Goal: Task Accomplishment & Management: Use online tool/utility

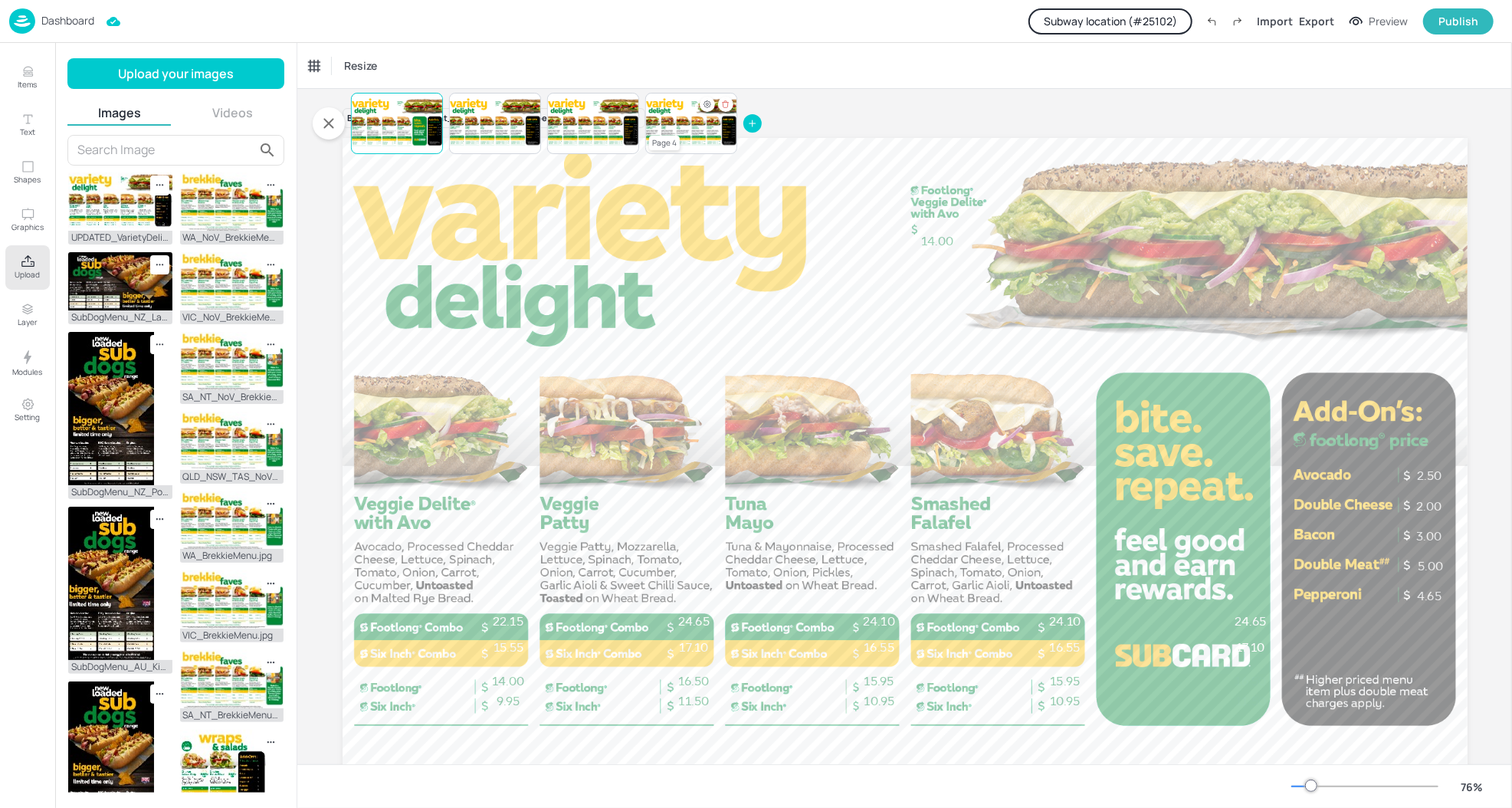
click at [688, 126] on div at bounding box center [691, 124] width 92 height 52
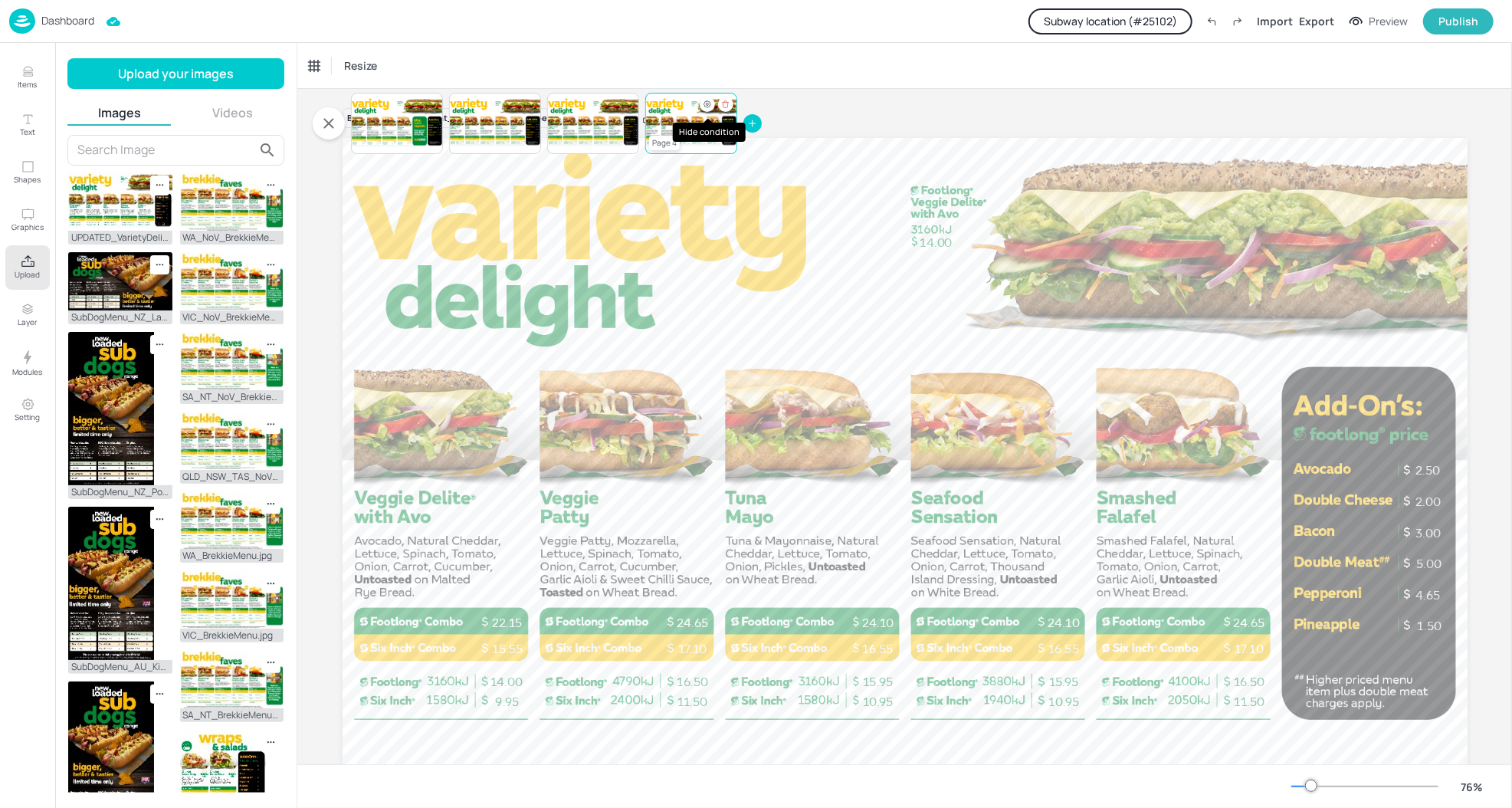
click at [703, 102] on icon "Hide condition" at bounding box center [706, 104] width 9 height 9
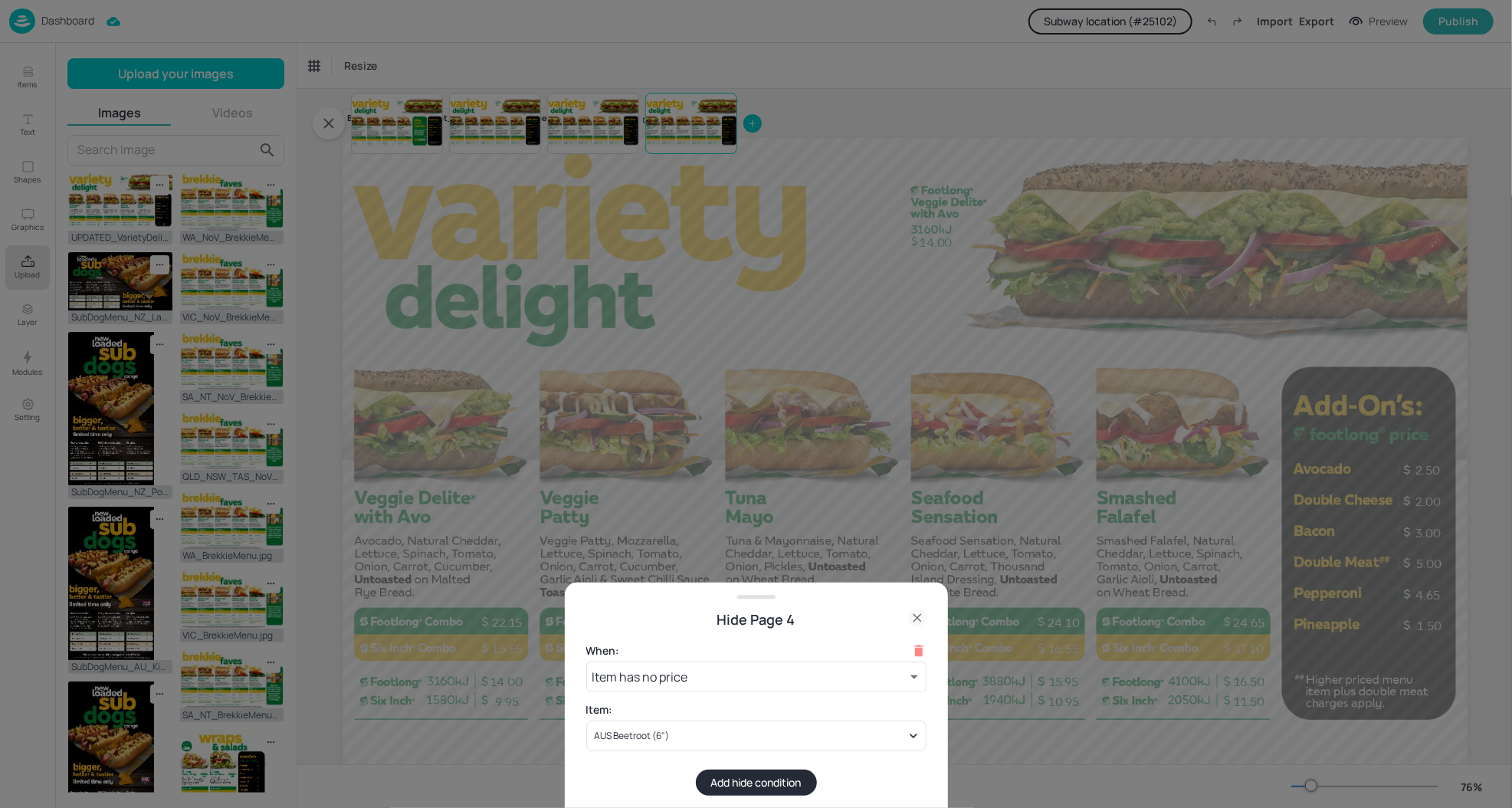
click at [771, 780] on button "Add hide condition" at bounding box center [756, 783] width 121 height 26
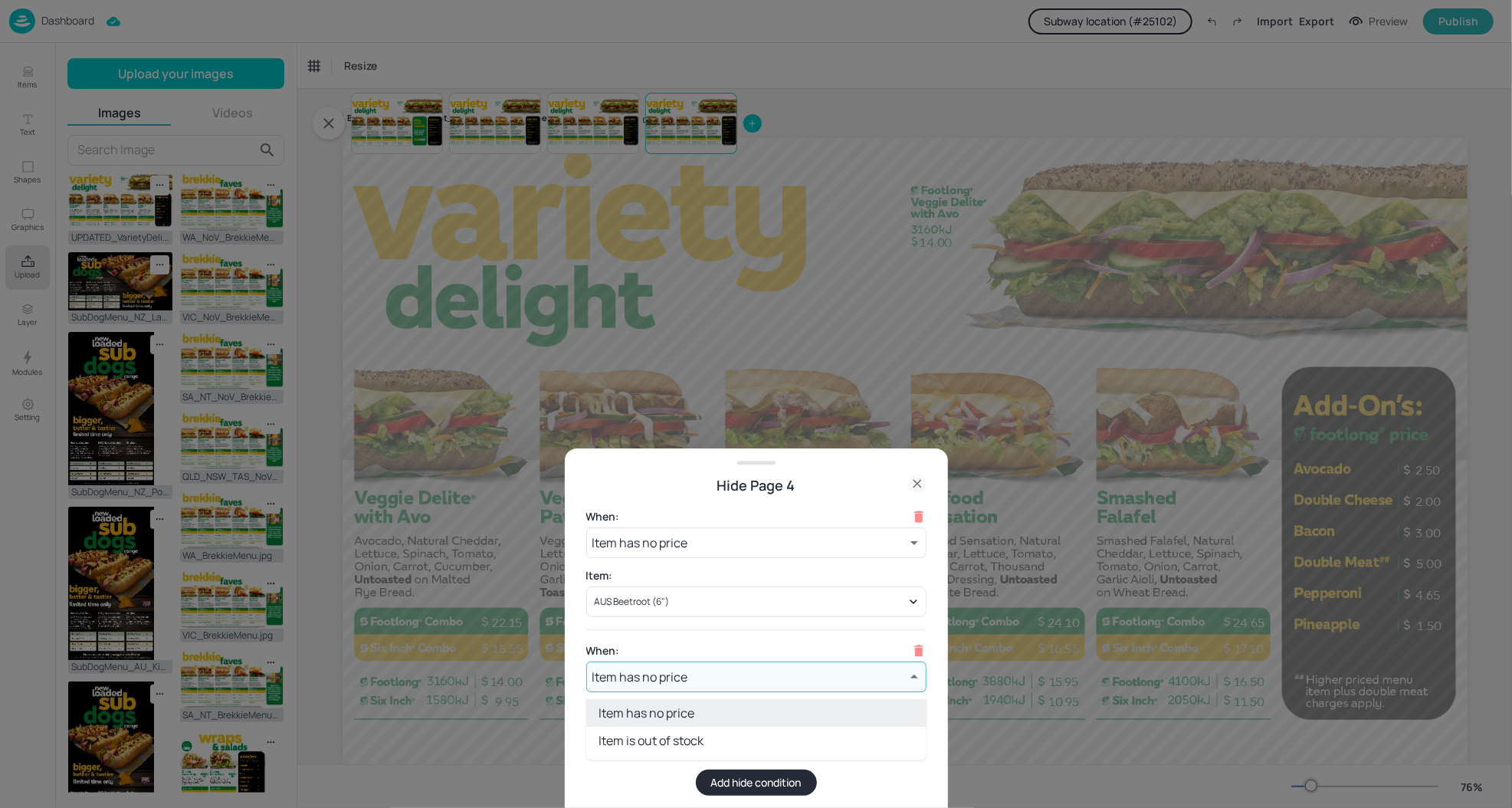
click at [774, 670] on body "Dashboard Subway location (# 25102 ) Import Export Preview Publish Items Text S…" at bounding box center [756, 404] width 1512 height 808
click at [697, 741] on li "Item is out of stock" at bounding box center [756, 740] width 341 height 28
type input "outOfStock"
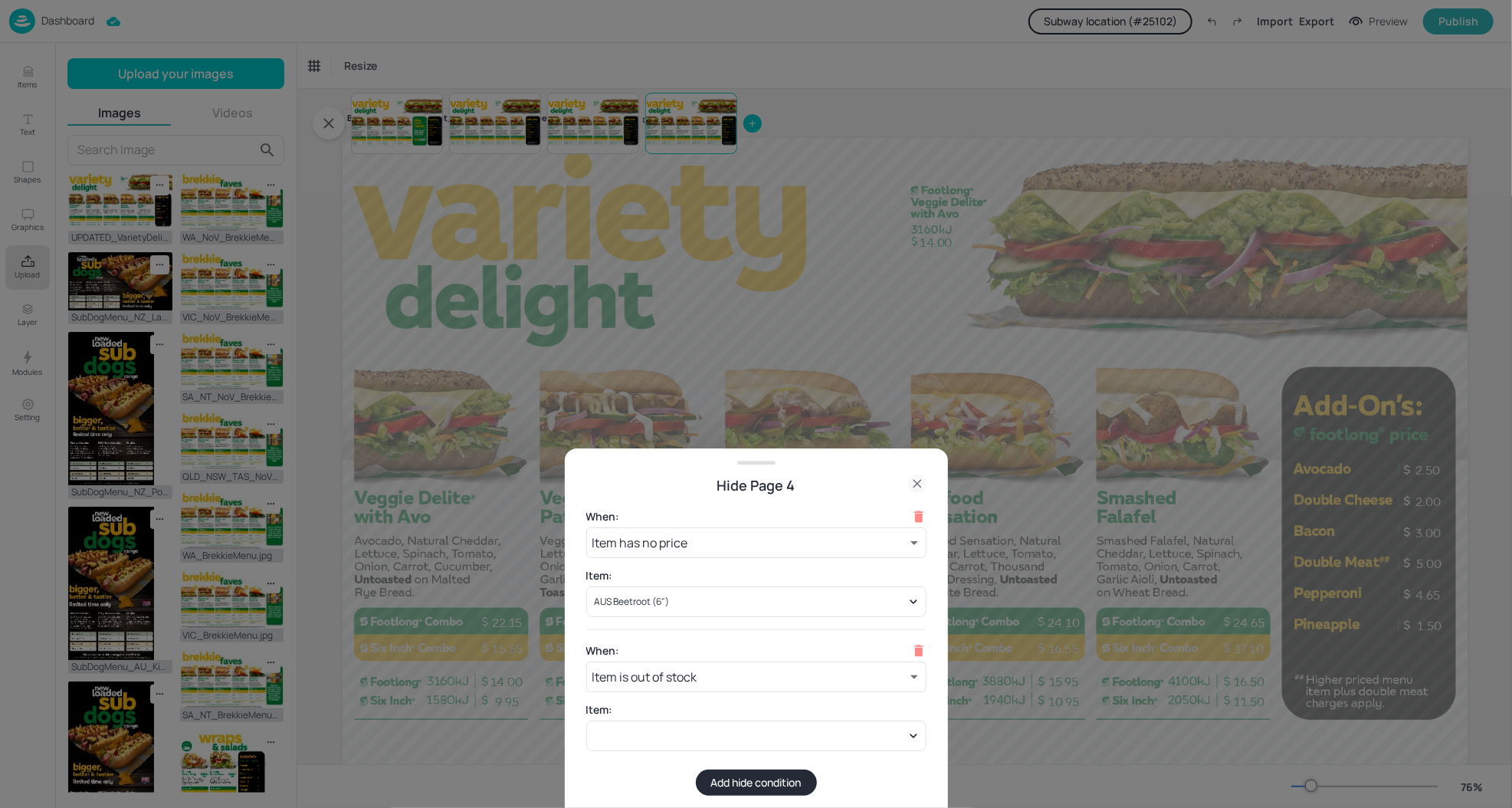
click at [697, 741] on div at bounding box center [756, 735] width 341 height 30
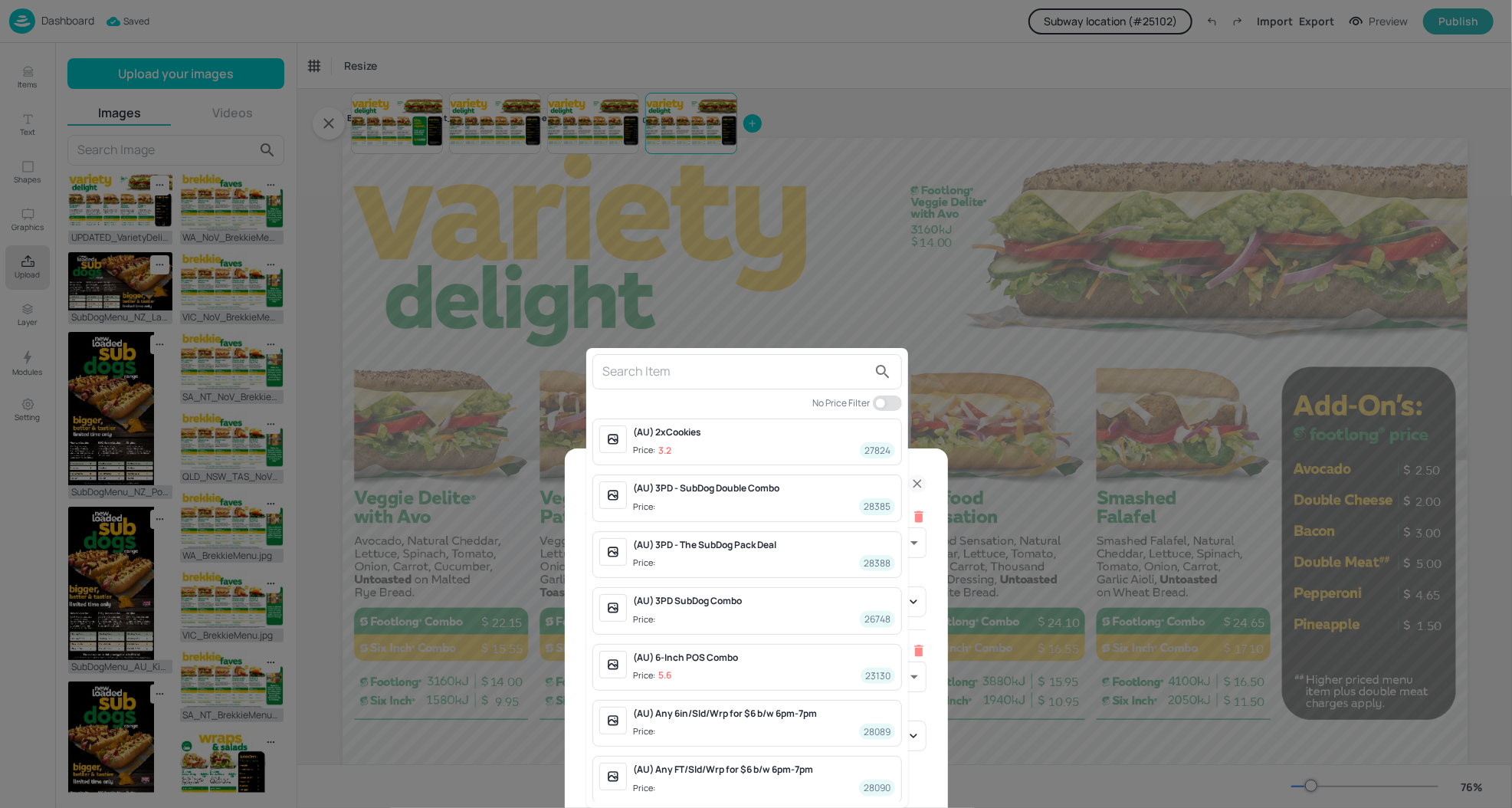
click at [706, 376] on input "text" at bounding box center [735, 372] width 265 height 25
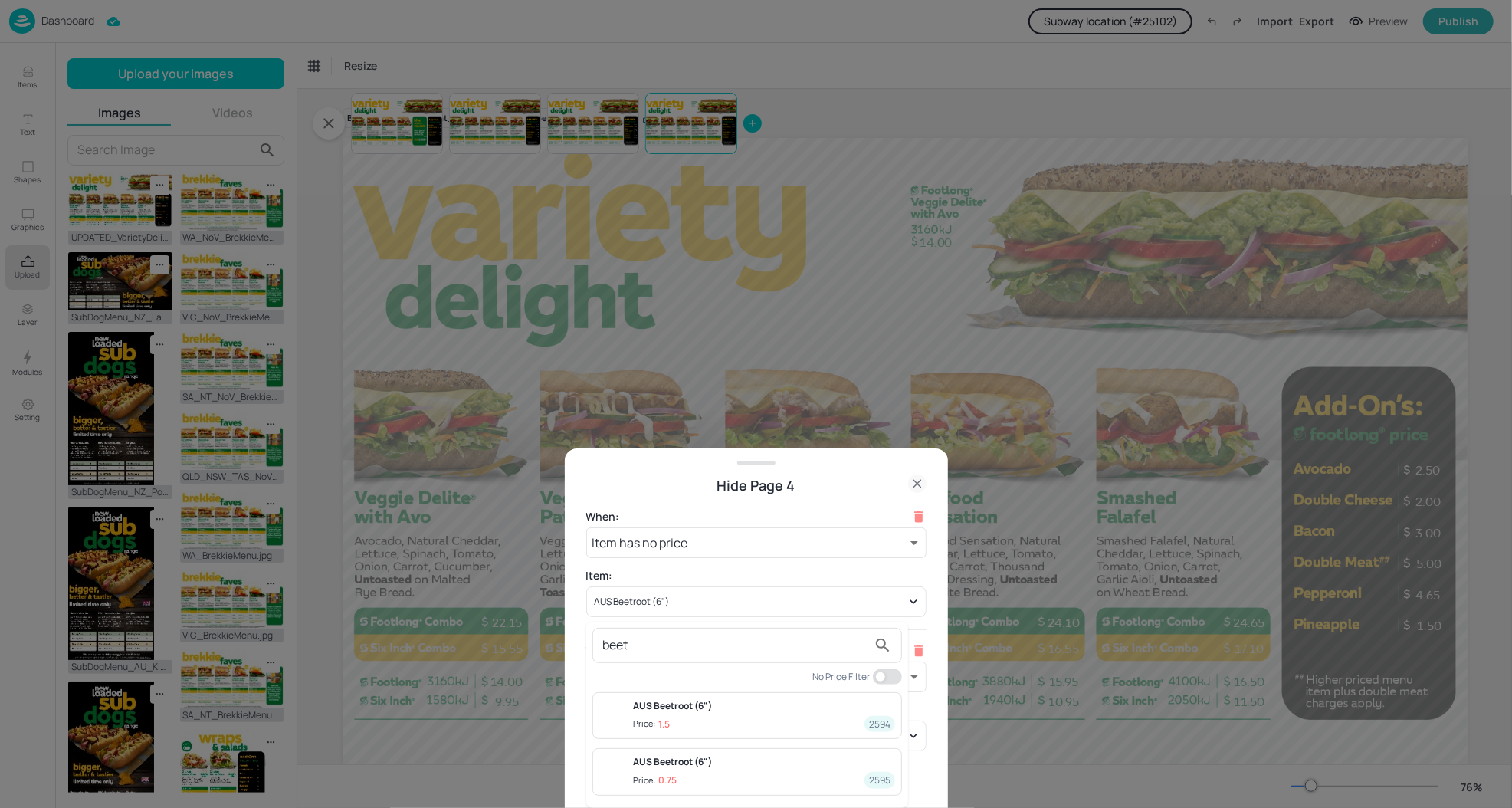
type input "beet"
click at [695, 703] on div "AUS Beetroot (6")" at bounding box center [764, 706] width 262 height 14
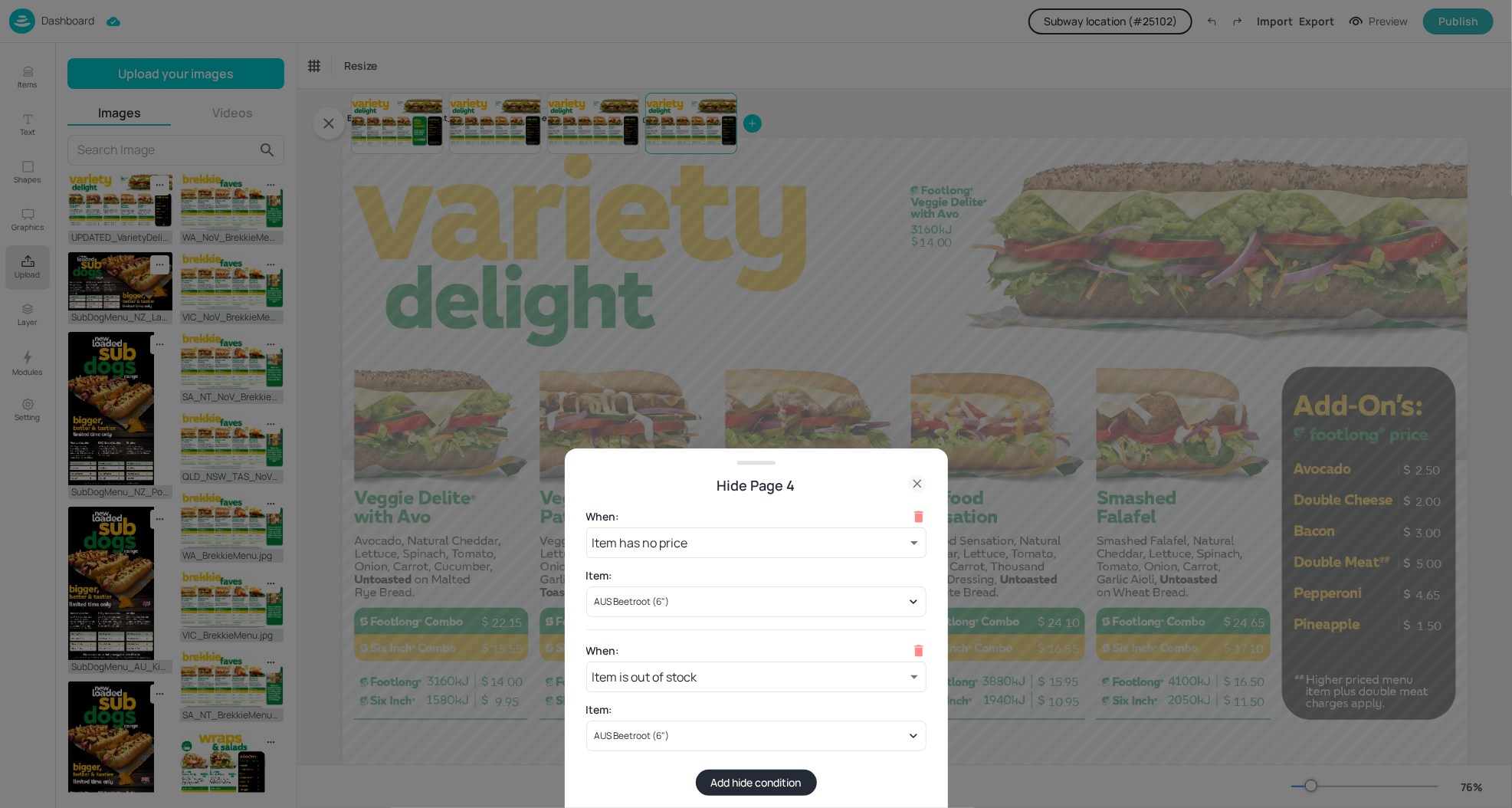
click at [886, 339] on div at bounding box center [756, 404] width 1512 height 808
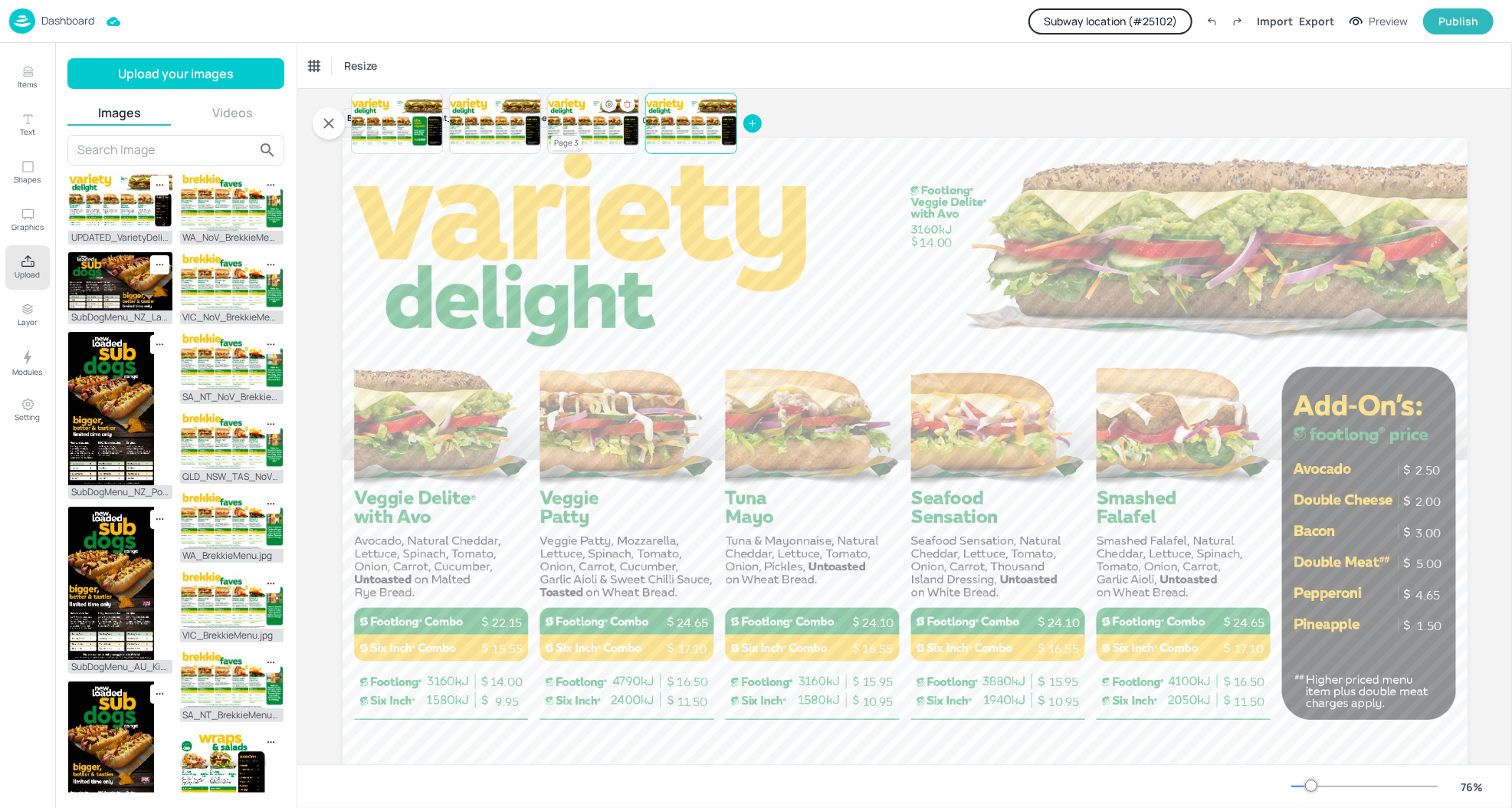
click at [589, 138] on p "16.55" at bounding box center [591, 139] width 4 height 2
click at [483, 119] on div at bounding box center [495, 124] width 92 height 52
click at [418, 106] on div at bounding box center [397, 124] width 92 height 52
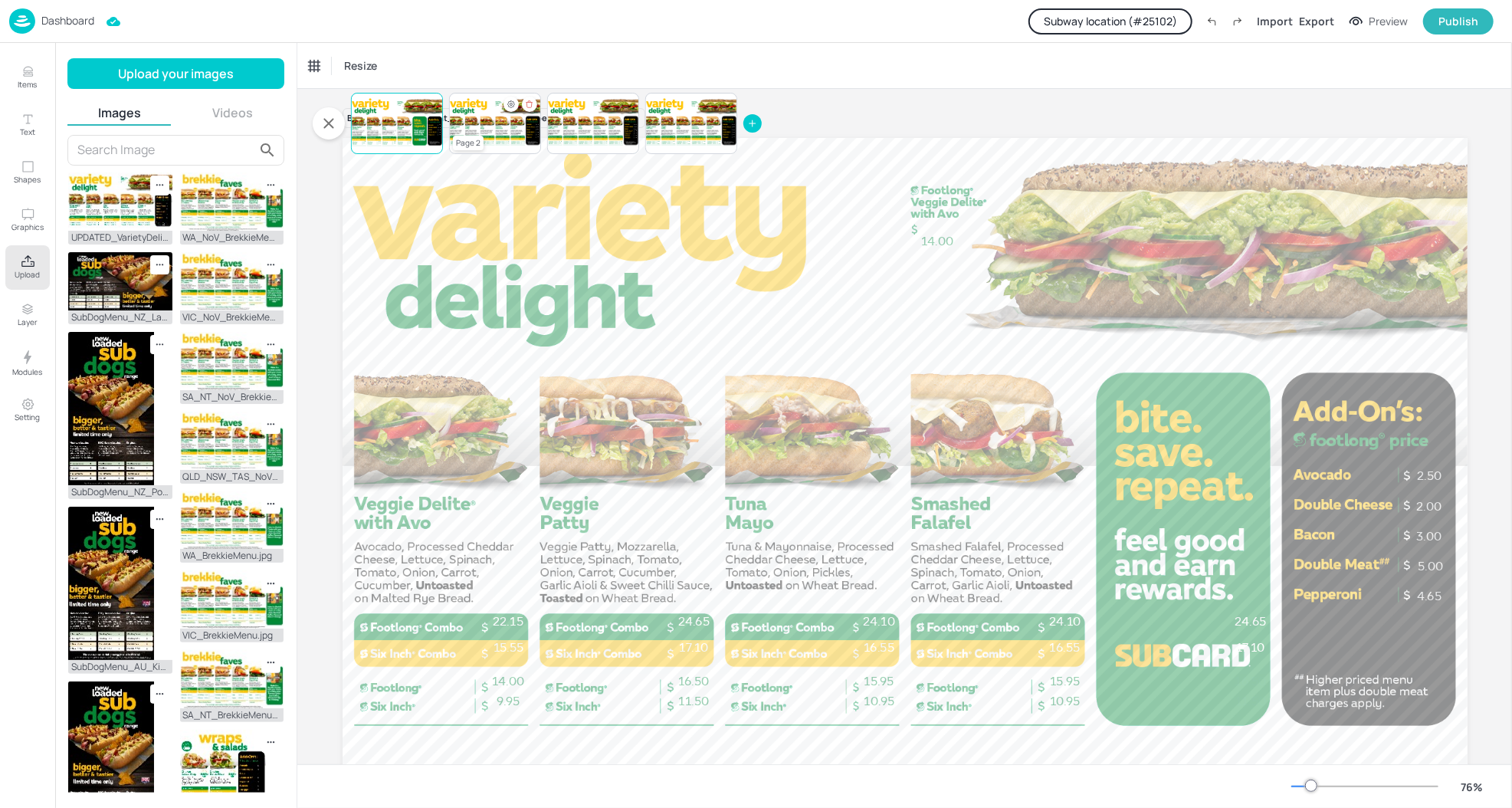
click at [491, 120] on div at bounding box center [495, 124] width 92 height 52
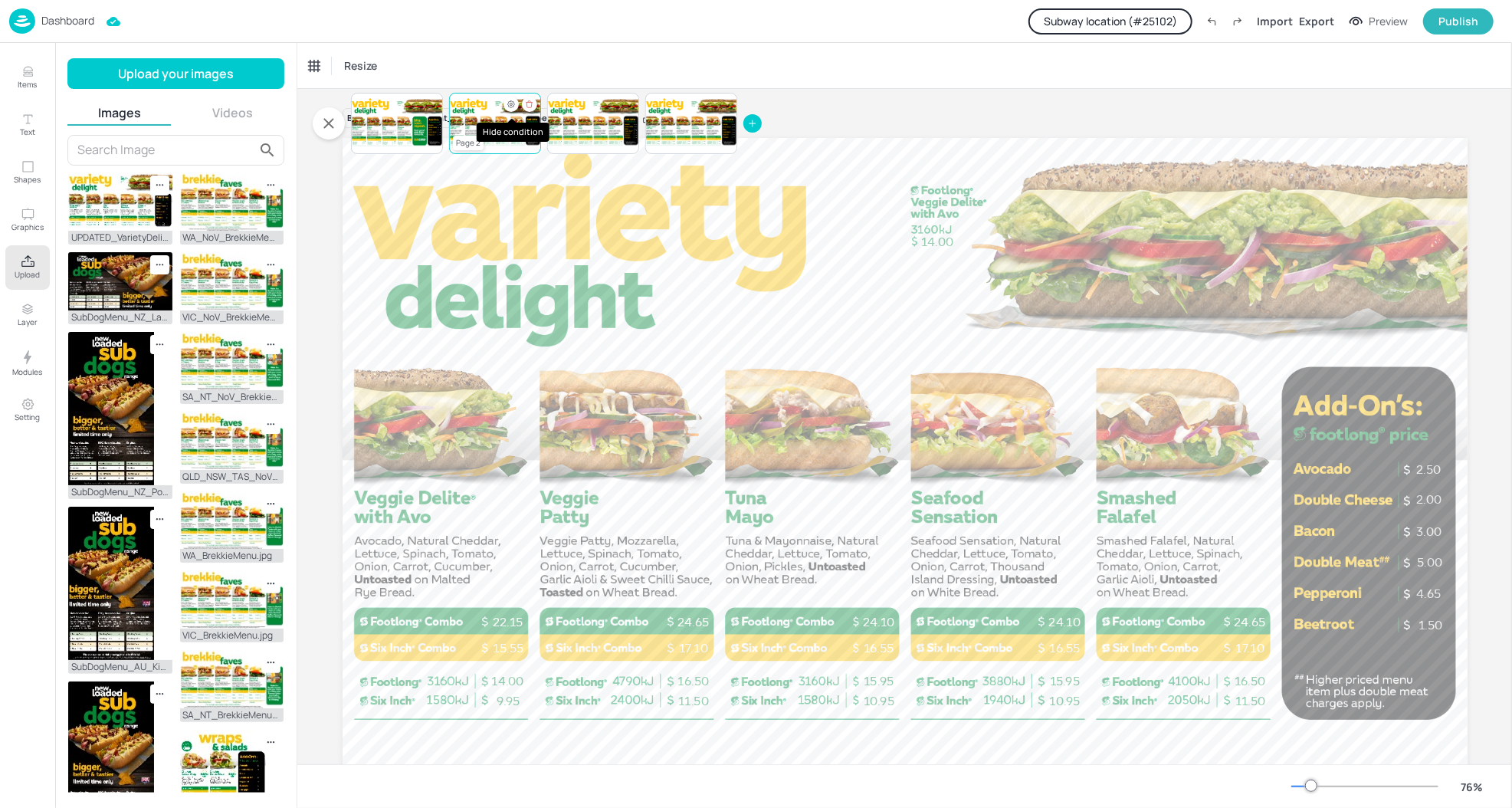
click at [513, 100] on icon "Hide condition" at bounding box center [511, 104] width 9 height 9
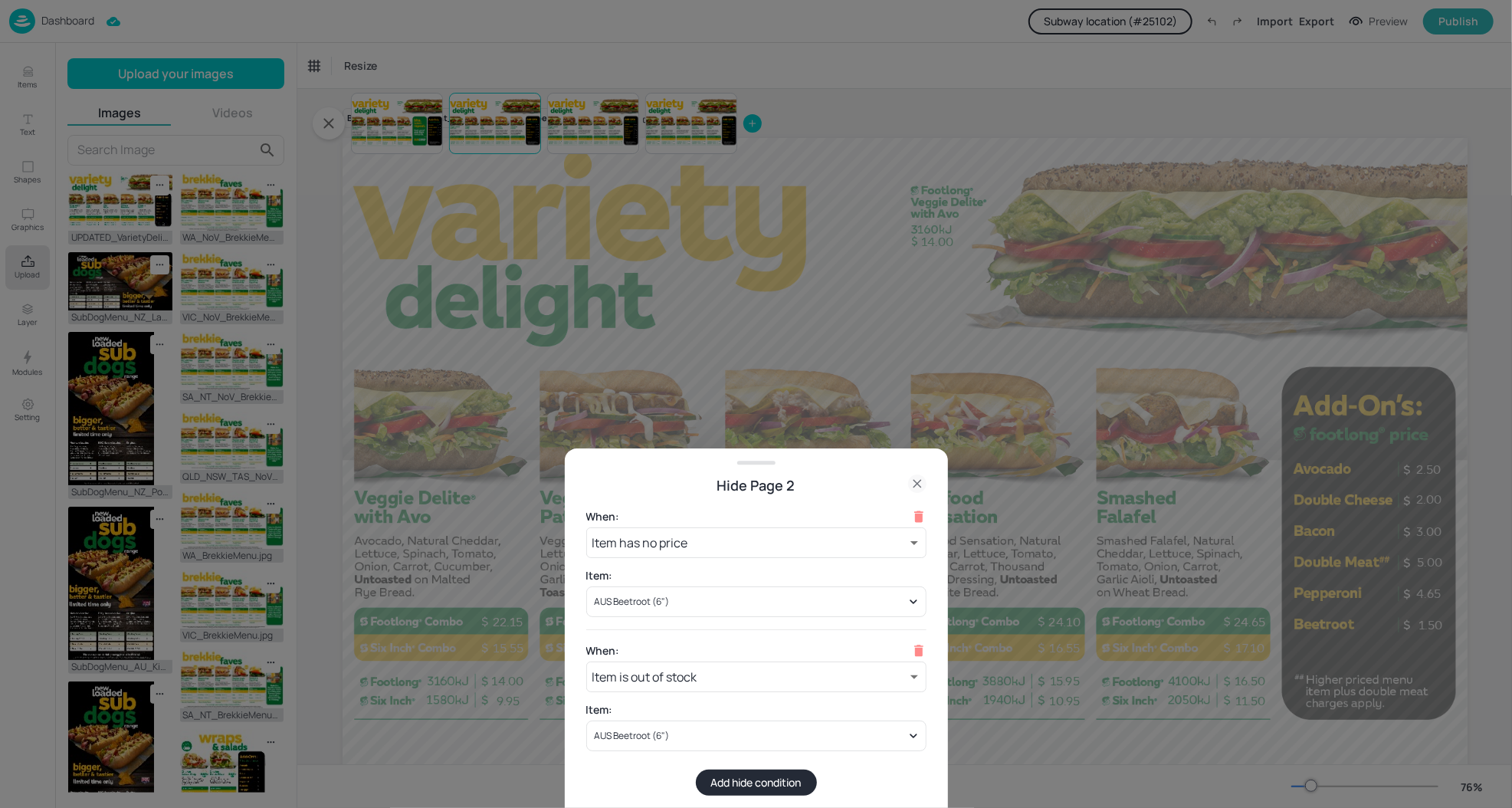
click at [915, 483] on icon at bounding box center [917, 483] width 7 height 7
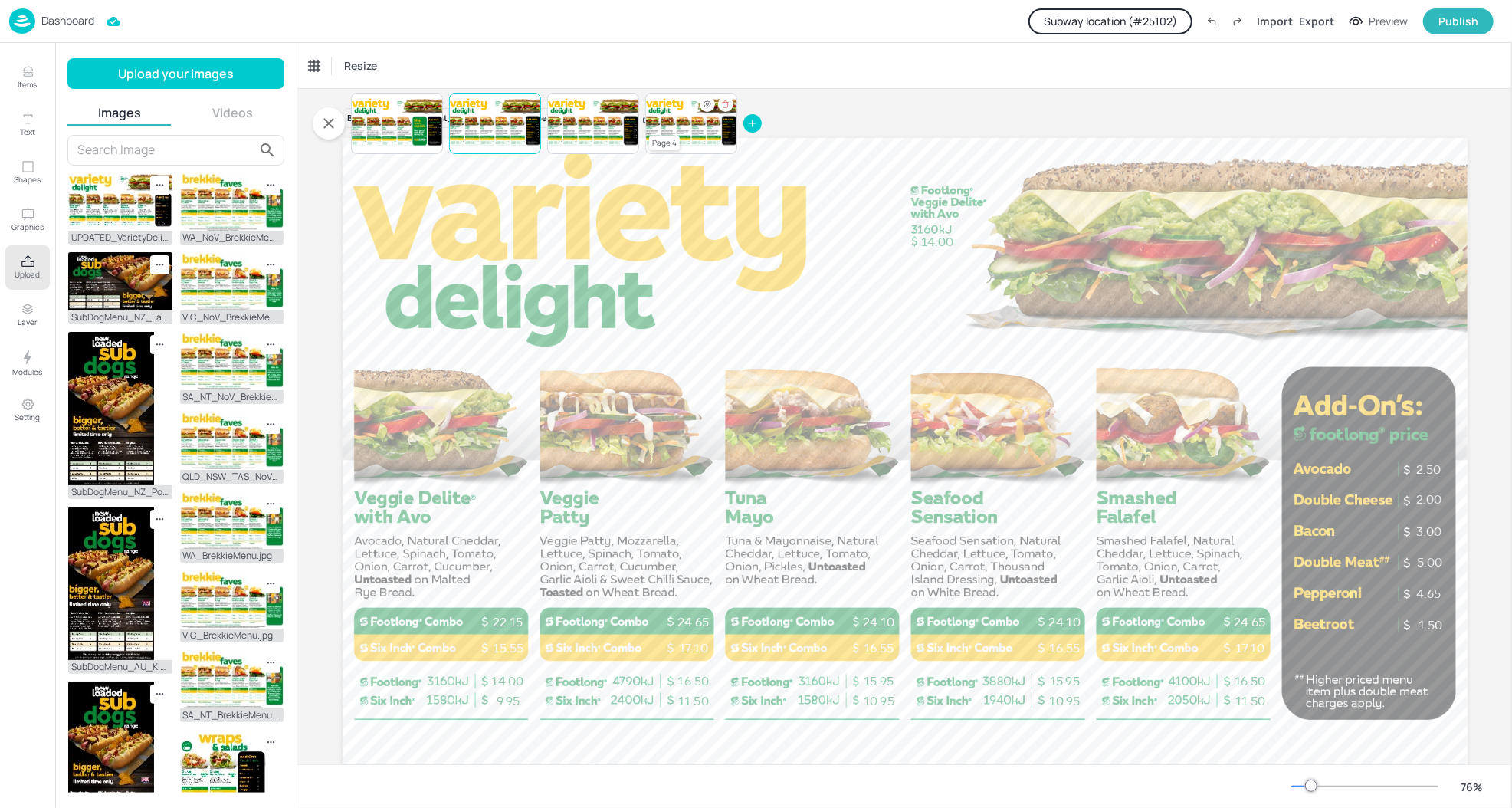
click at [702, 126] on div at bounding box center [691, 124] width 92 height 52
click at [702, 103] on icon "Hide condition" at bounding box center [706, 104] width 9 height 9
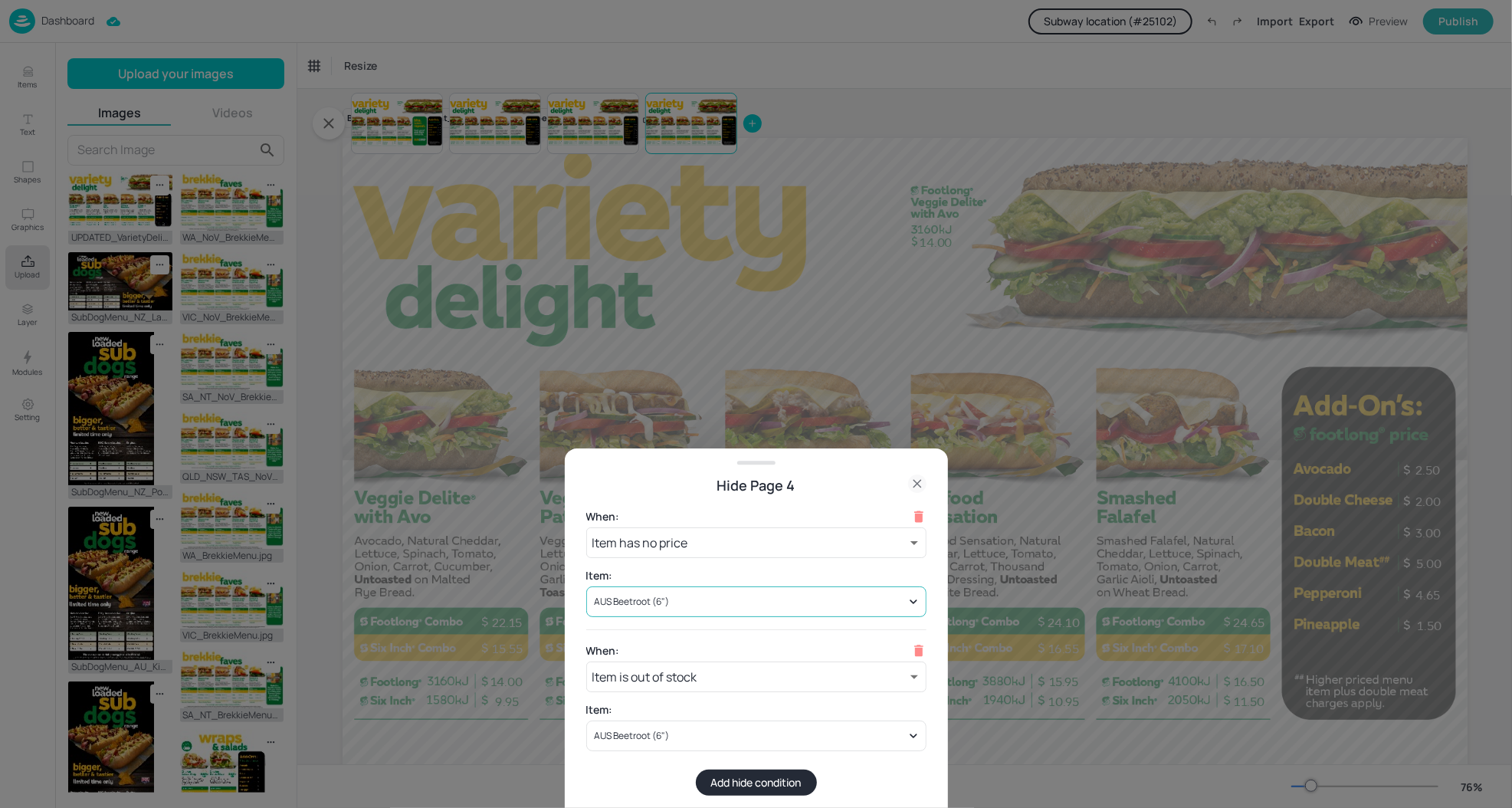
click at [758, 609] on div "AUS Beetroot (6")" at bounding box center [756, 601] width 341 height 30
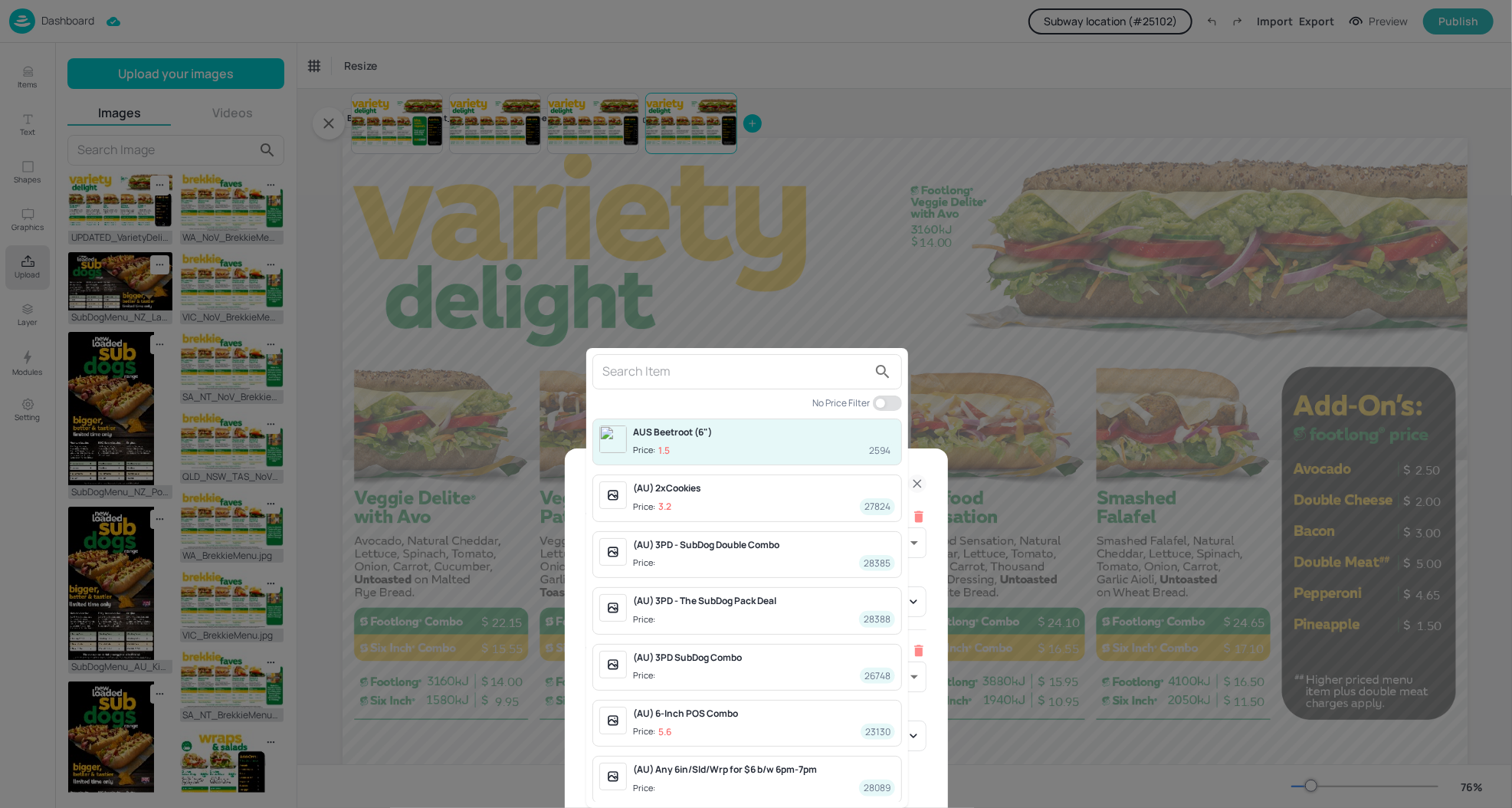
click at [787, 375] on input "text" at bounding box center [735, 372] width 265 height 25
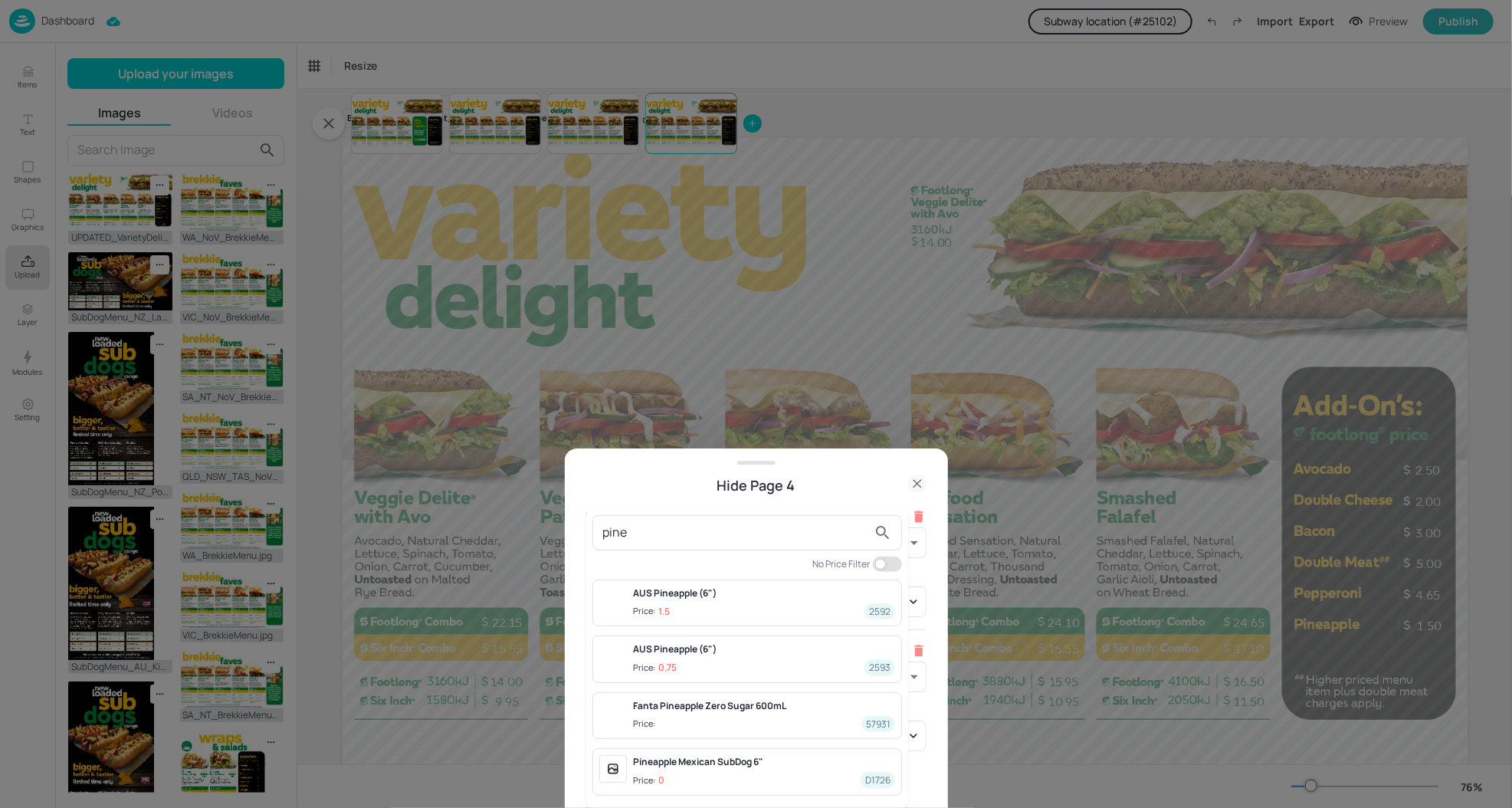
type input "pine"
click at [711, 607] on span "Price: 1.5 2592" at bounding box center [764, 612] width 262 height 16
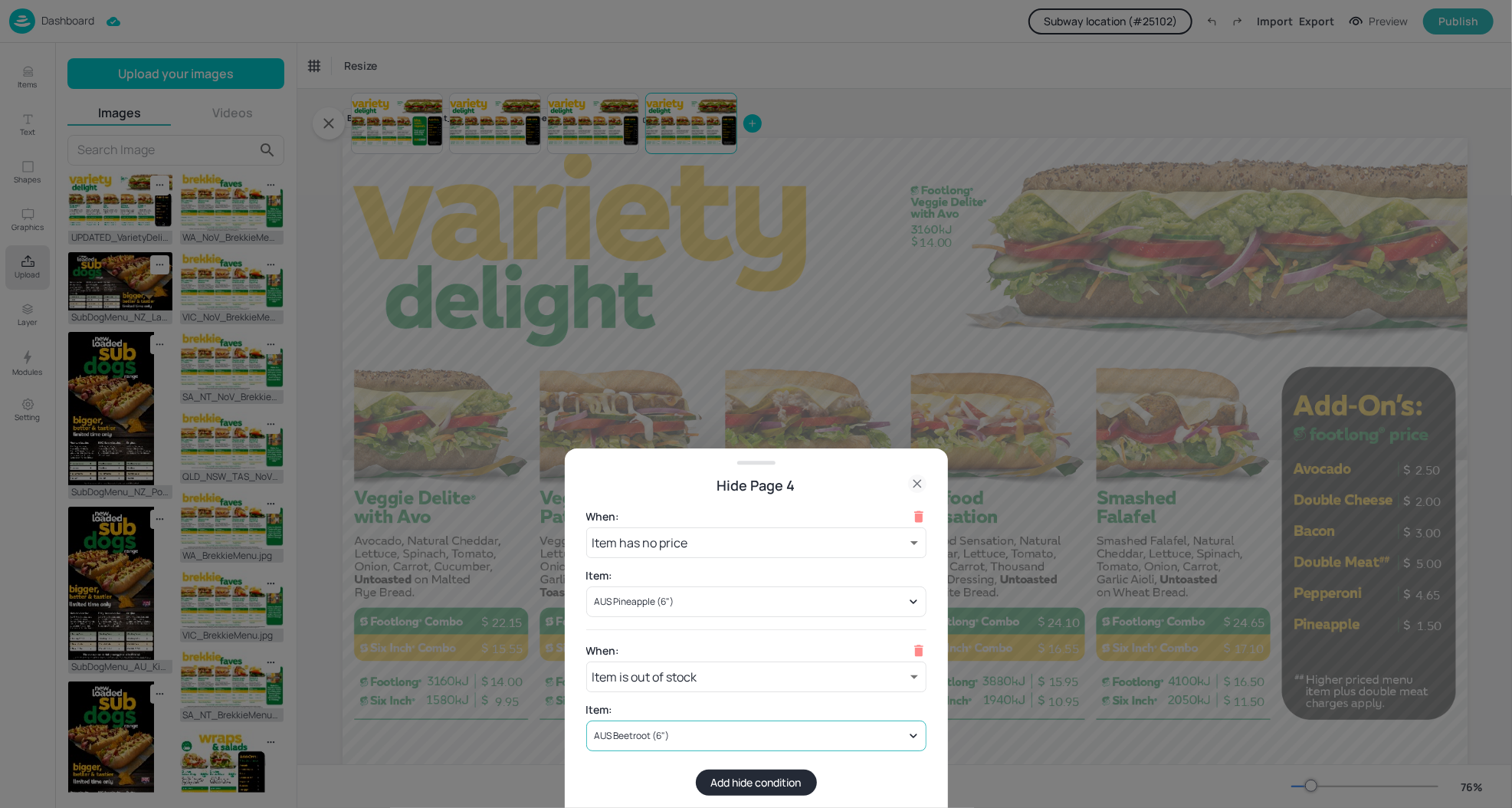
click at [697, 729] on div "AUS Beetroot (6")" at bounding box center [749, 735] width 314 height 14
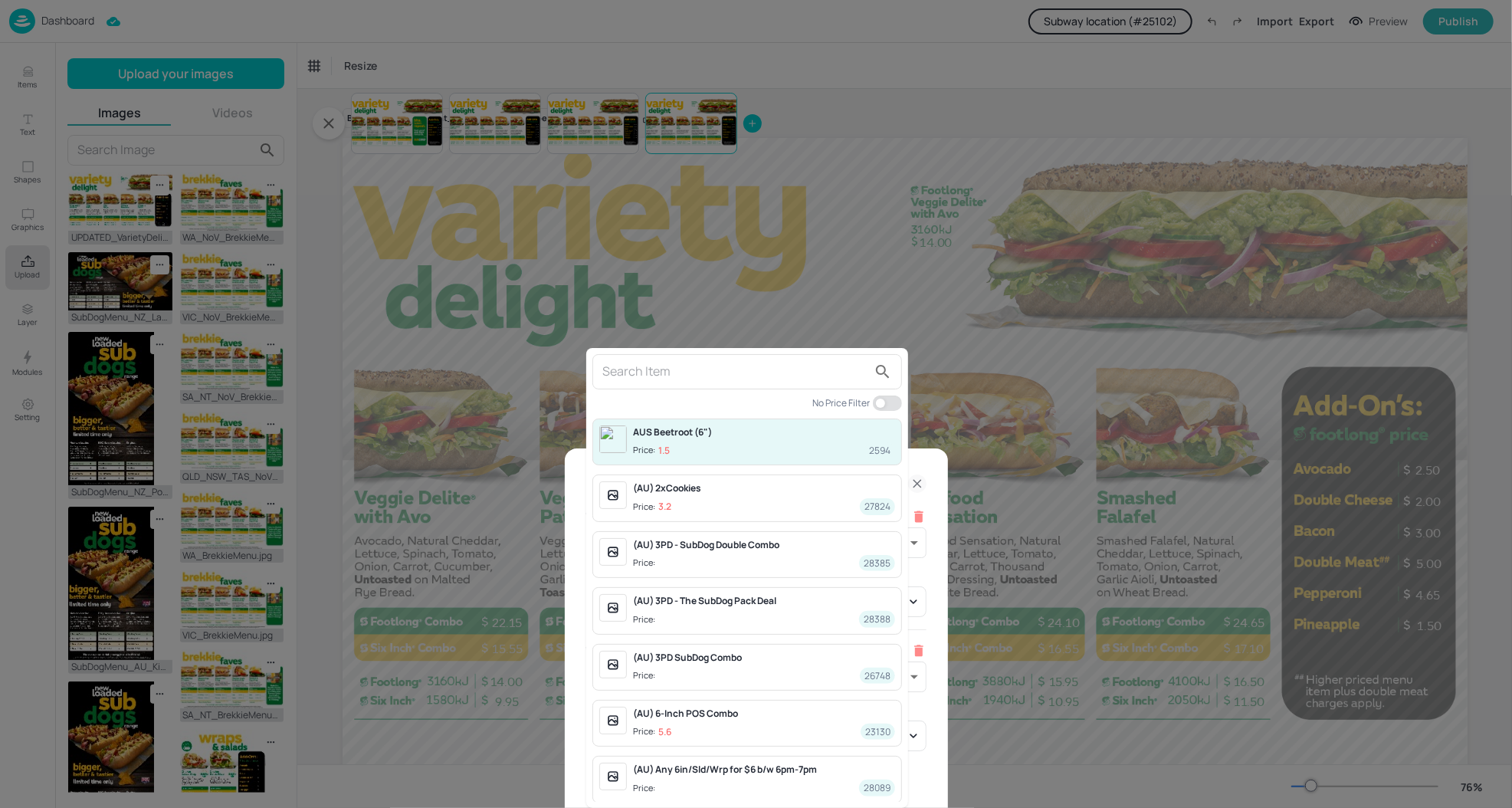
click at [761, 363] on input "text" at bounding box center [735, 372] width 265 height 25
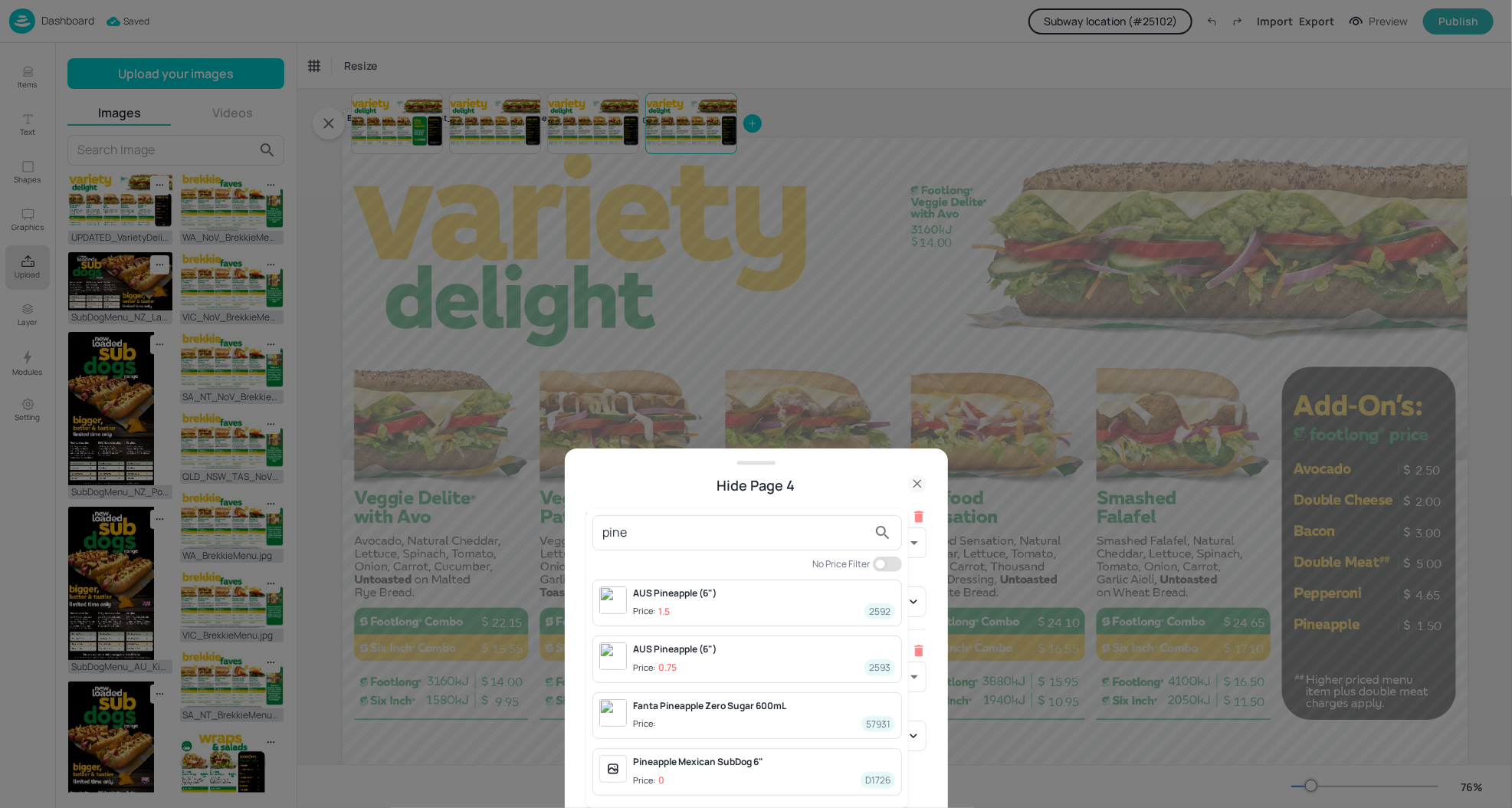
type input "pine"
click at [706, 596] on div "AUS Pineapple (6")" at bounding box center [764, 593] width 262 height 14
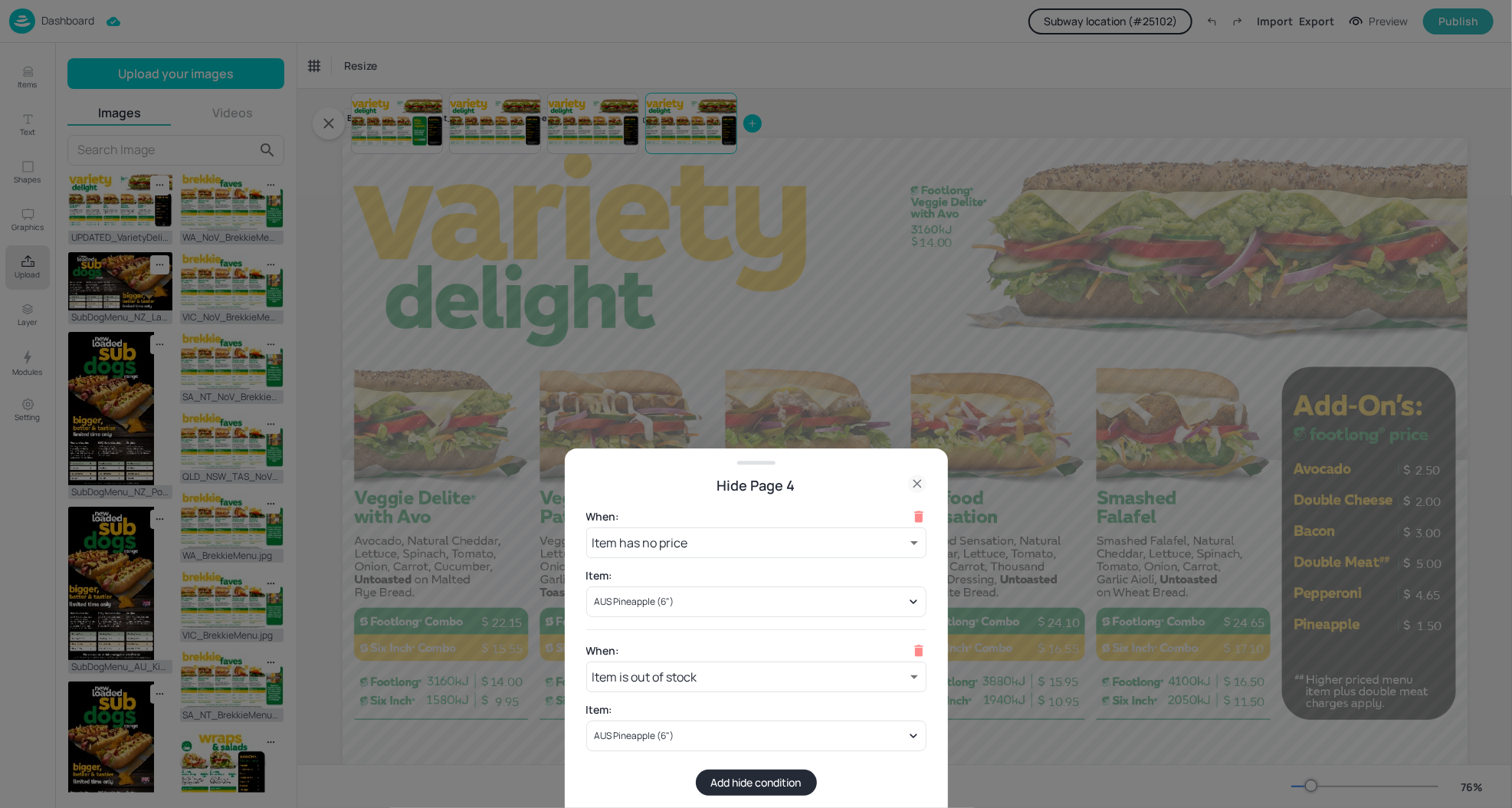
click at [837, 359] on div at bounding box center [756, 404] width 1512 height 808
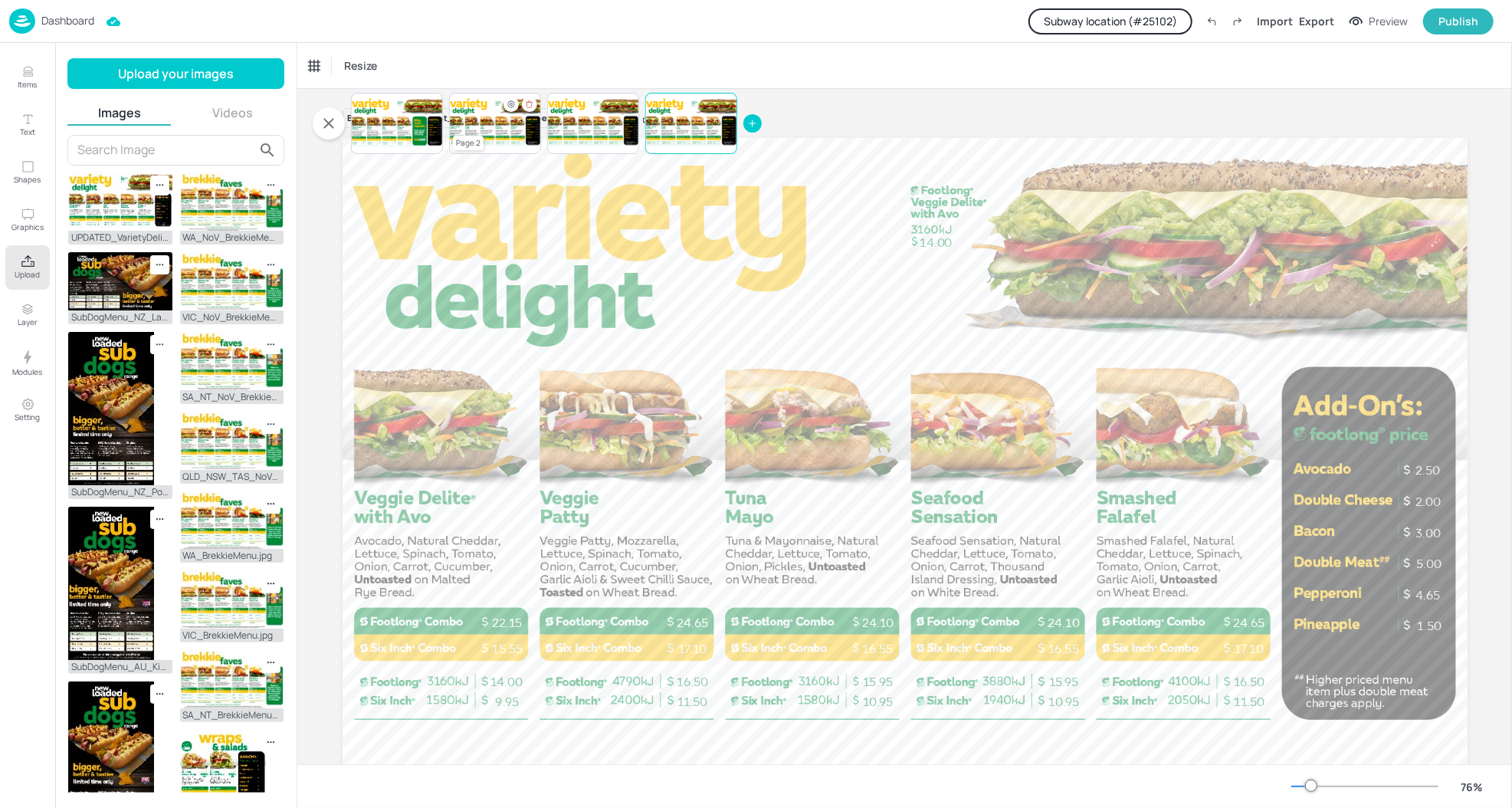
click at [498, 140] on div at bounding box center [495, 124] width 92 height 52
click at [508, 104] on icon "Hide condition" at bounding box center [511, 104] width 9 height 9
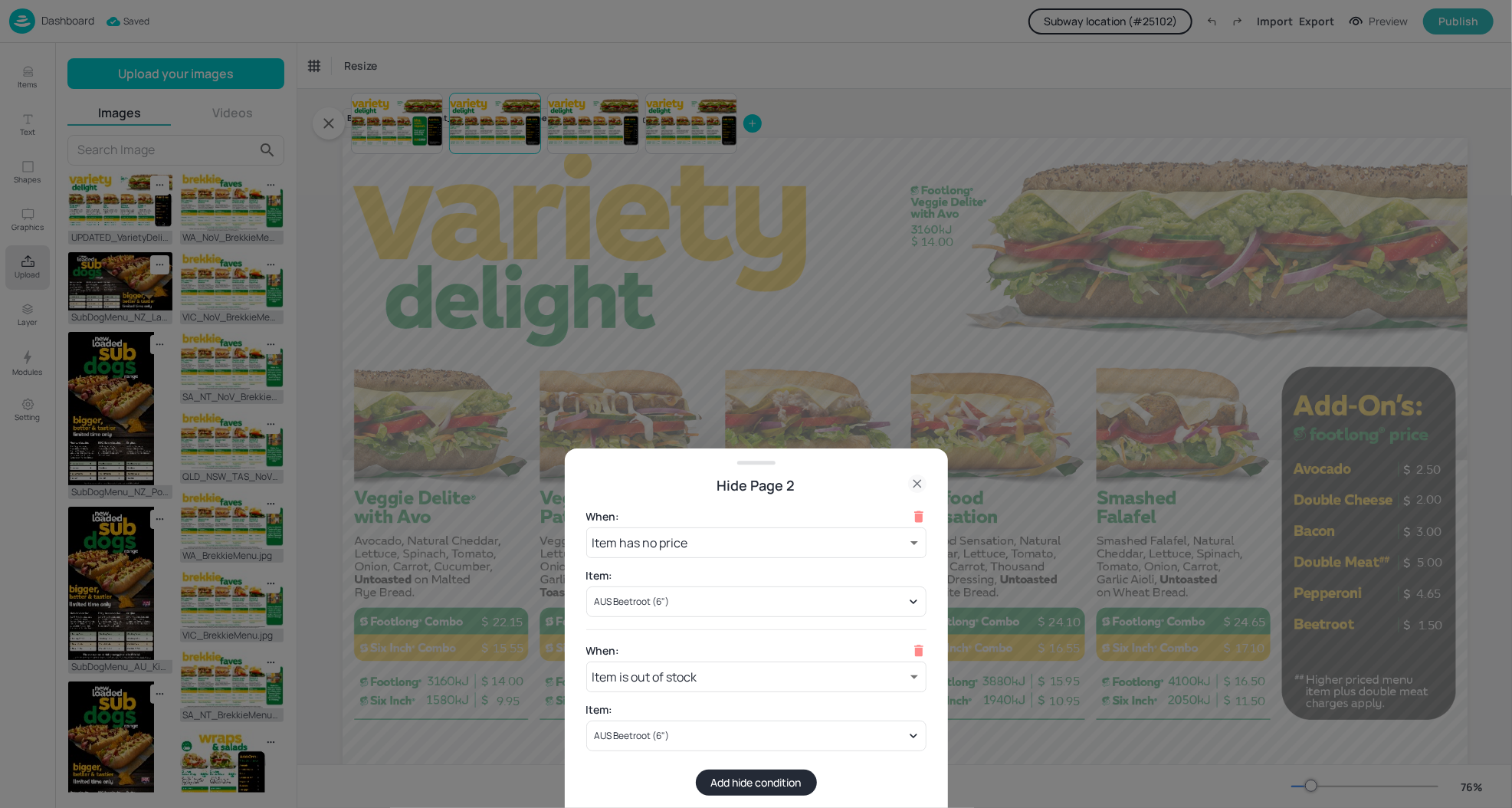
click at [742, 266] on div at bounding box center [756, 404] width 1512 height 808
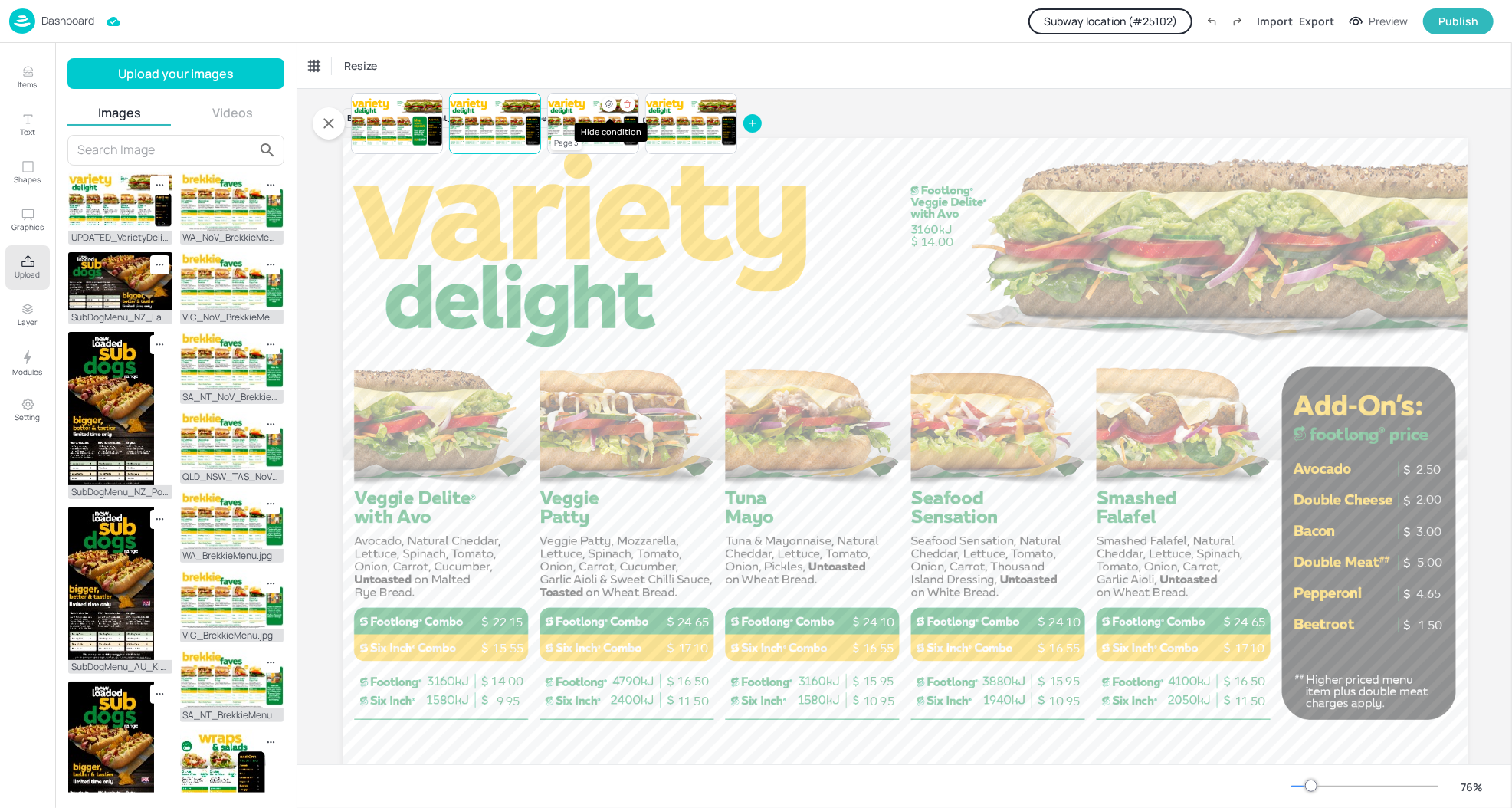
click at [607, 102] on icon "Hide condition" at bounding box center [609, 104] width 9 height 9
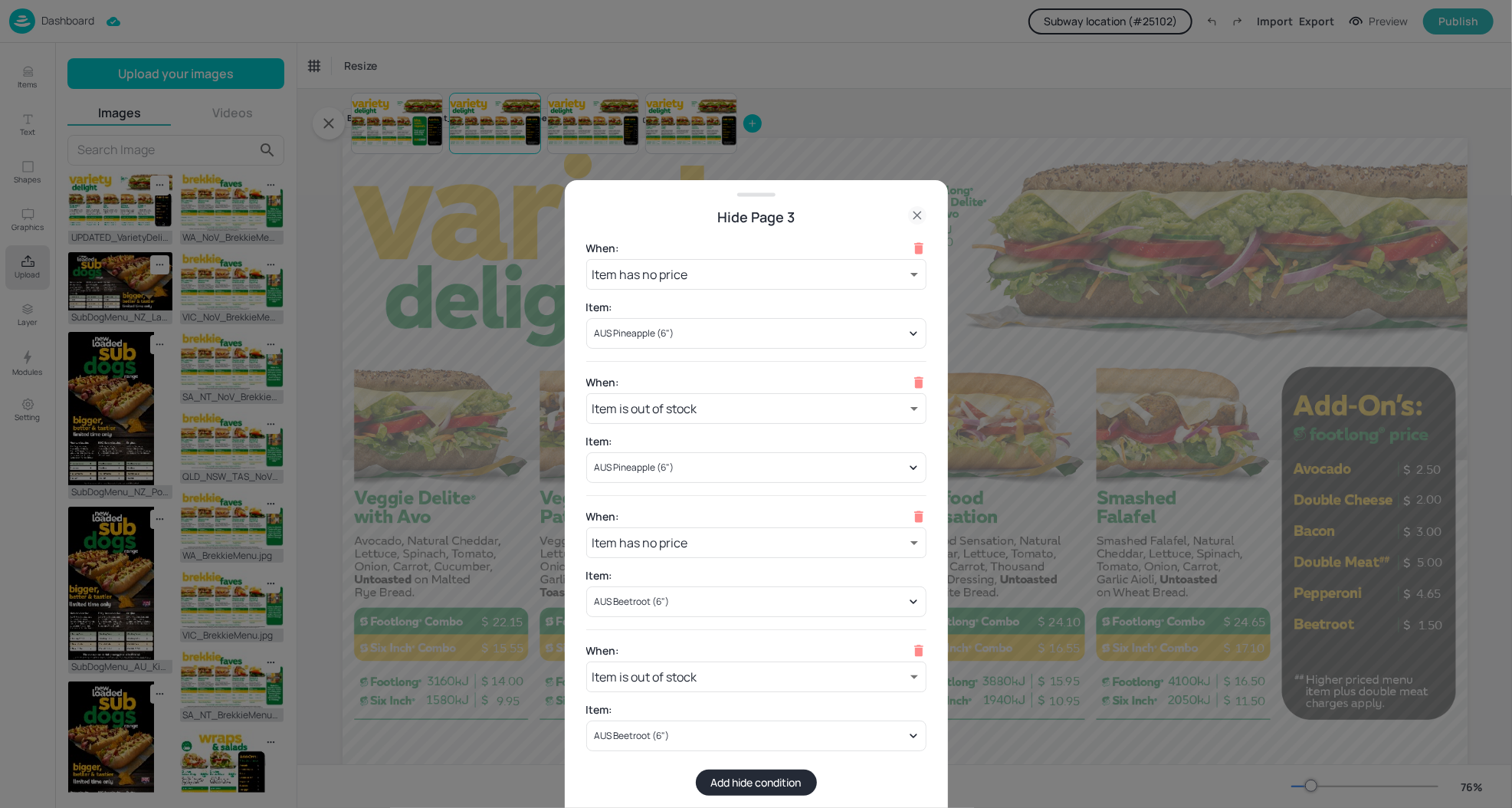
click at [1130, 417] on div at bounding box center [756, 404] width 1512 height 808
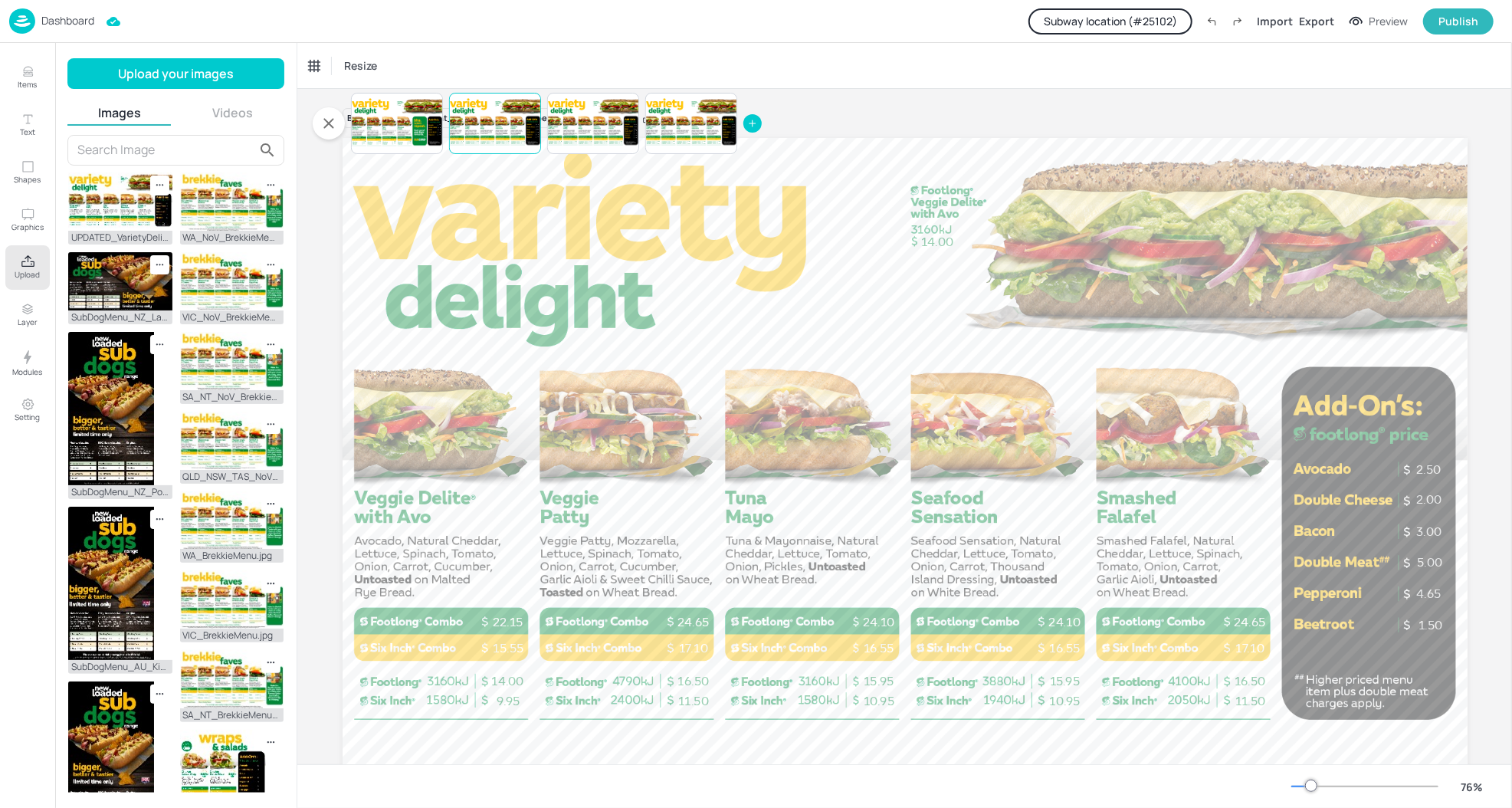
click at [79, 16] on p "Dashboard" at bounding box center [68, 20] width 53 height 11
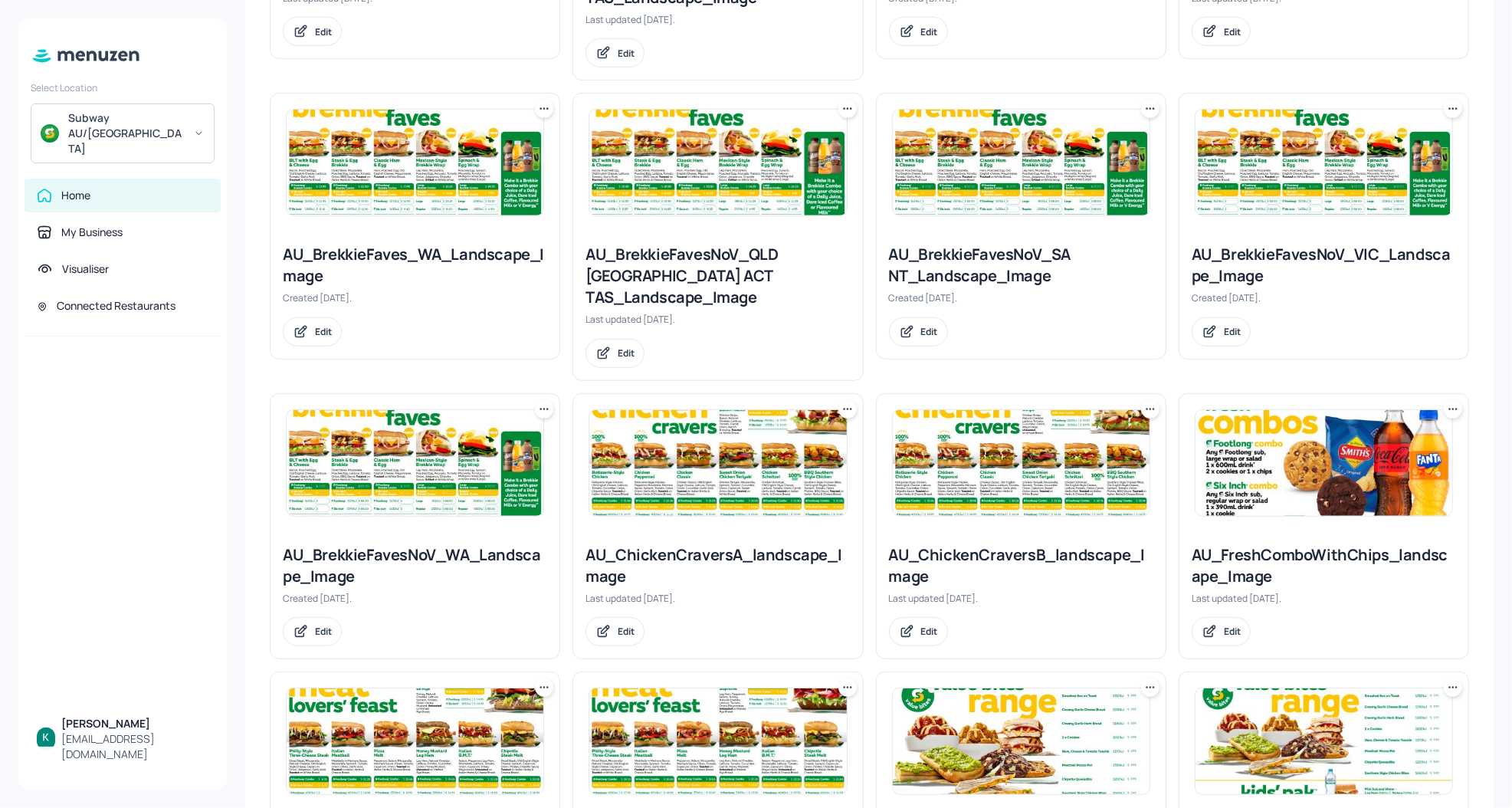
scroll to position [1013, 0]
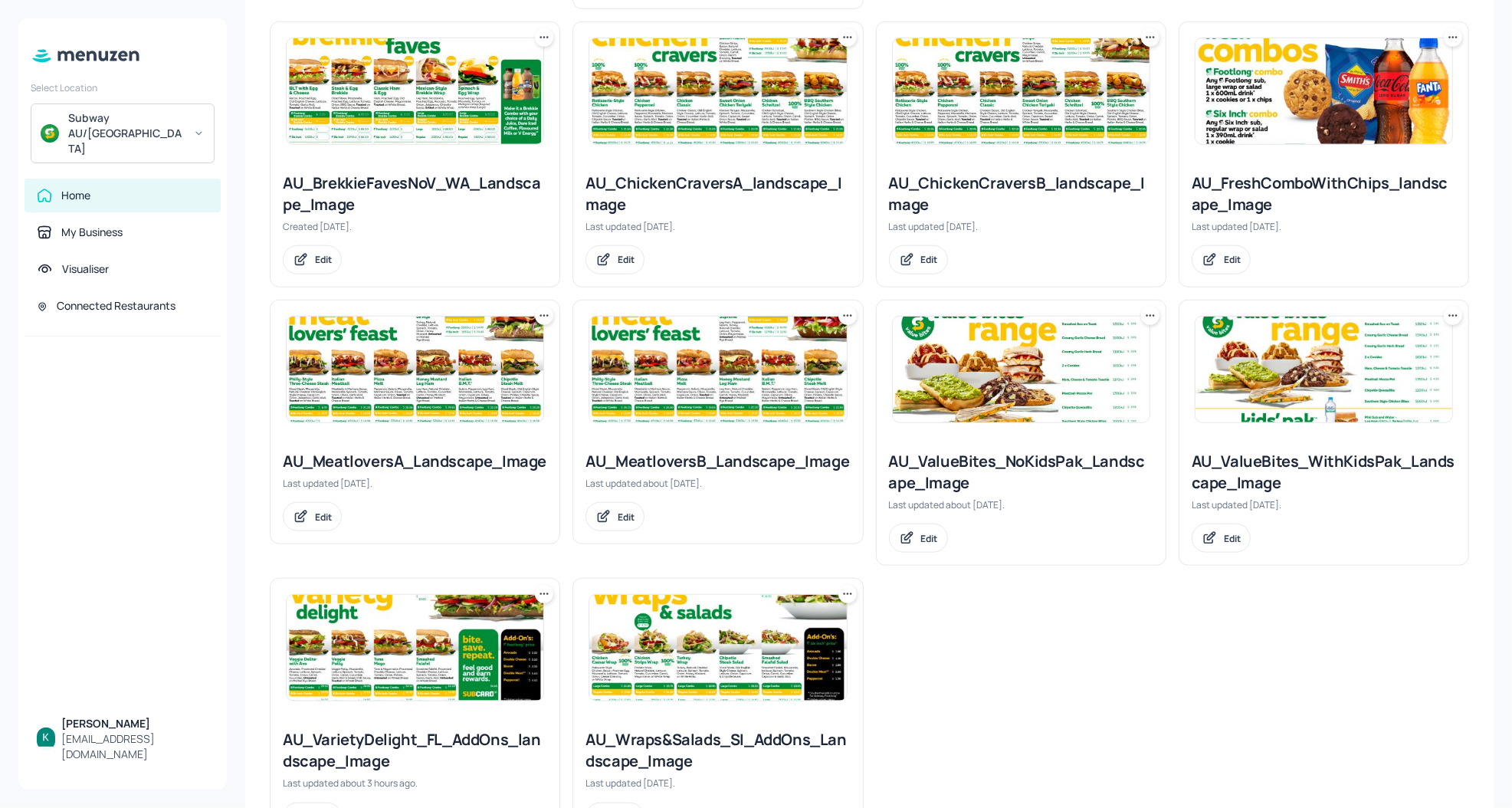
click at [687, 729] on div "AU_Wraps&Salads_SI_AddOns_Landscape_Image" at bounding box center [717, 750] width 264 height 43
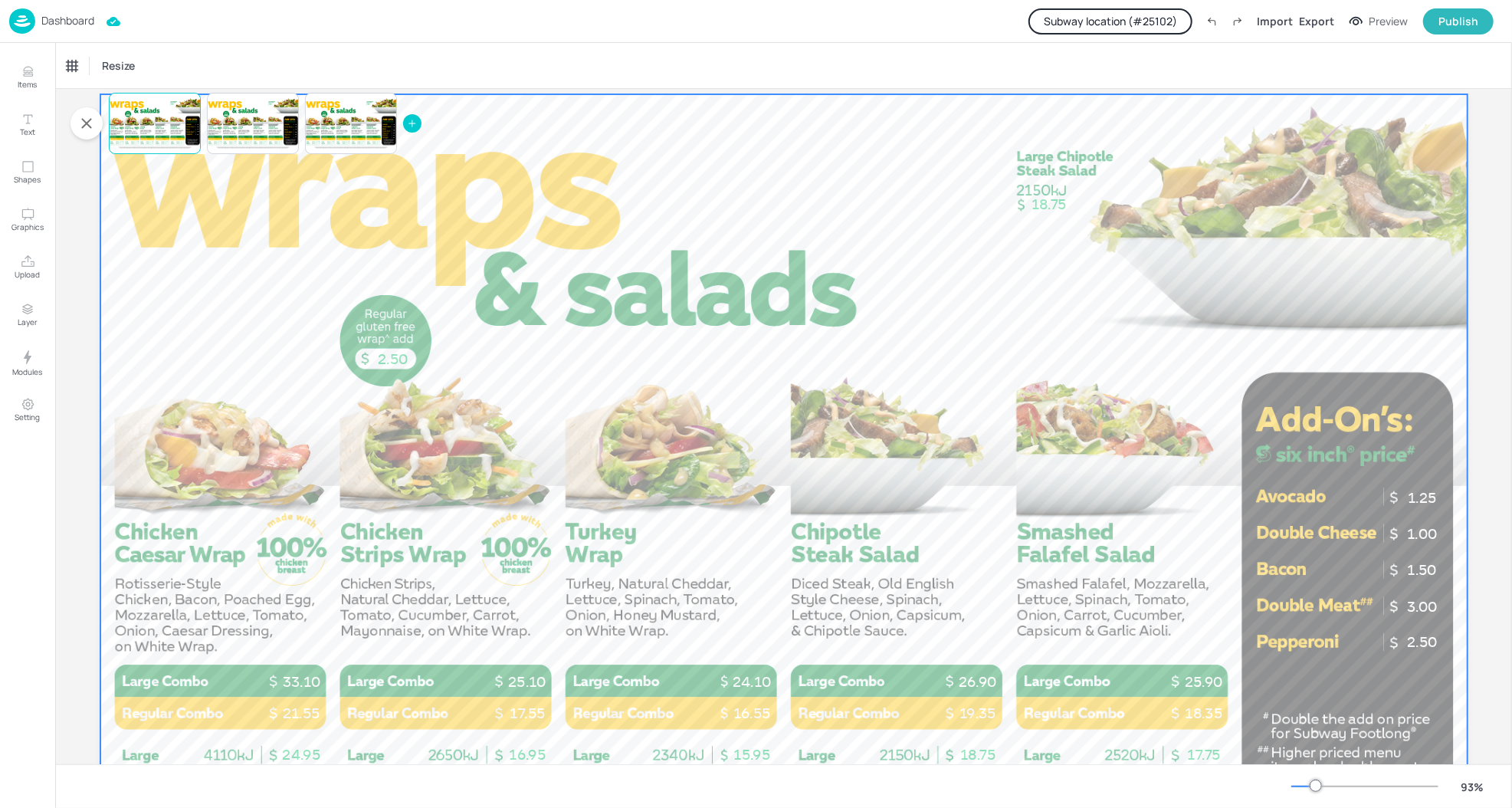
scroll to position [44, 0]
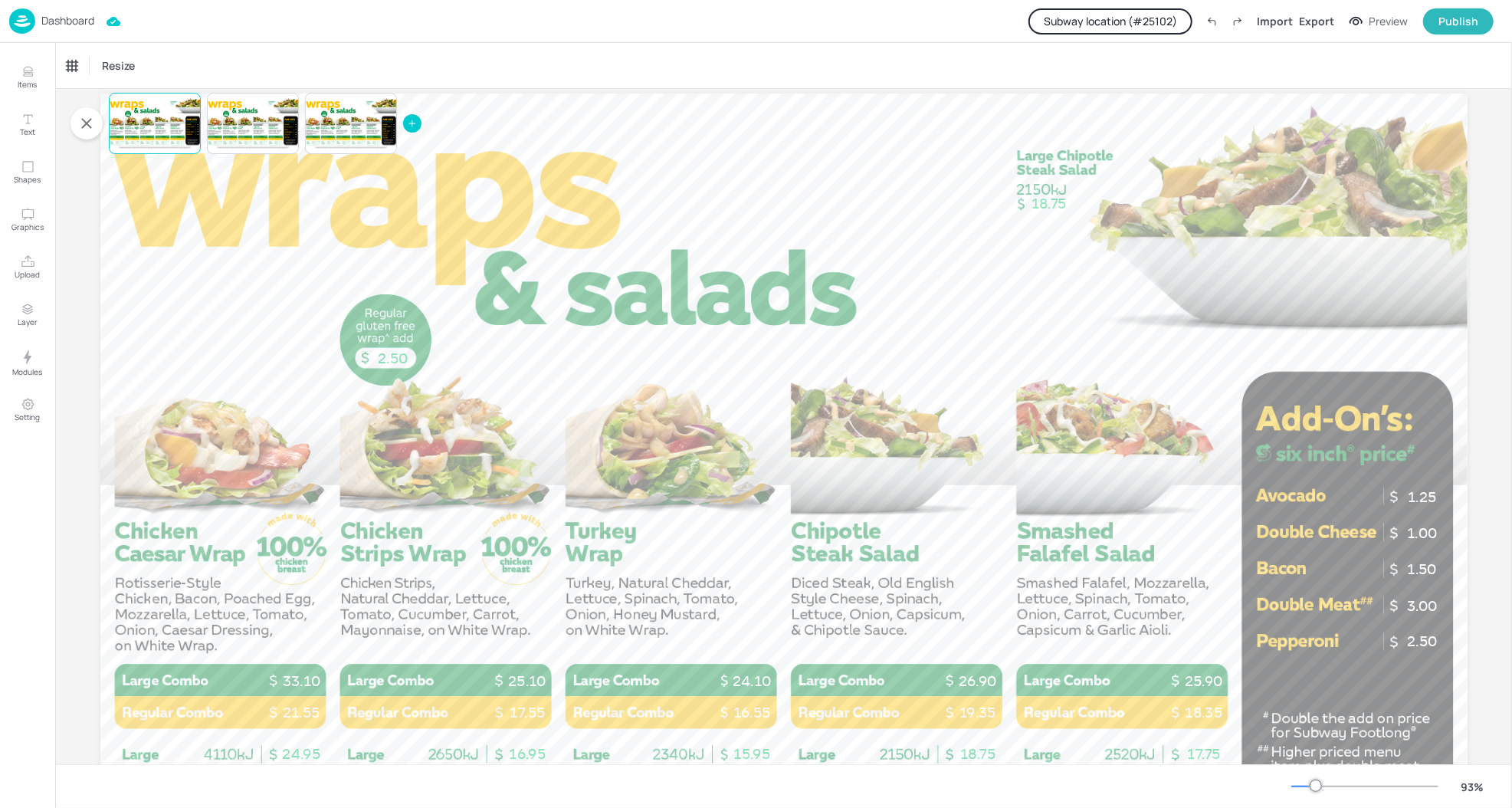
click at [410, 124] on icon at bounding box center [412, 124] width 6 height 0
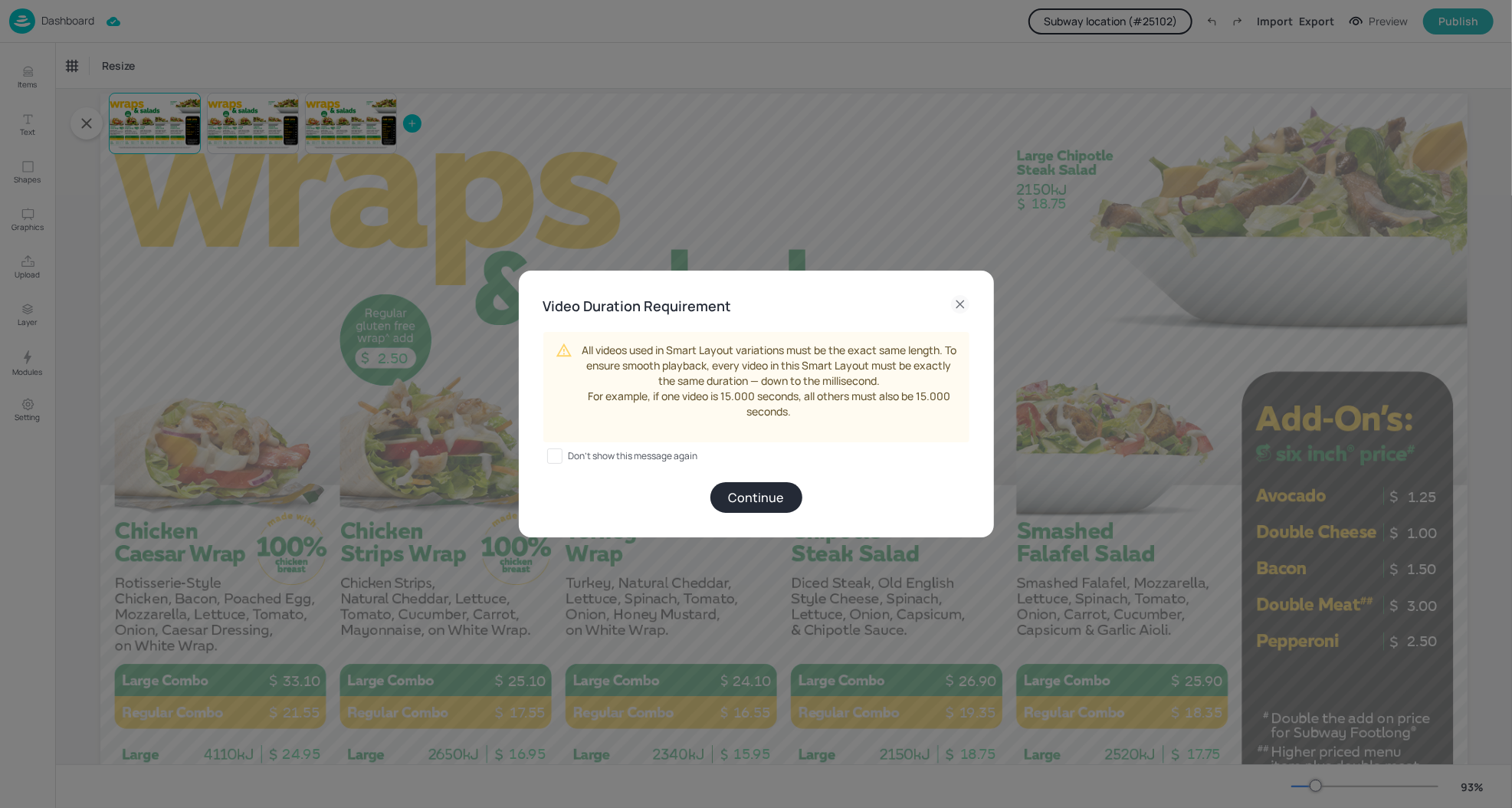
click at [770, 490] on button "Continue" at bounding box center [756, 497] width 92 height 30
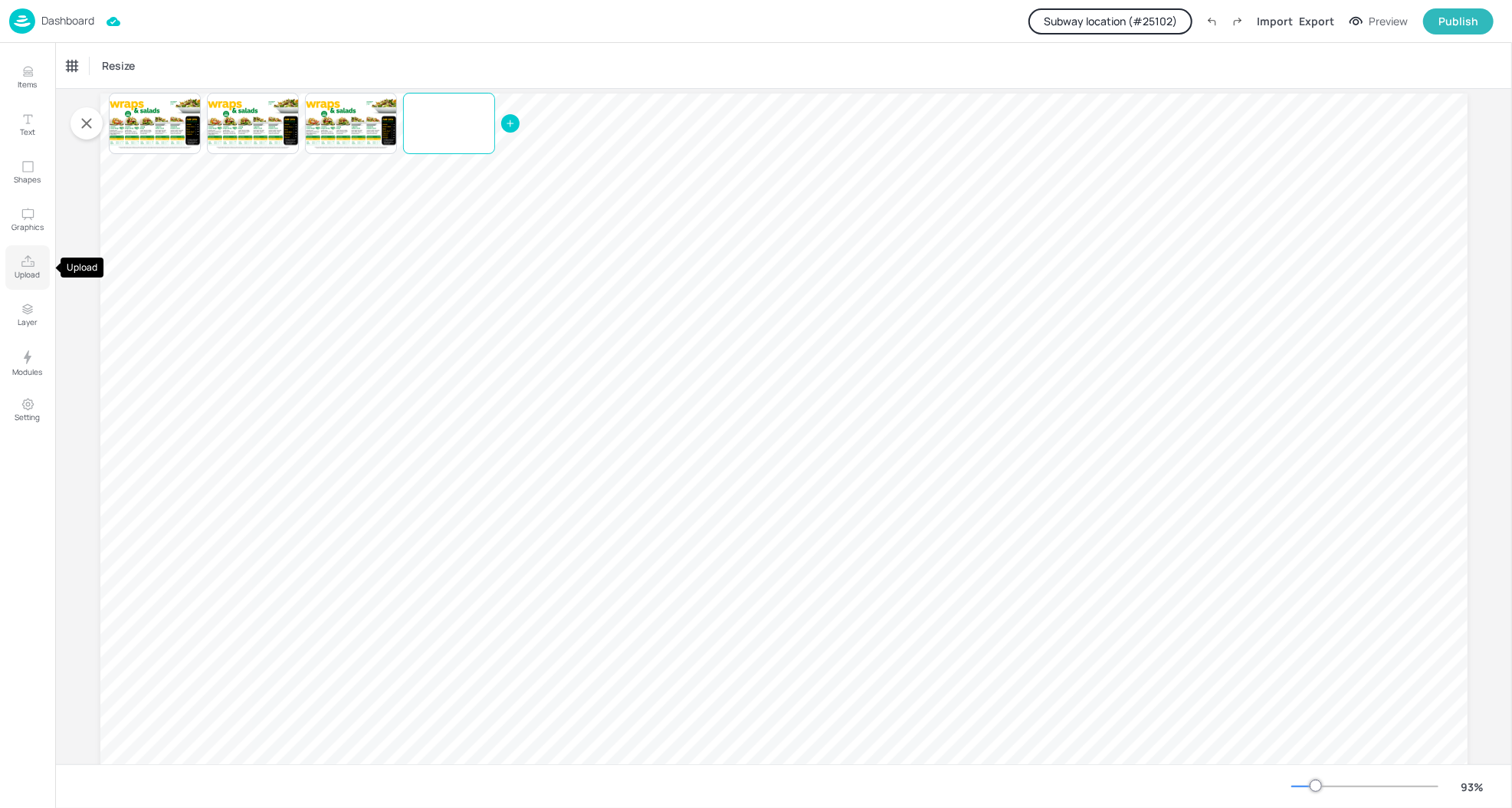
click at [22, 266] on icon "Upload" at bounding box center [28, 261] width 13 height 11
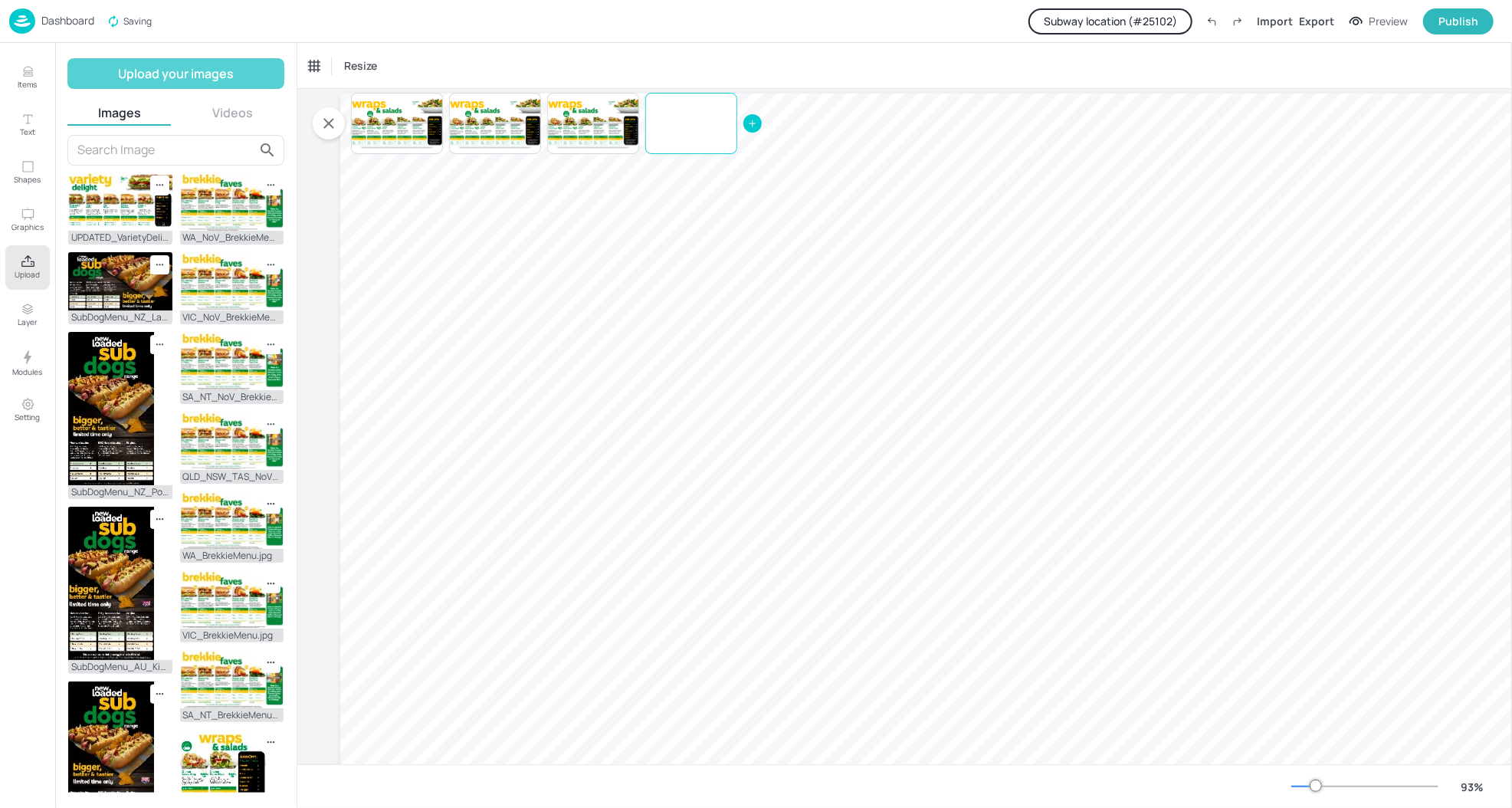
click at [228, 77] on button "Upload your images" at bounding box center [175, 73] width 217 height 30
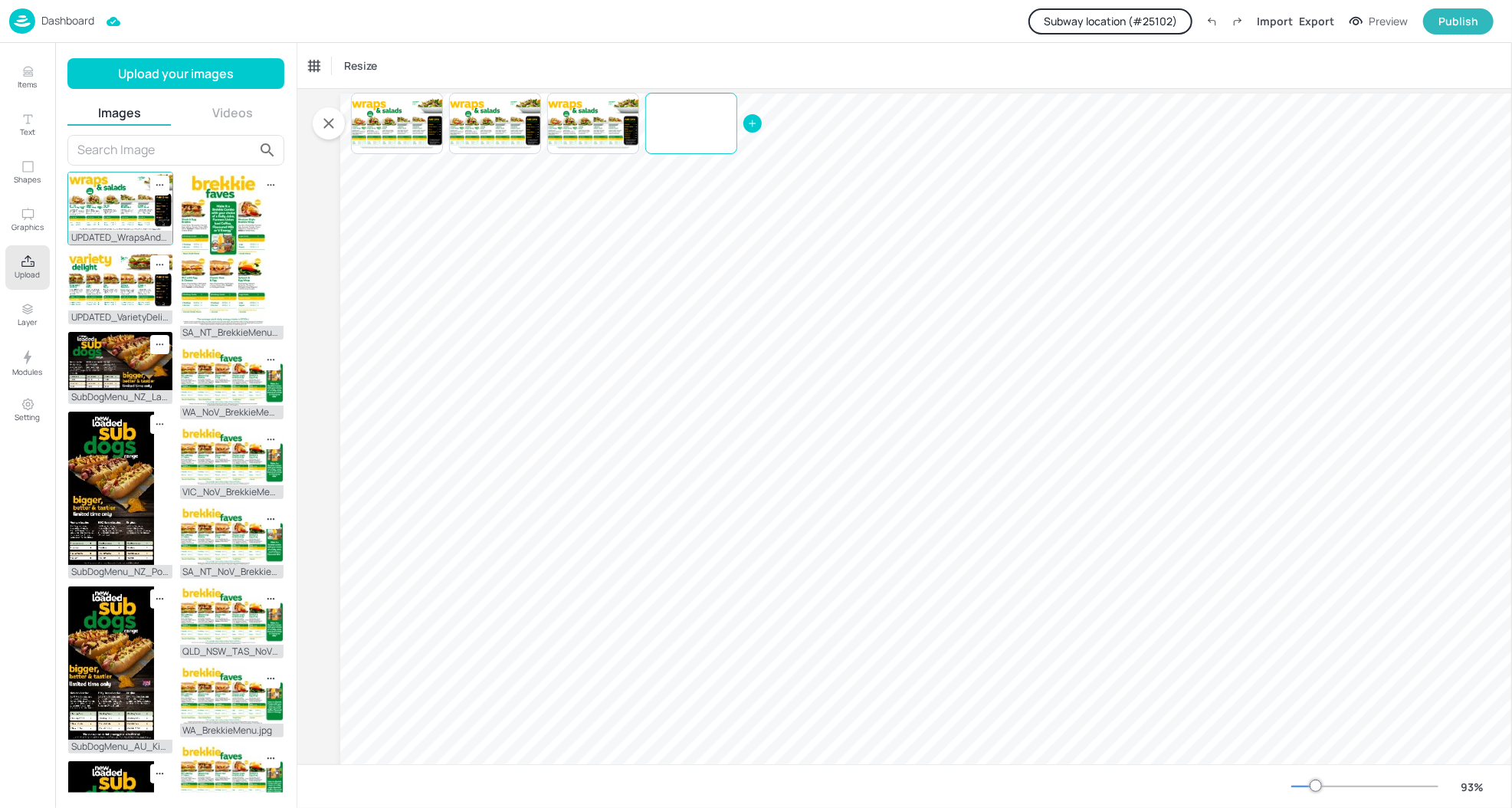
click at [104, 204] on img at bounding box center [120, 201] width 104 height 58
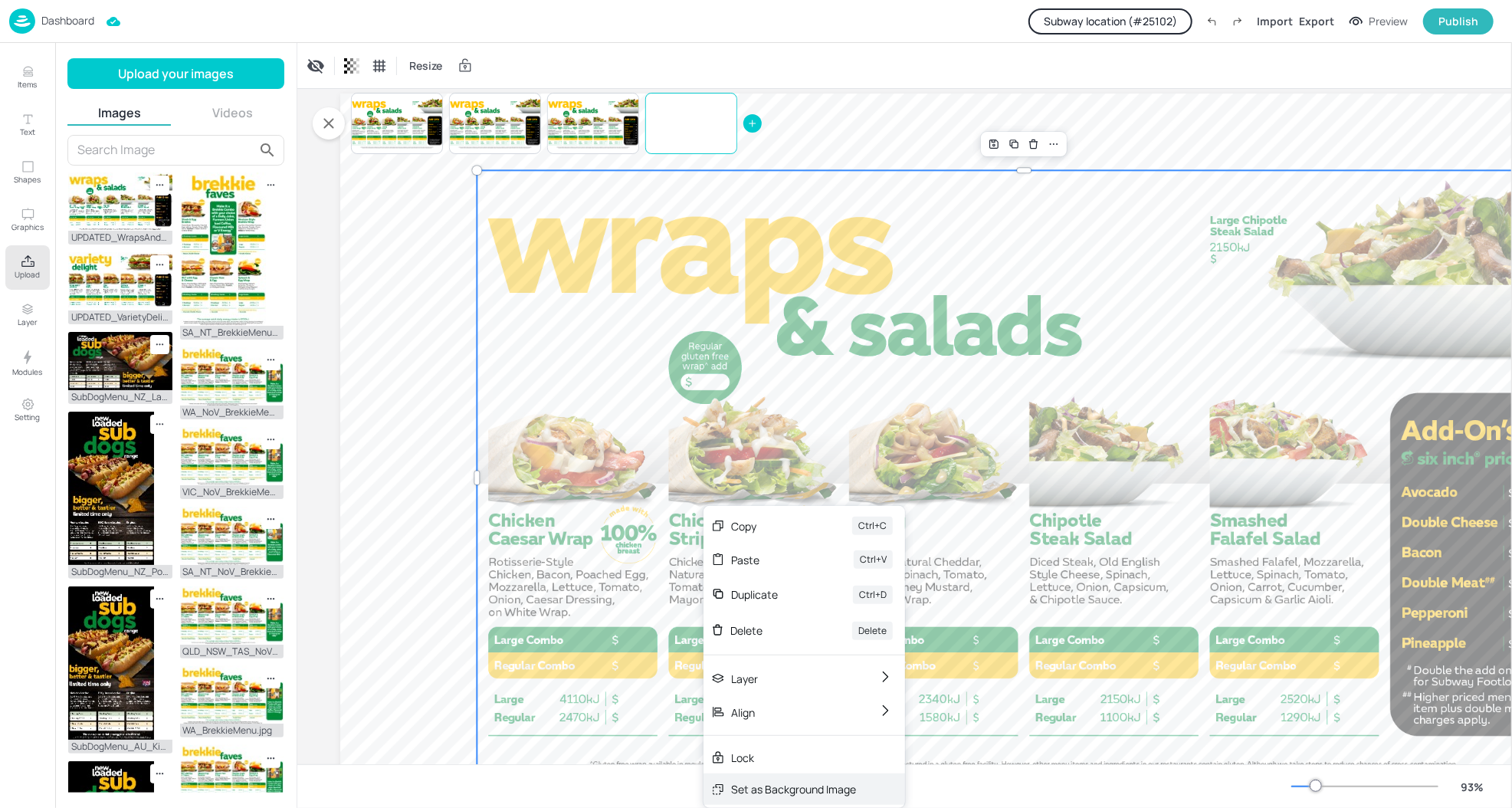
click at [773, 783] on div "Set as Background Image" at bounding box center [793, 789] width 125 height 16
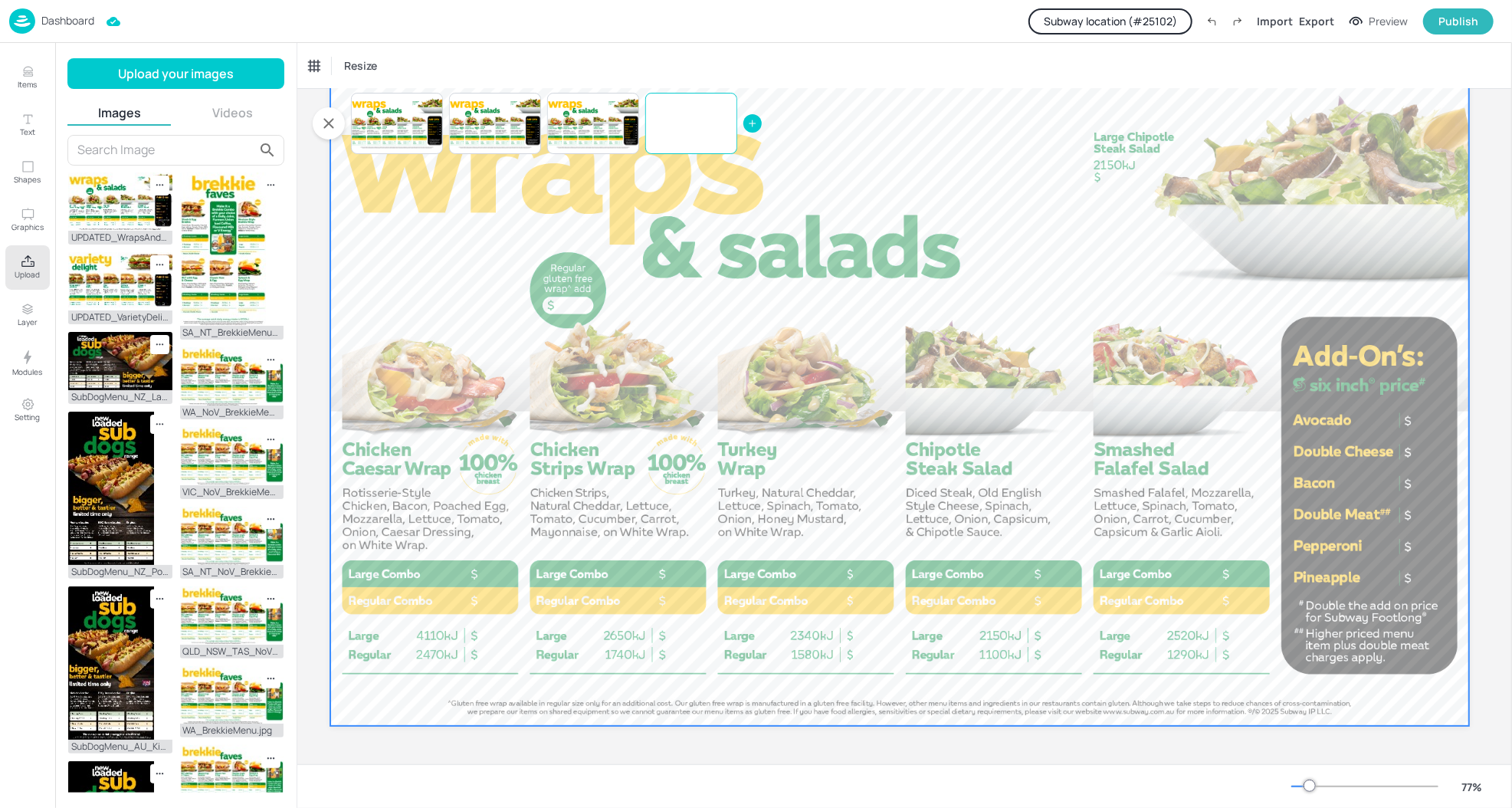
scroll to position [6, 0]
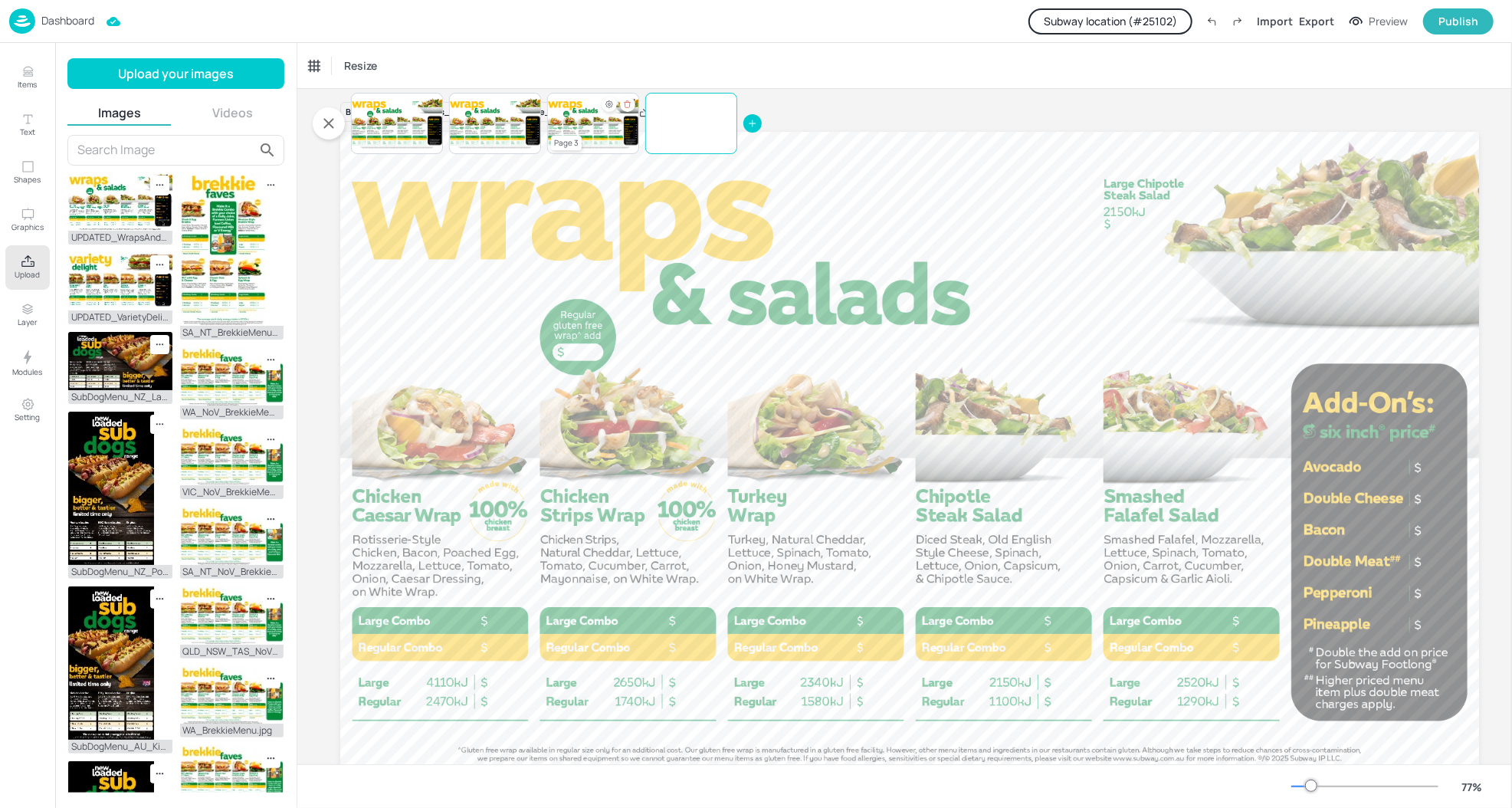
click at [584, 128] on div at bounding box center [593, 124] width 92 height 52
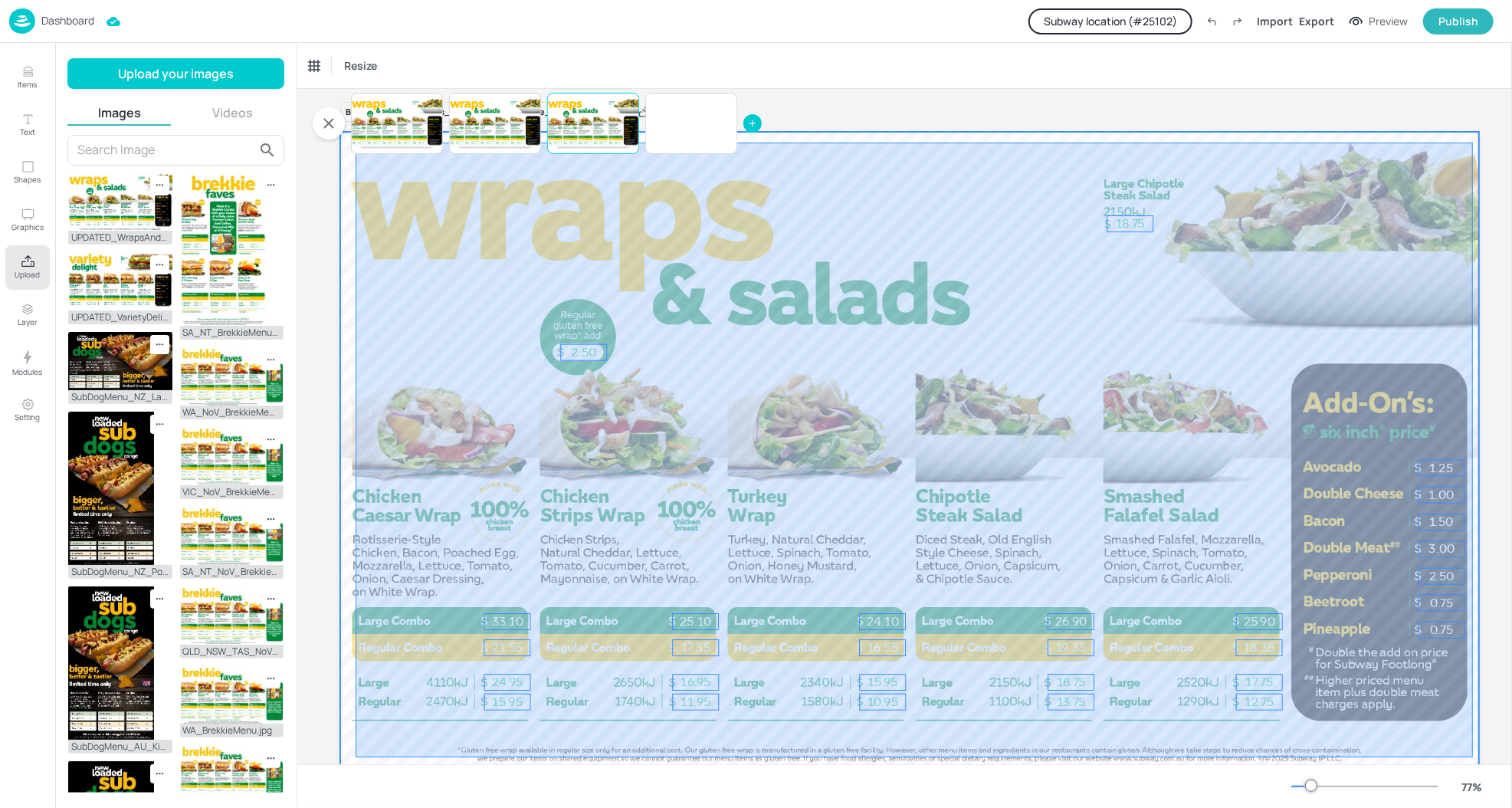
drag, startPoint x: 1473, startPoint y: 142, endPoint x: 355, endPoint y: 756, distance: 1275.5
click at [355, 756] on div at bounding box center [909, 452] width 1139 height 641
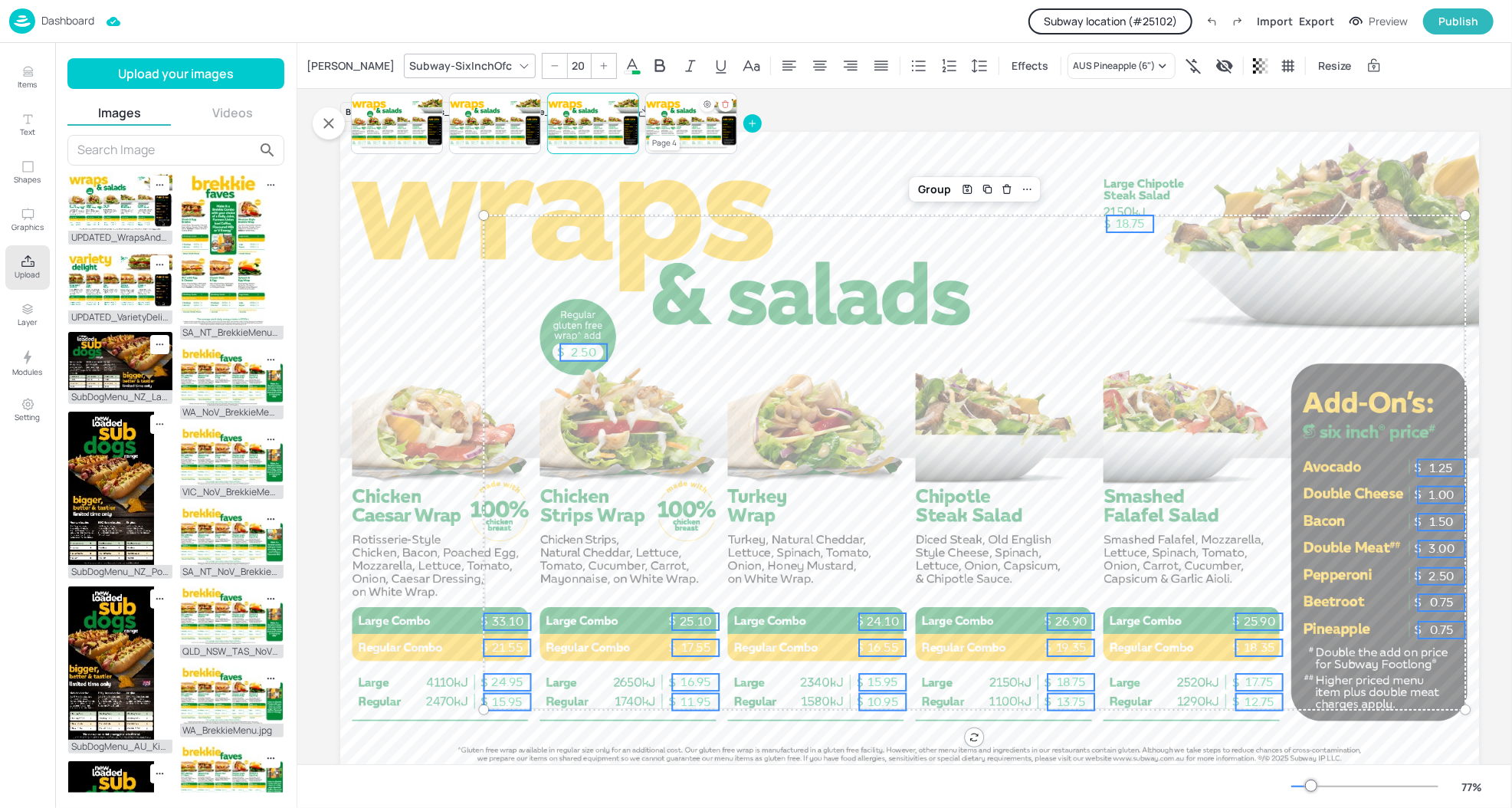
click at [712, 126] on div at bounding box center [691, 124] width 92 height 52
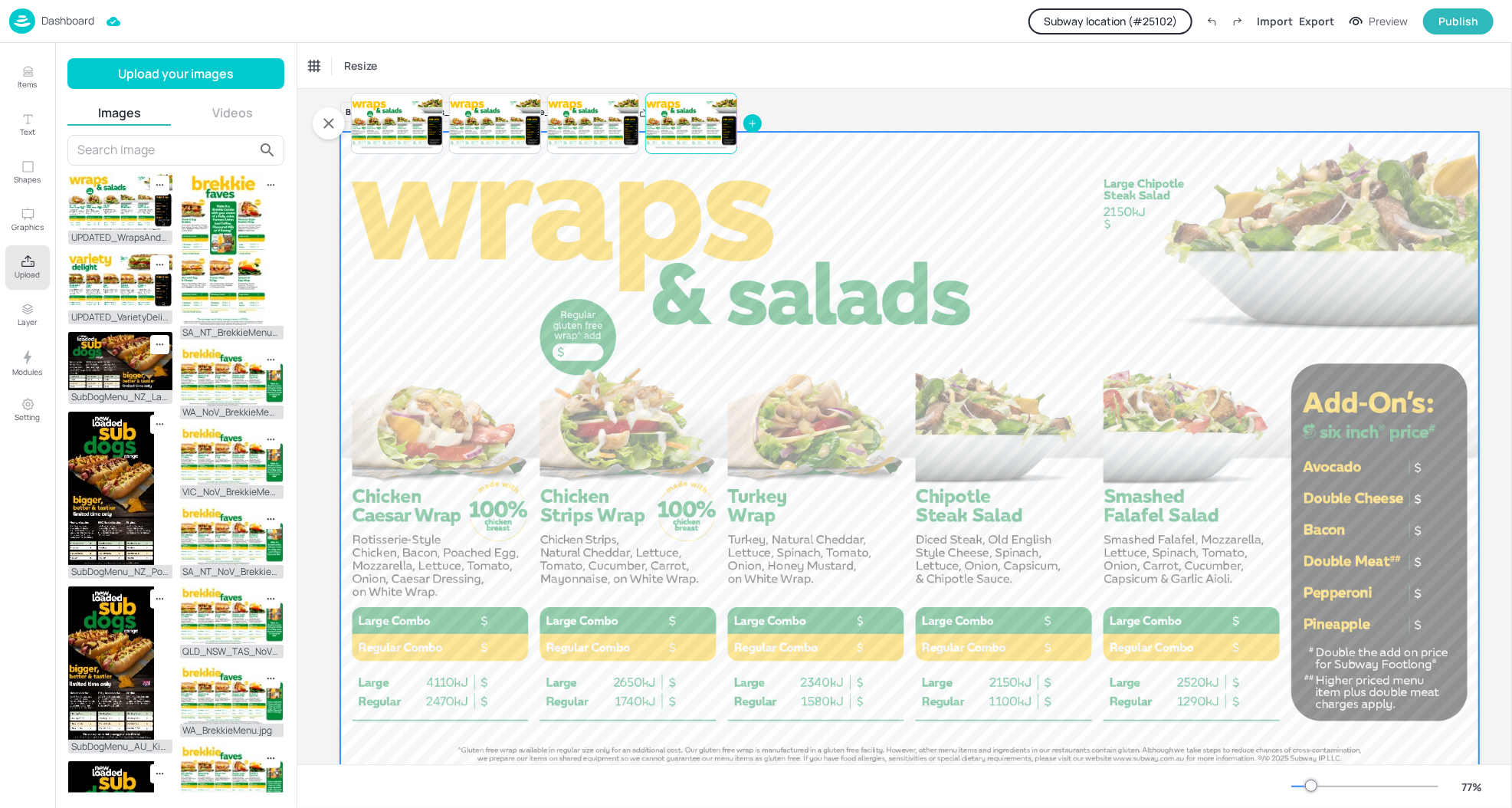
click at [1423, 453] on div at bounding box center [909, 452] width 1139 height 641
drag, startPoint x: 1451, startPoint y: 490, endPoint x: 1452, endPoint y: 576, distance: 86.0
click at [1452, 576] on div at bounding box center [909, 452] width 1139 height 641
click at [1397, 555] on div at bounding box center [909, 452] width 1139 height 641
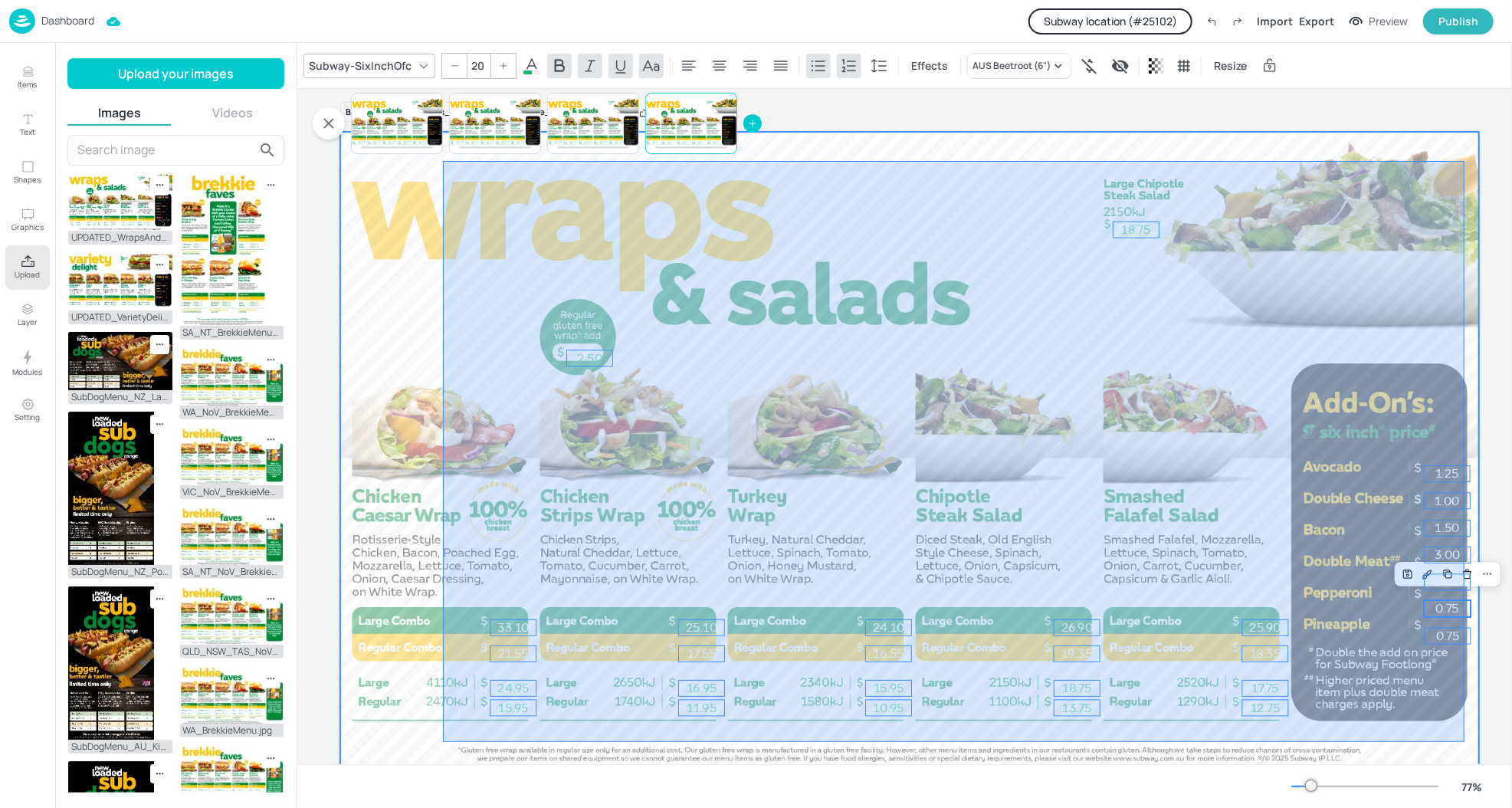
drag, startPoint x: 1465, startPoint y: 160, endPoint x: 443, endPoint y: 740, distance: 1175.1
click at [443, 740] on div at bounding box center [909, 452] width 1139 height 641
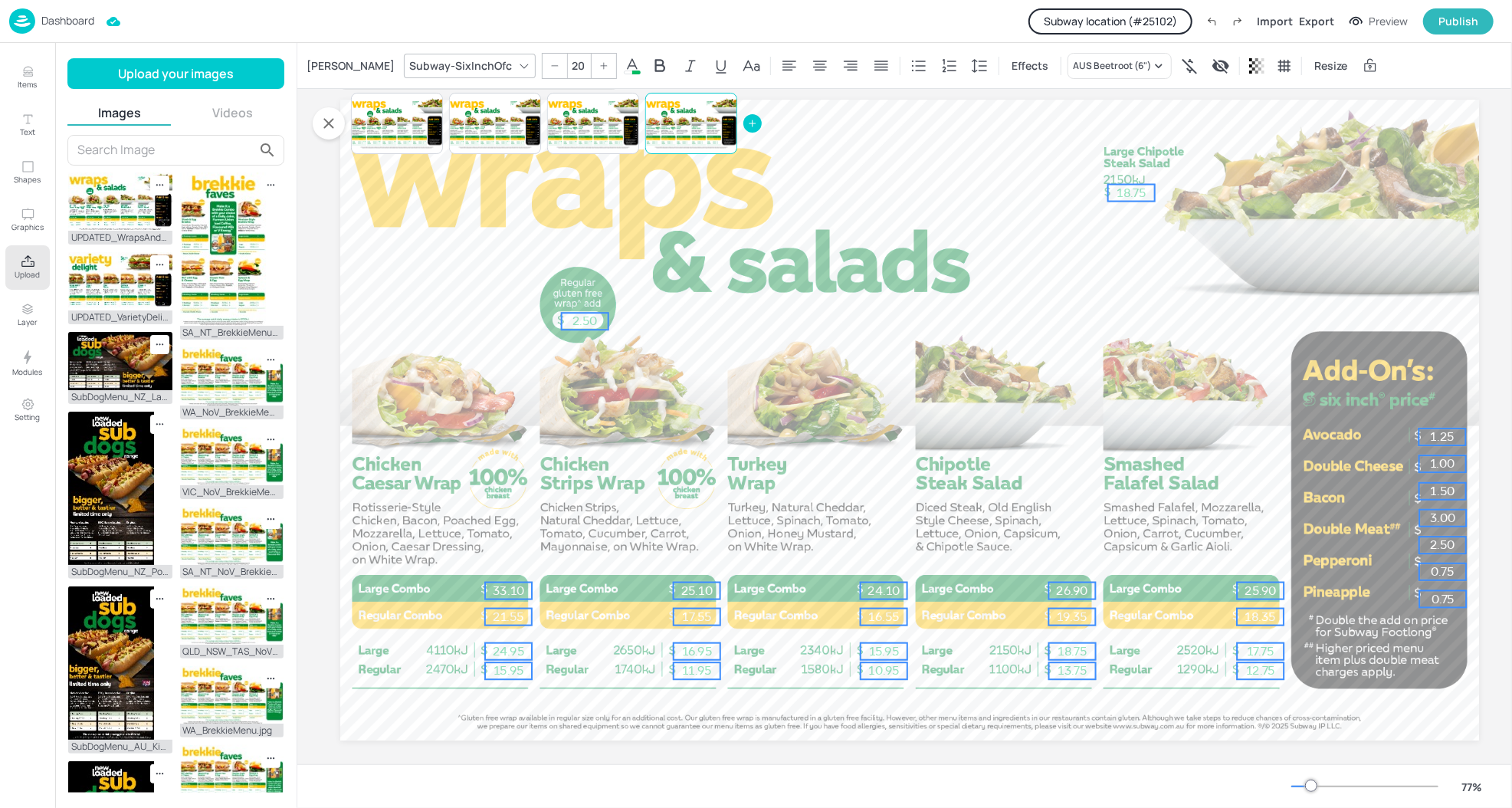
scroll to position [41, 0]
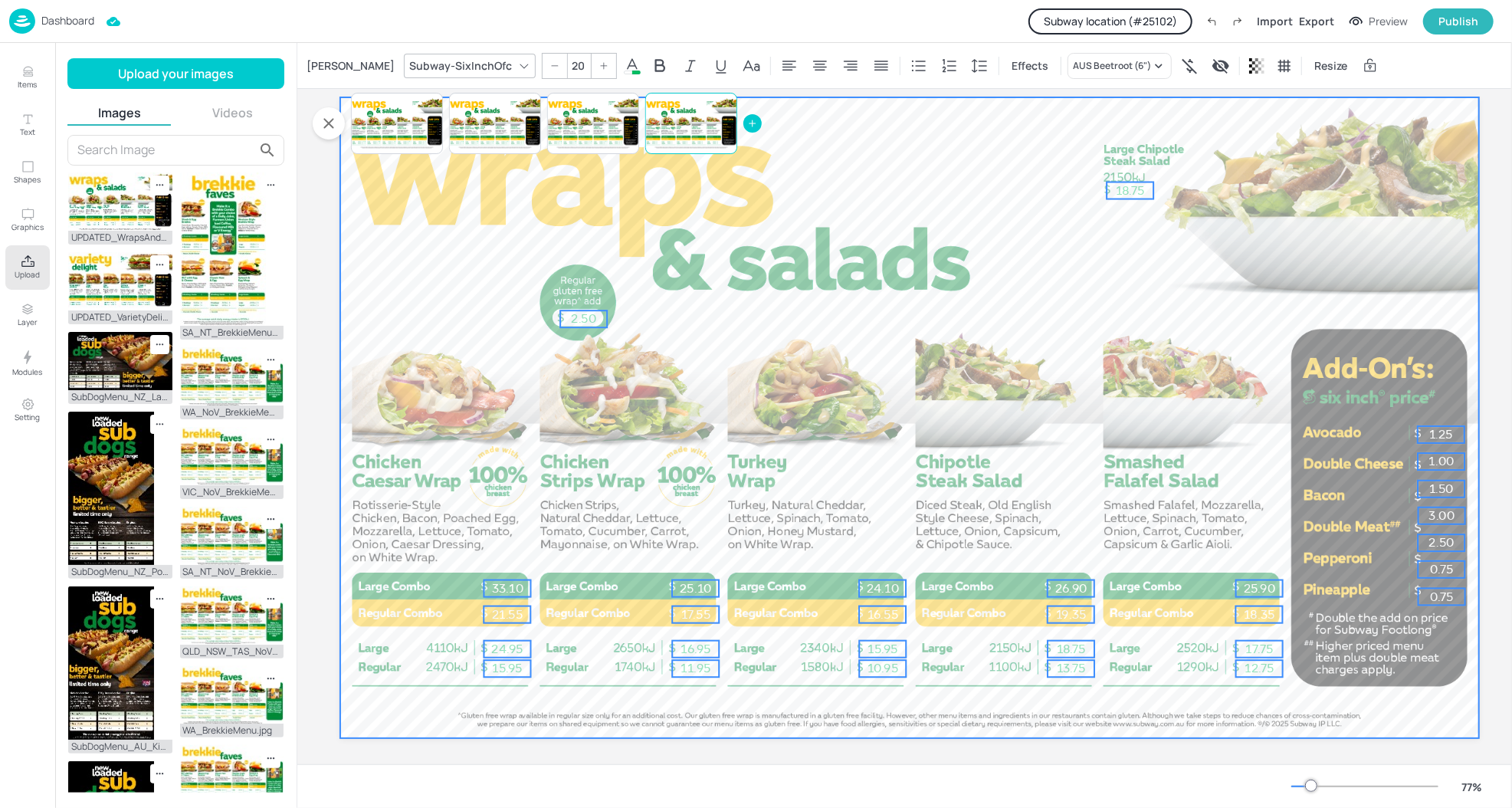
click at [1104, 405] on div at bounding box center [909, 418] width 1139 height 641
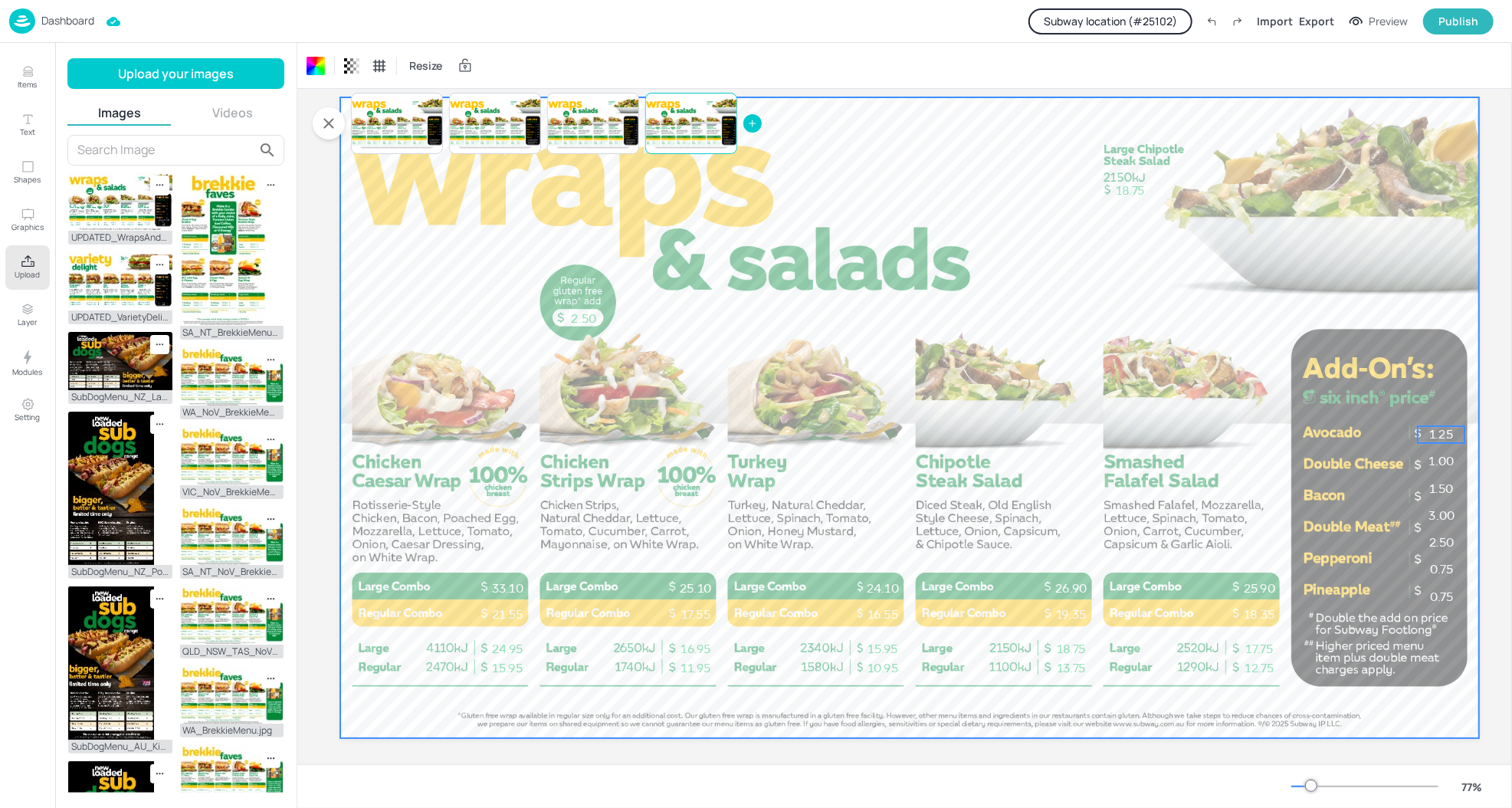
click at [1443, 432] on span "1.25" at bounding box center [1441, 435] width 24 height 15
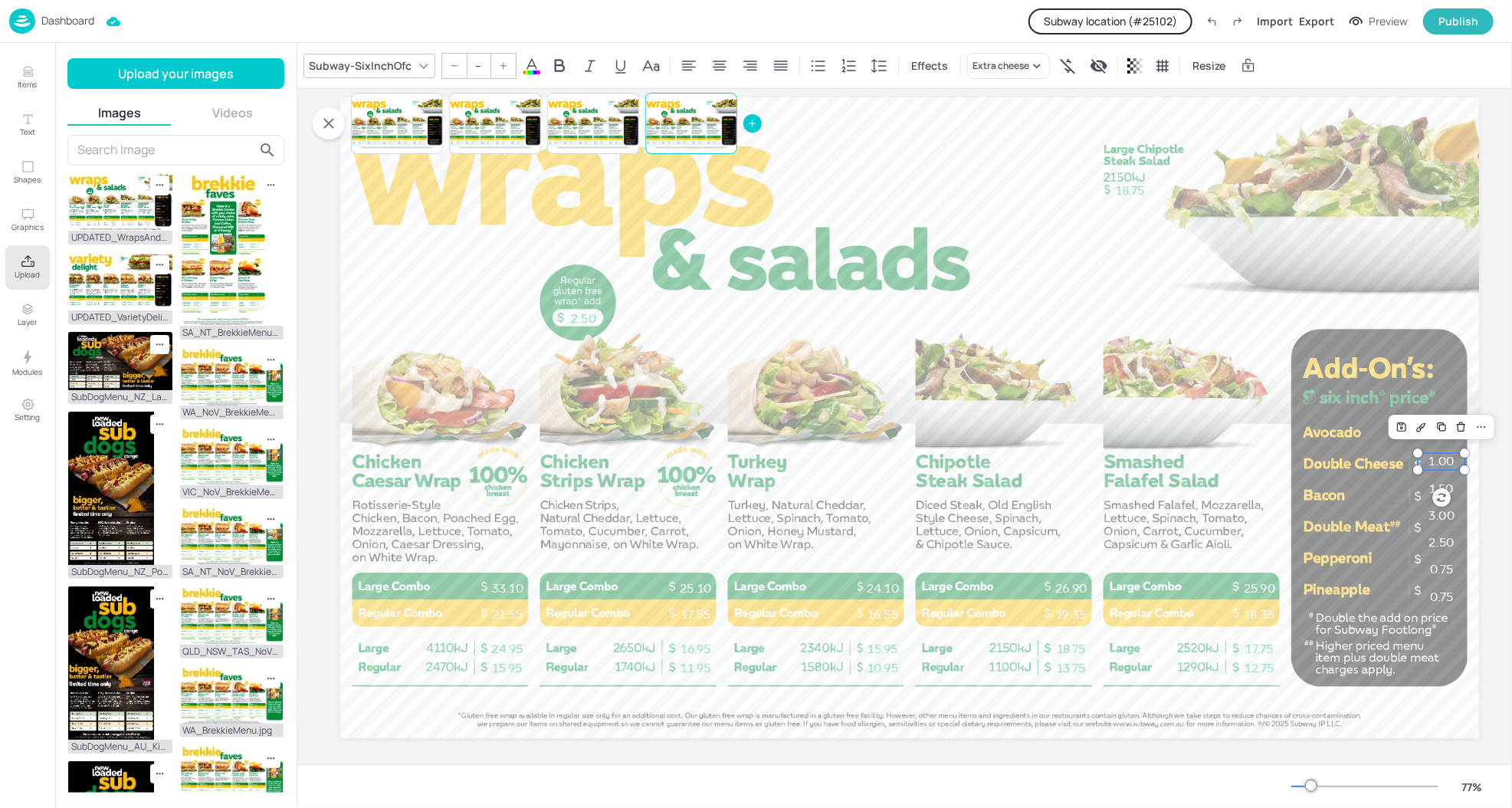
click at [1453, 458] on span "1.00" at bounding box center [1442, 462] width 25 height 15
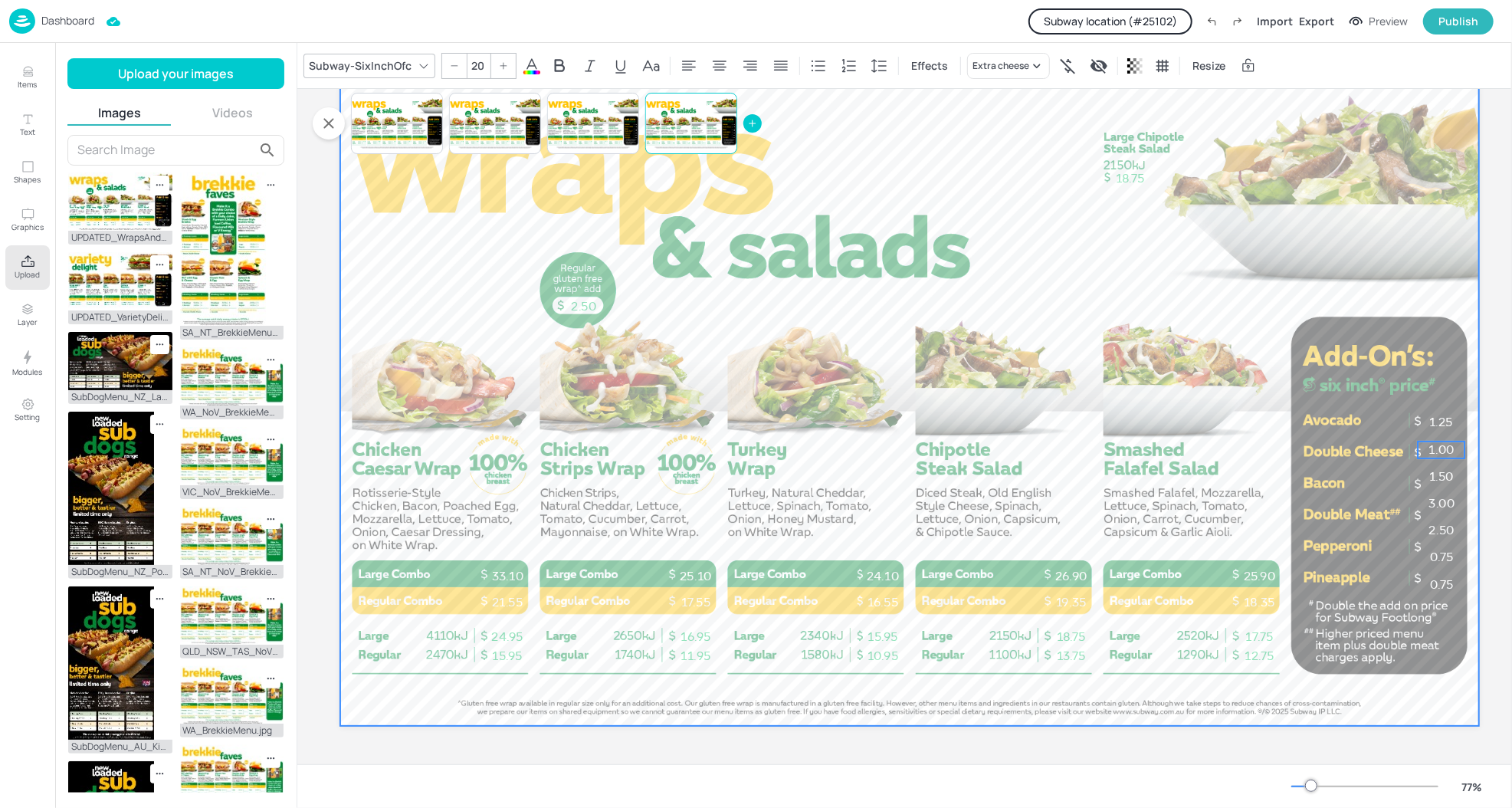
scroll to position [56, 0]
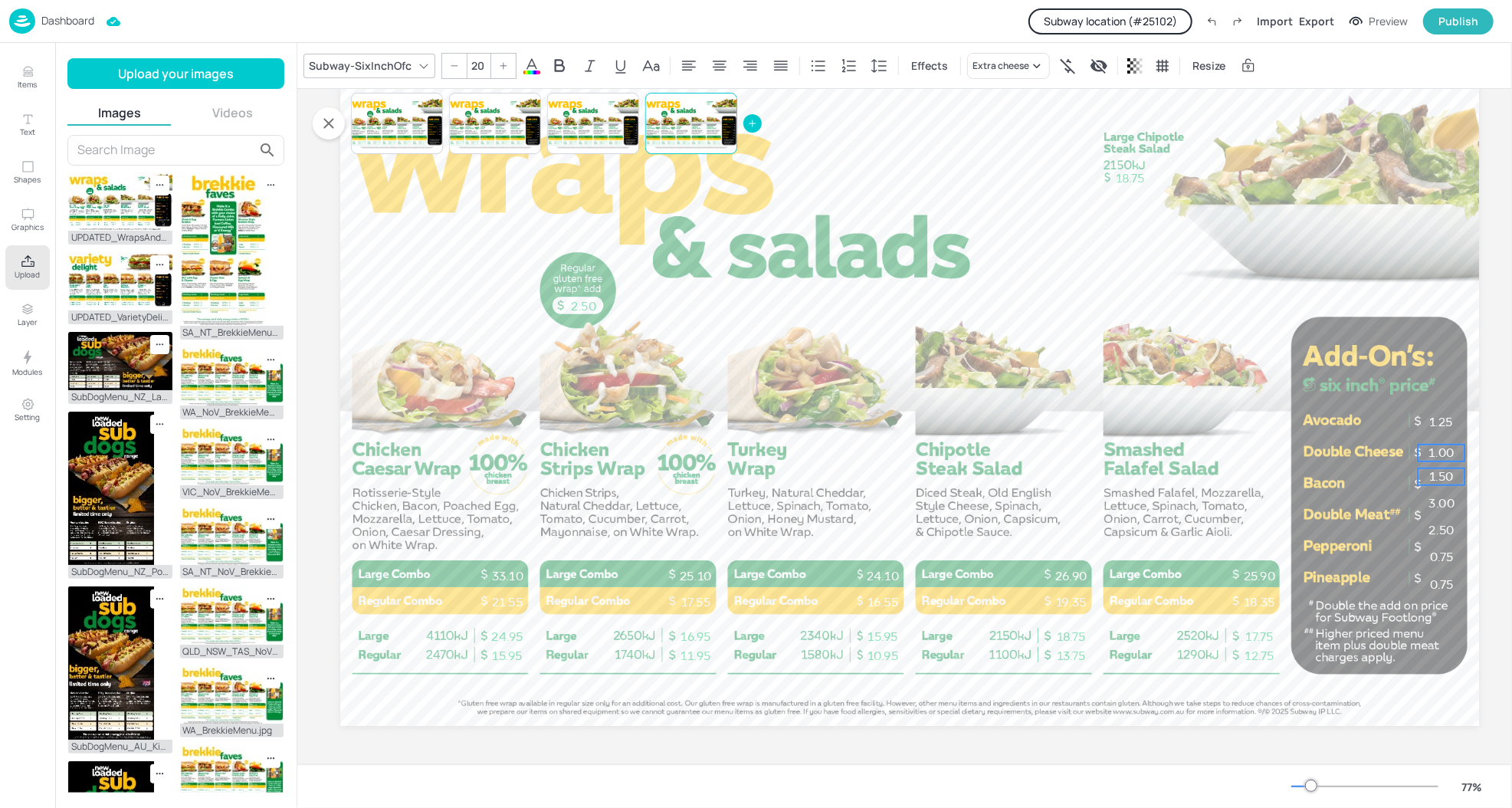
click at [1429, 471] on span "1.50" at bounding box center [1442, 476] width 25 height 15
click at [1451, 497] on p "3.00" at bounding box center [1442, 503] width 47 height 17
click at [1441, 523] on span "2.50" at bounding box center [1442, 530] width 25 height 15
type input "20"
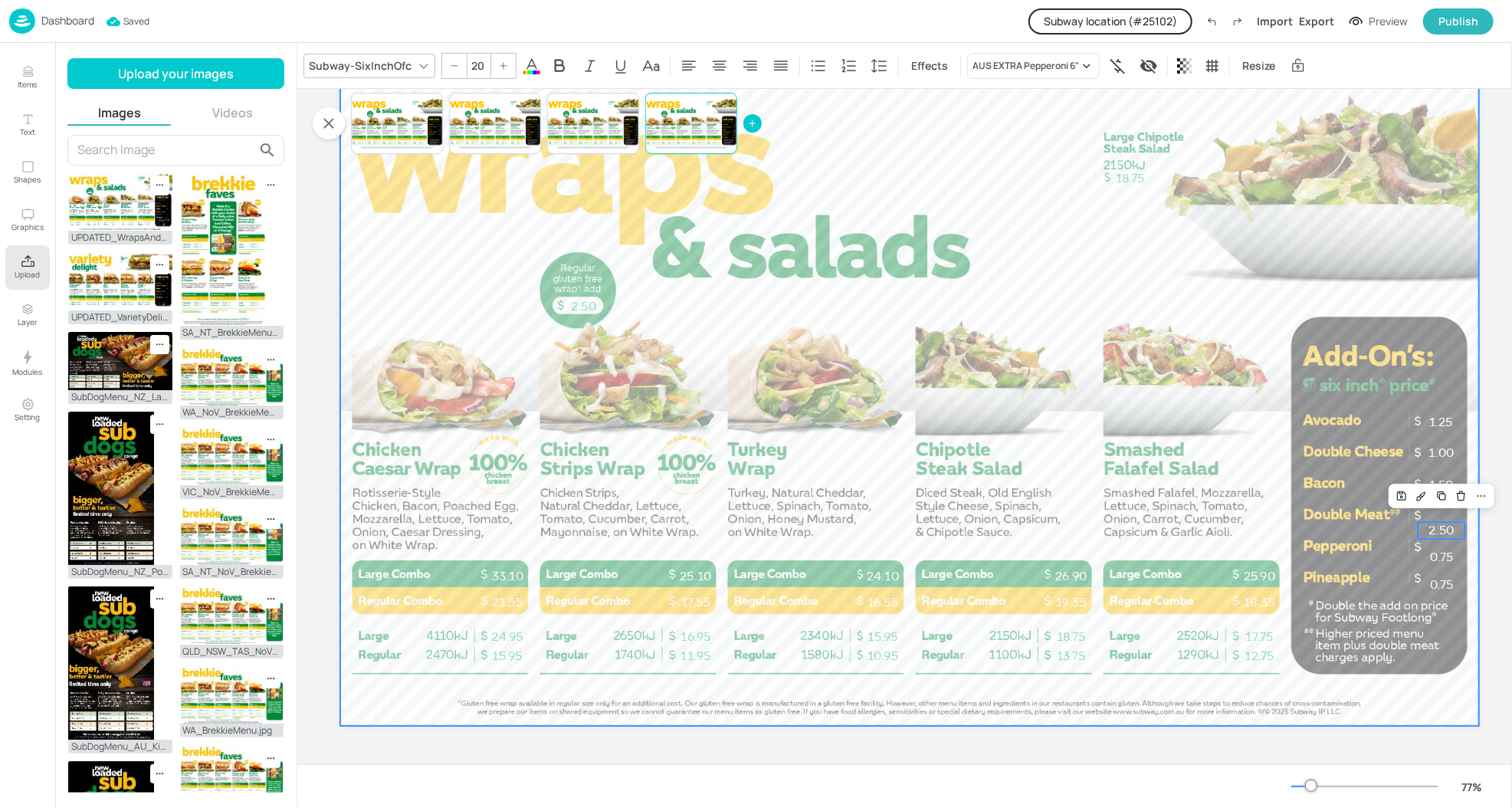
click at [1345, 549] on div at bounding box center [909, 405] width 1139 height 641
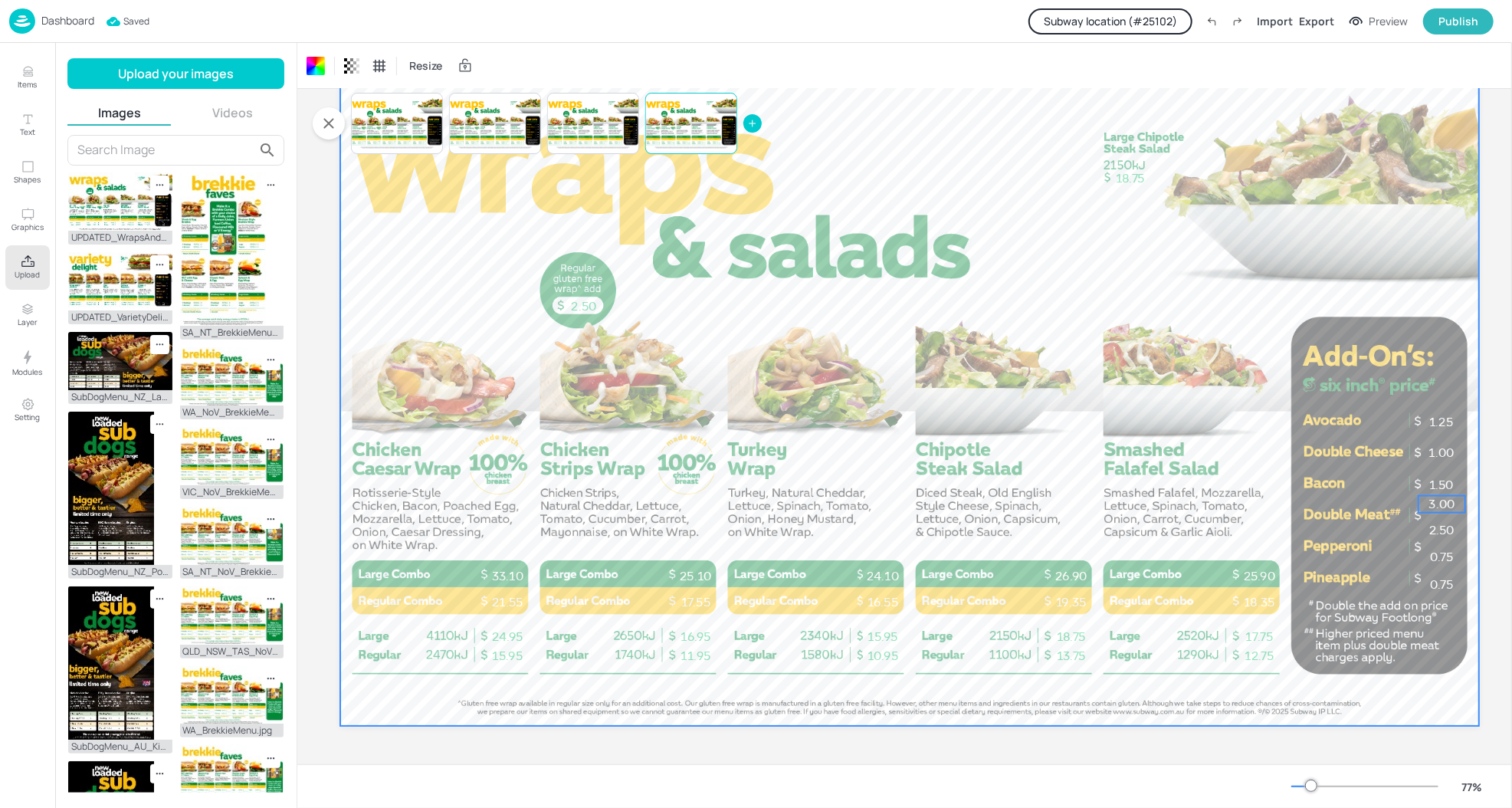
click at [1444, 497] on p "3.00" at bounding box center [1442, 504] width 47 height 17
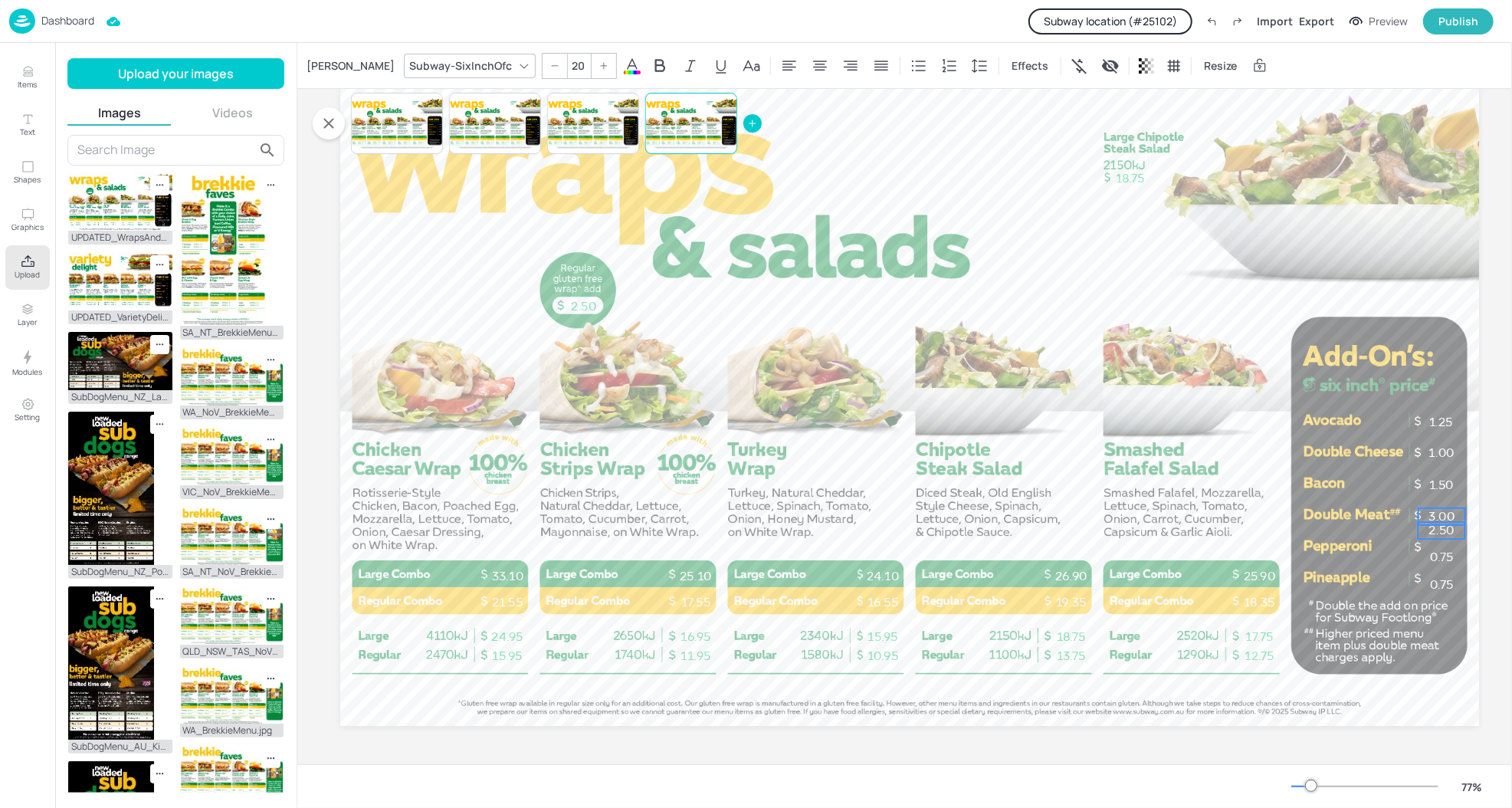
click at [1443, 526] on span "2.50" at bounding box center [1442, 530] width 25 height 15
click at [1448, 553] on span "0.75" at bounding box center [1442, 557] width 23 height 15
type input "20"
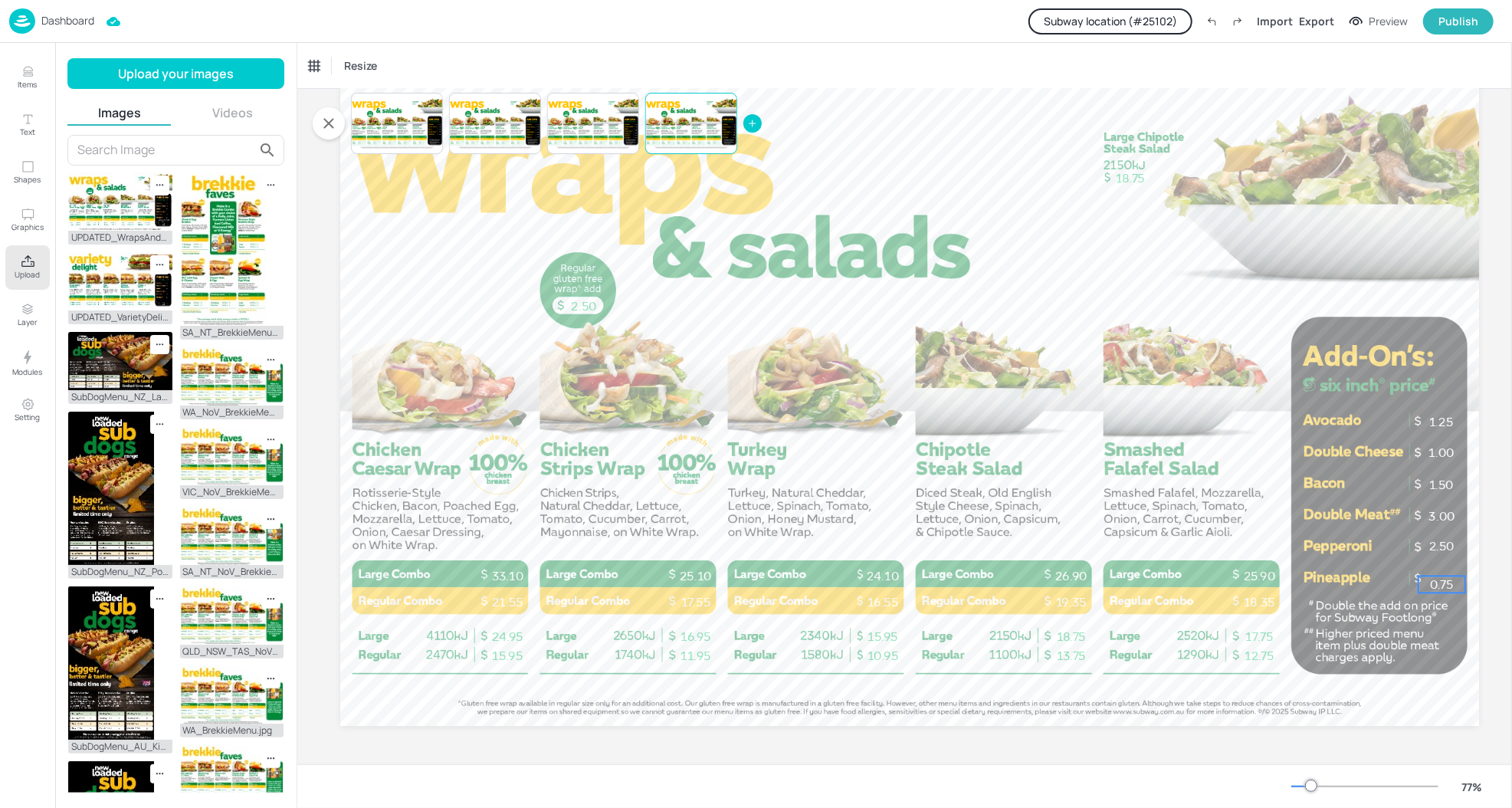
click at [1445, 580] on span "0.75" at bounding box center [1442, 585] width 23 height 15
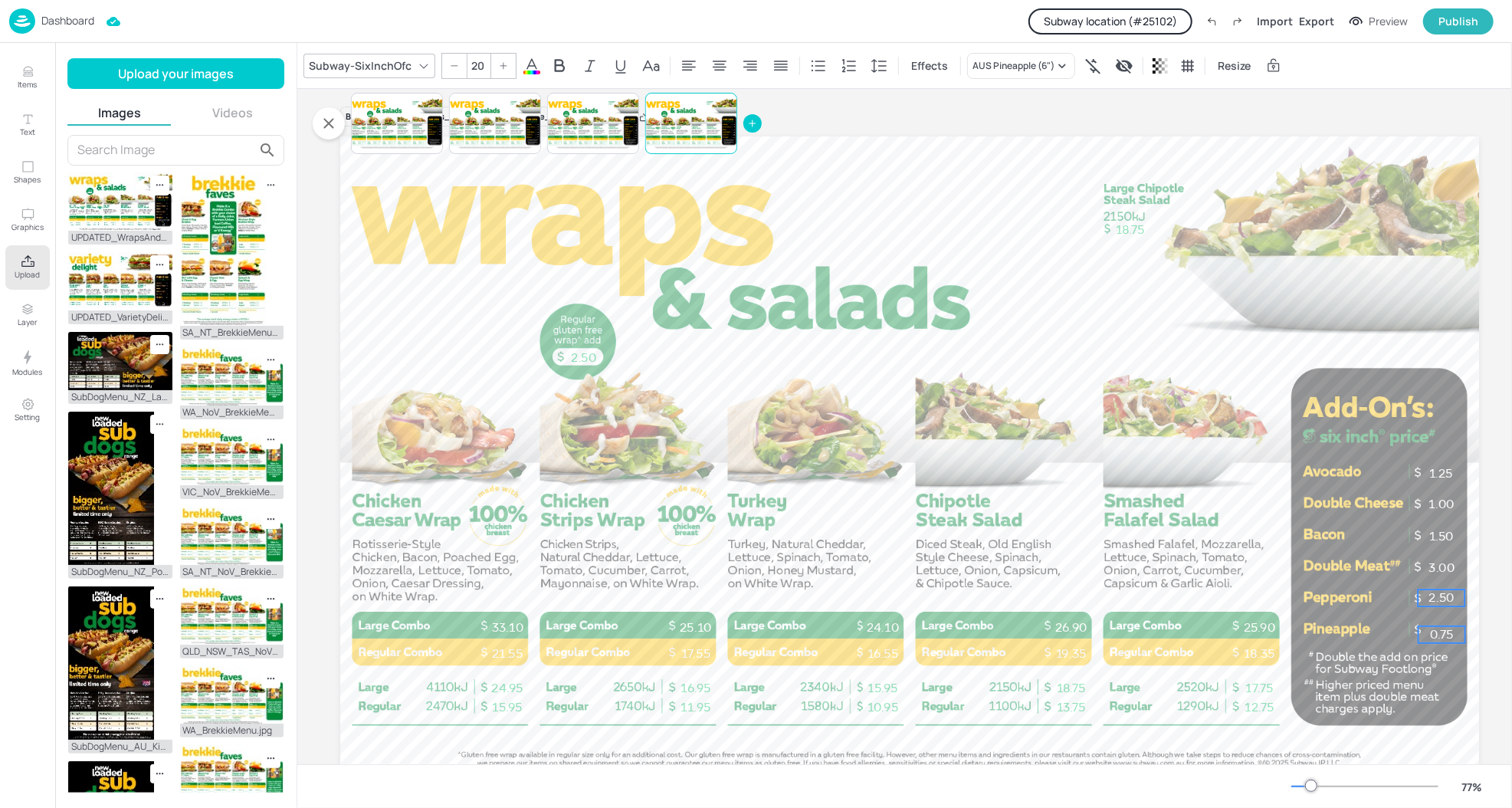
scroll to position [0, 0]
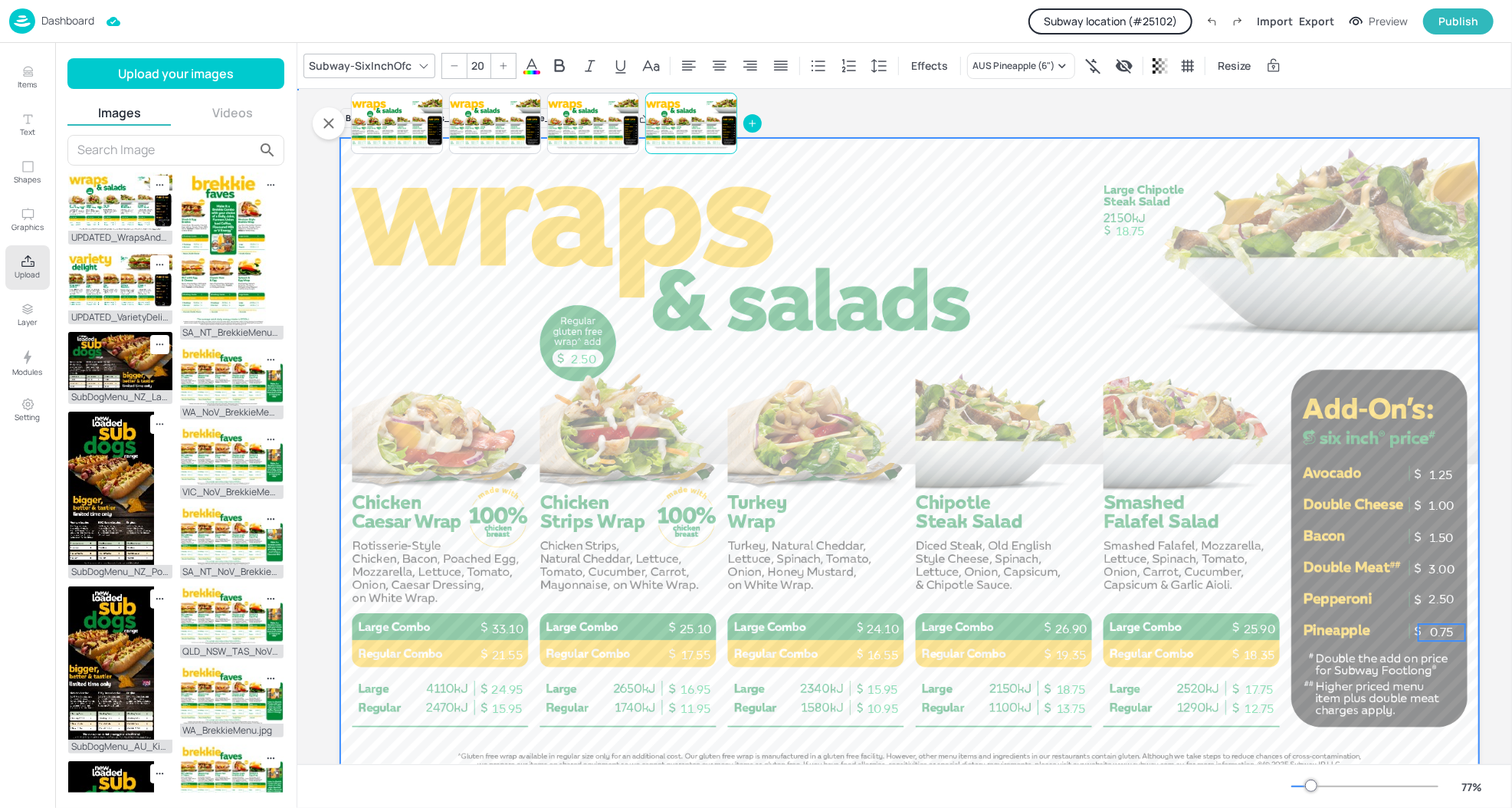
click at [1456, 435] on div at bounding box center [909, 458] width 1139 height 641
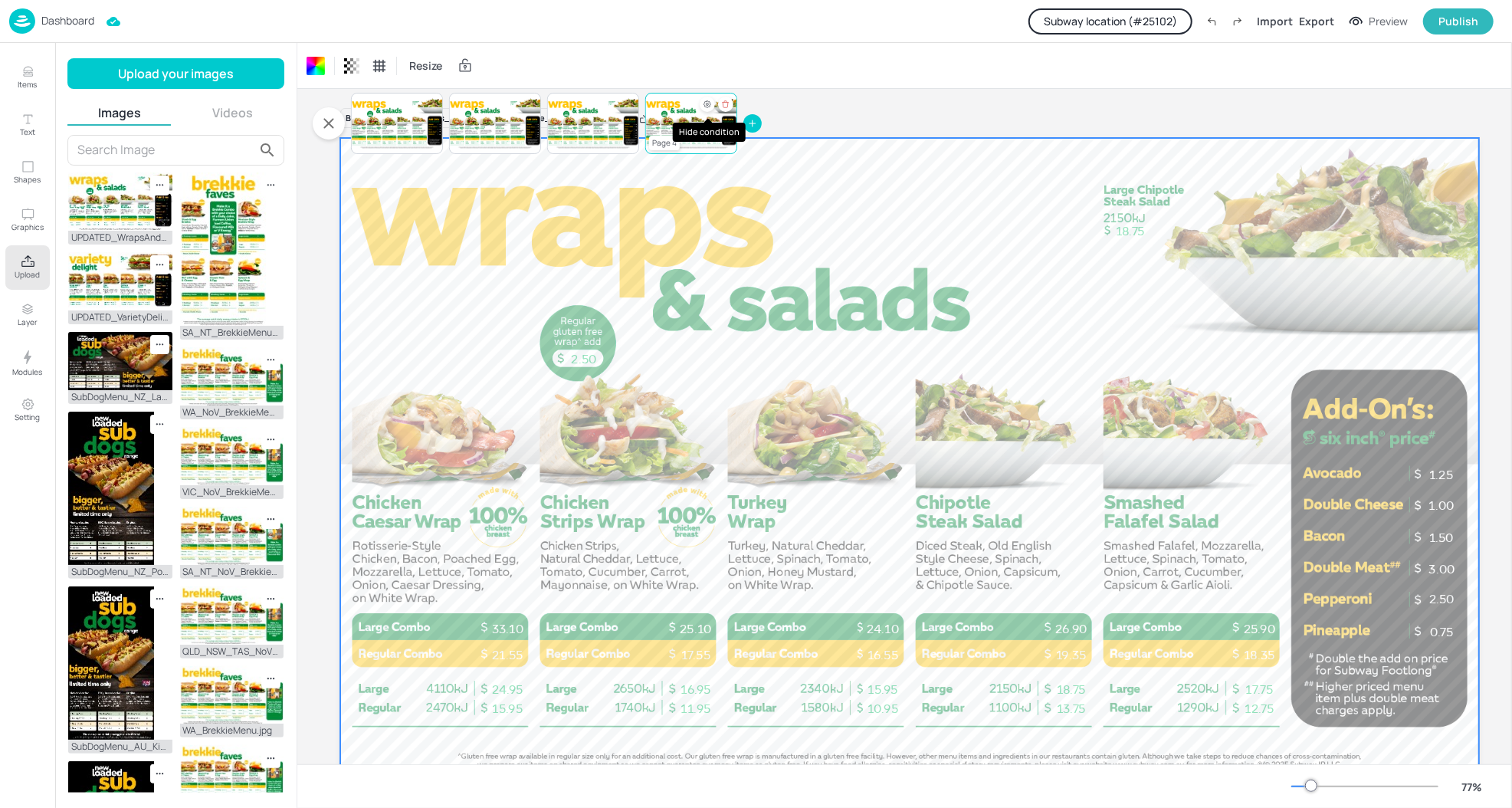
click at [704, 105] on icon "Hide condition" at bounding box center [707, 105] width 7 height 7
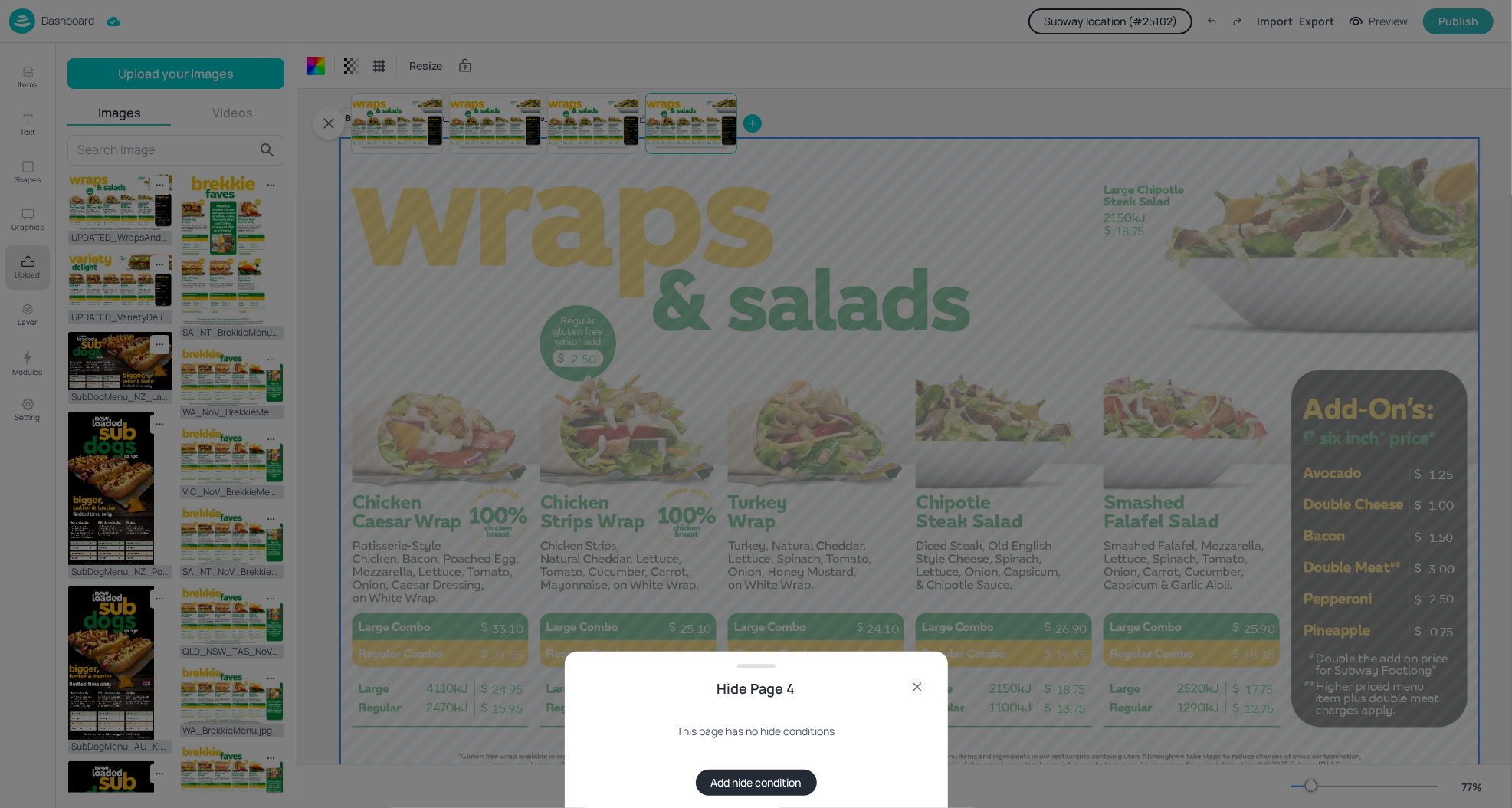
click at [745, 782] on button "Add hide condition" at bounding box center [756, 783] width 121 height 26
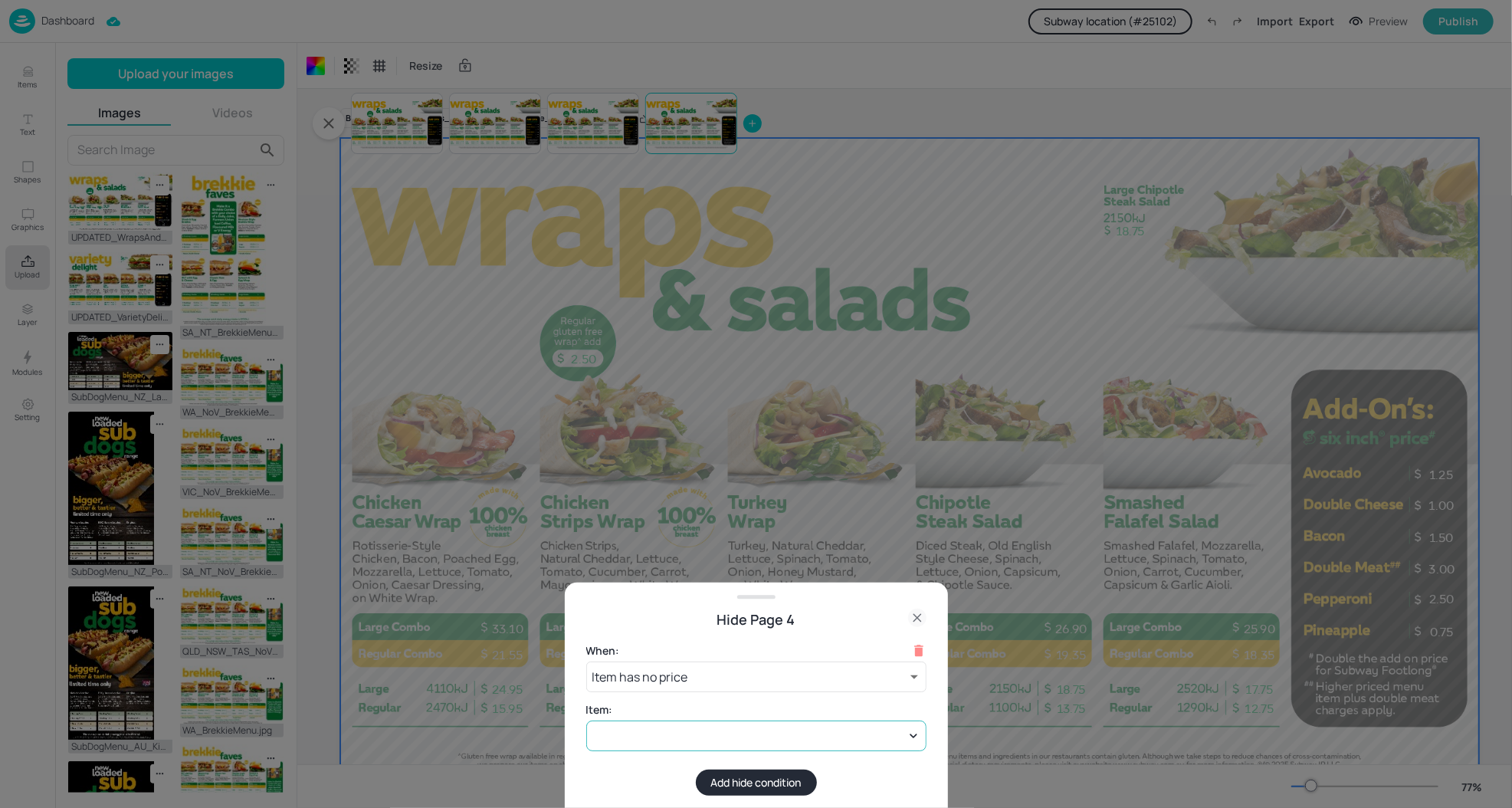
click at [718, 743] on div at bounding box center [756, 735] width 341 height 30
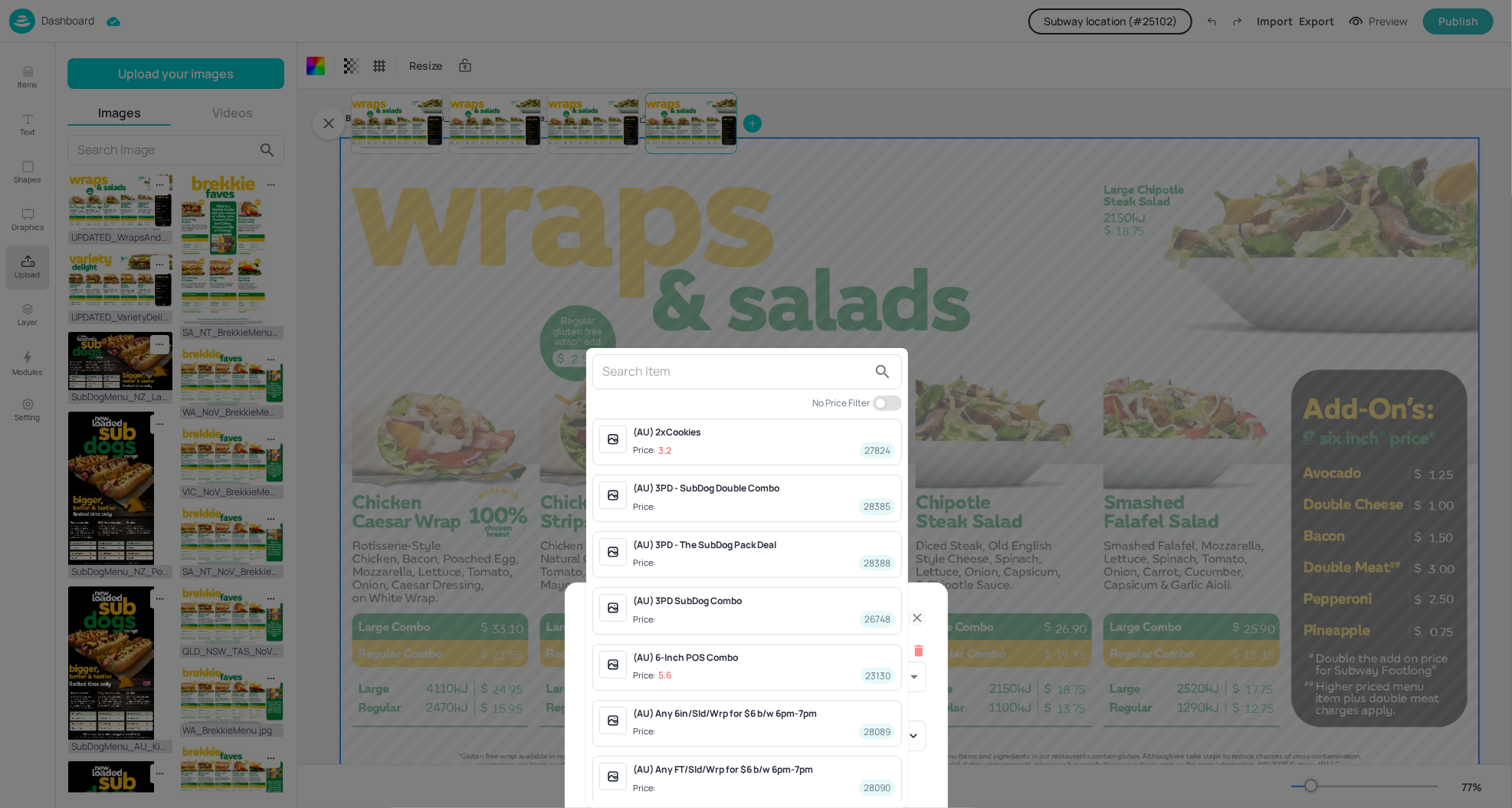
click at [756, 373] on input "text" at bounding box center [735, 372] width 265 height 25
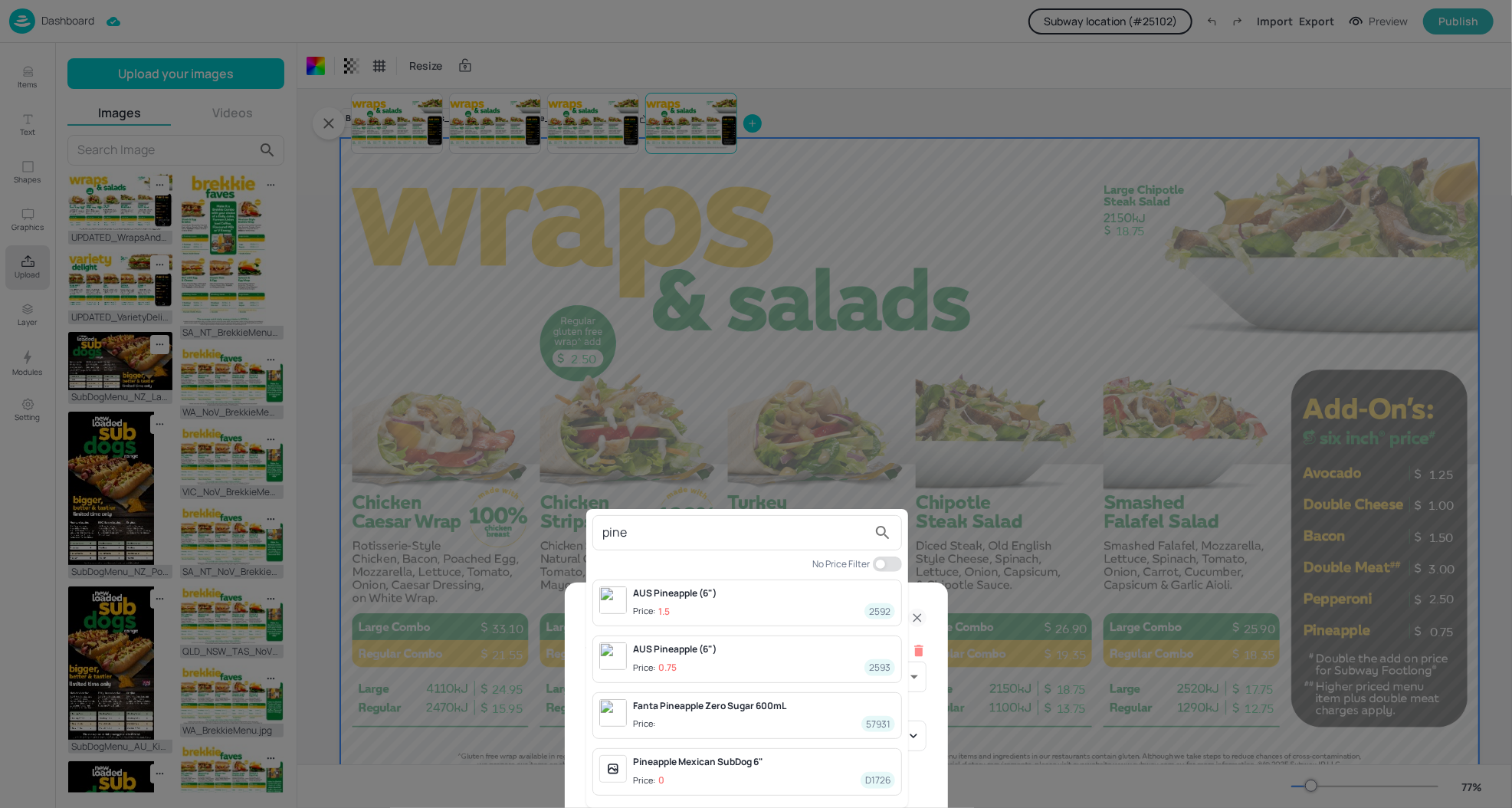
type input "pine"
click at [759, 653] on div "AUS Pineapple (6")" at bounding box center [764, 648] width 262 height 14
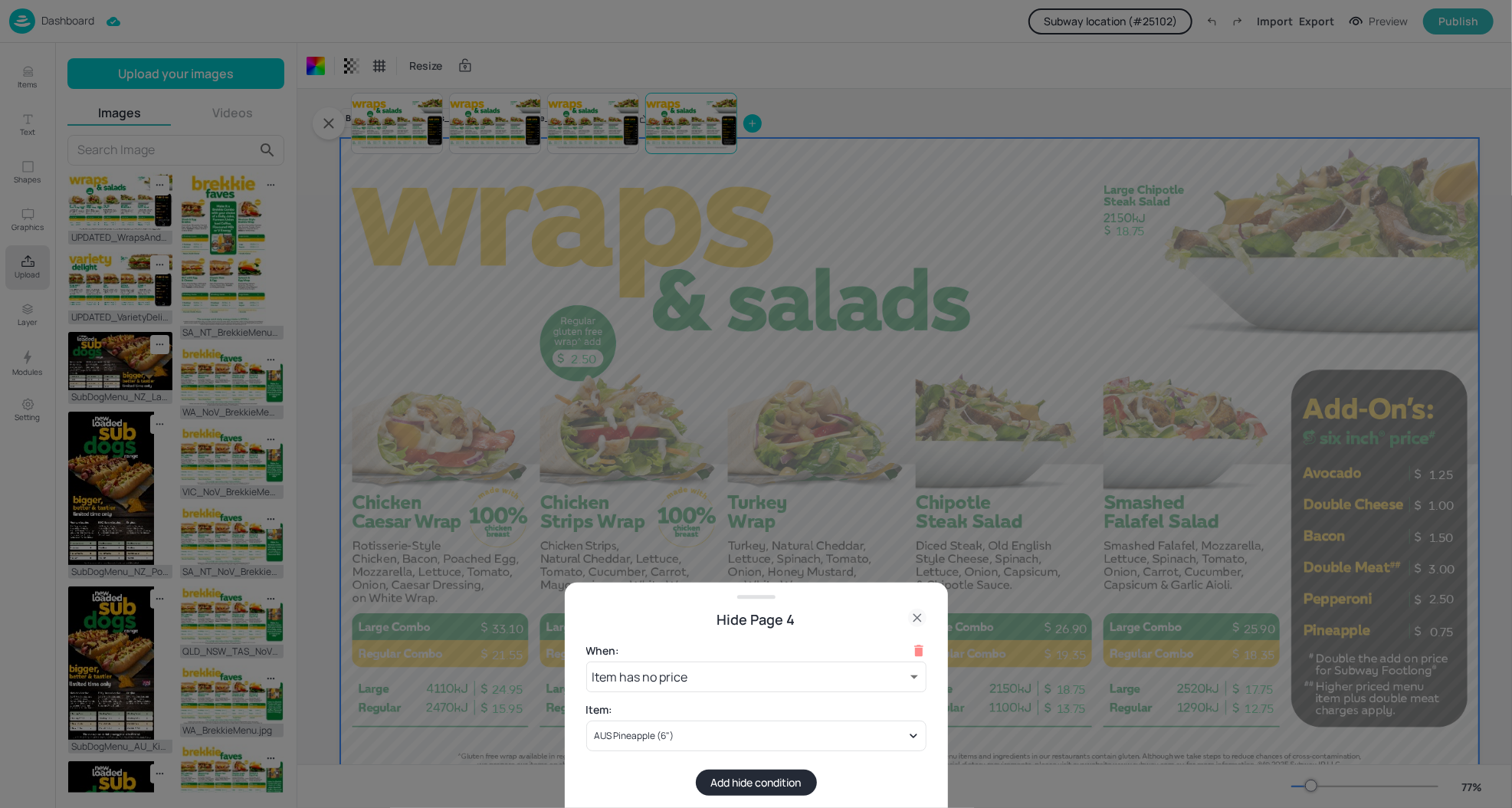
click at [737, 777] on button "Add hide condition" at bounding box center [756, 783] width 121 height 26
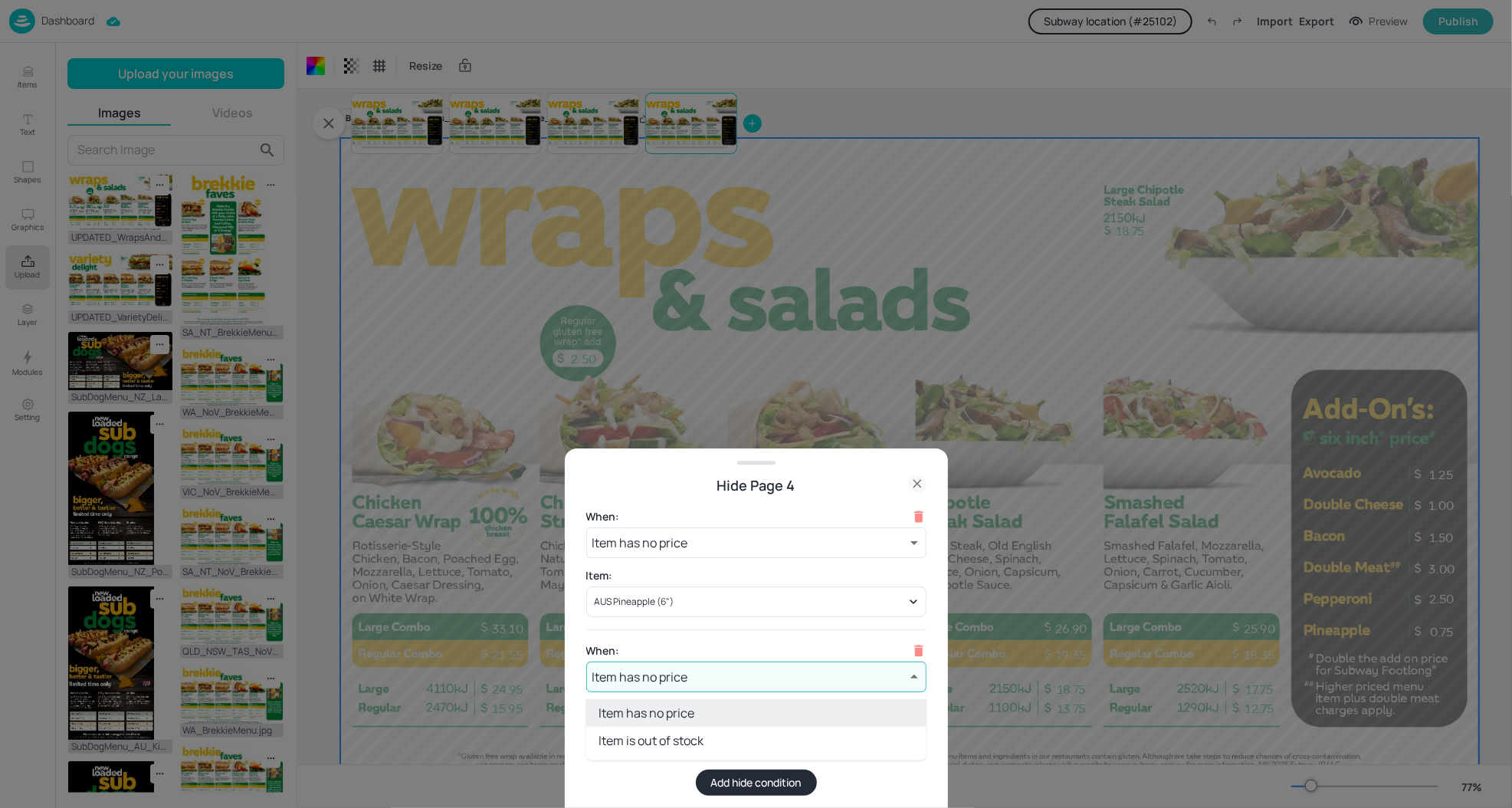
click at [718, 668] on body "Dashboard Subway location (# 25102 ) Import Export Preview Publish Items Text S…" at bounding box center [756, 404] width 1512 height 808
click at [678, 734] on li "Item is out of stock" at bounding box center [756, 740] width 341 height 28
type input "outOfStock"
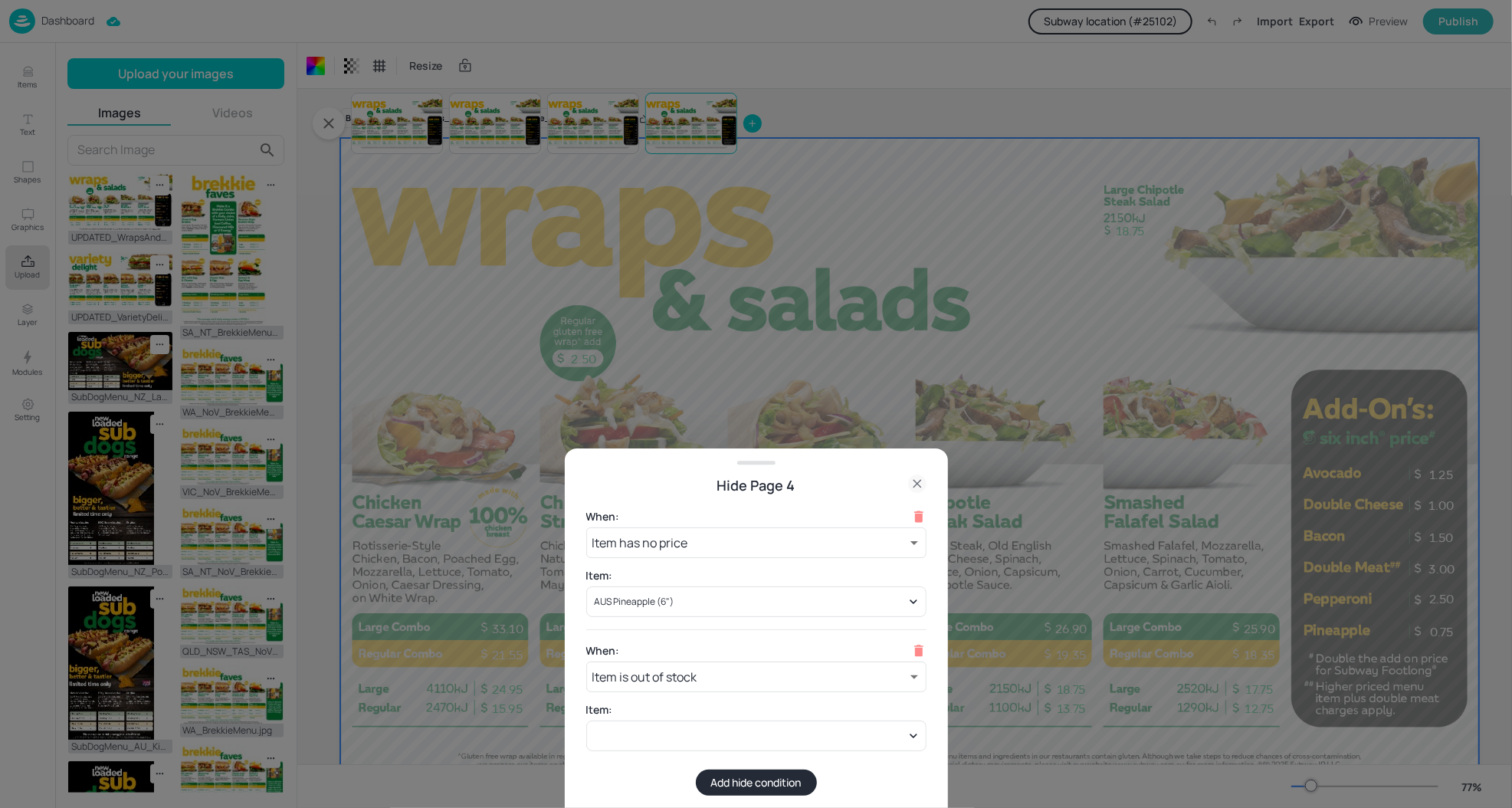
click at [678, 734] on div at bounding box center [756, 735] width 341 height 30
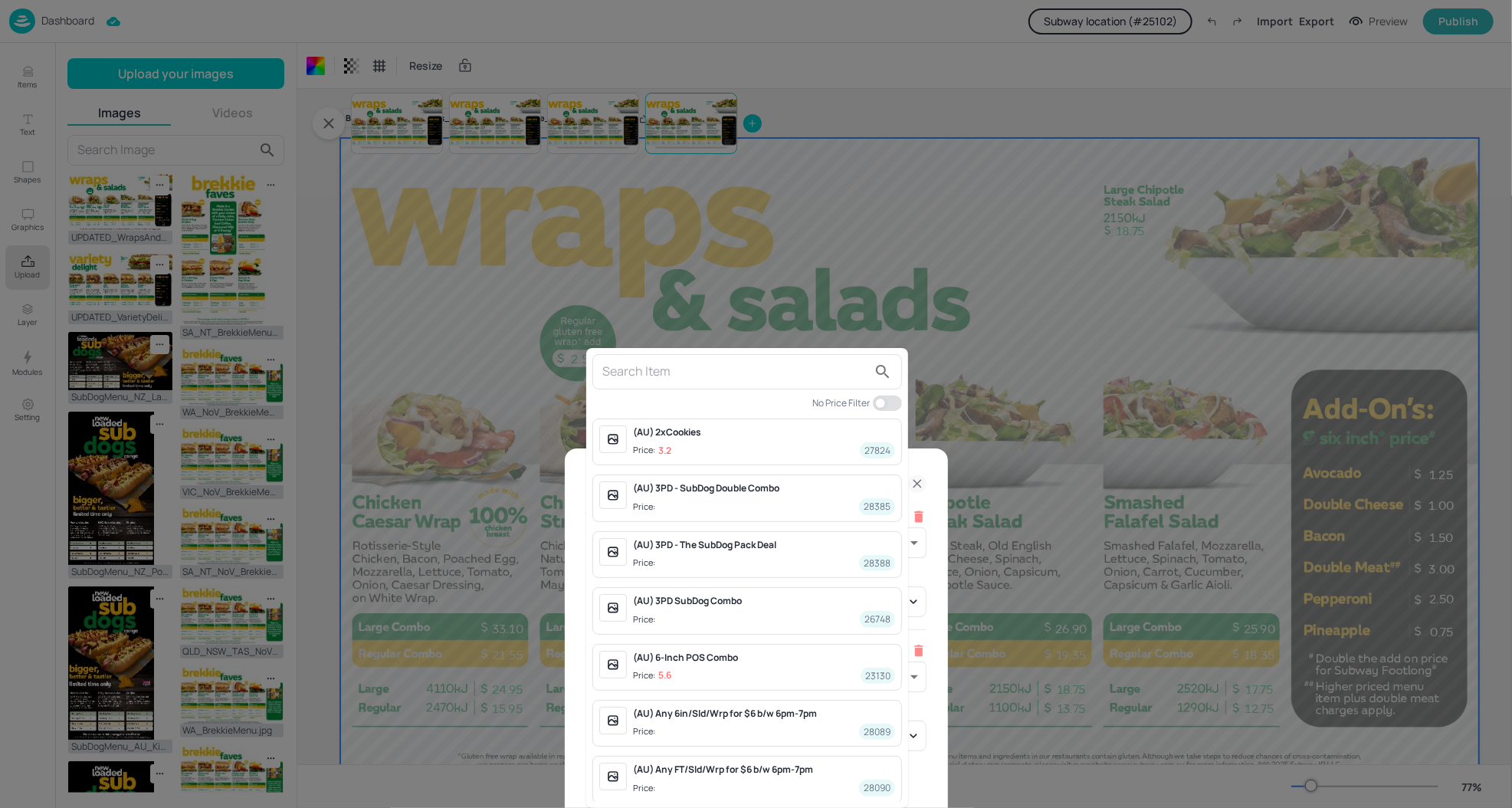
click at [738, 373] on input "text" at bounding box center [735, 372] width 265 height 25
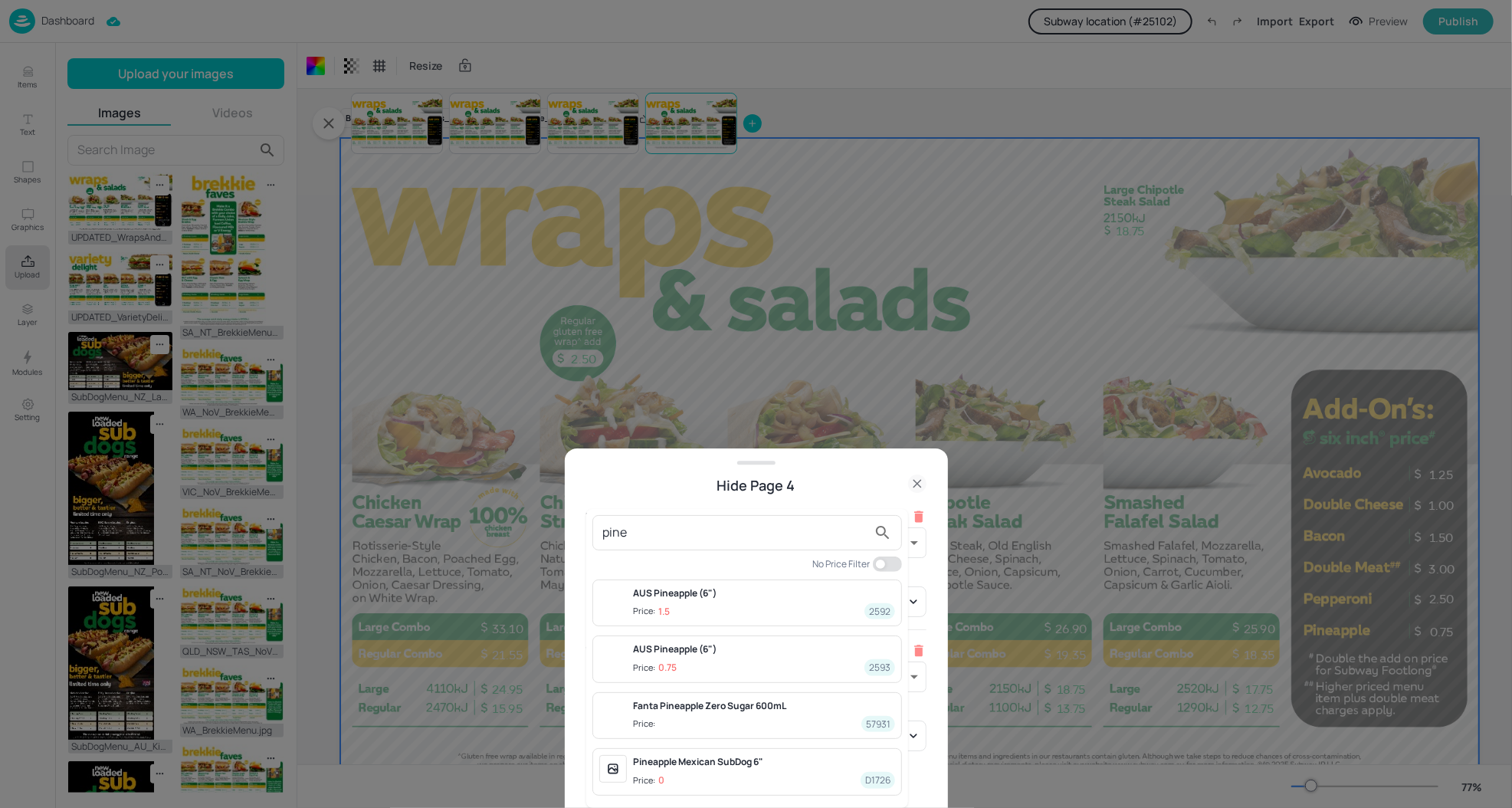
type input "pine"
click at [726, 653] on div "AUS Pineapple (6")" at bounding box center [764, 648] width 262 height 14
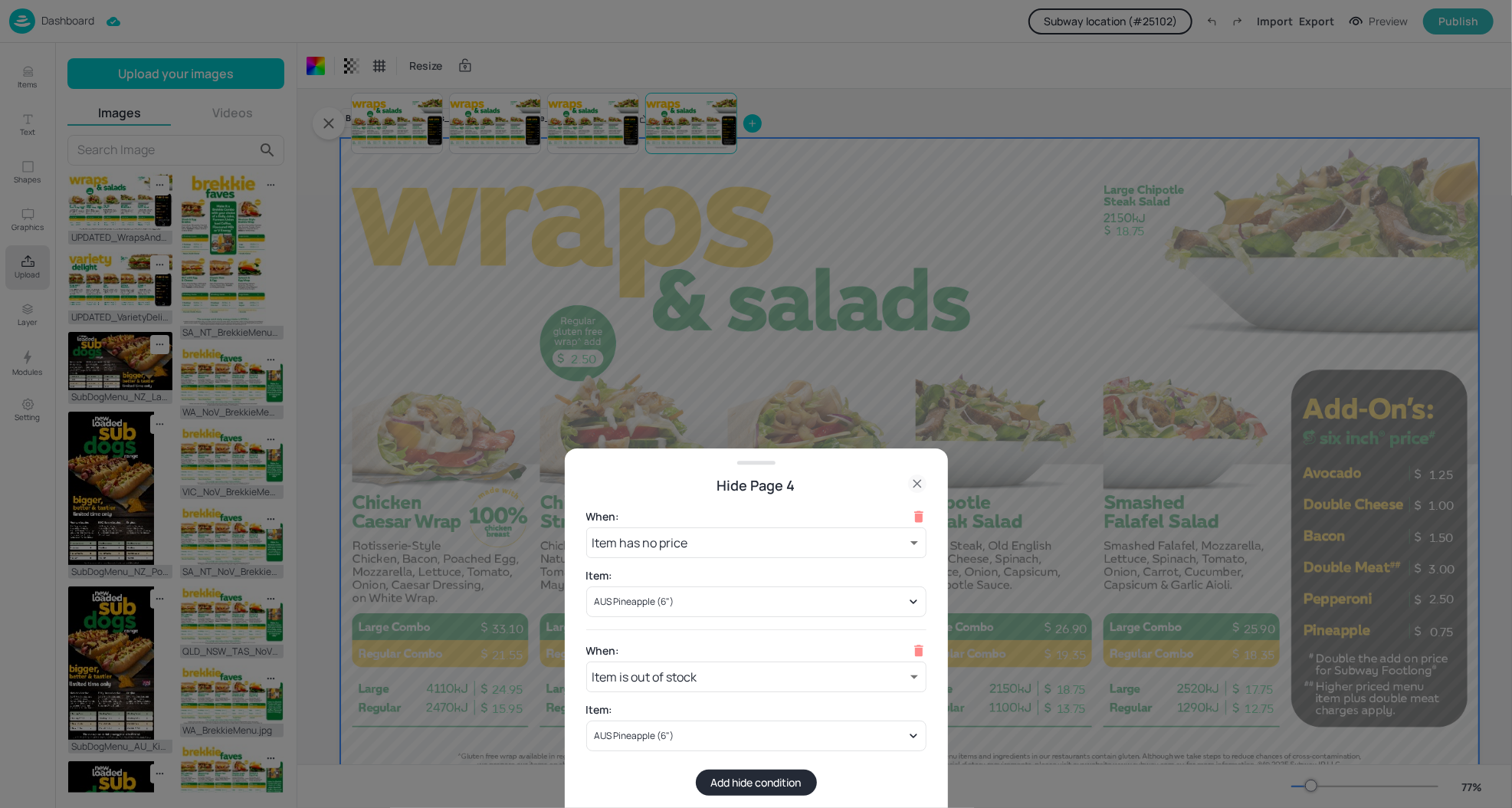
click at [1076, 614] on div at bounding box center [756, 404] width 1512 height 808
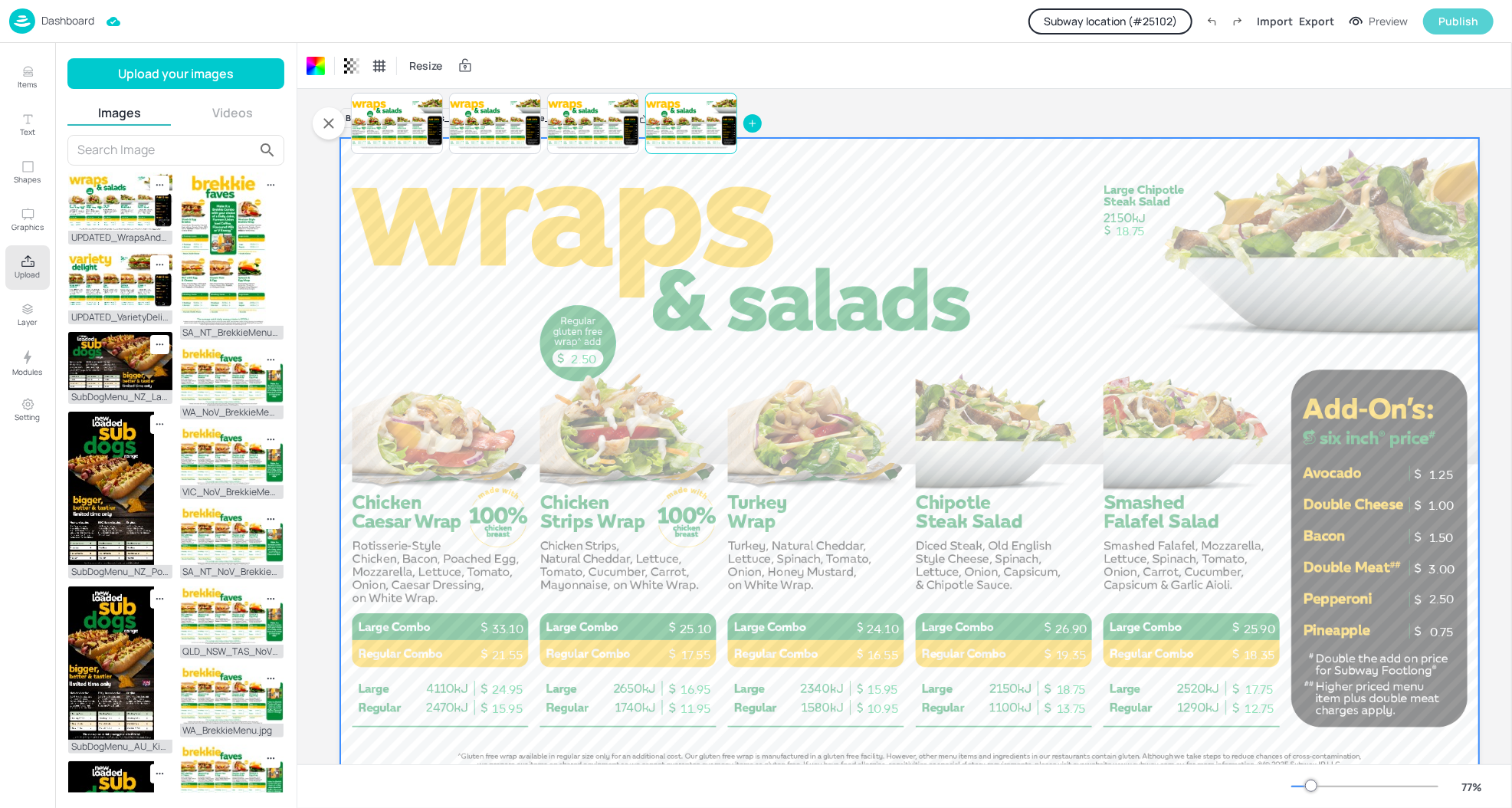
click at [1442, 23] on div "Publish" at bounding box center [1458, 21] width 40 height 17
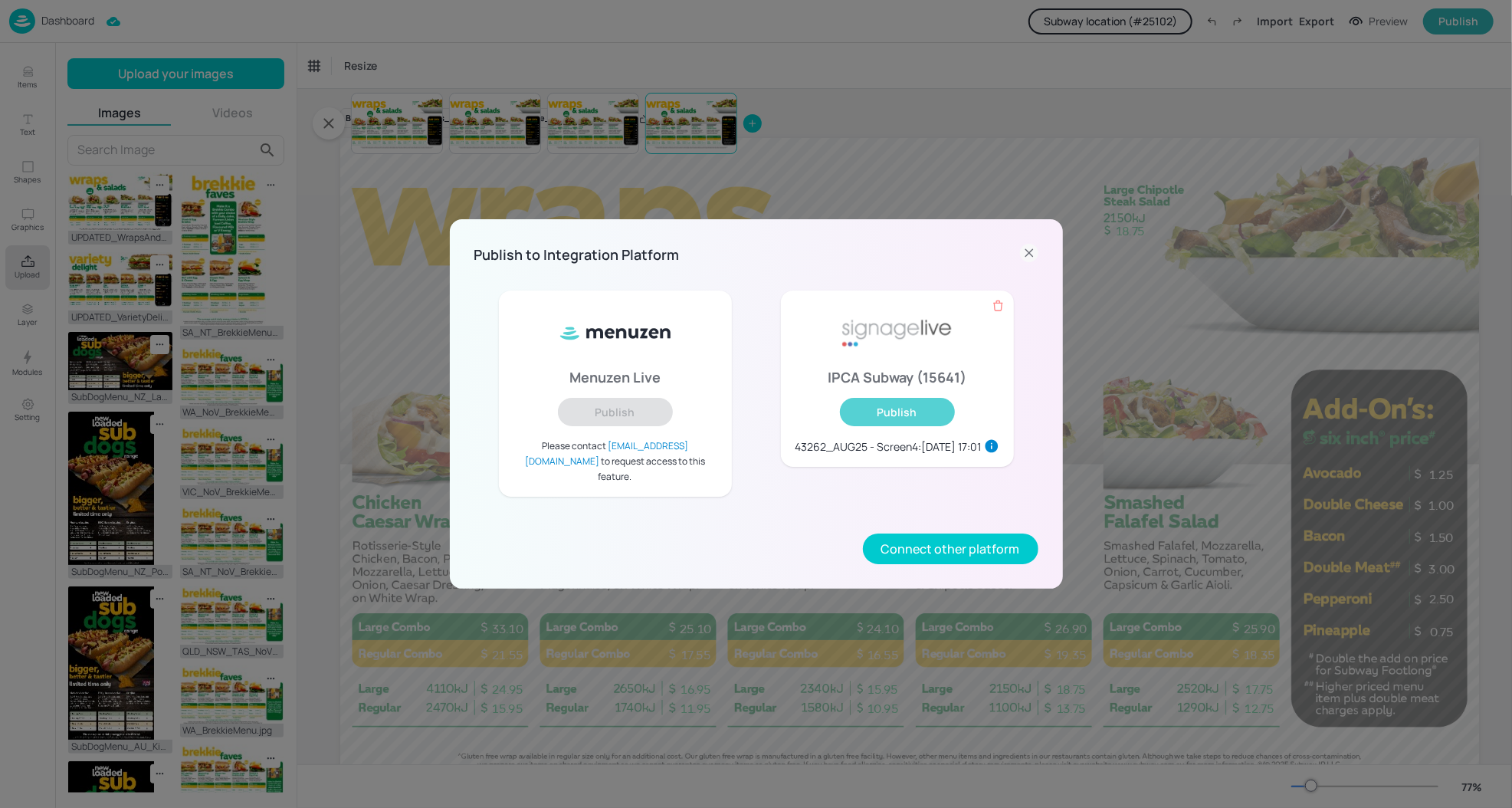
click at [930, 417] on button "Publish" at bounding box center [897, 412] width 115 height 29
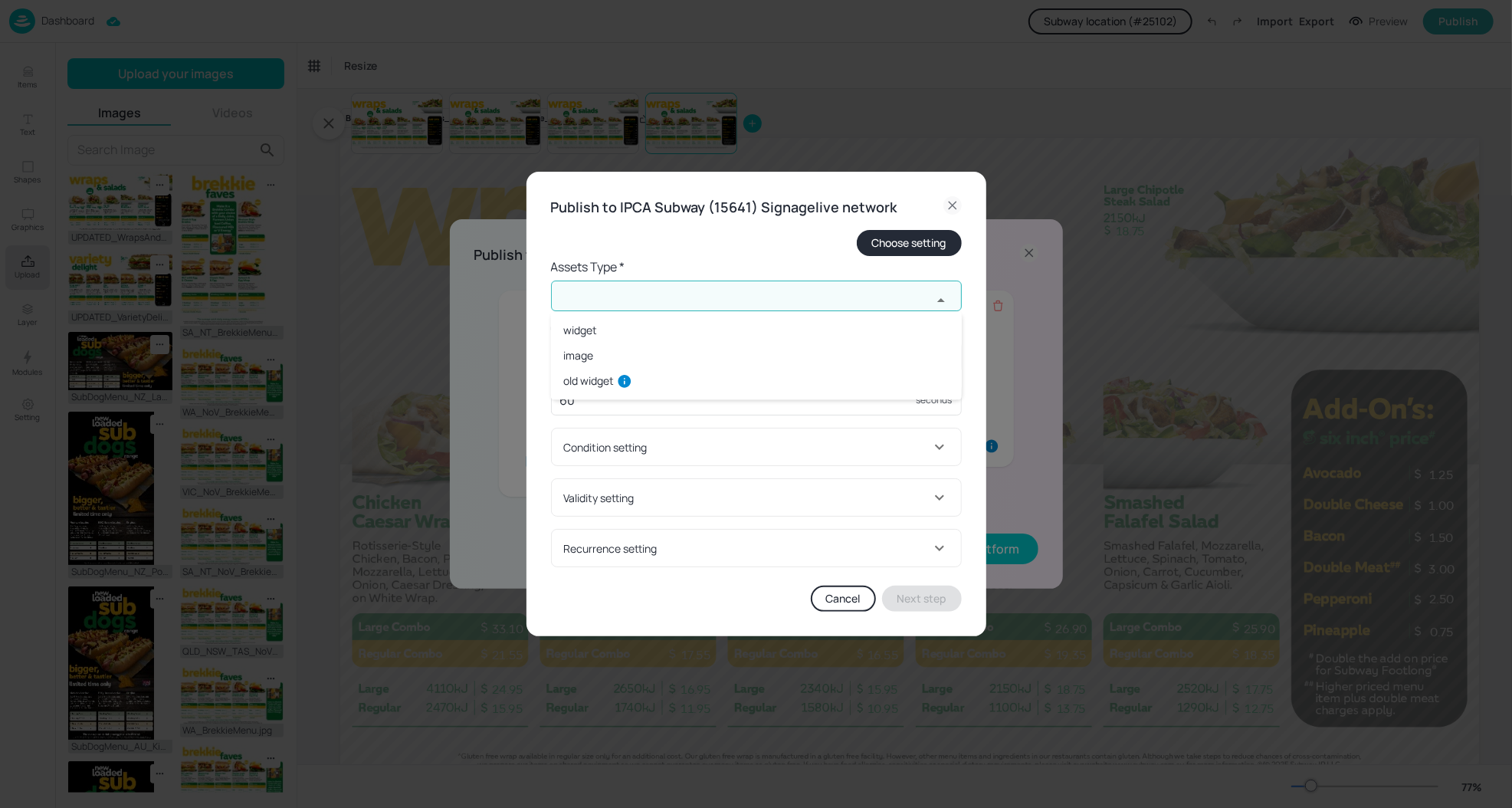
click at [651, 296] on input "text" at bounding box center [741, 296] width 381 height 30
click at [594, 330] on li "widget" at bounding box center [756, 330] width 411 height 25
type input "widget"
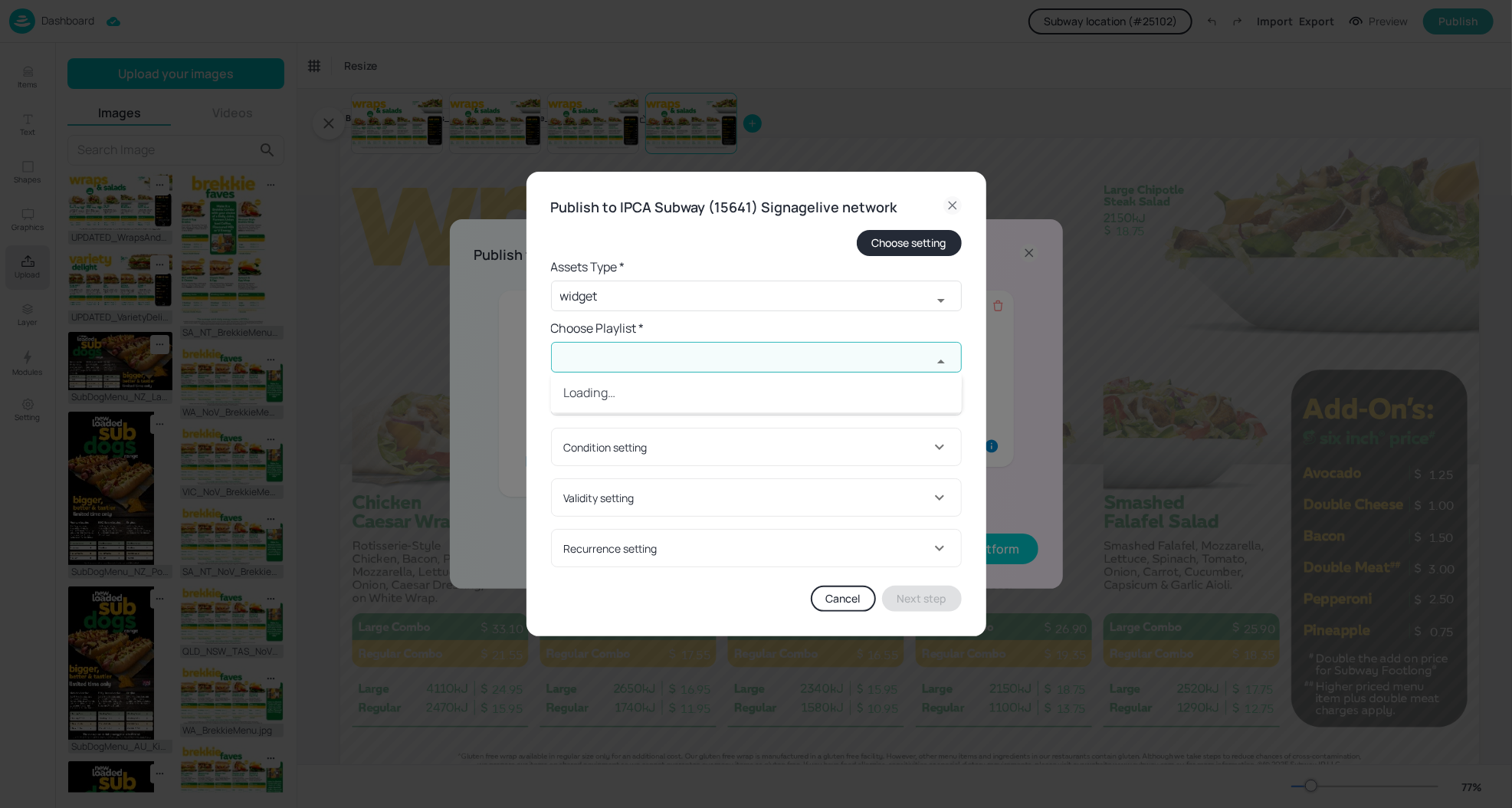
click at [591, 362] on input "text" at bounding box center [741, 356] width 381 height 30
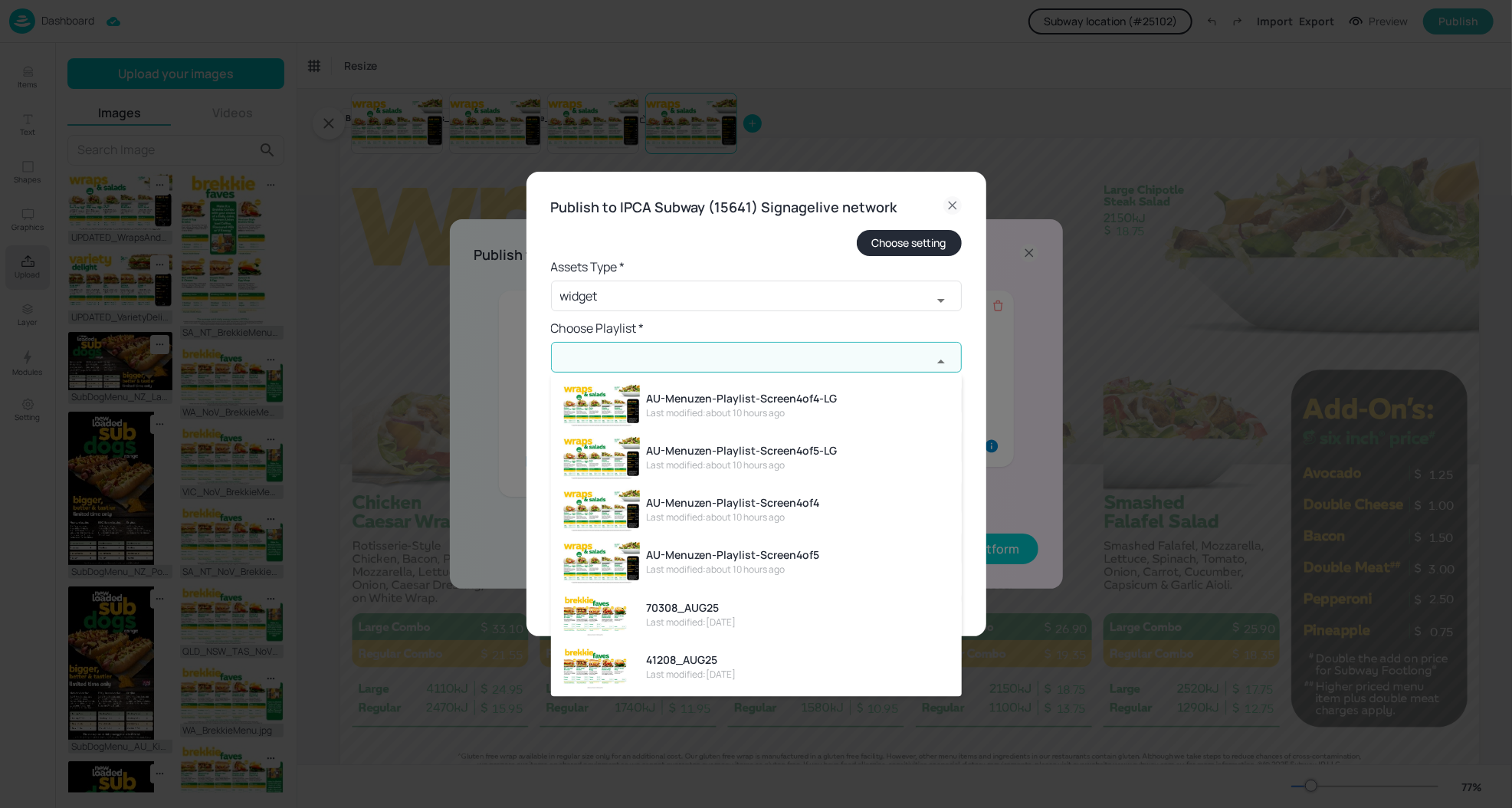
click at [774, 508] on div "AU-Menuzen-Playlist-Screen4of4" at bounding box center [733, 503] width 174 height 16
type input "AU-Menuzen-Playlist-Screen4of4"
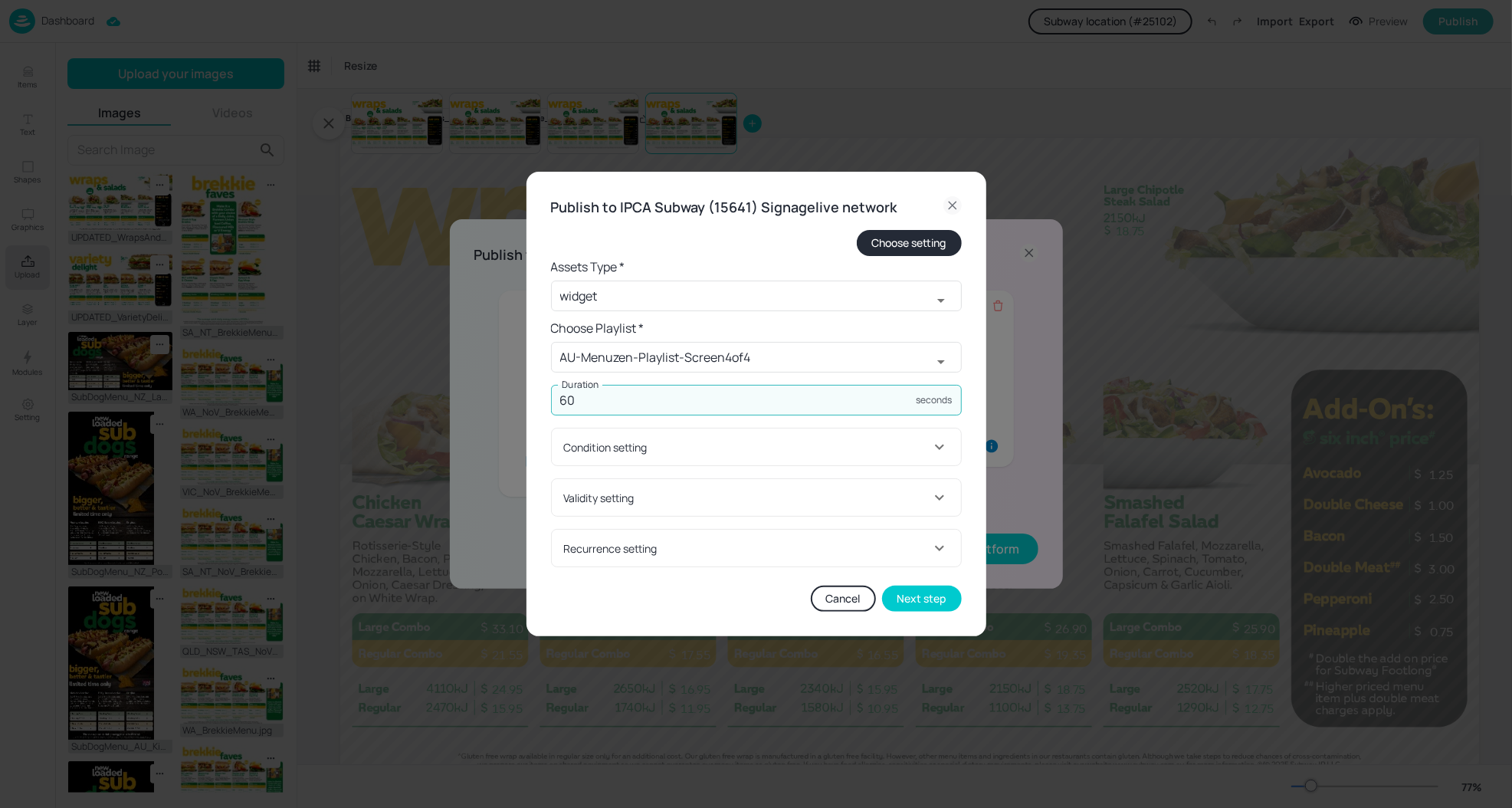
click at [733, 398] on input "60" at bounding box center [733, 399] width 366 height 30
type input "45"
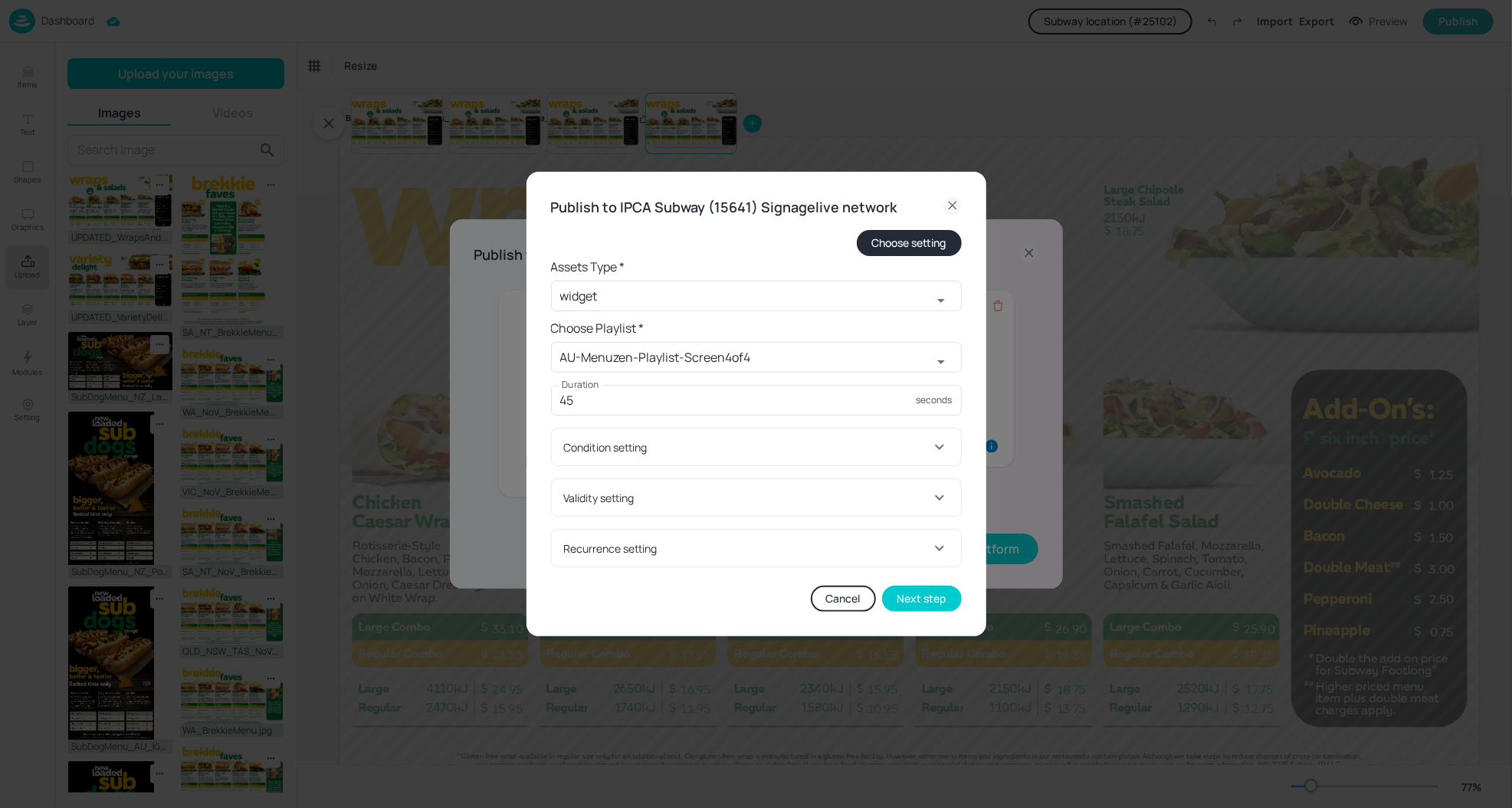
click at [736, 454] on div "Condition setting" at bounding box center [747, 447] width 366 height 16
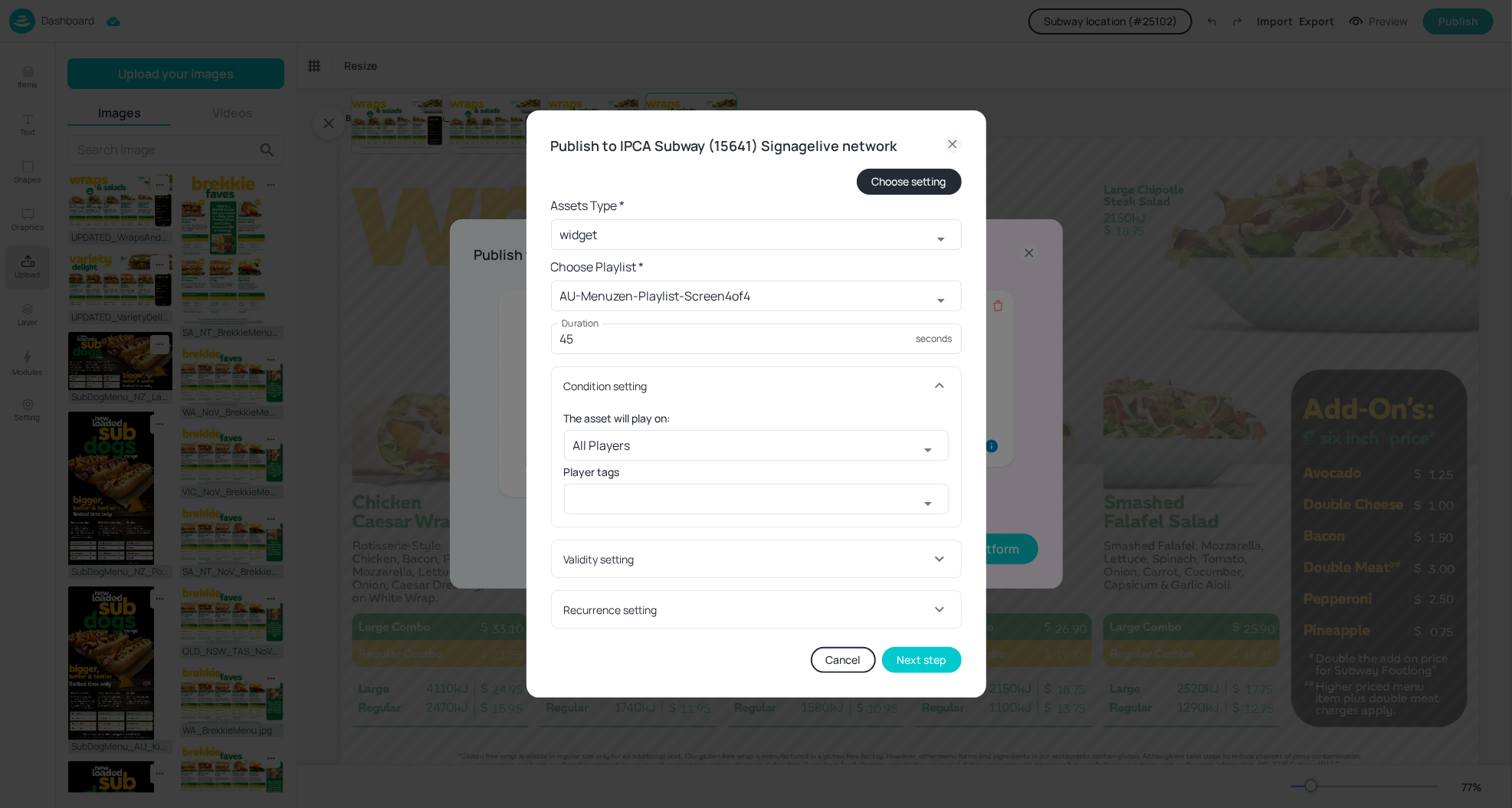
click at [625, 564] on div "Validity setting" at bounding box center [747, 559] width 366 height 16
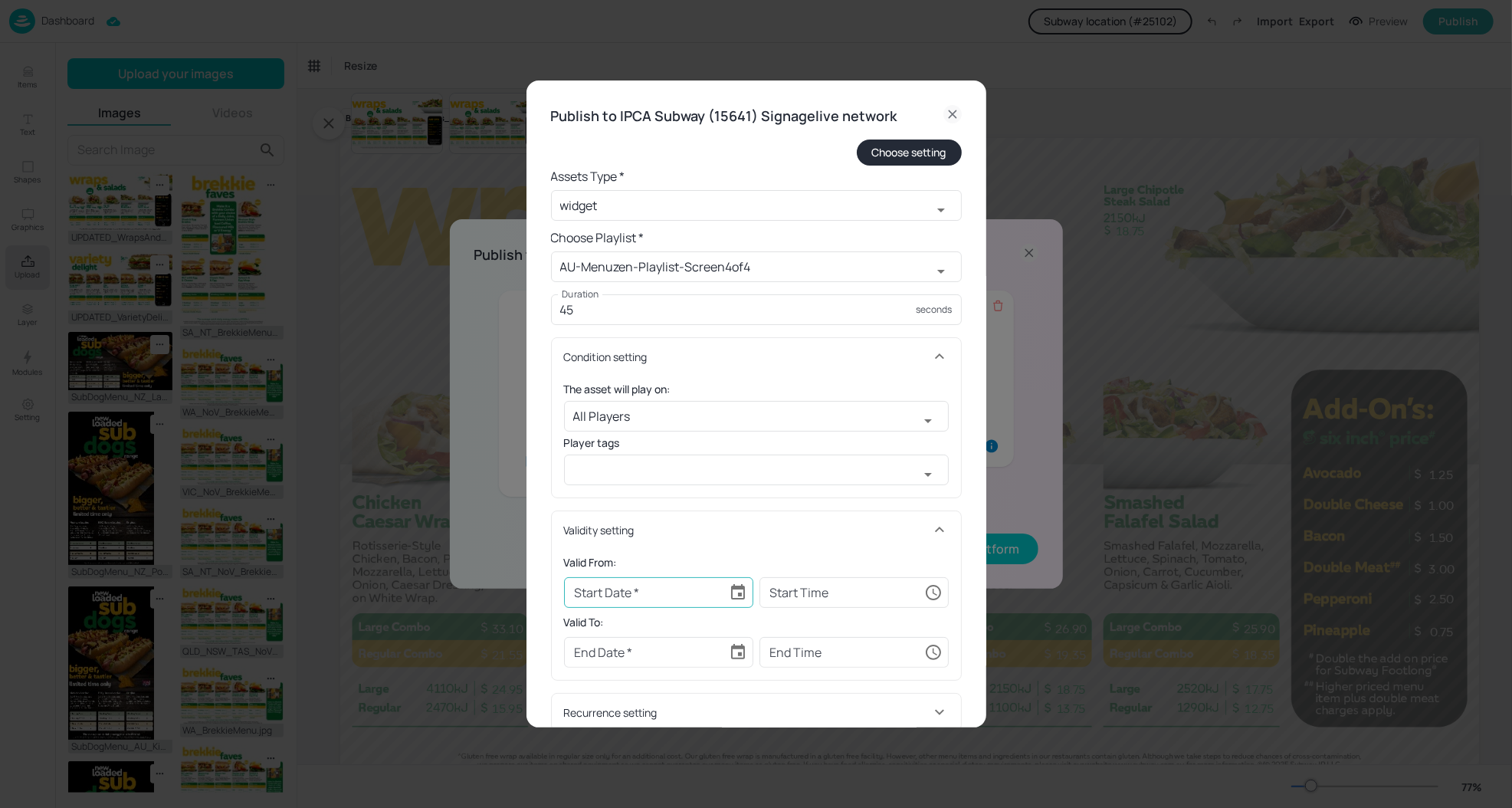
click at [737, 582] on button "Choose date" at bounding box center [738, 592] width 30 height 30
click at [738, 405] on button "5" at bounding box center [742, 409] width 28 height 28
type input "[DATE]"
type input "00:00:00"
click at [733, 652] on icon "Choose date" at bounding box center [738, 652] width 18 height 18
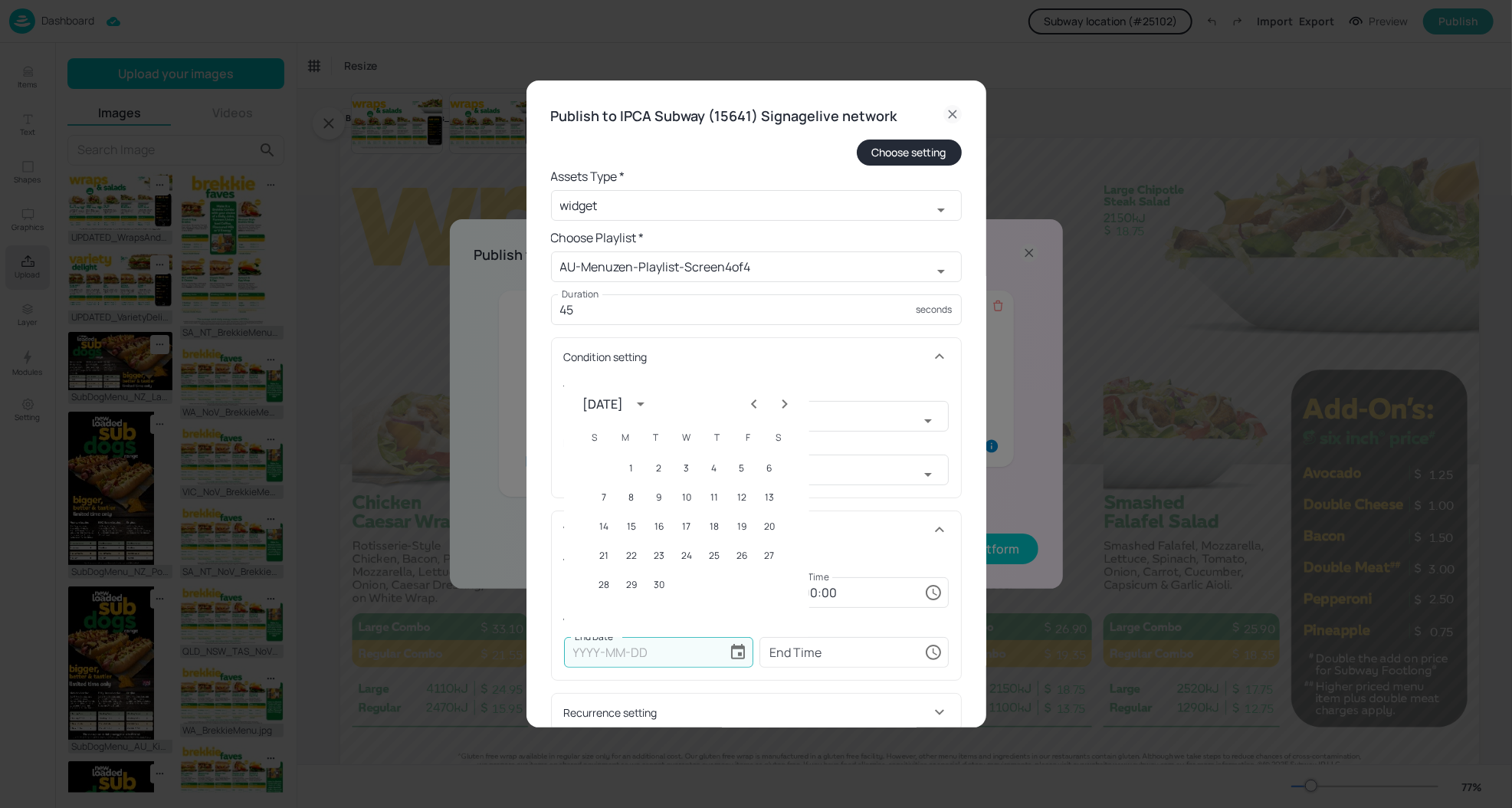
click at [783, 404] on icon "Next month" at bounding box center [784, 404] width 18 height 18
click at [663, 545] on button "23" at bounding box center [659, 556] width 28 height 28
type input "[DATE]"
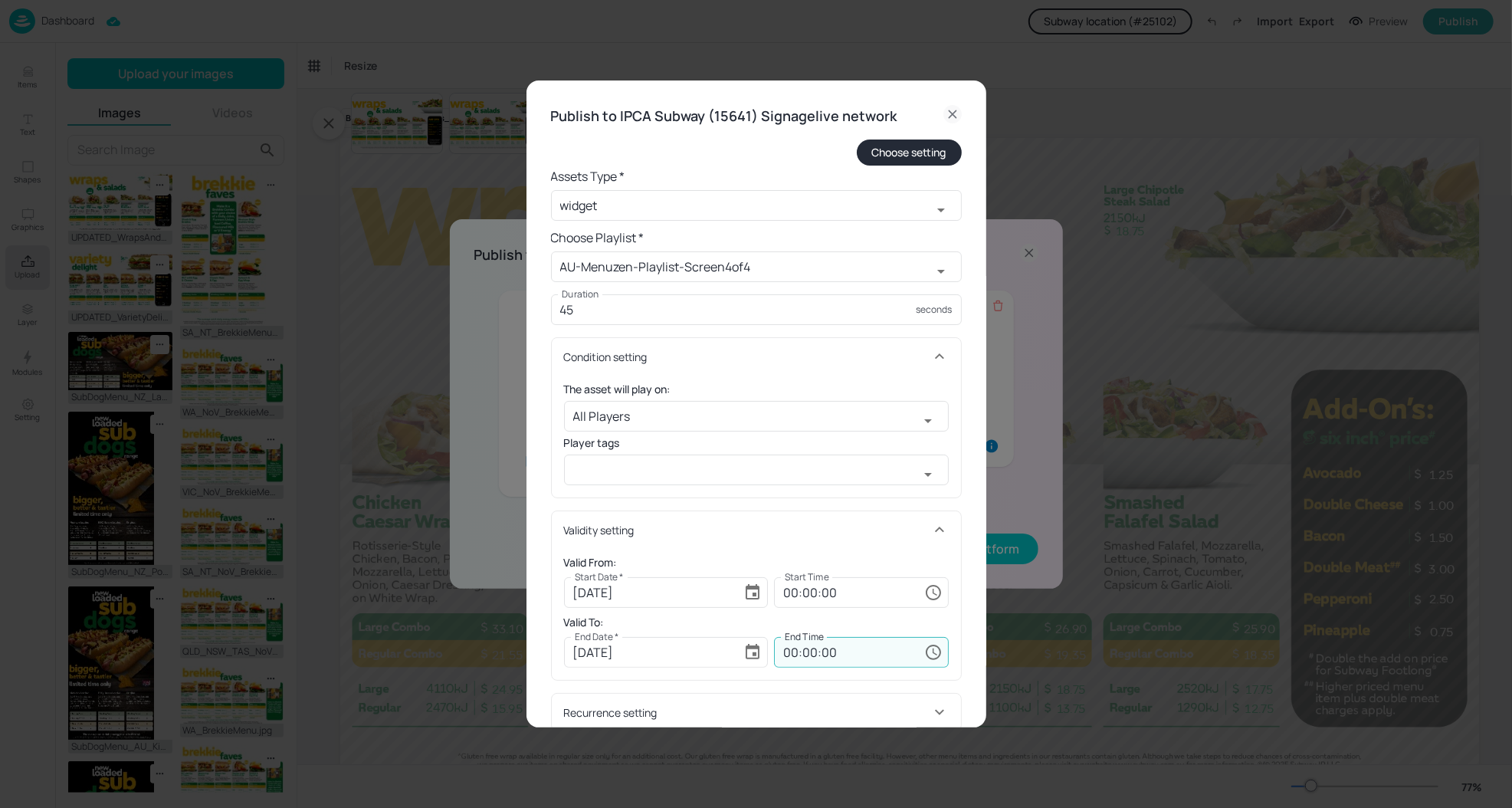
click at [785, 657] on input "00:00:00" at bounding box center [846, 652] width 144 height 30
type input "23:59:59"
click at [799, 499] on form "Choose setting Assets Type * widget ​ Choose Playlist * AU-Menuzen-Playlist-Scr…" at bounding box center [756, 435] width 411 height 592
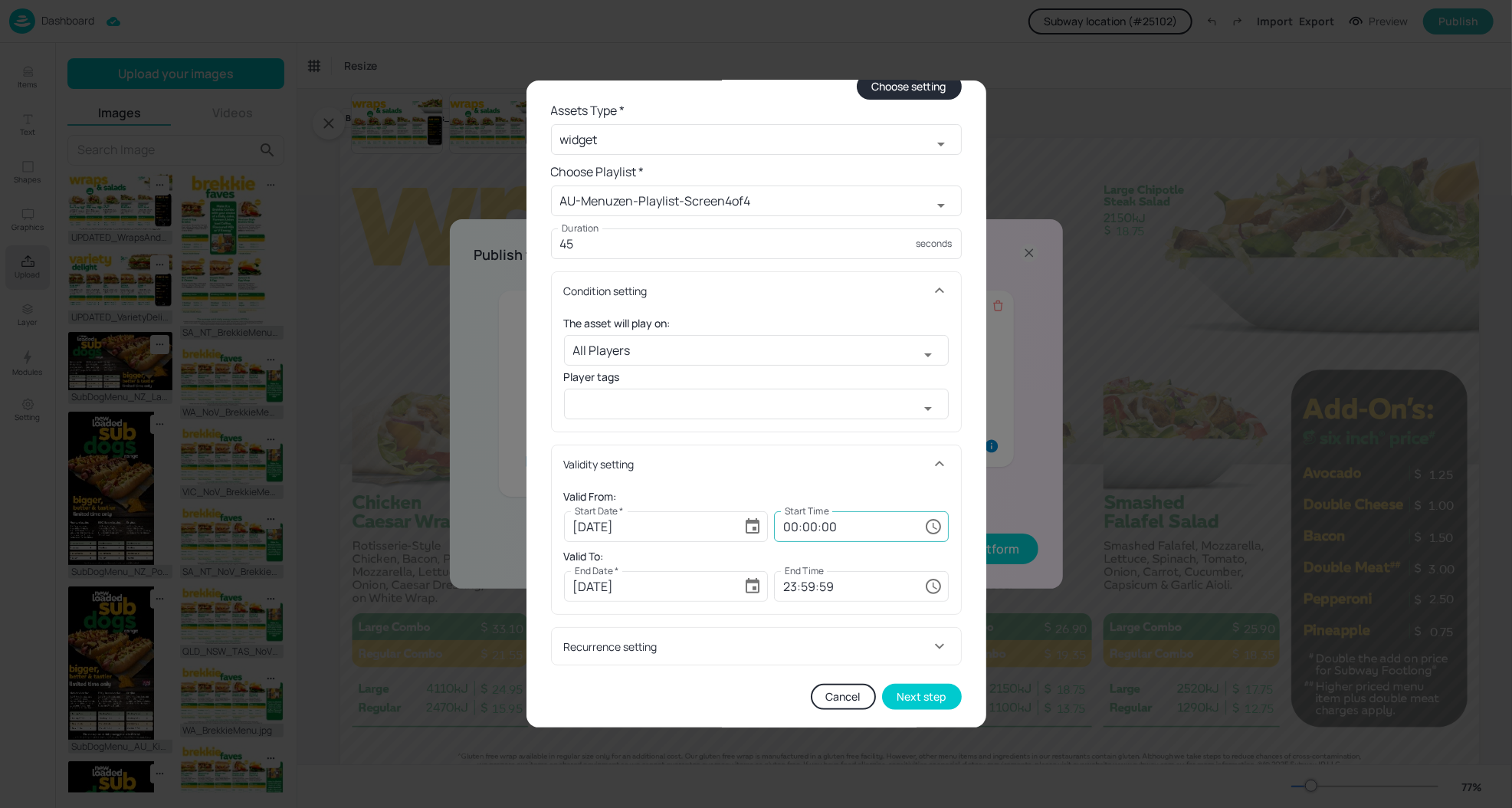
scroll to position [72, 0]
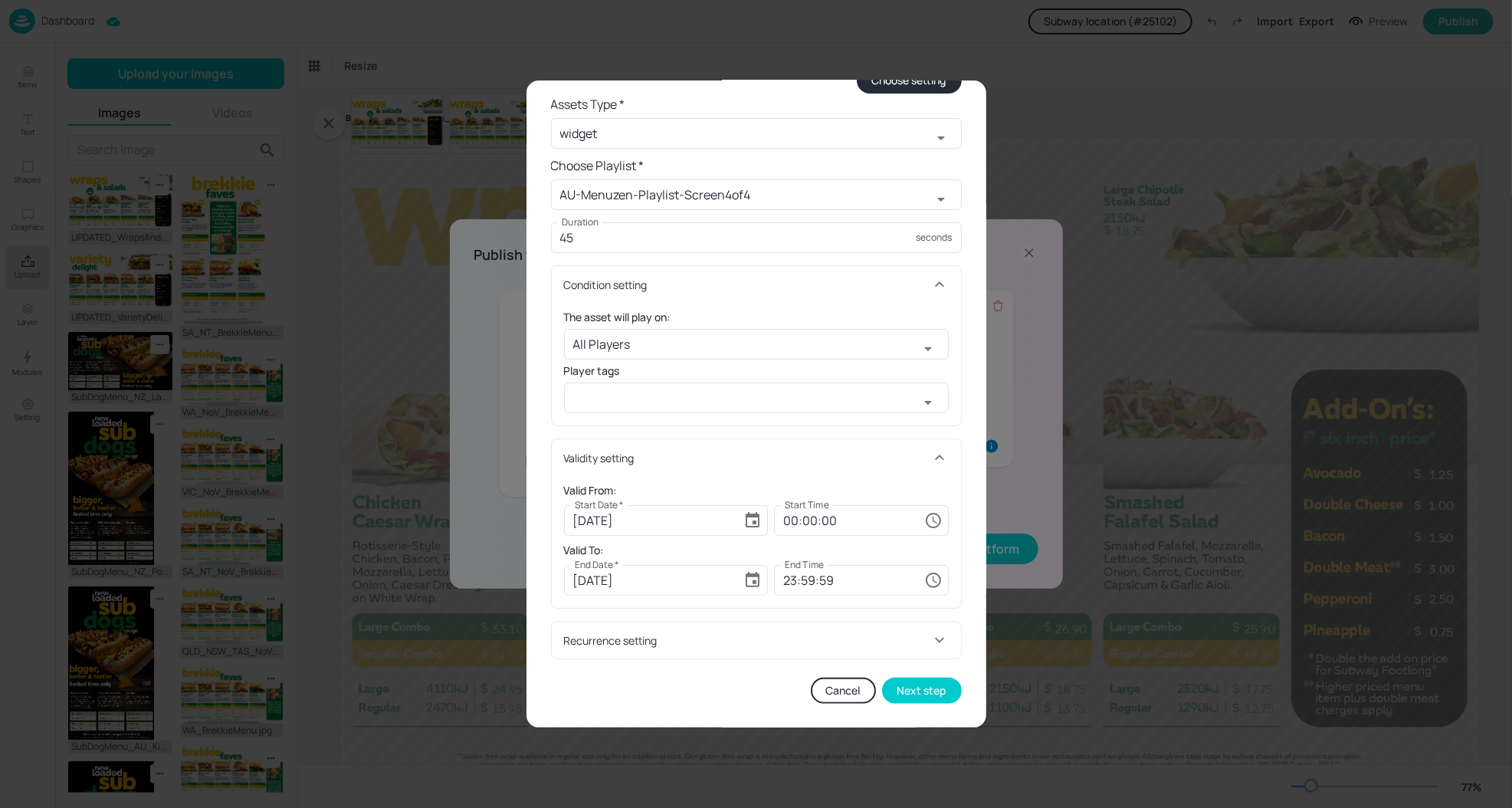
click at [843, 482] on h6 "Valid From:" at bounding box center [756, 490] width 385 height 17
click at [933, 693] on button "Next step" at bounding box center [921, 690] width 79 height 26
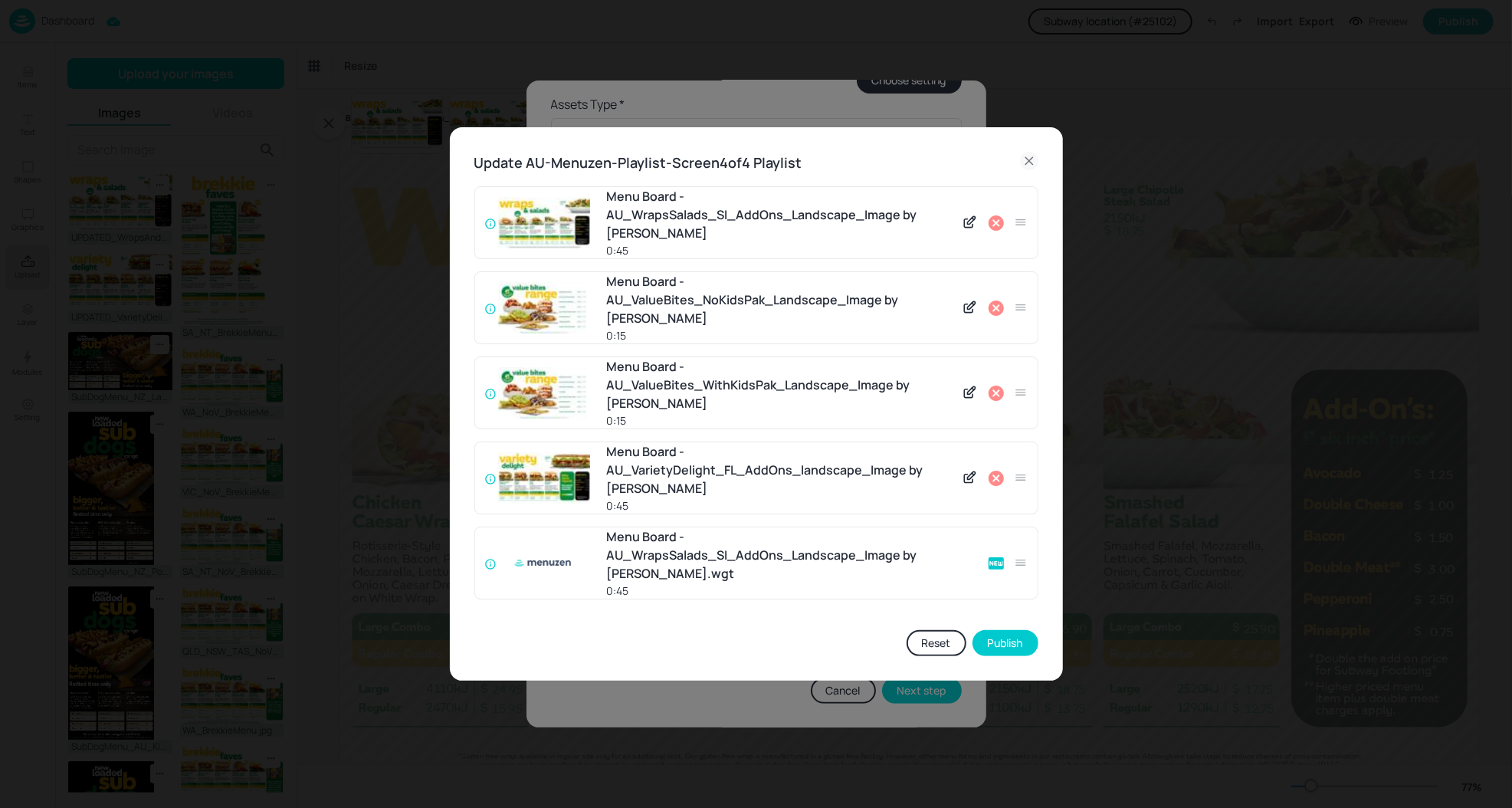
click at [995, 482] on icon at bounding box center [996, 478] width 16 height 16
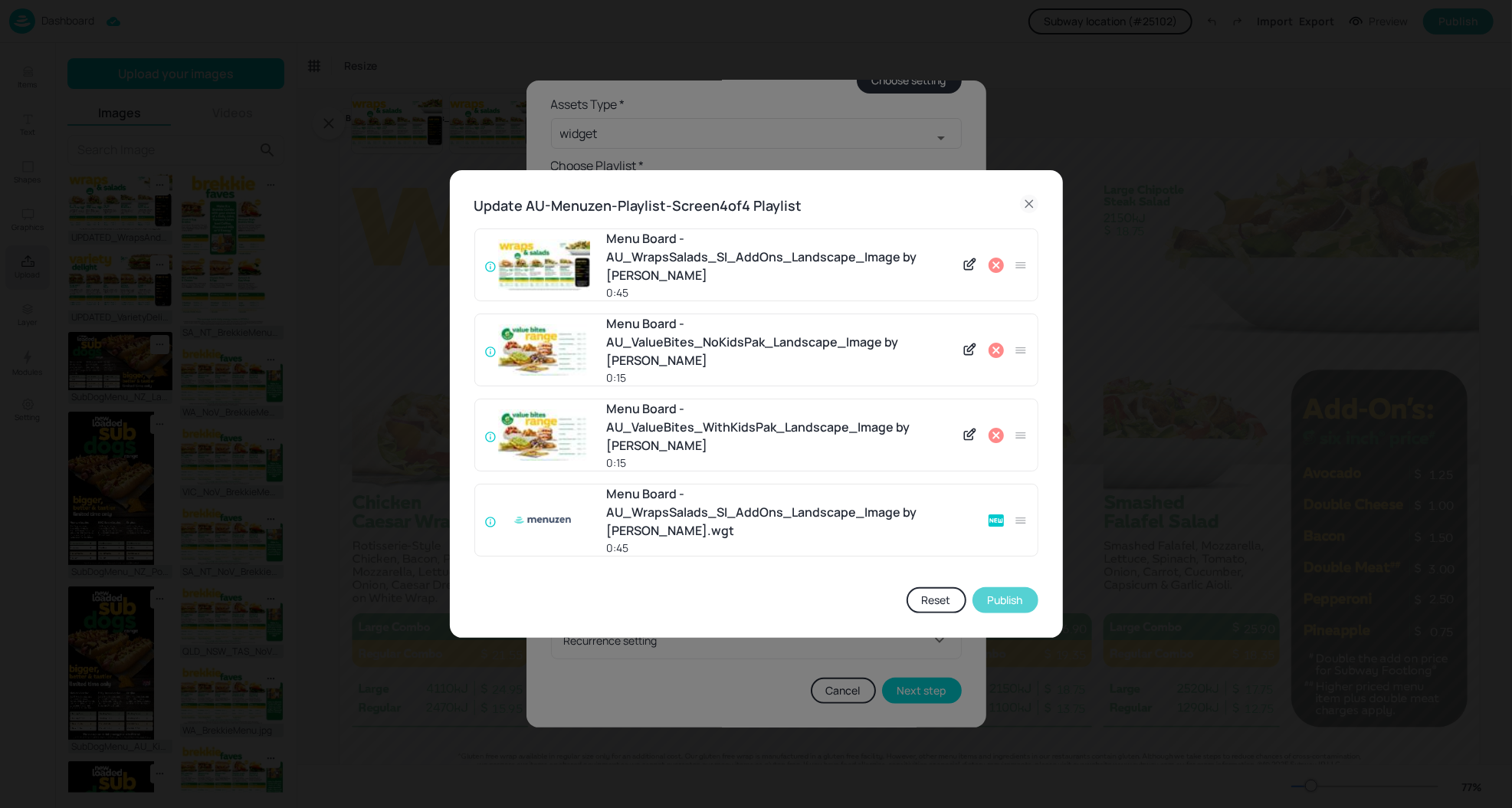
click at [1010, 587] on button "Publish" at bounding box center [1005, 600] width 66 height 26
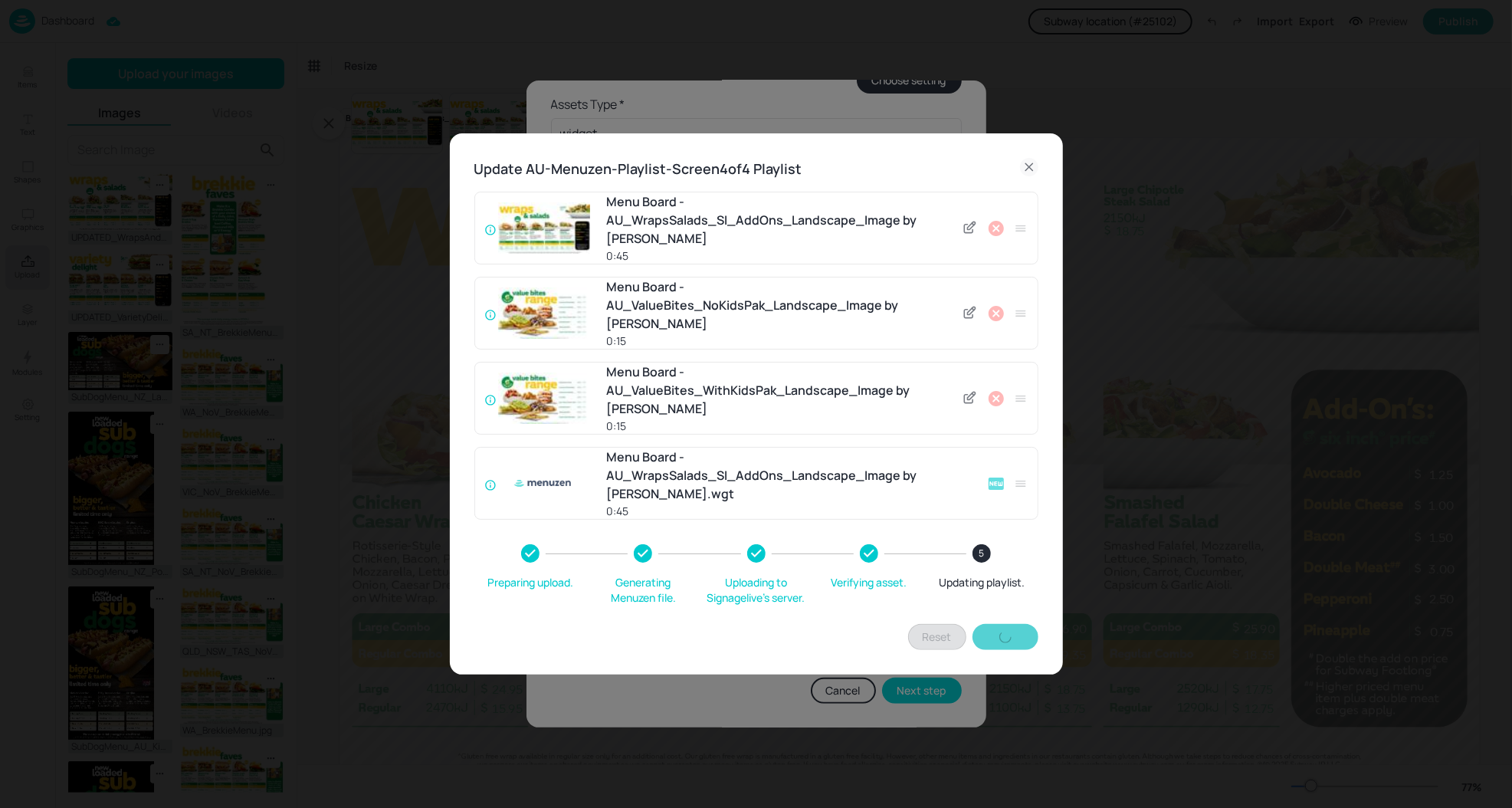
type input "60"
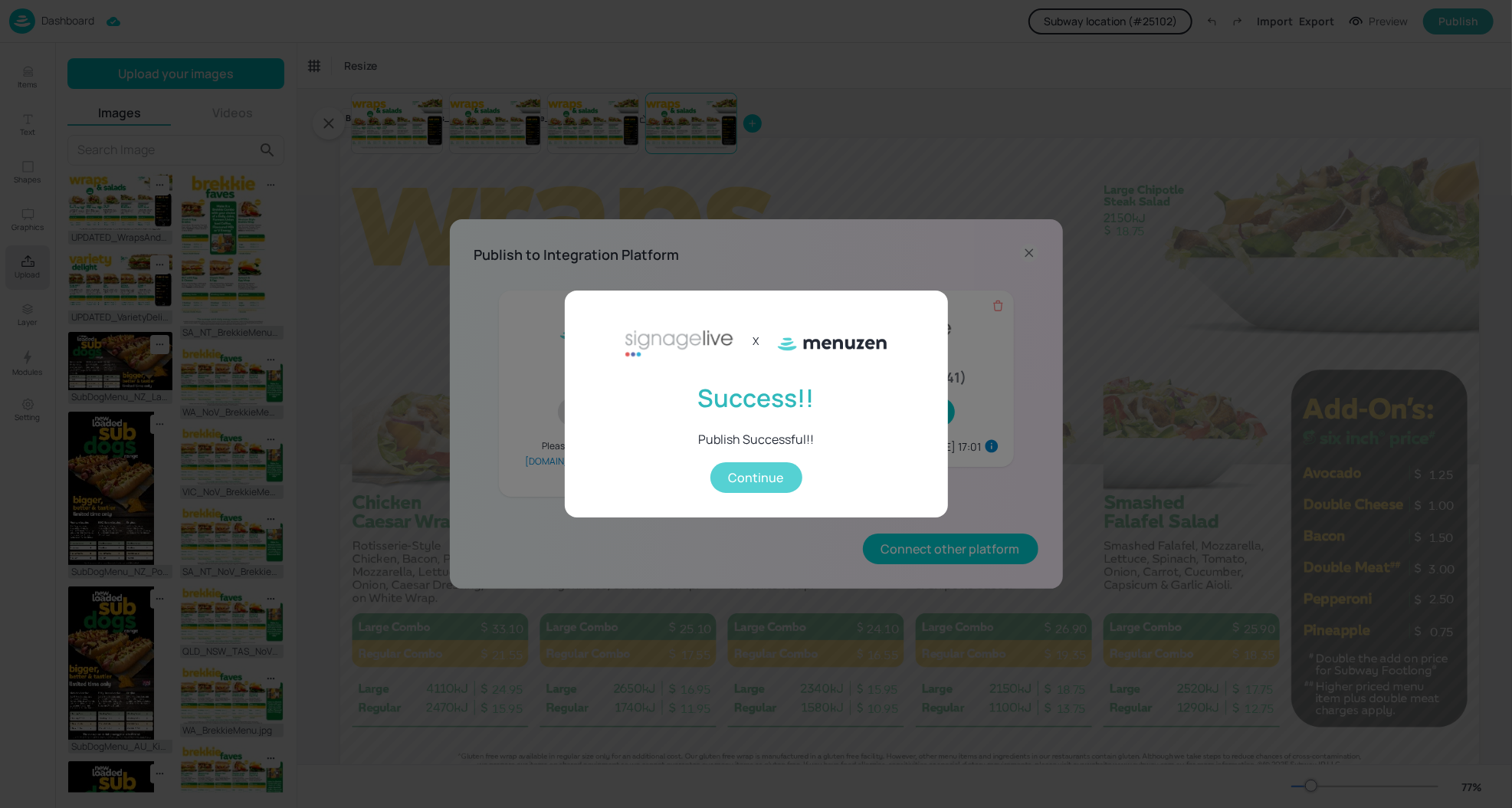
click at [742, 472] on button "Continue" at bounding box center [756, 476] width 92 height 30
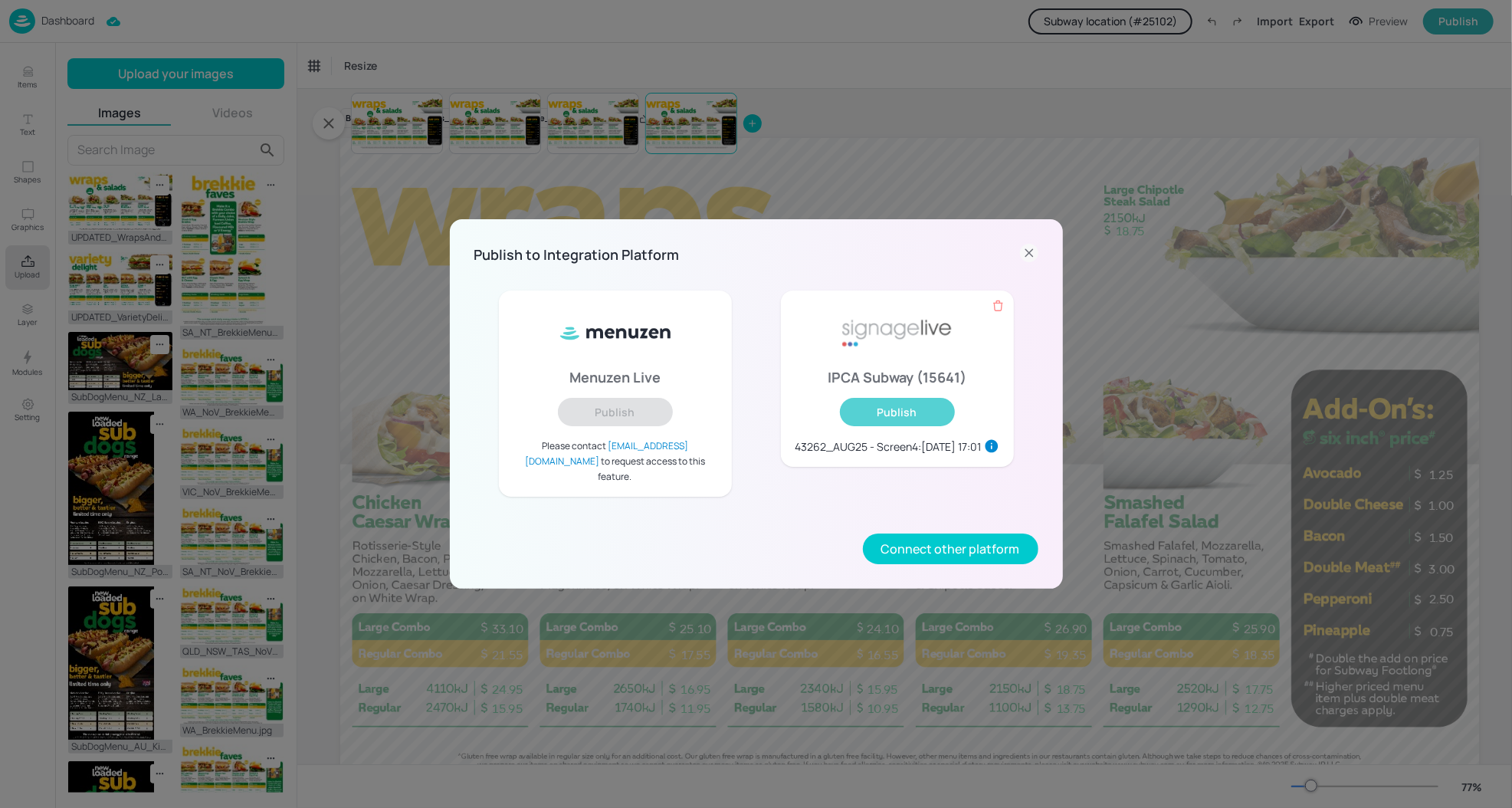
click at [908, 422] on button "Publish" at bounding box center [897, 412] width 115 height 29
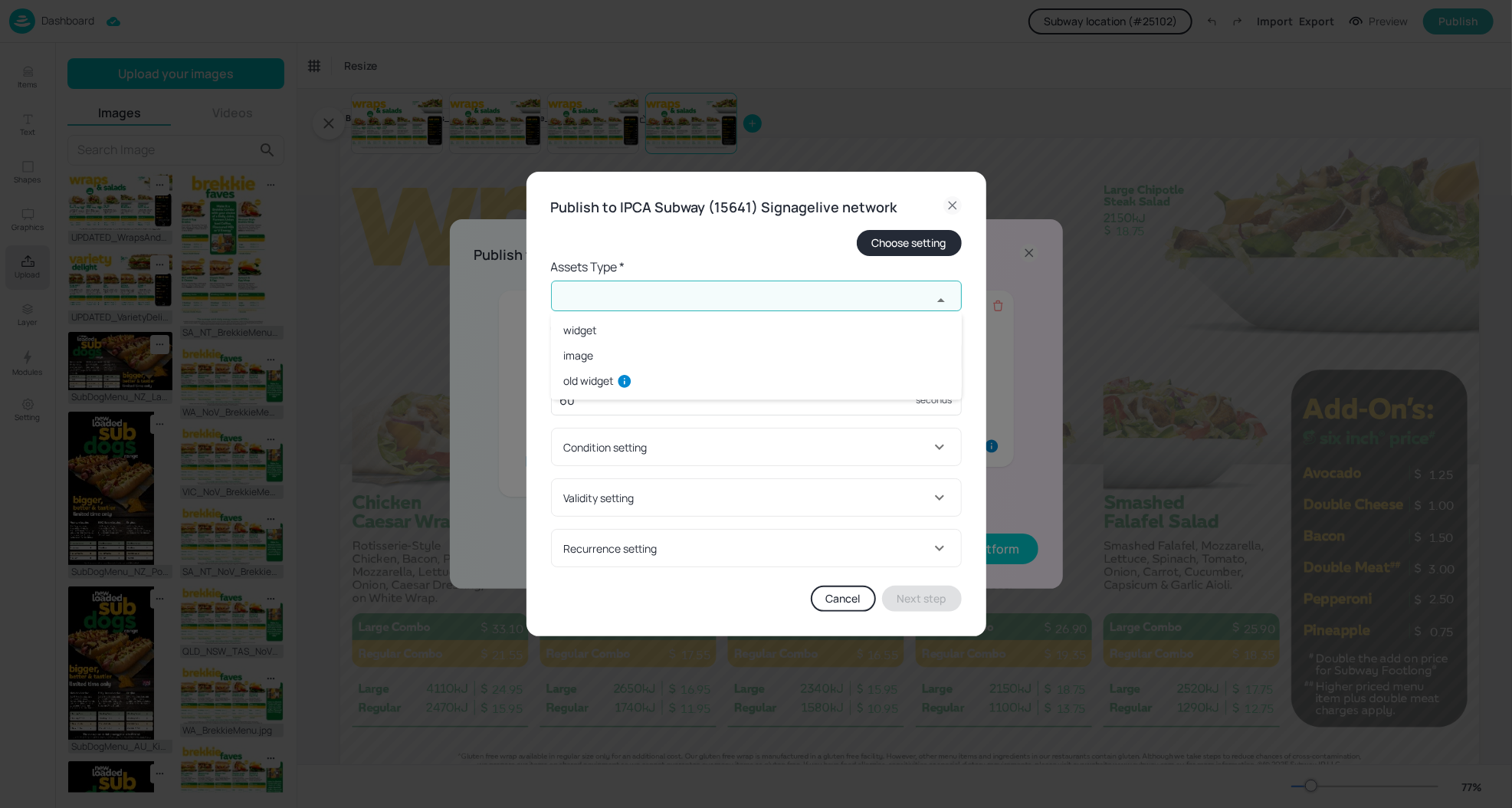
click at [725, 288] on input "text" at bounding box center [741, 296] width 381 height 30
click at [589, 335] on li "widget" at bounding box center [756, 330] width 411 height 25
type input "widget"
click at [592, 355] on input "text" at bounding box center [741, 356] width 381 height 30
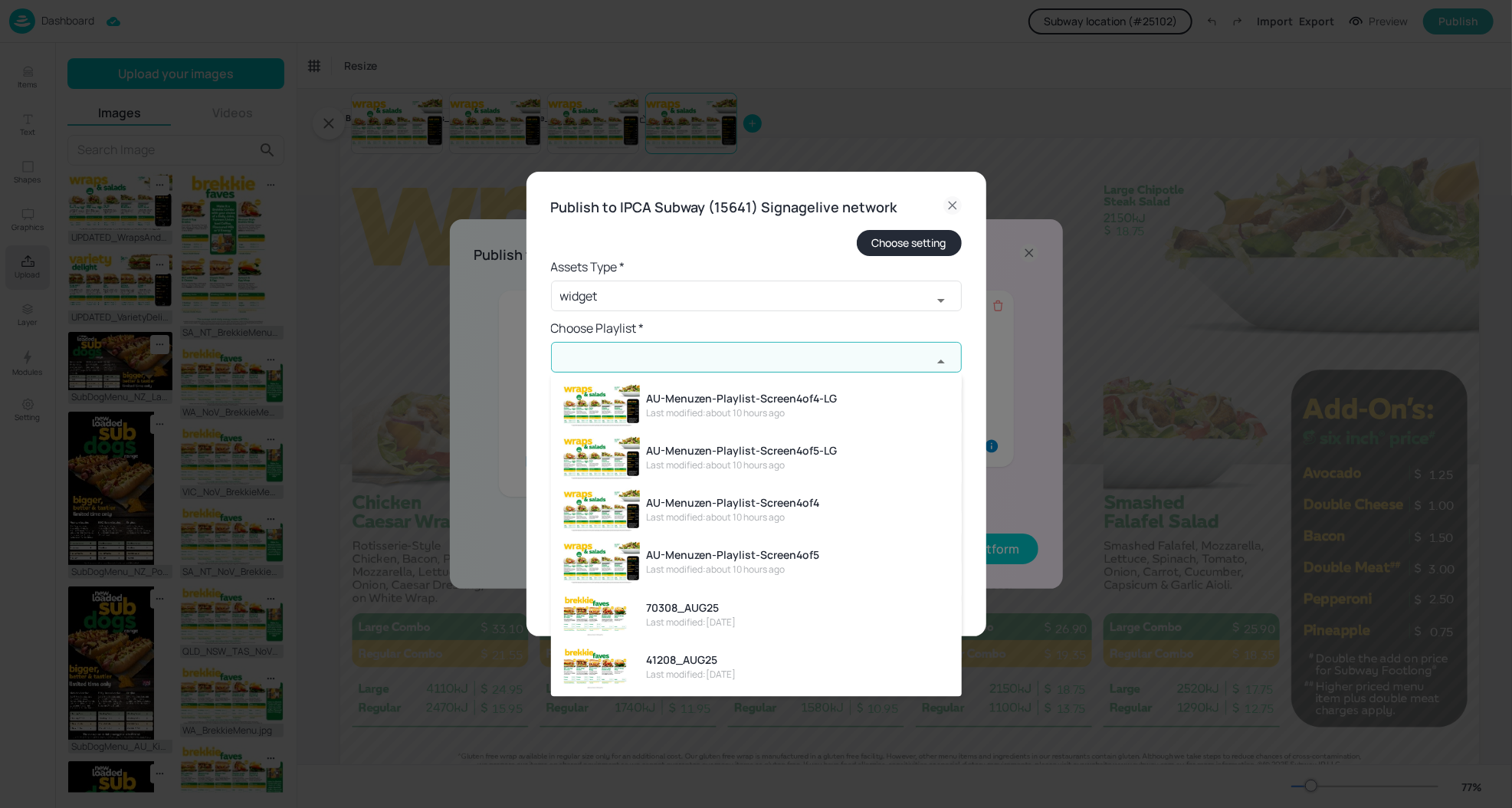
click at [740, 549] on div "AU-Menuzen-Playlist-Screen4of5" at bounding box center [733, 555] width 174 height 16
type input "AU-Menuzen-Playlist-Screen4of5"
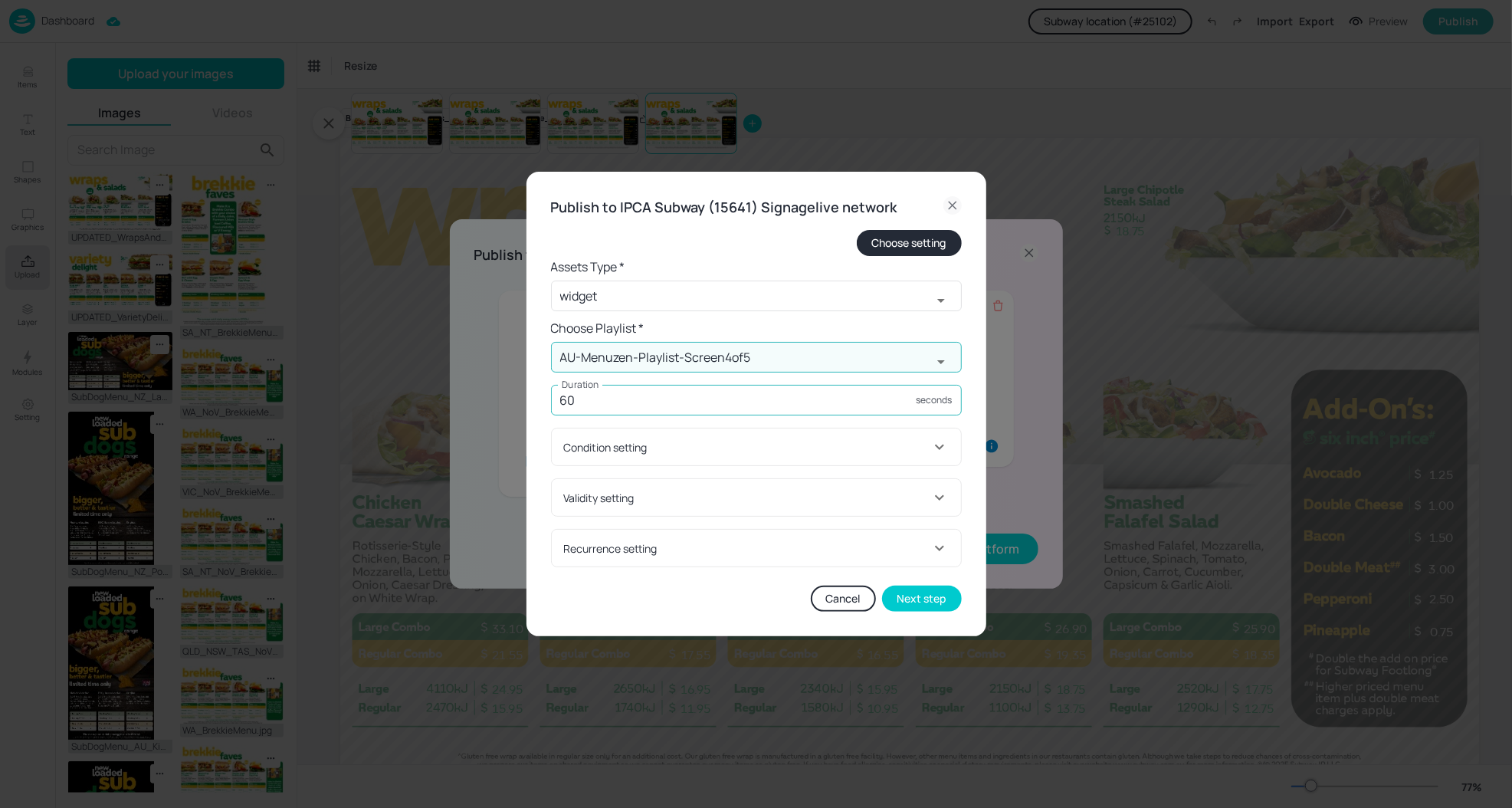
click at [630, 402] on input "60" at bounding box center [733, 399] width 366 height 30
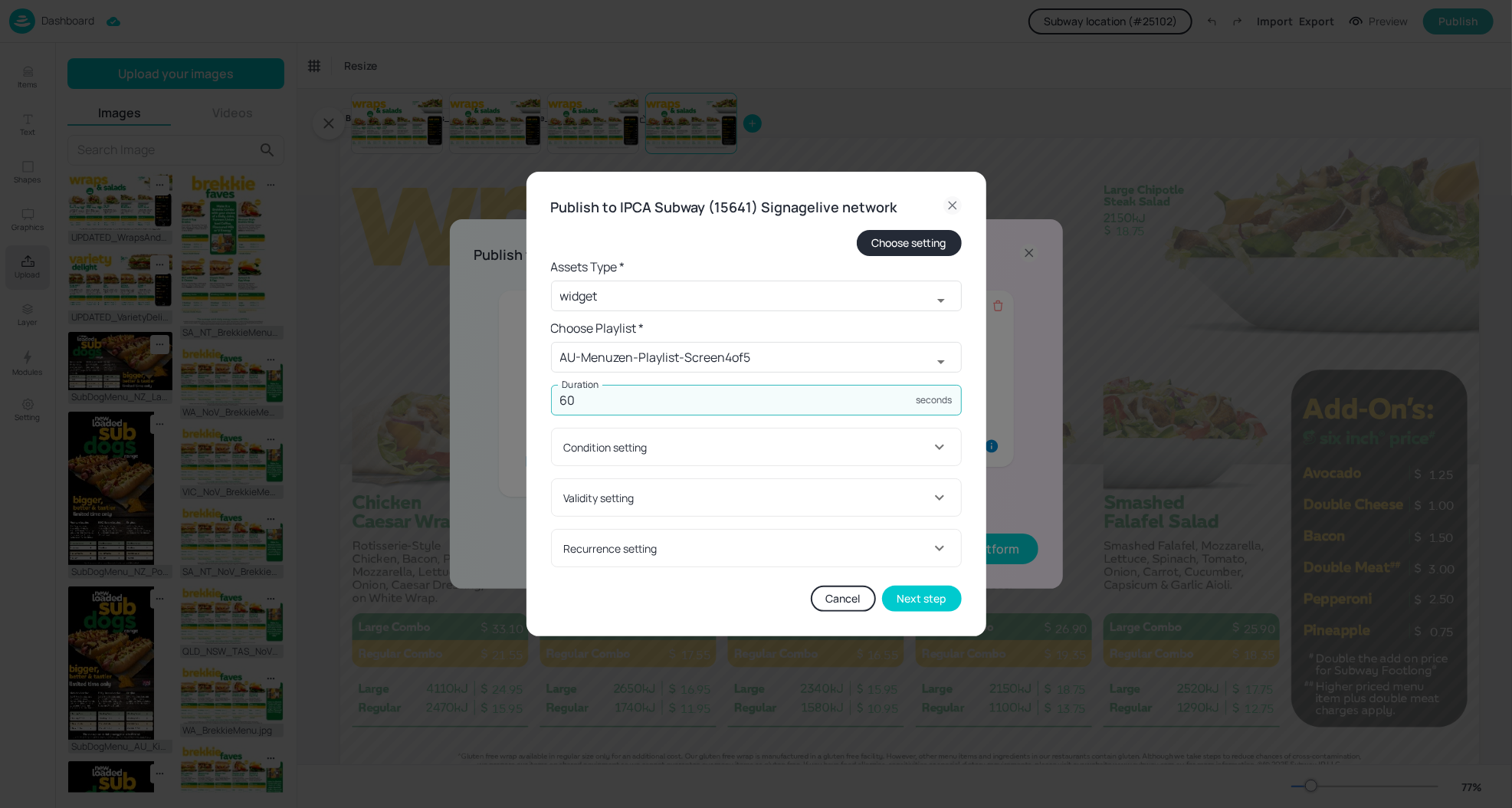
click at [630, 402] on input "60" at bounding box center [733, 399] width 366 height 30
type input "45"
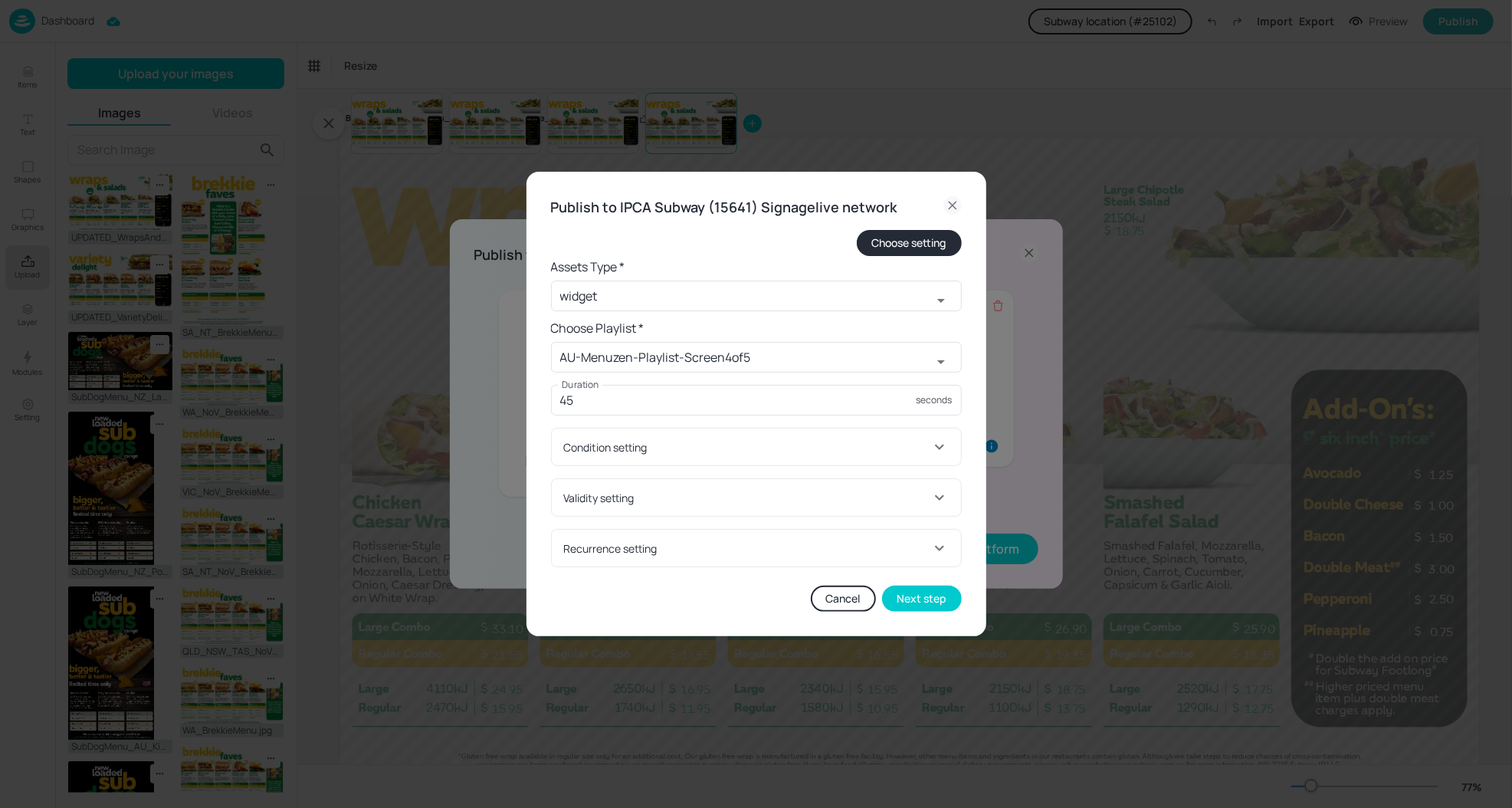
click at [634, 490] on div "Validity setting" at bounding box center [747, 498] width 366 height 16
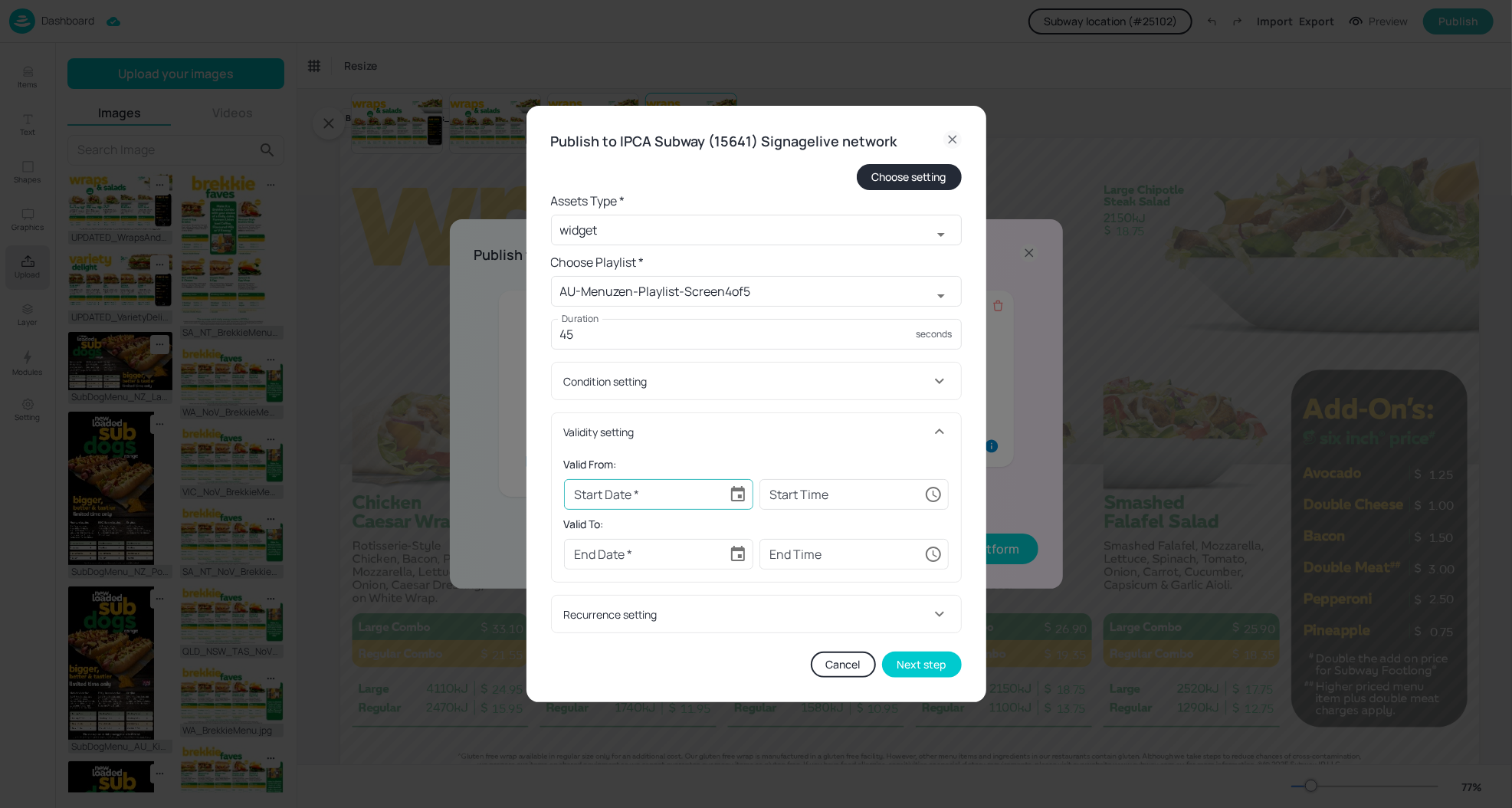
click at [742, 490] on icon "Choose date" at bounding box center [738, 493] width 14 height 16
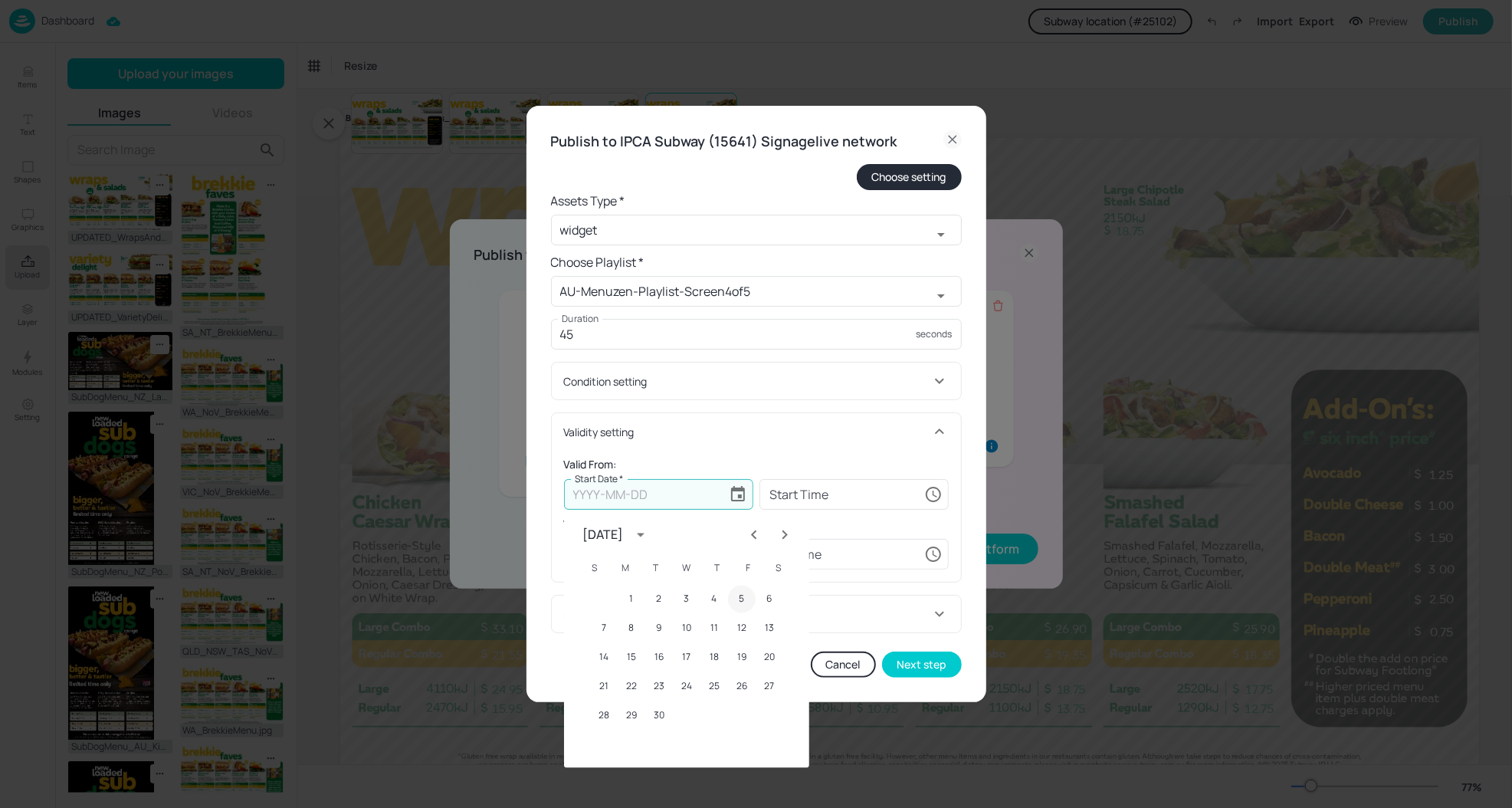
click at [738, 598] on button "5" at bounding box center [742, 599] width 28 height 28
type input "[DATE]"
type input "00:00:00"
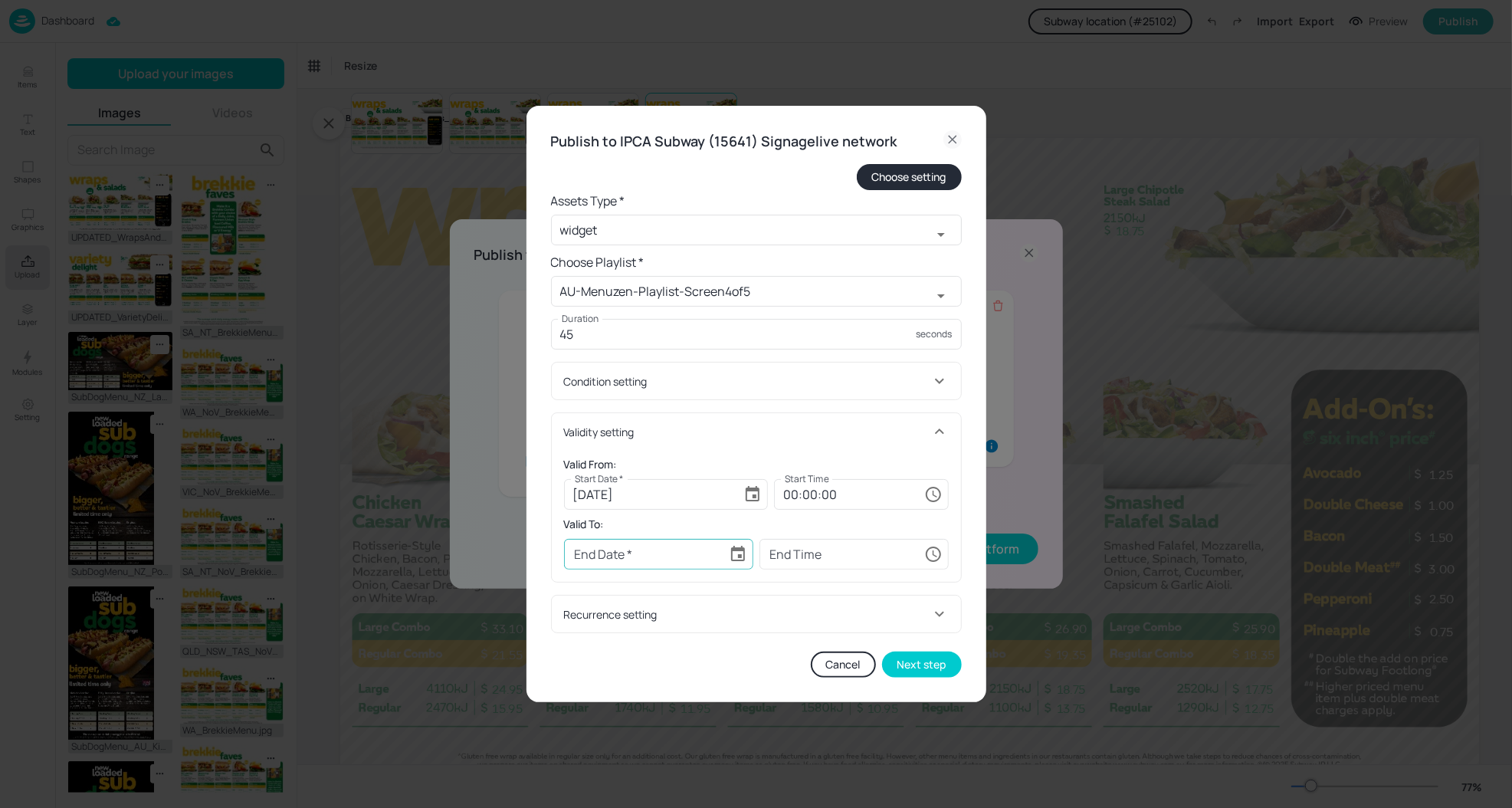
click at [733, 545] on icon "Choose date" at bounding box center [738, 554] width 18 height 18
click at [778, 303] on icon "Next month" at bounding box center [784, 306] width 18 height 18
click at [661, 462] on button "23" at bounding box center [659, 458] width 28 height 28
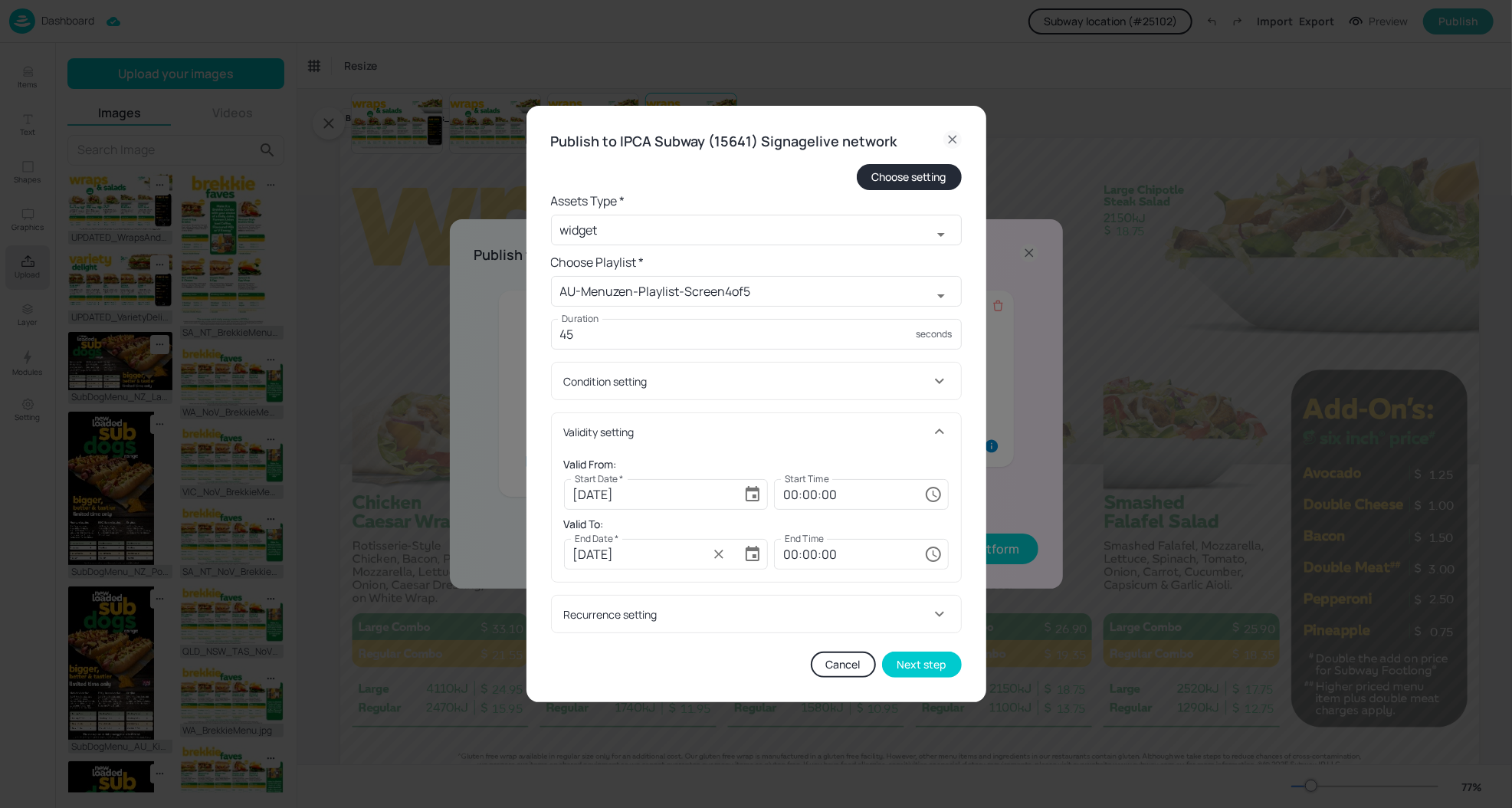
type input "[DATE]"
click at [787, 555] on input "00:00:00" at bounding box center [846, 553] width 144 height 30
type input "23:59:59"
click at [835, 432] on div "Validity setting" at bounding box center [747, 432] width 366 height 16
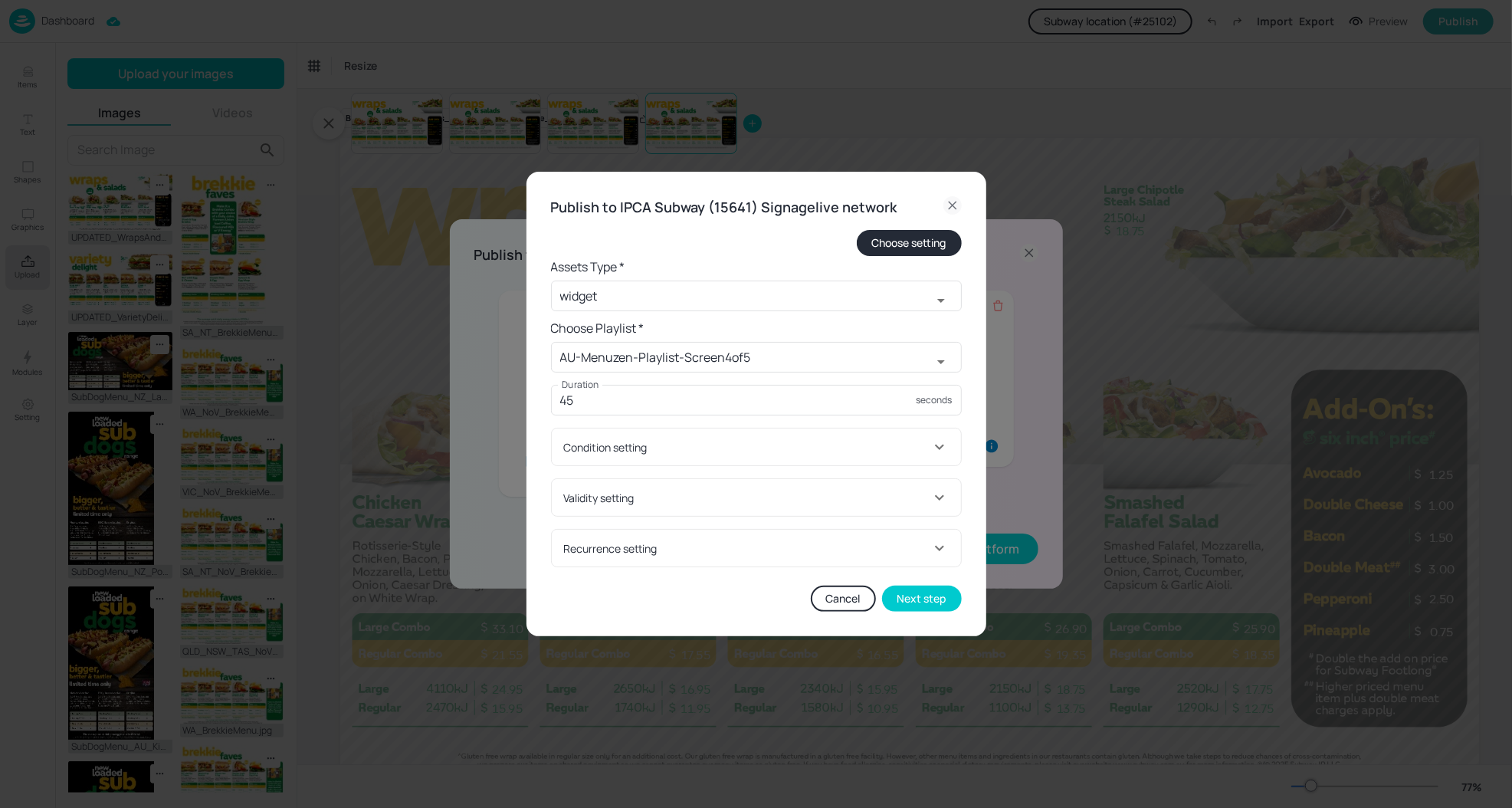
click at [825, 488] on div "Validity setting" at bounding box center [756, 497] width 409 height 37
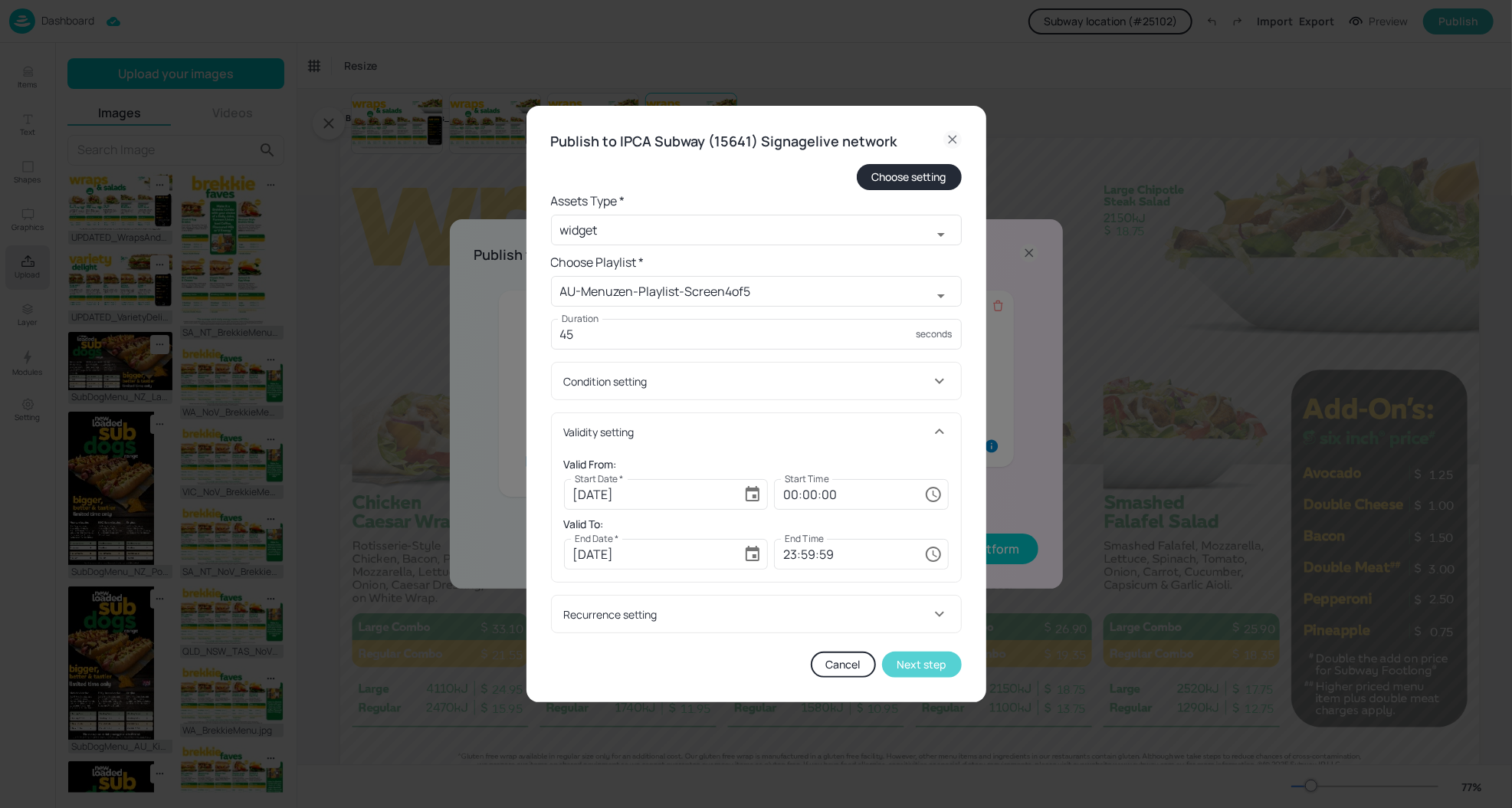
click at [929, 664] on button "Next step" at bounding box center [921, 665] width 79 height 26
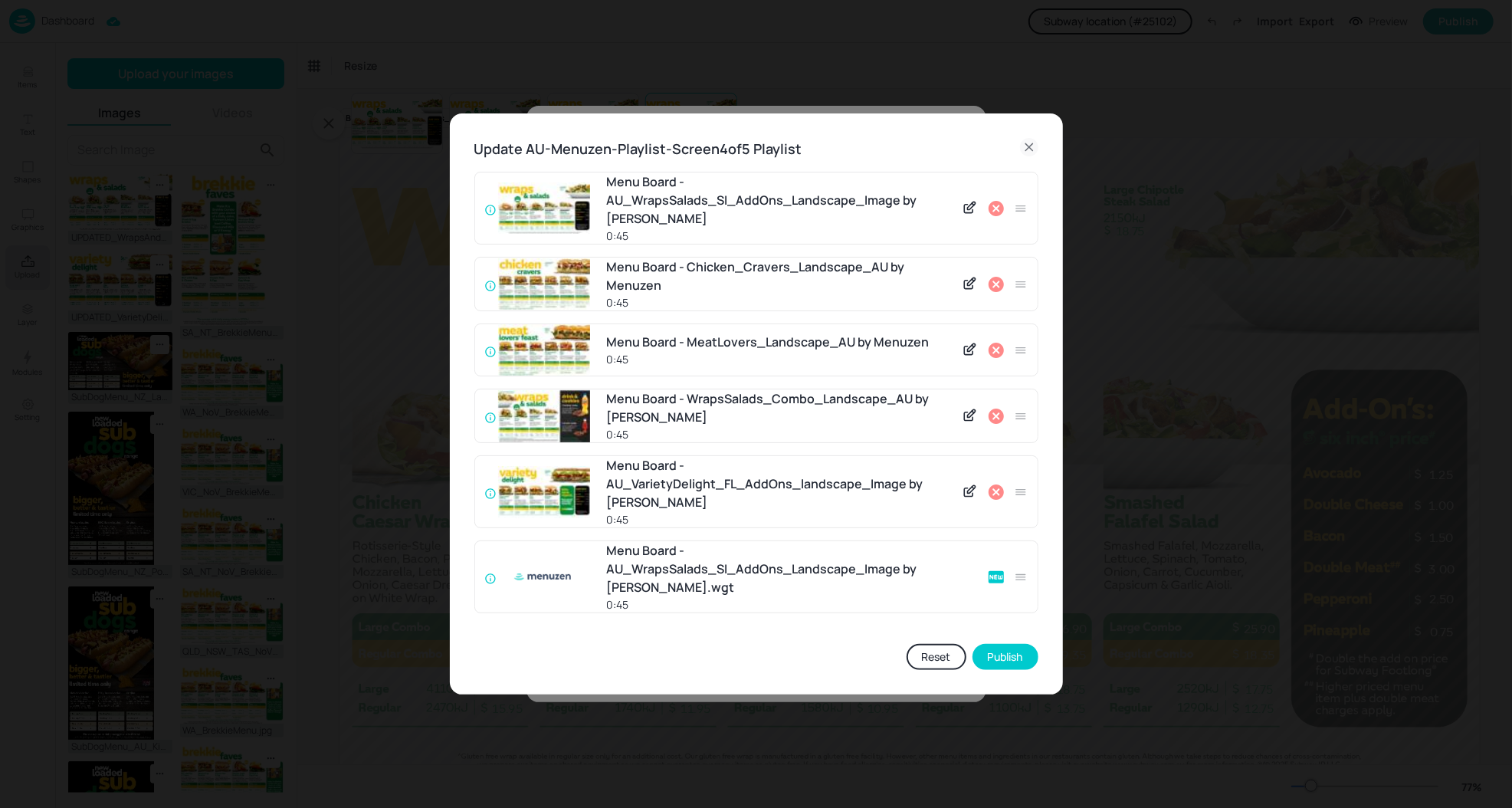
click at [996, 498] on icon at bounding box center [996, 492] width 16 height 16
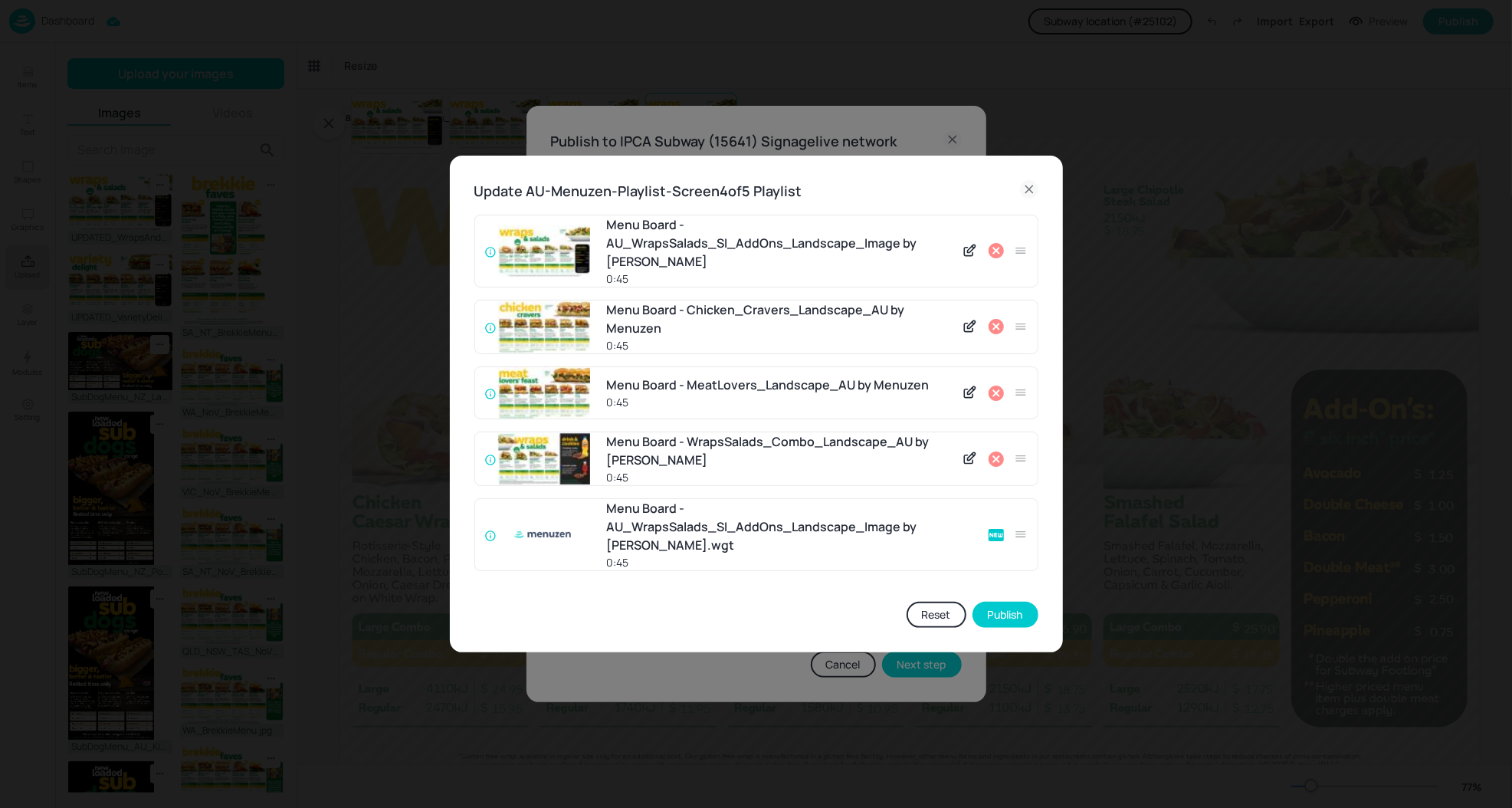
click at [1030, 198] on icon at bounding box center [1029, 189] width 18 height 18
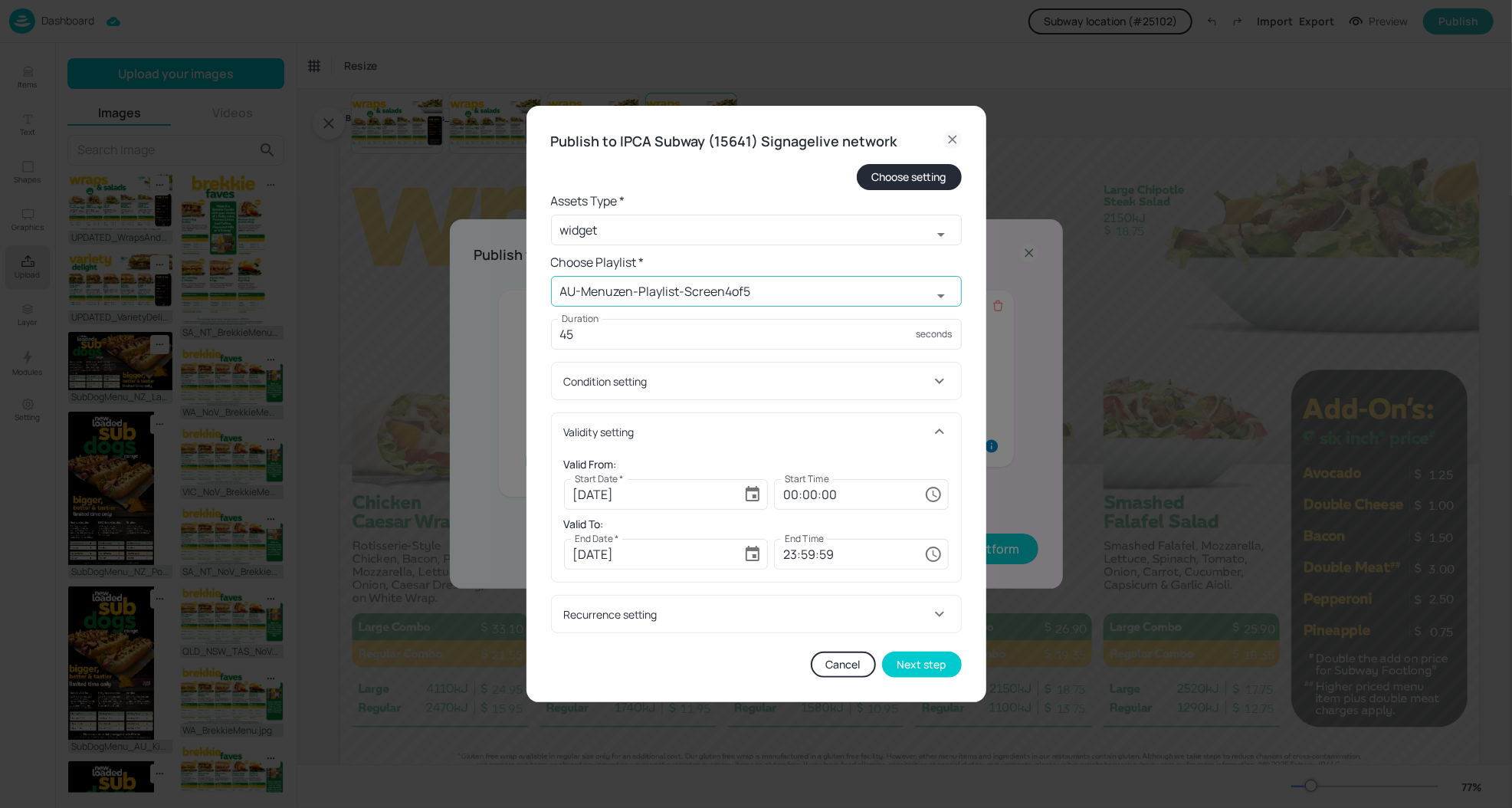
click at [926, 288] on div at bounding box center [941, 296] width 29 height 30
click at [937, 293] on icon "Open" at bounding box center [941, 296] width 18 height 18
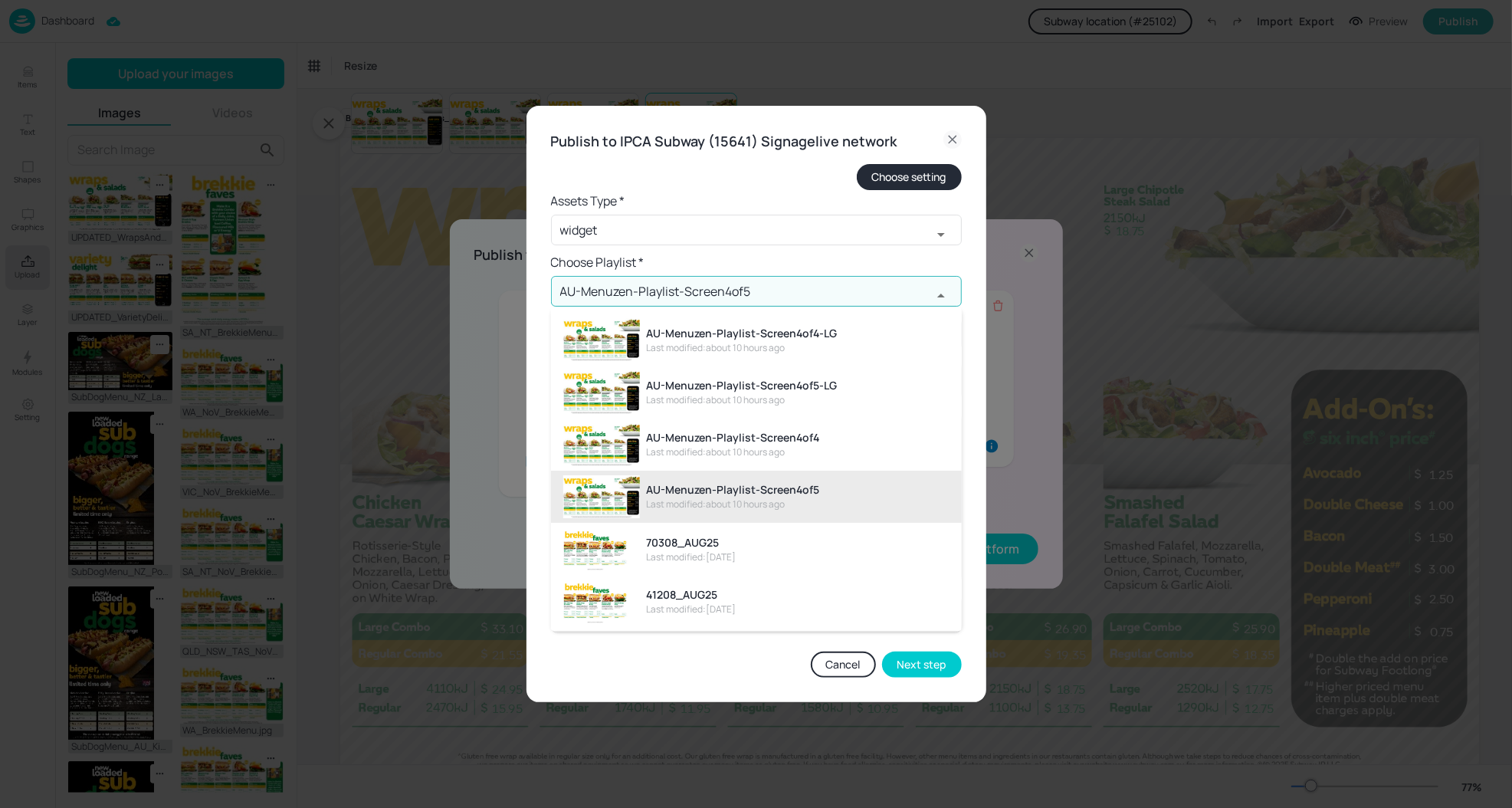
click at [910, 290] on input "AU-Menuzen-Playlist-Screen4of5" at bounding box center [741, 291] width 381 height 30
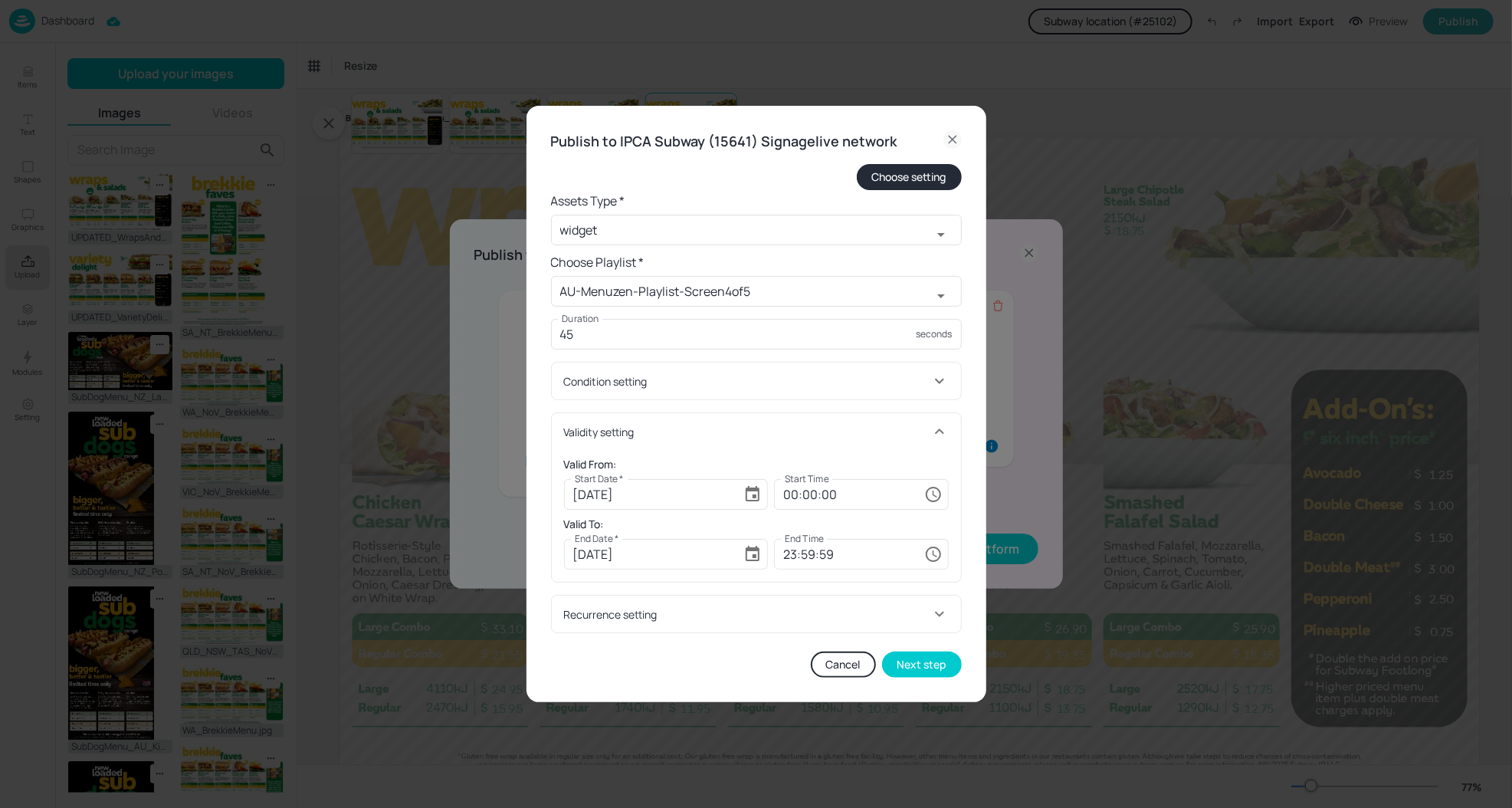
click at [965, 294] on div "Publish to IPCA Subway (15641) Signagelive network Choose setting Assets Type *…" at bounding box center [756, 404] width 460 height 597
click at [944, 662] on button "Next step" at bounding box center [921, 665] width 79 height 26
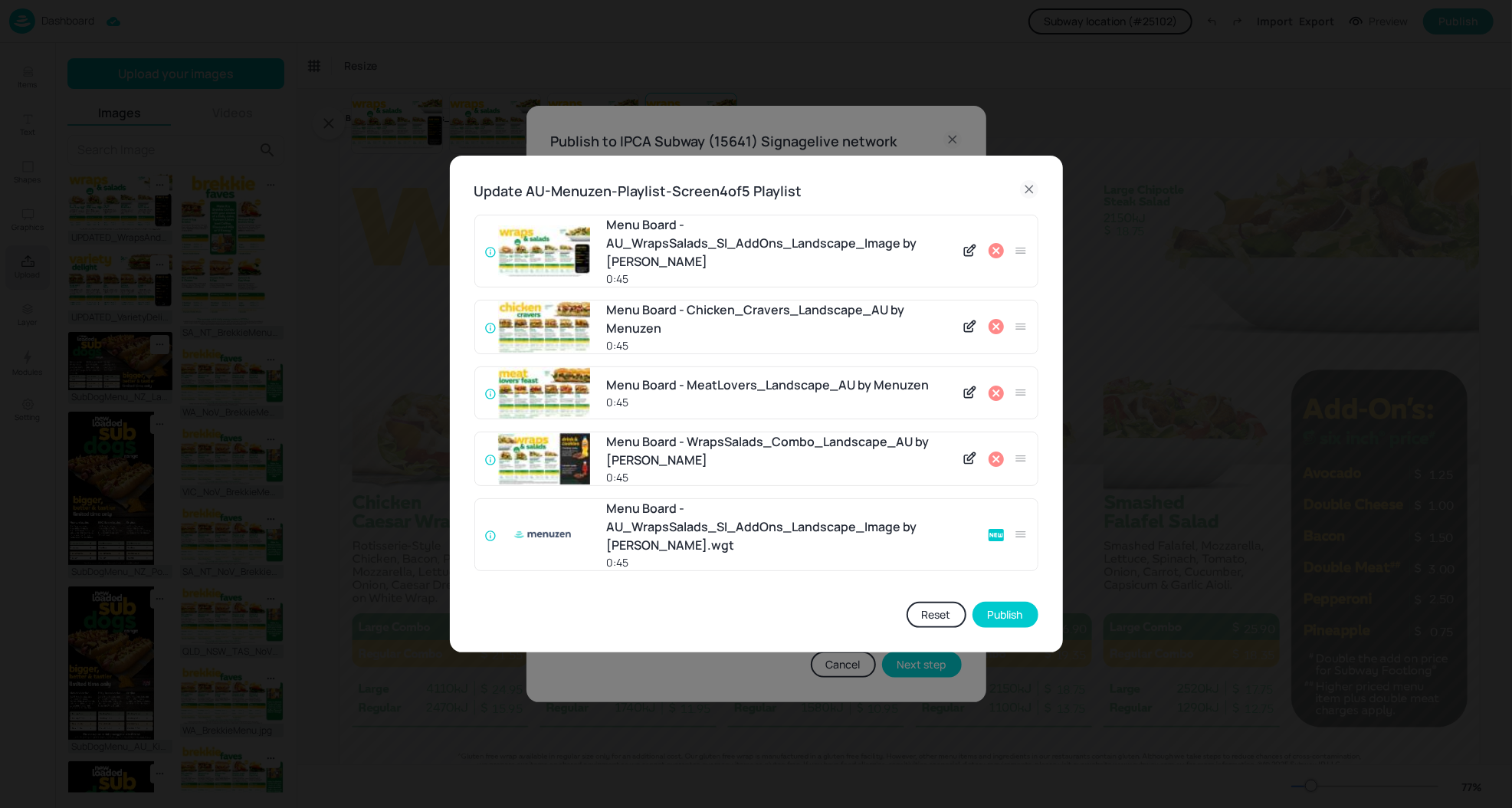
click at [996, 257] on icon at bounding box center [996, 251] width 16 height 16
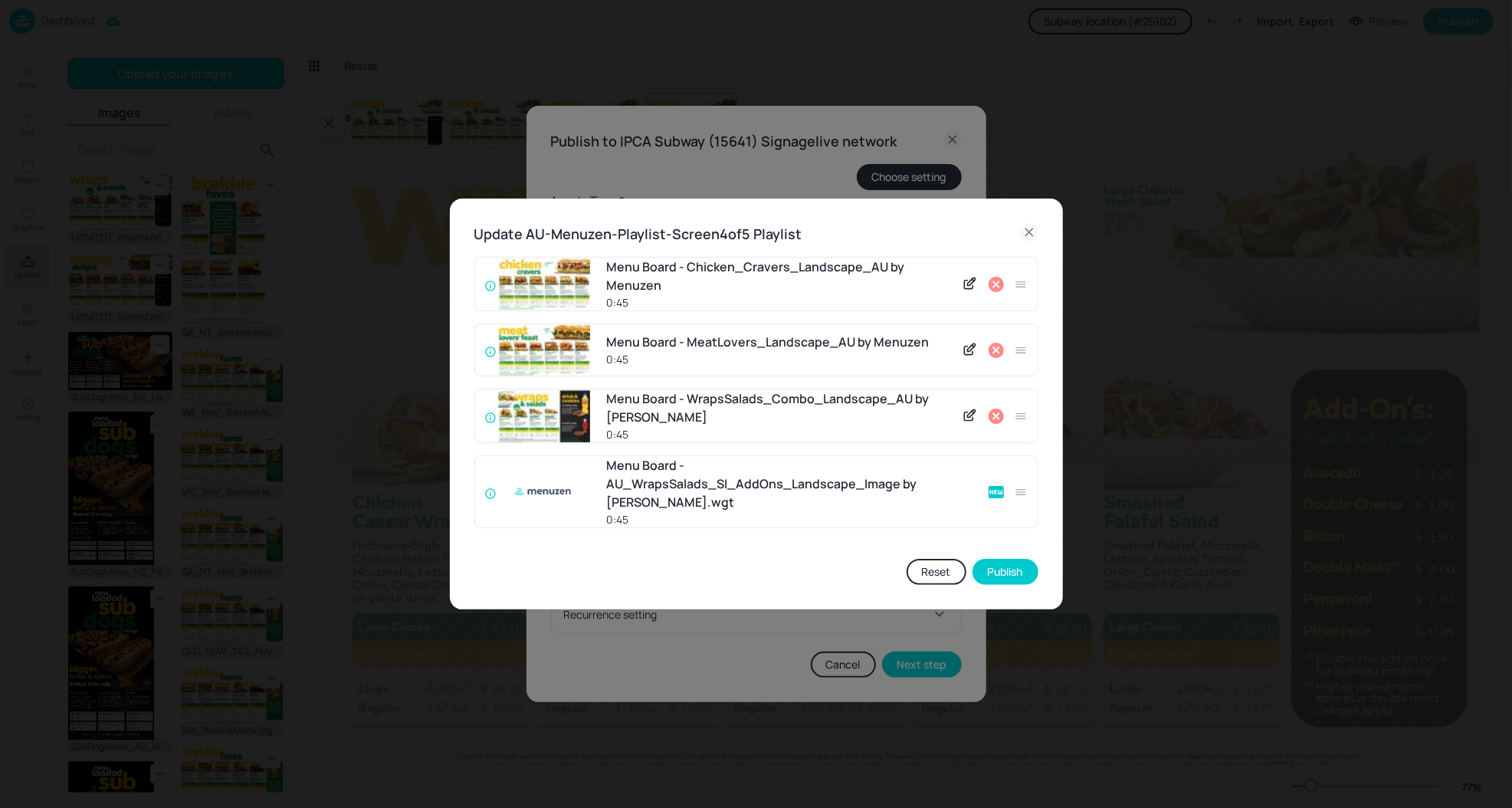
click at [1027, 238] on icon at bounding box center [1029, 232] width 18 height 18
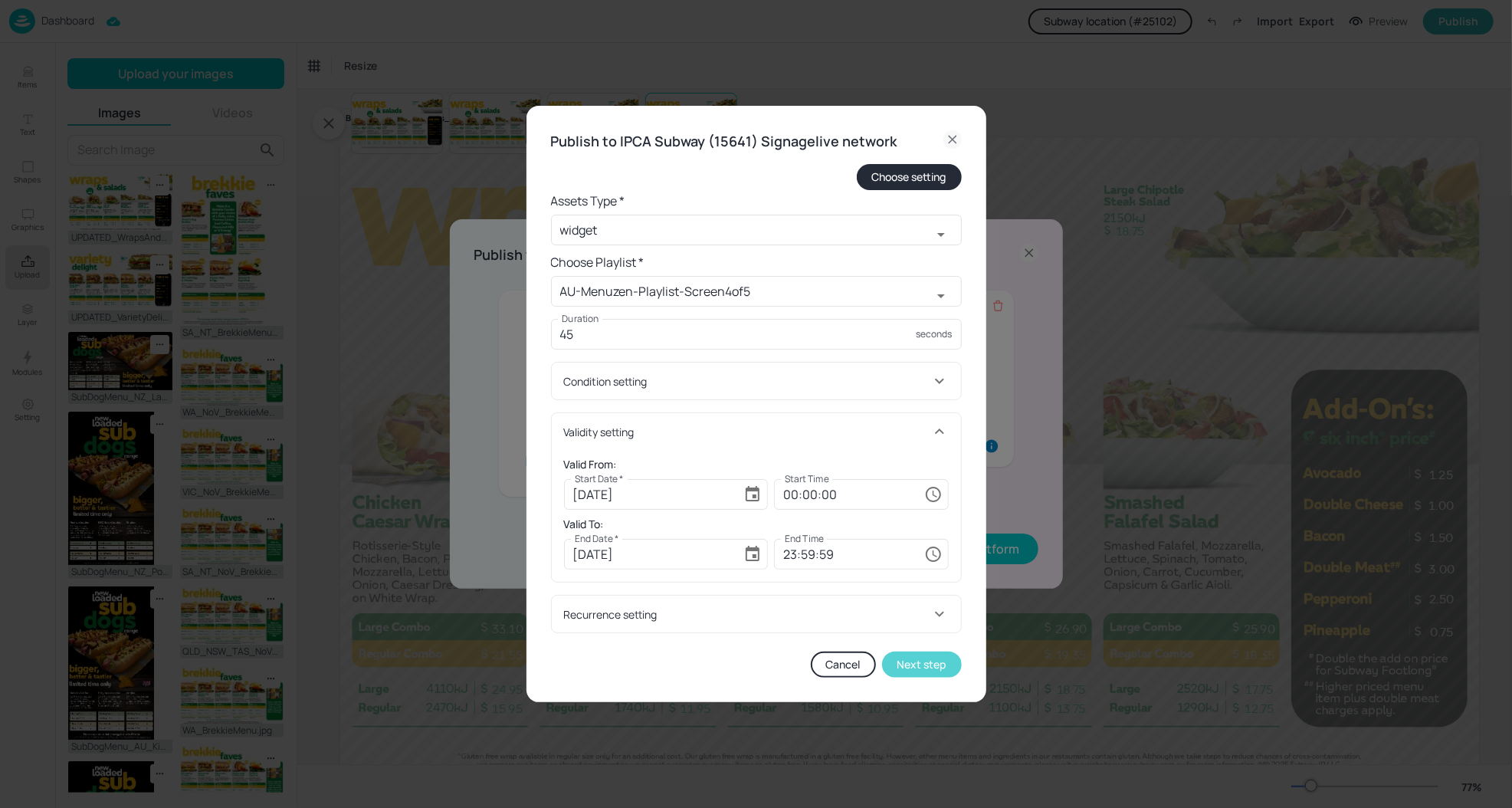
click at [915, 667] on button "Next step" at bounding box center [921, 665] width 79 height 26
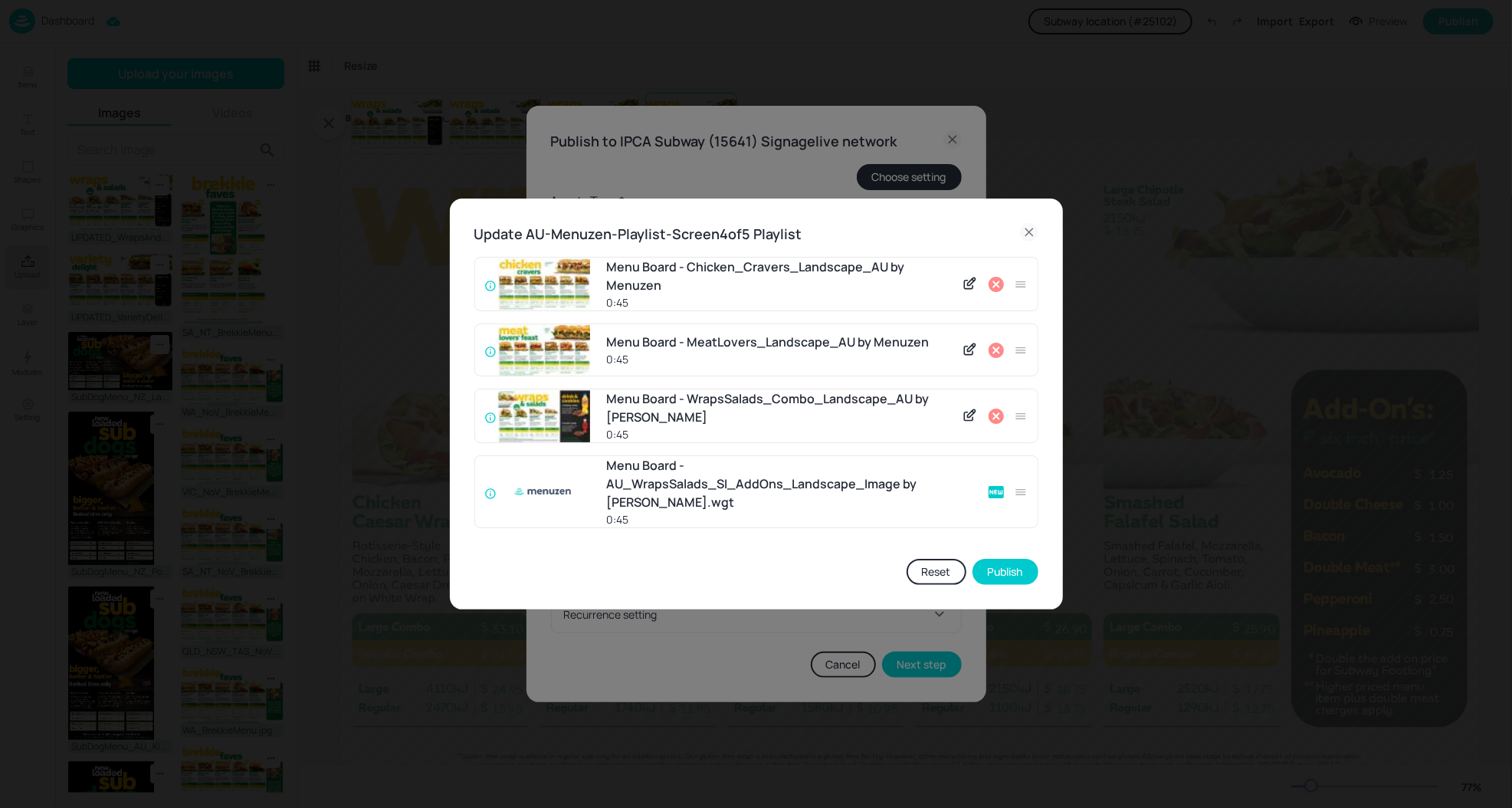
click at [1030, 237] on icon at bounding box center [1029, 232] width 18 height 18
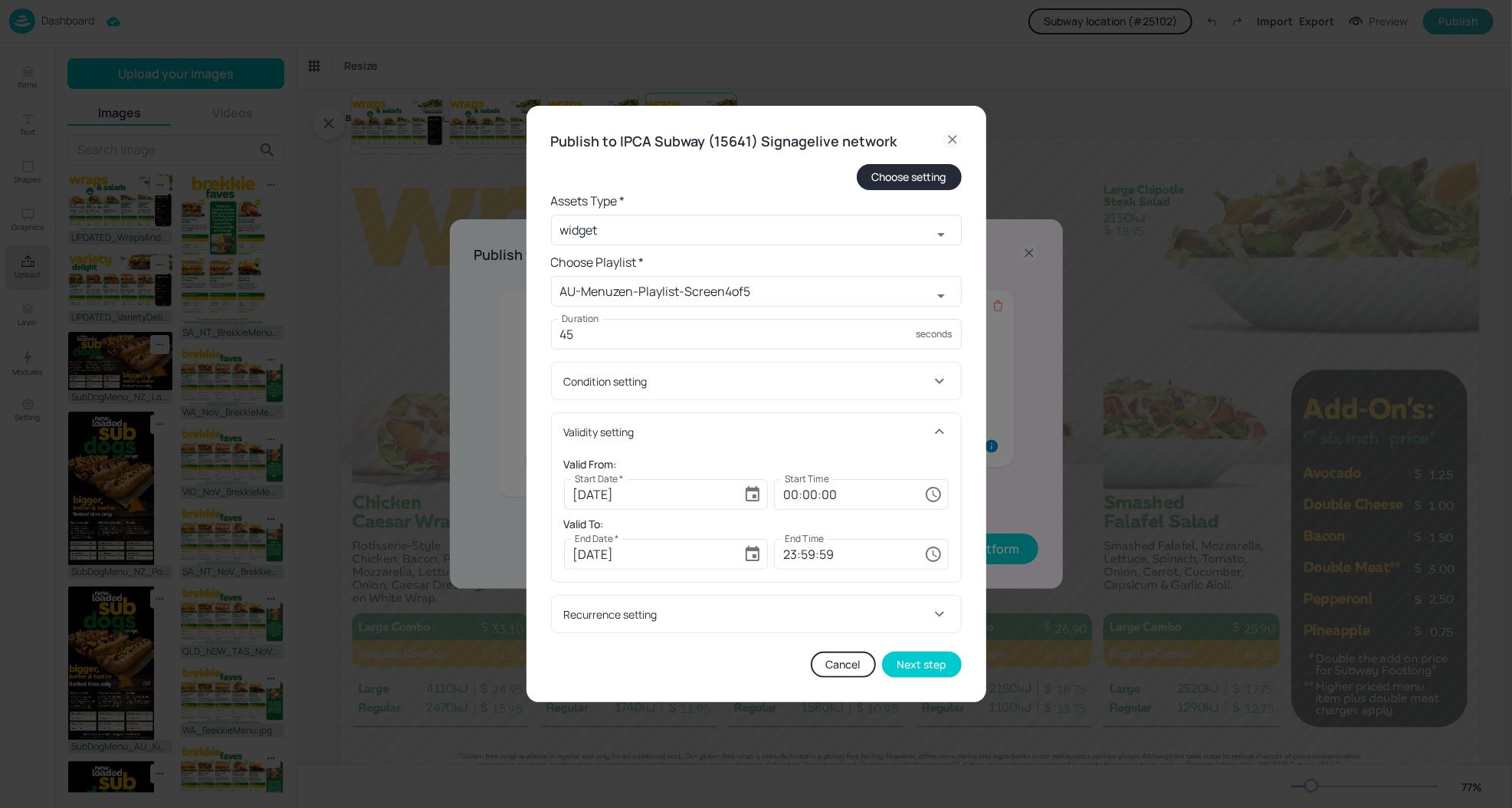
click at [954, 140] on icon at bounding box center [952, 139] width 18 height 18
type input "60"
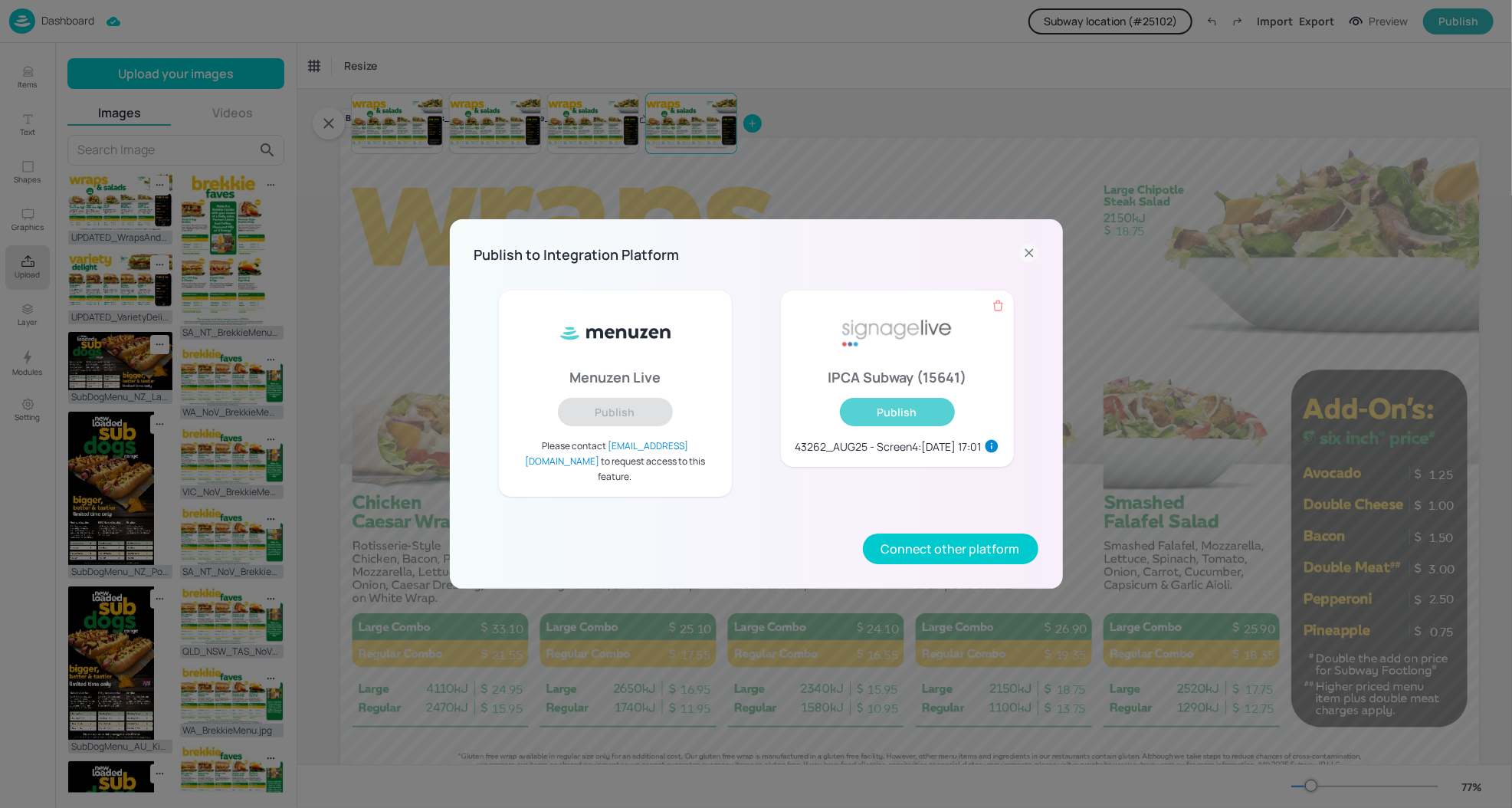
click at [932, 413] on button "Publish" at bounding box center [897, 412] width 115 height 29
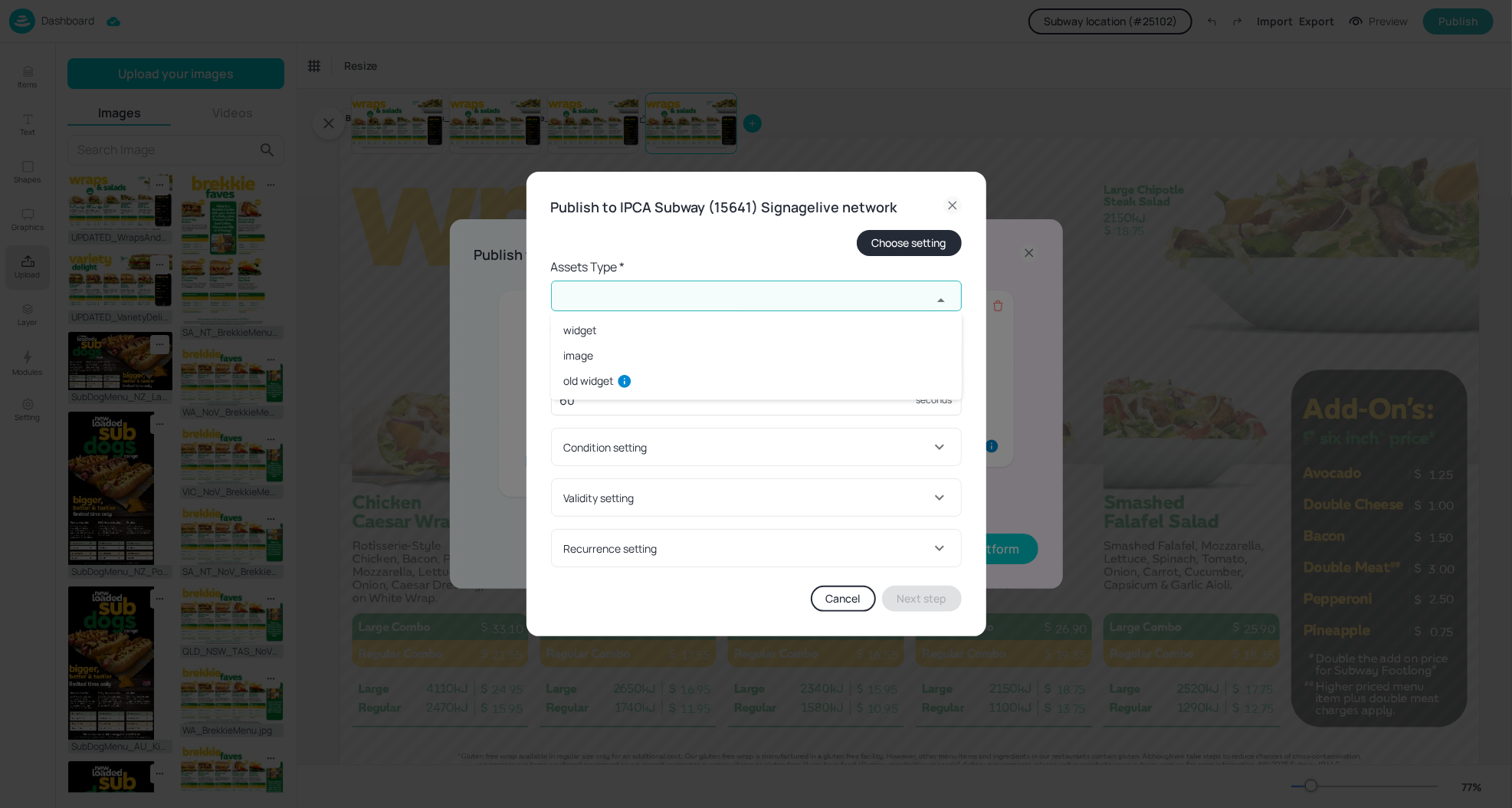
click at [773, 297] on input "text" at bounding box center [741, 296] width 381 height 30
click at [578, 323] on li "widget" at bounding box center [756, 330] width 411 height 25
type input "widget"
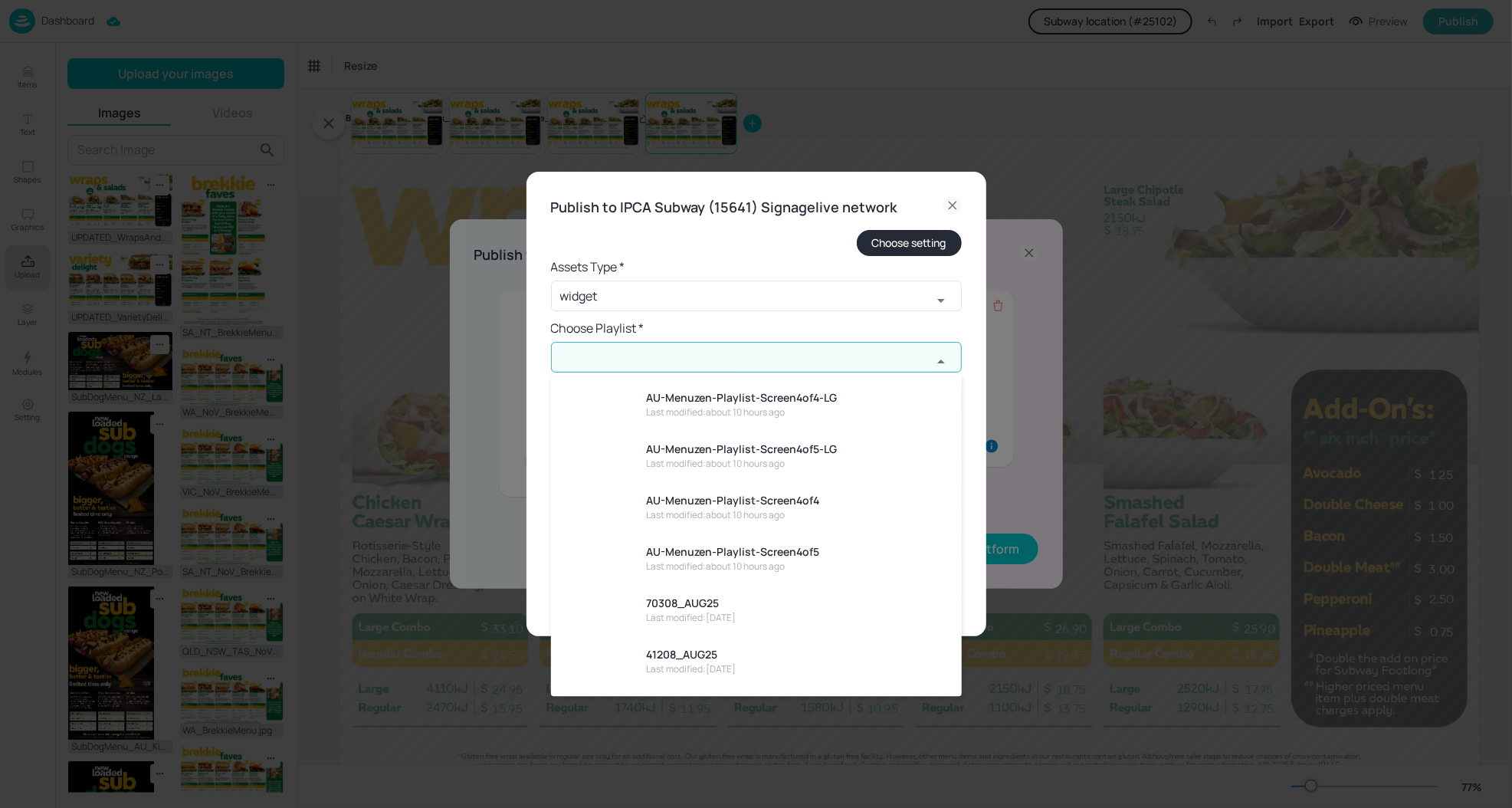
click at [607, 357] on input "text" at bounding box center [741, 356] width 381 height 30
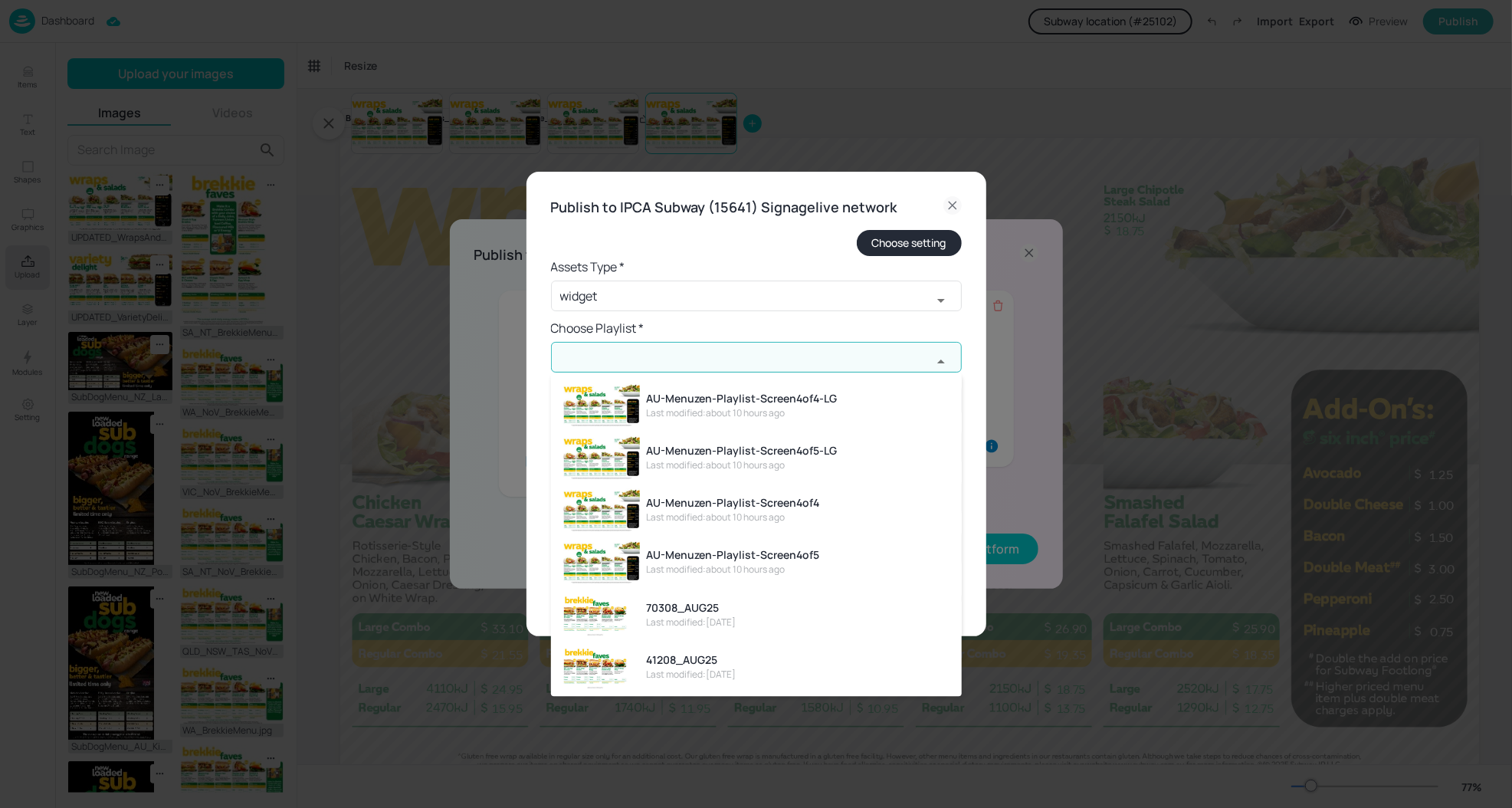
click at [780, 511] on div "Last modified: about 10 hours ago" at bounding box center [733, 517] width 174 height 14
type input "AU-Menuzen-Playlist-Screen4of4"
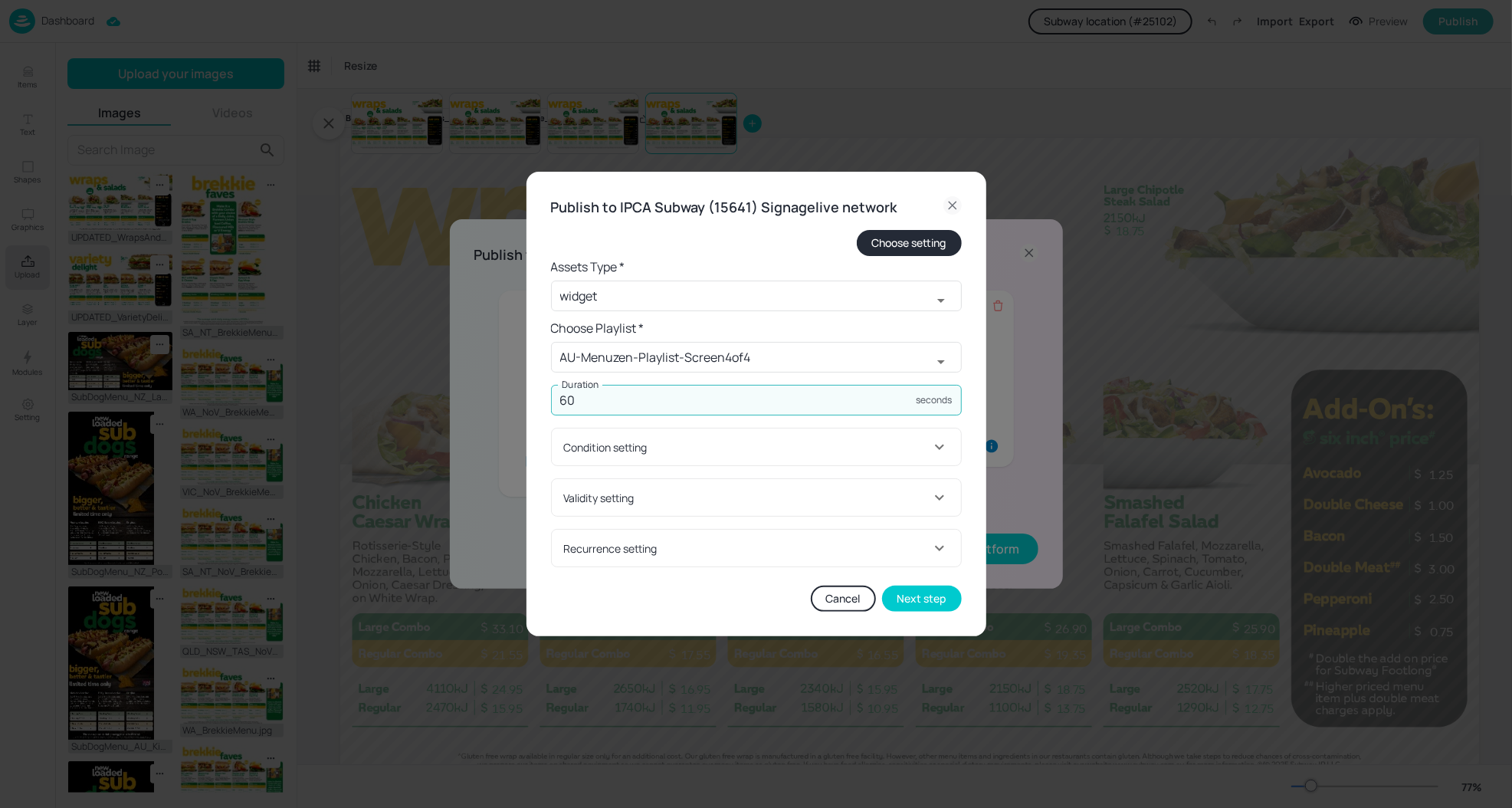
click at [762, 398] on input "60" at bounding box center [733, 399] width 366 height 30
type input "45"
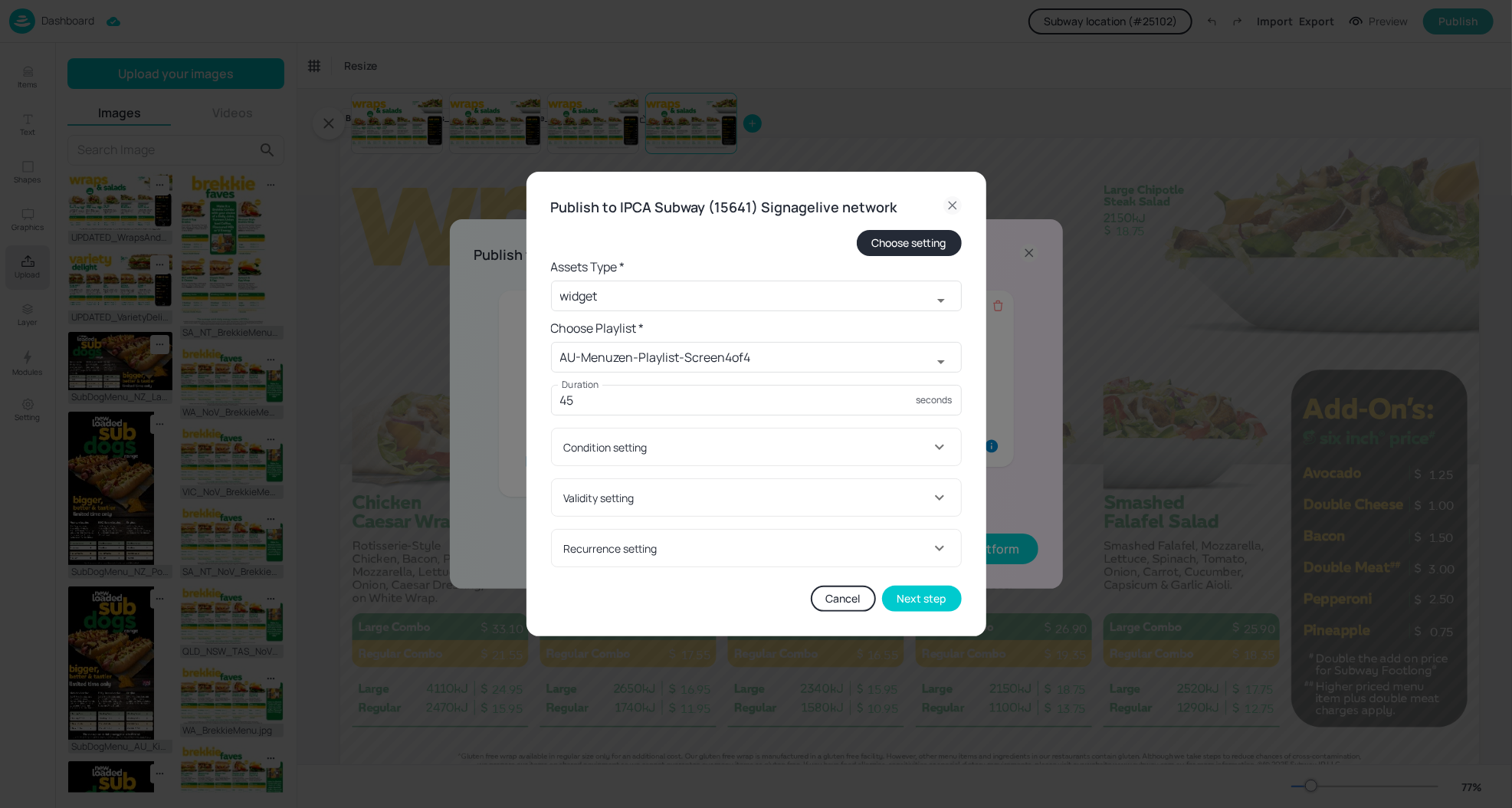
click at [740, 499] on div "Validity setting" at bounding box center [747, 498] width 366 height 16
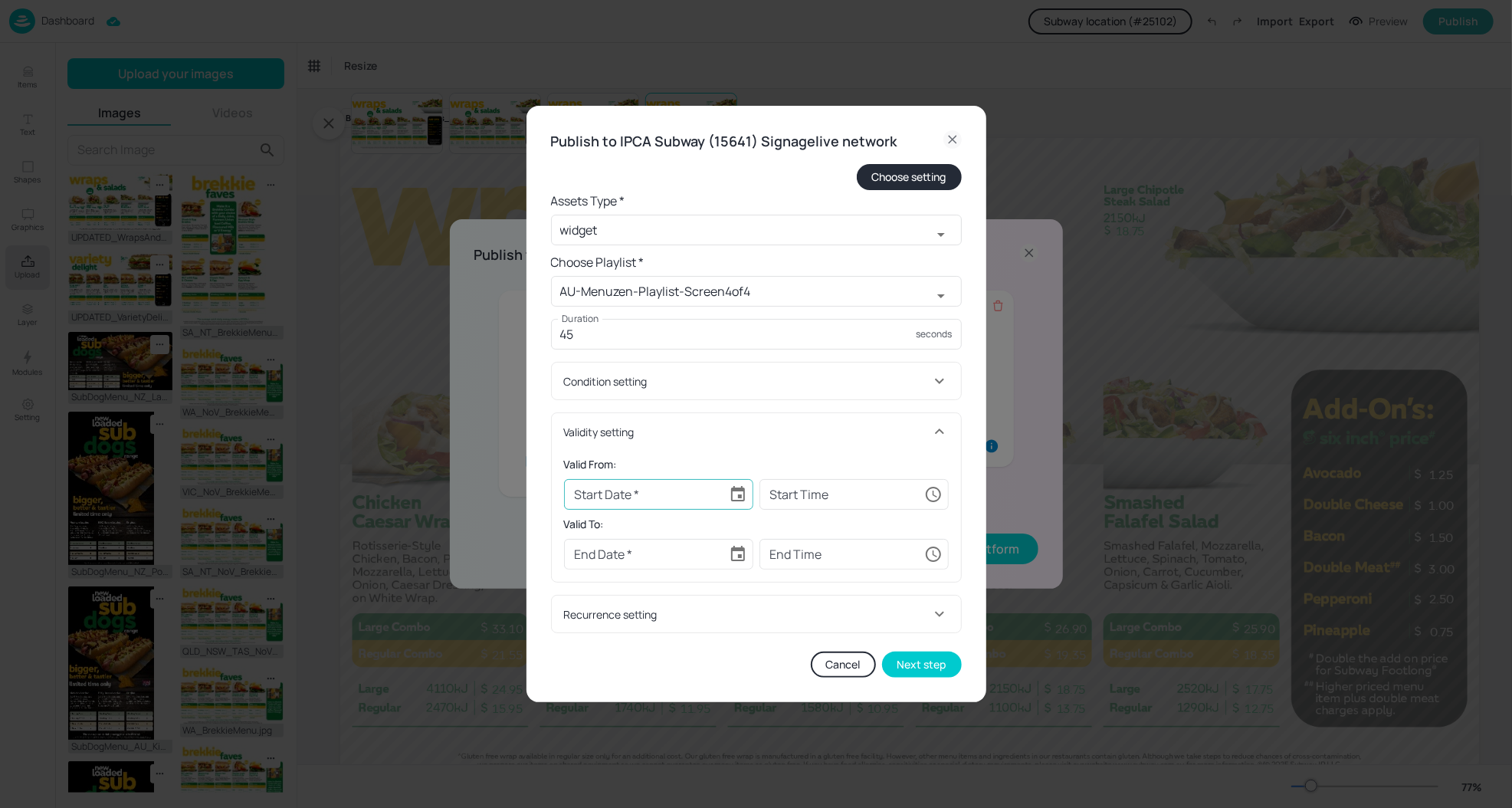
click at [737, 492] on icon "Choose date" at bounding box center [738, 494] width 18 height 18
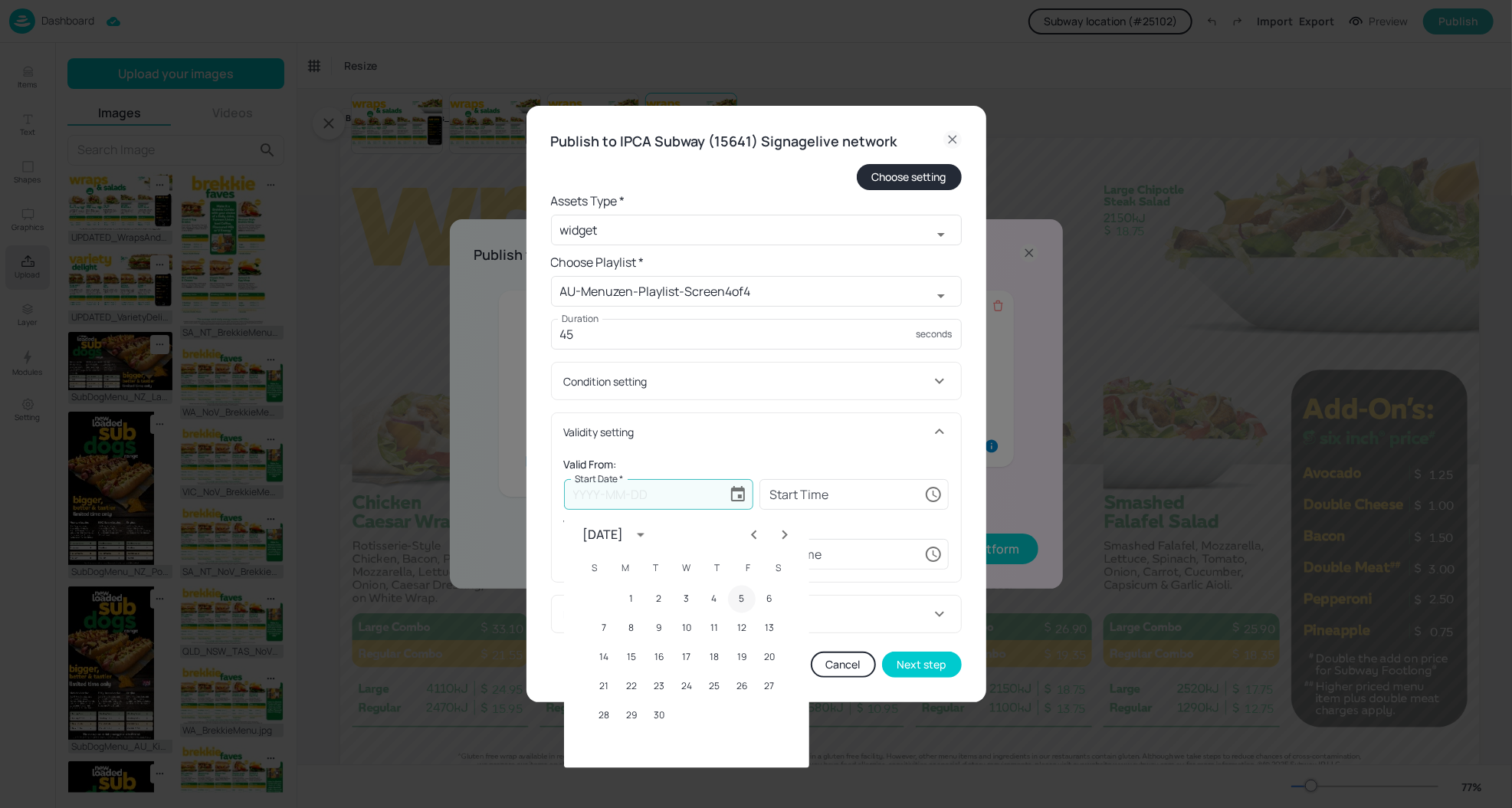
click at [741, 596] on button "5" at bounding box center [742, 599] width 28 height 28
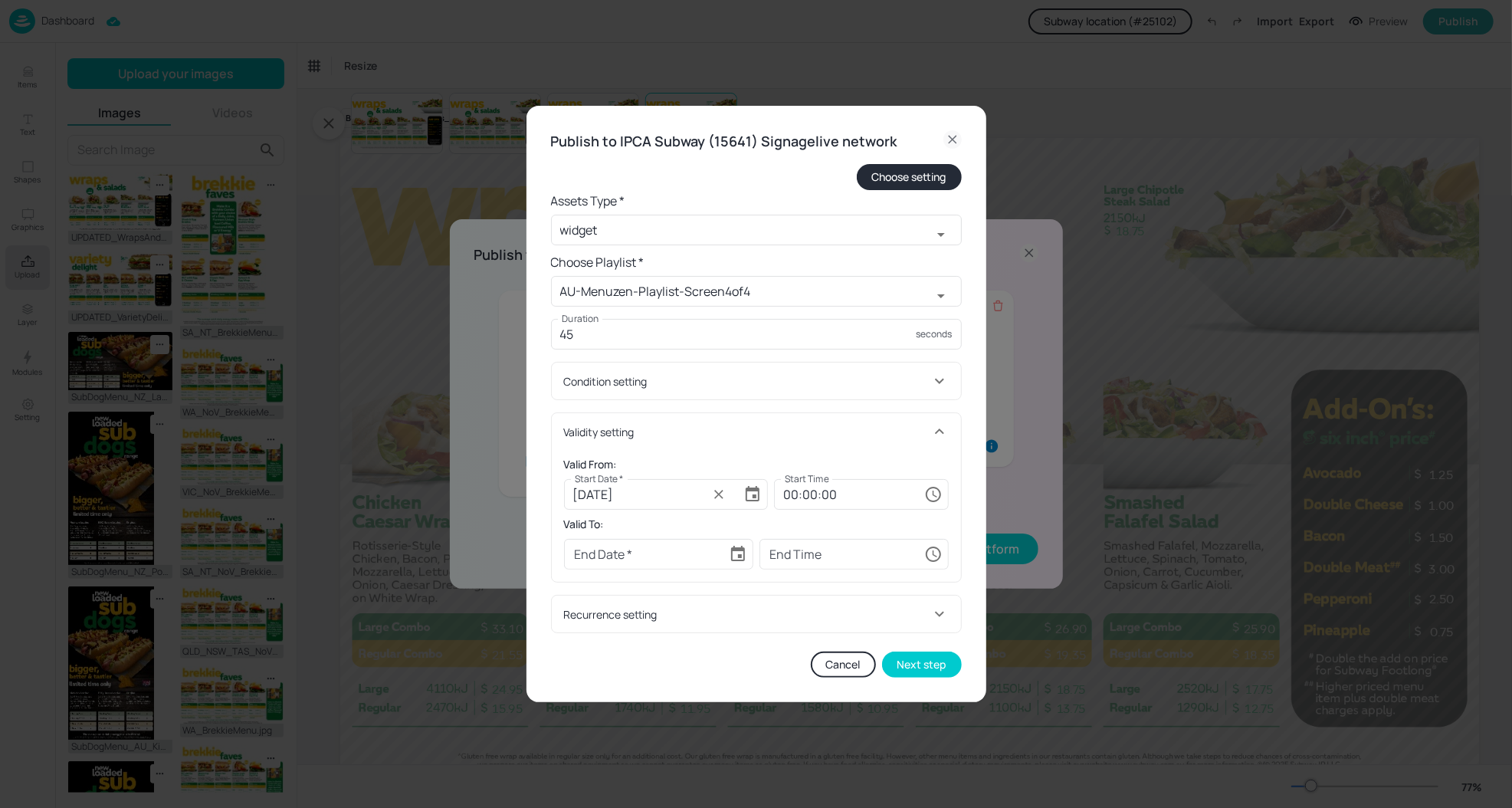
type input "[DATE]"
type input "00:00:00"
click at [738, 555] on icon "Choose date" at bounding box center [738, 553] width 14 height 16
click at [785, 315] on icon "Next month" at bounding box center [784, 306] width 18 height 18
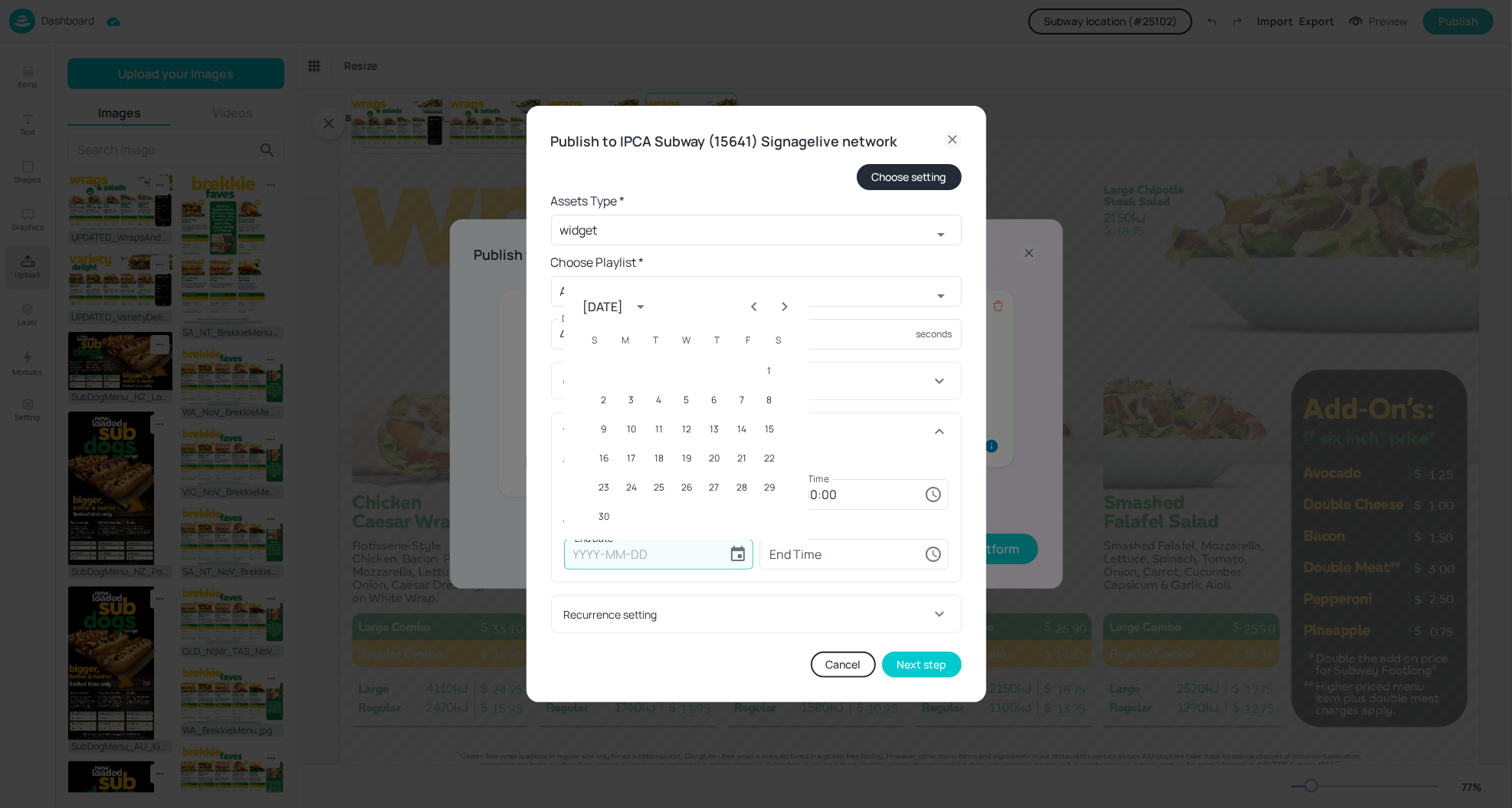
click at [785, 315] on icon "Next month" at bounding box center [784, 306] width 18 height 18
click at [660, 459] on button "23" at bounding box center [659, 458] width 28 height 28
type input "[DATE]"
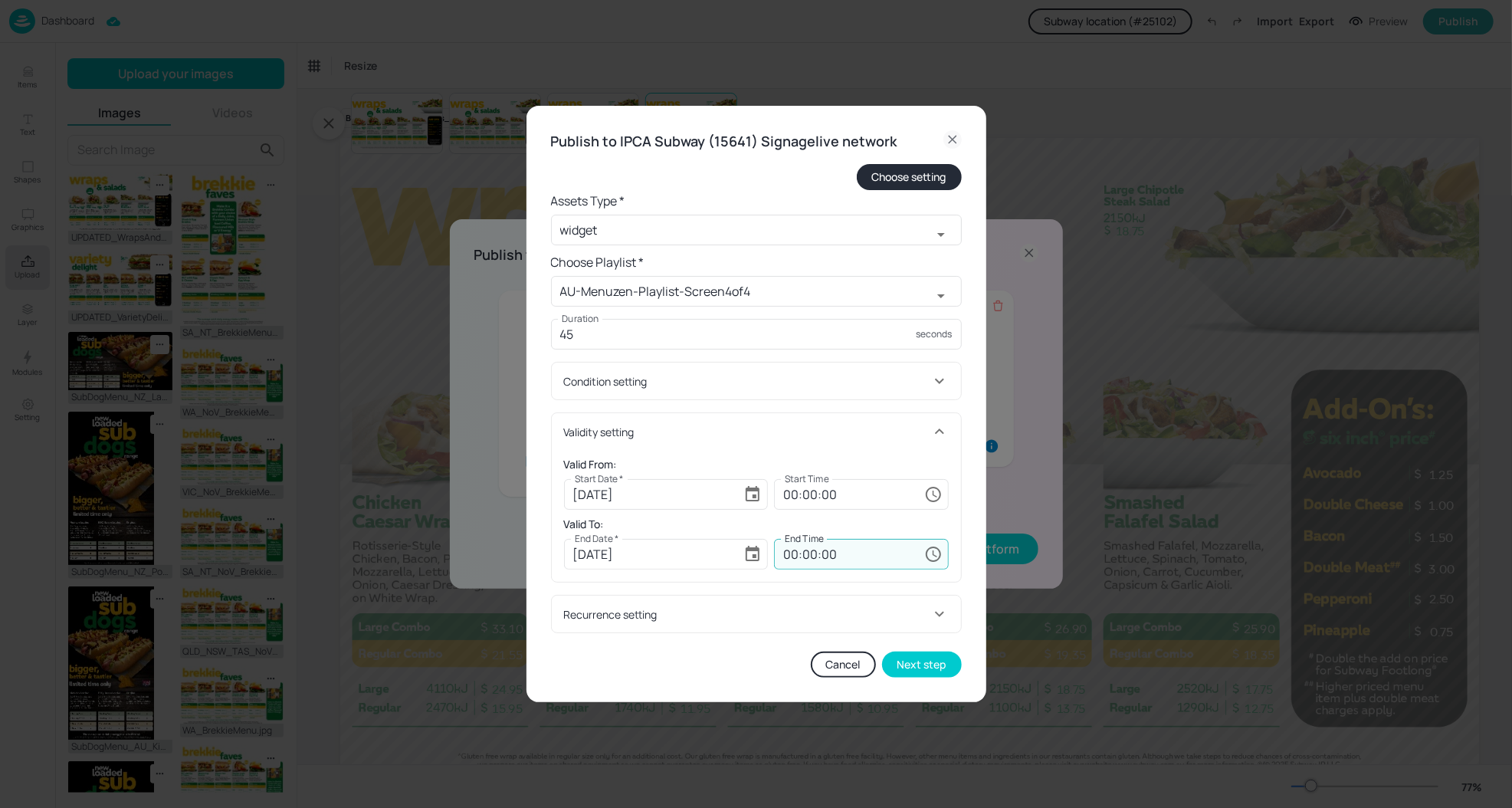
click at [785, 548] on input "00:00:00" at bounding box center [846, 553] width 144 height 30
type input "23:59:59"
click at [777, 428] on div "Validity setting" at bounding box center [747, 432] width 366 height 16
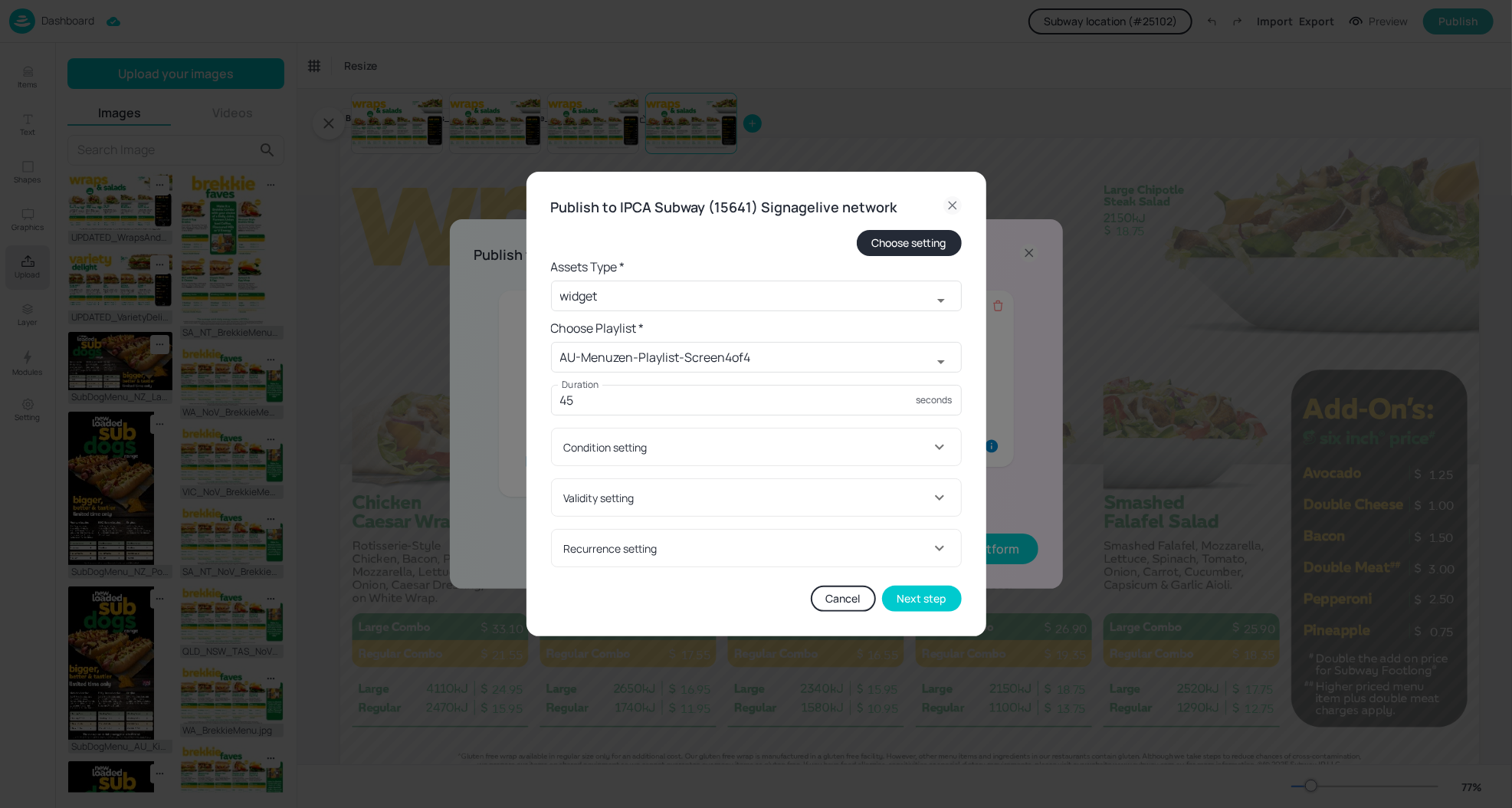
click at [786, 495] on div "Validity setting" at bounding box center [747, 498] width 366 height 16
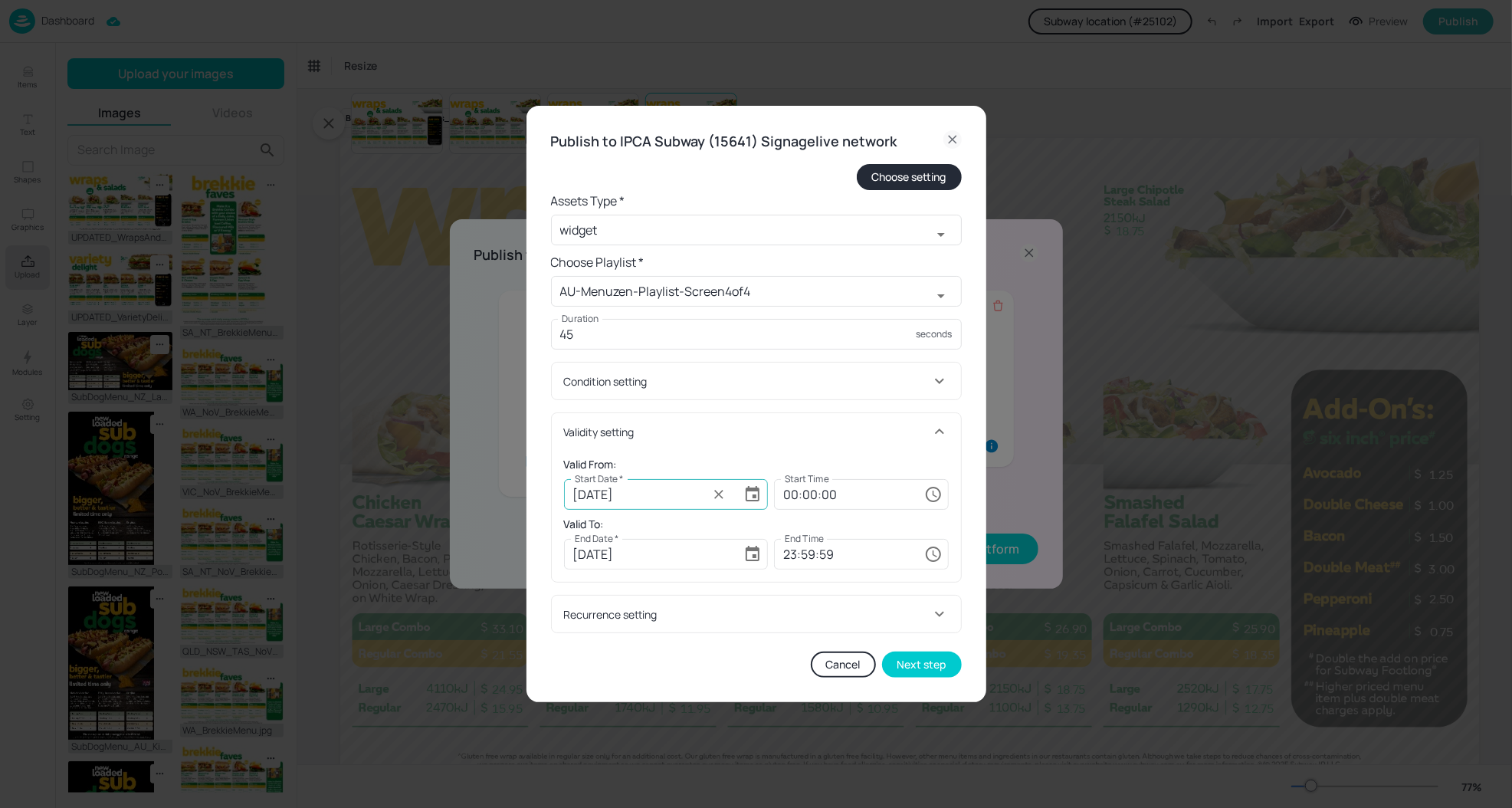
click at [753, 497] on icon "Choose date, selected date is Sep 5, 2025" at bounding box center [752, 493] width 14 height 16
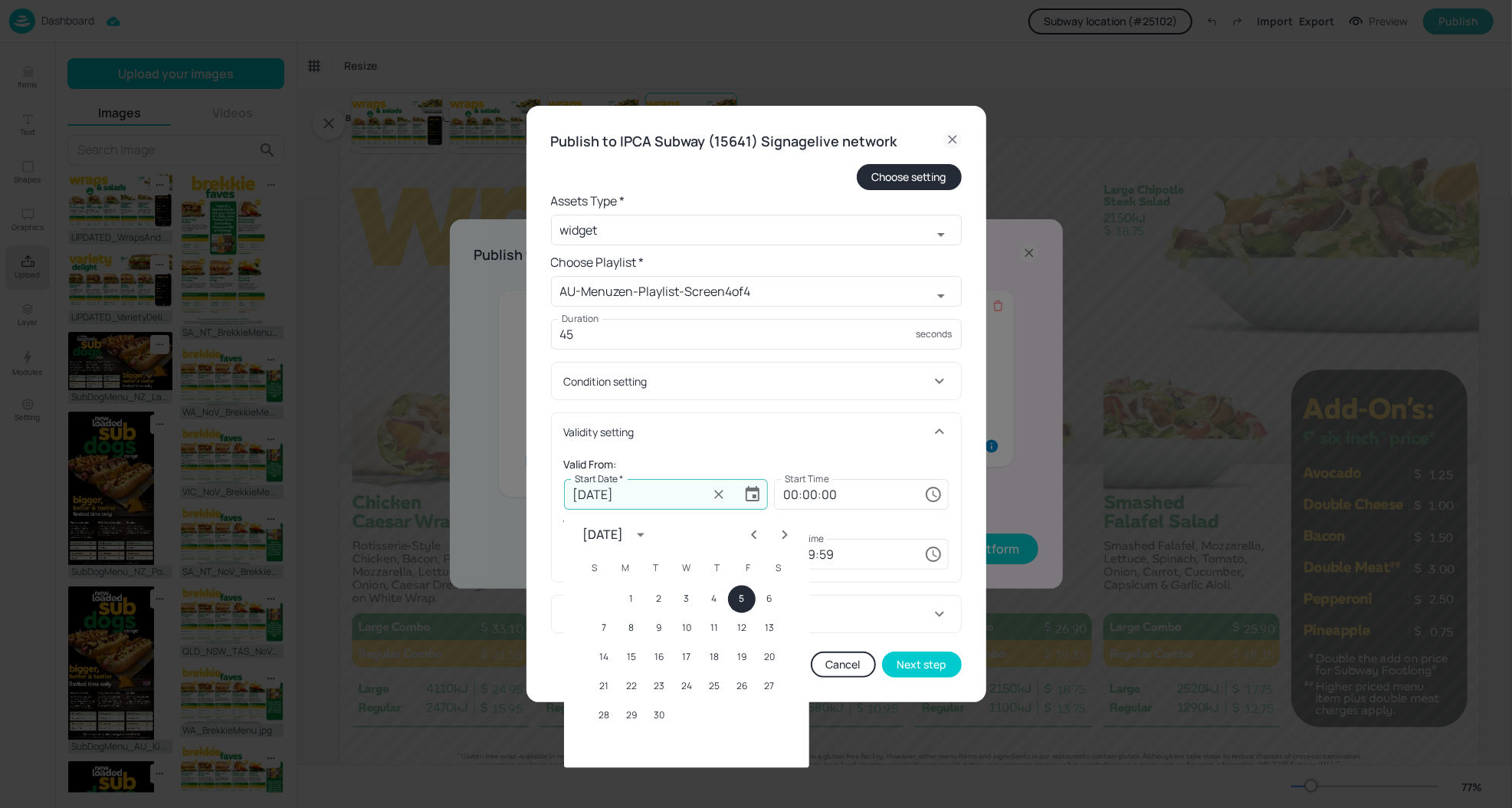
click at [753, 497] on icon "Choose date, selected date is Sep 5, 2025" at bounding box center [752, 493] width 14 height 16
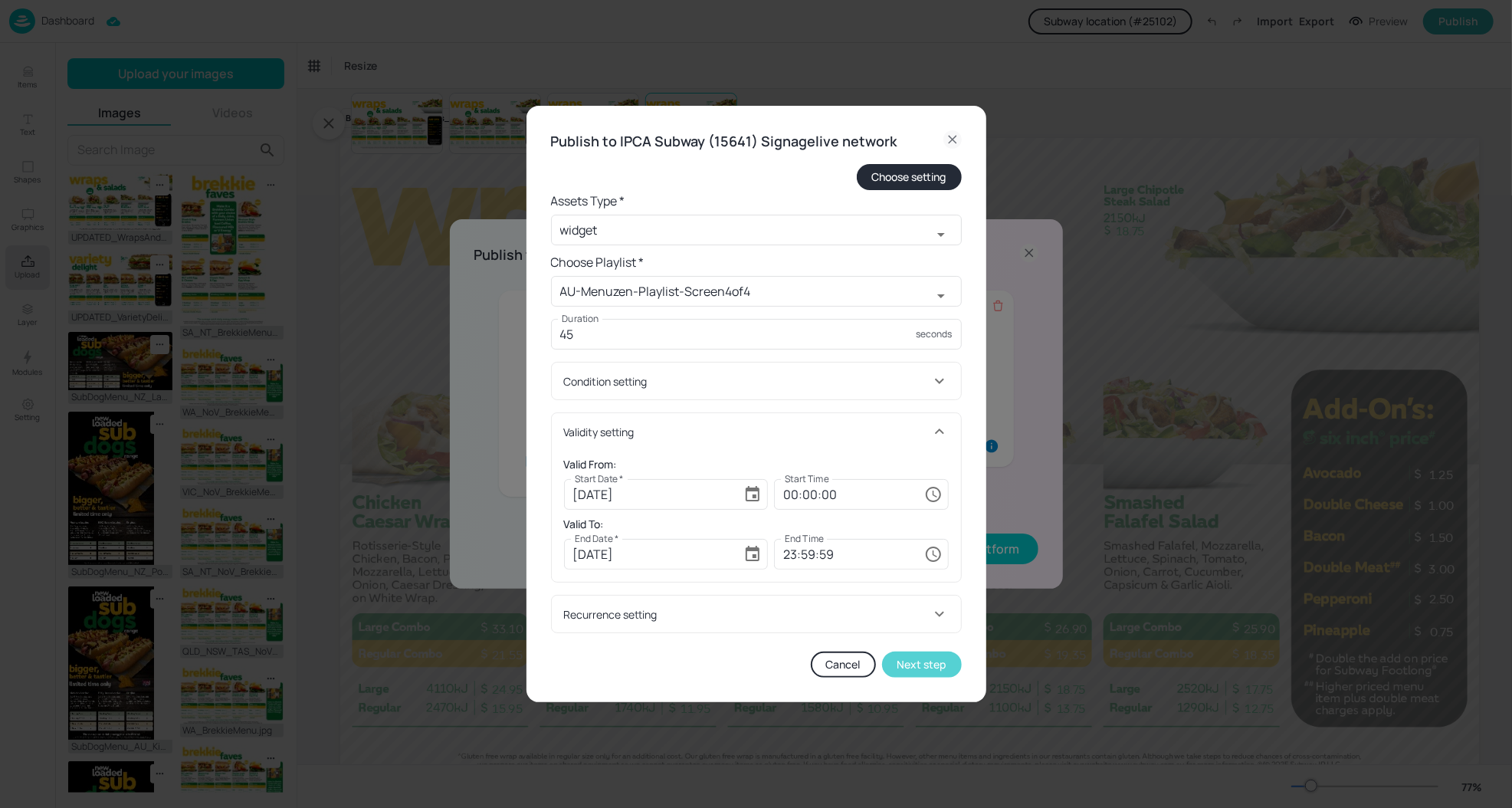
click at [933, 666] on button "Next step" at bounding box center [921, 665] width 79 height 26
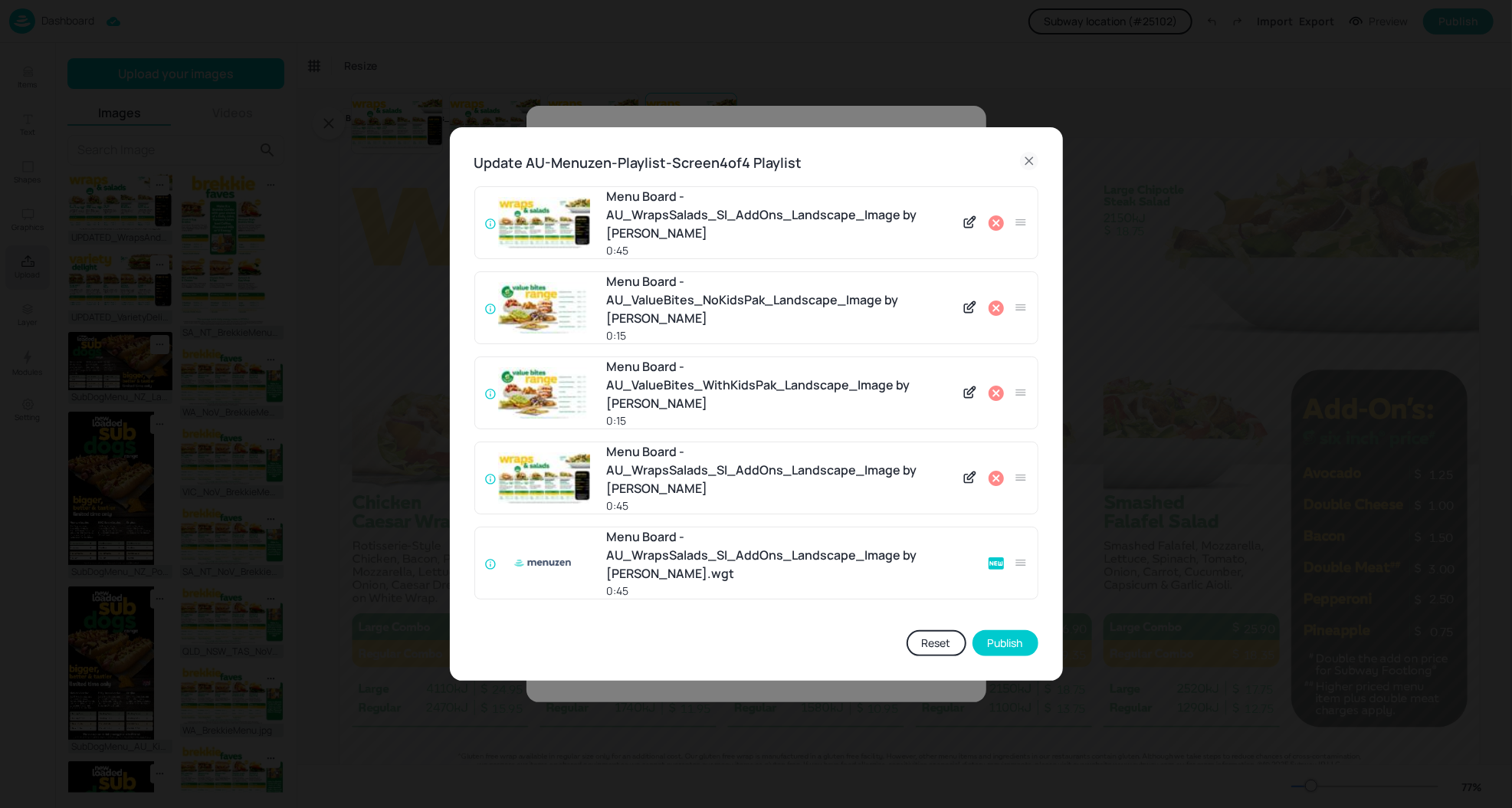
click at [995, 477] on icon at bounding box center [996, 478] width 18 height 18
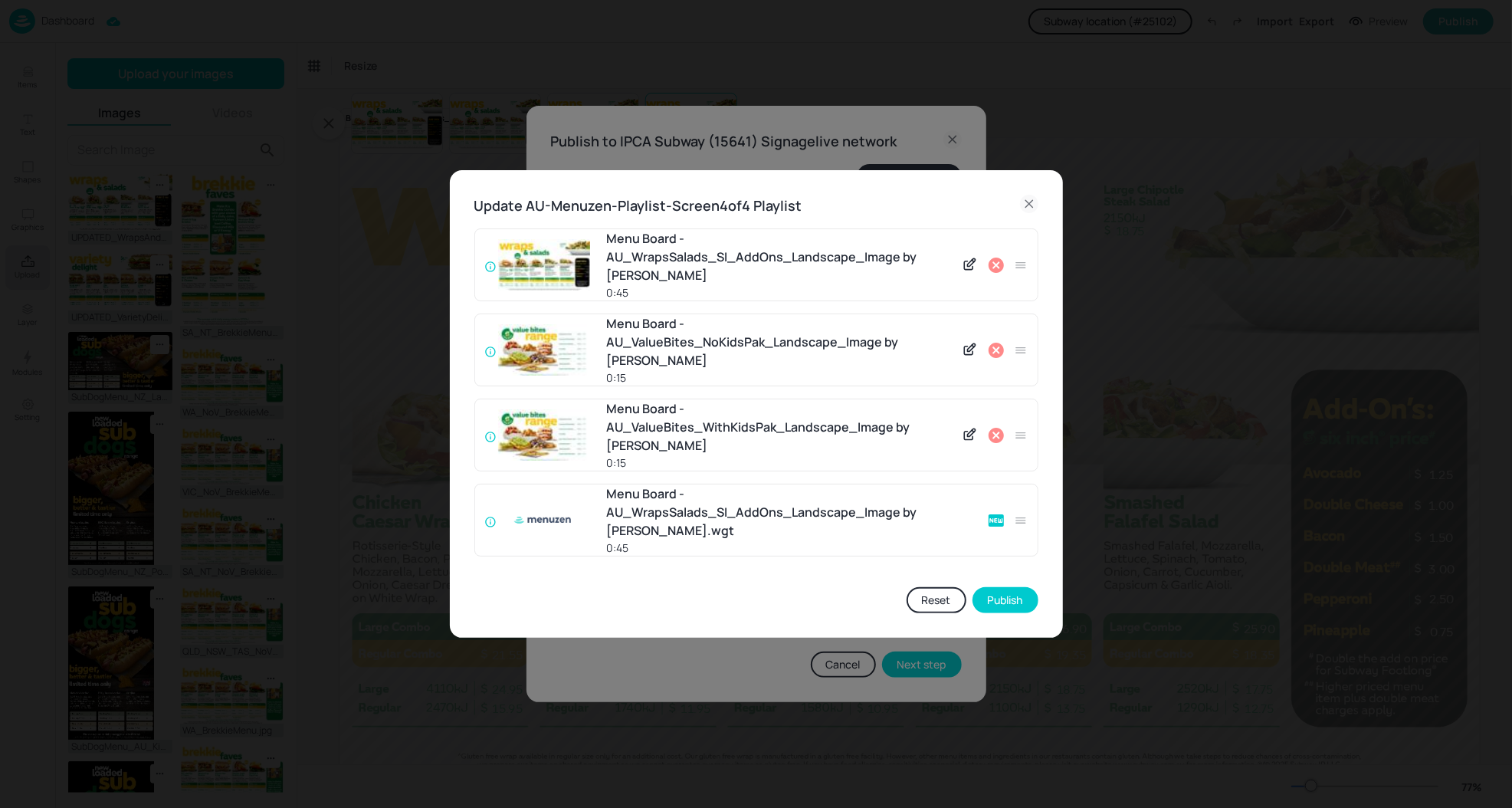
click at [989, 273] on icon at bounding box center [996, 265] width 16 height 16
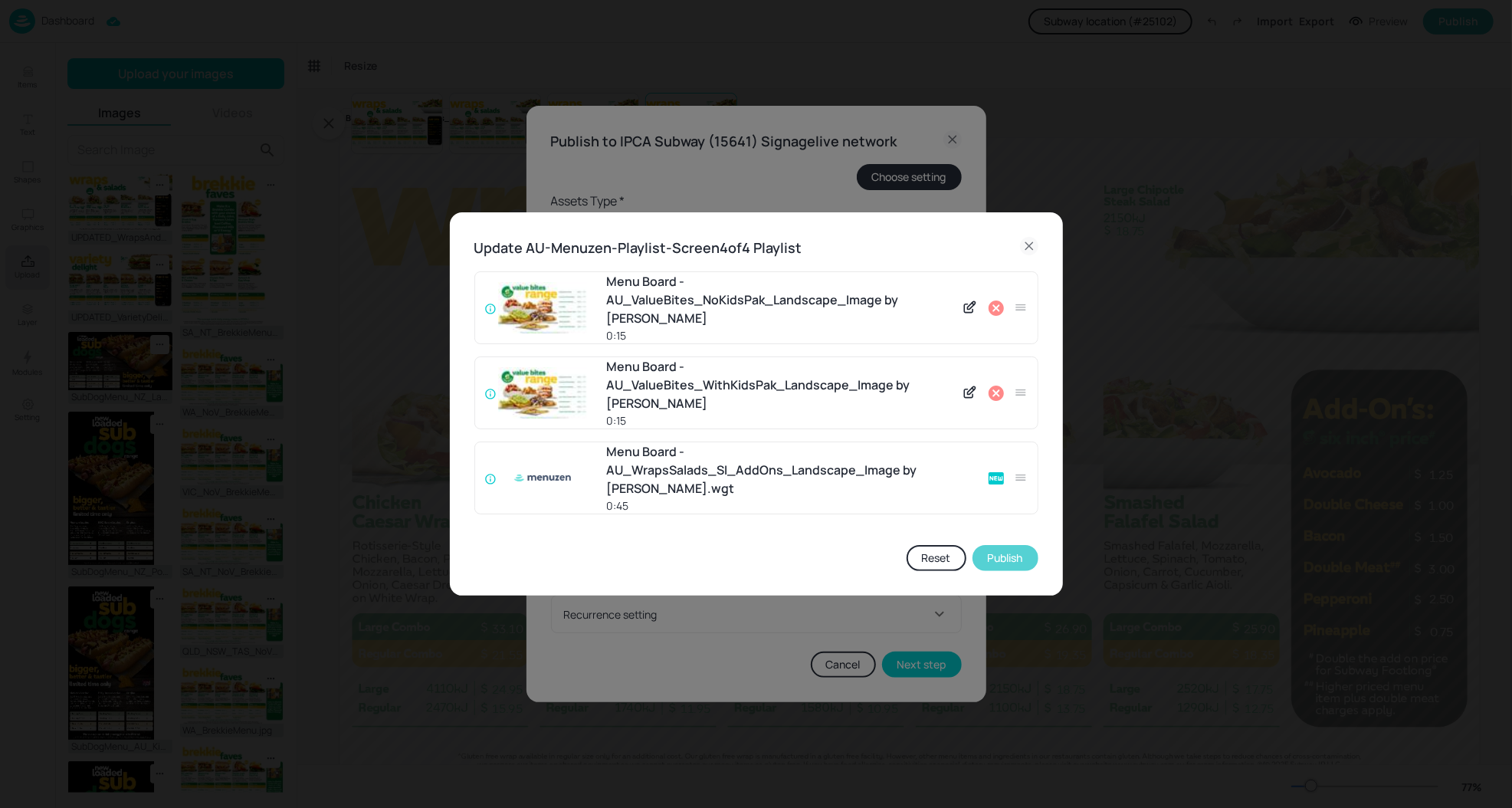
click at [1015, 545] on button "Publish" at bounding box center [1005, 558] width 66 height 26
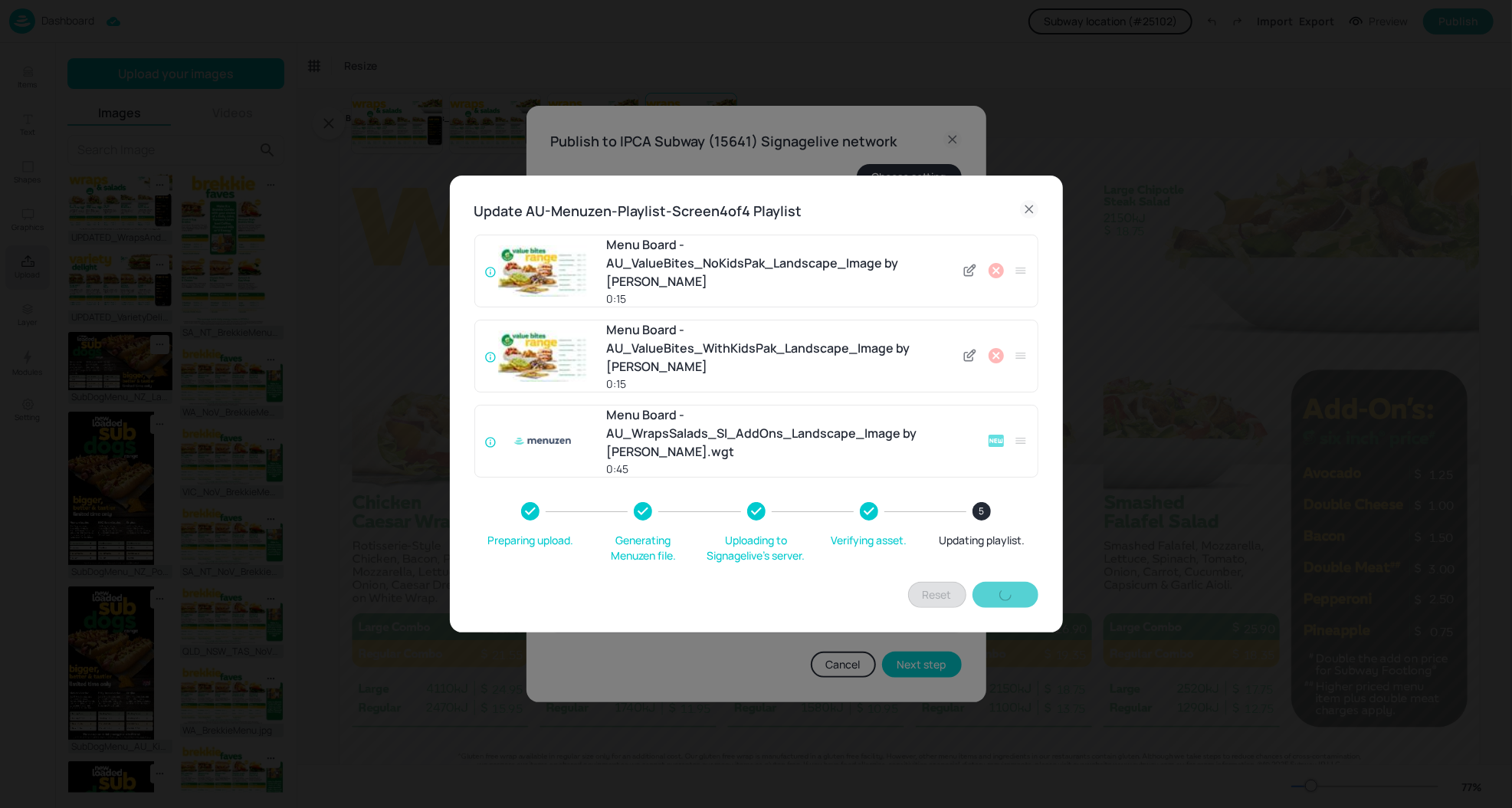
type input "60"
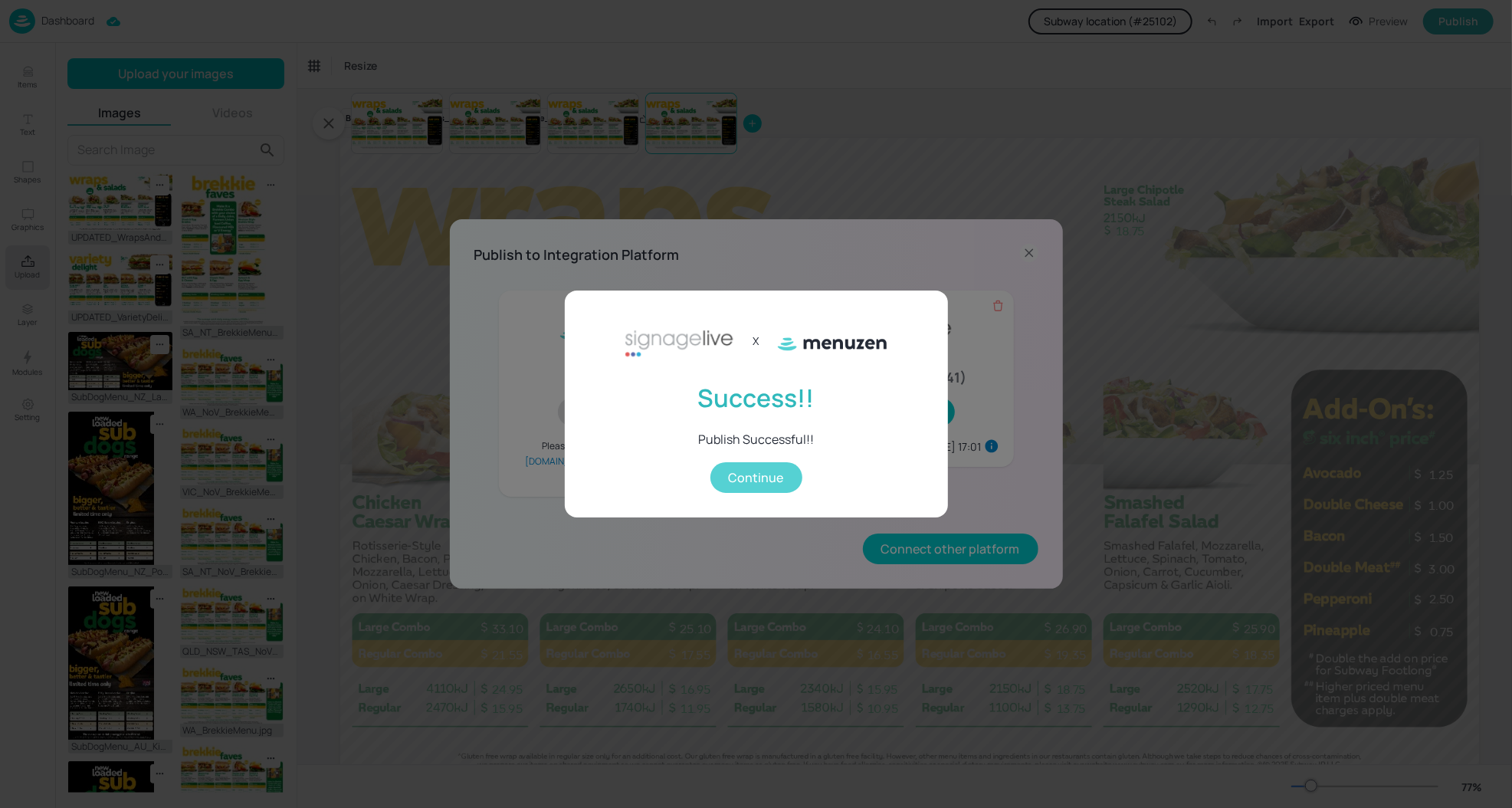
click at [786, 476] on button "Continue" at bounding box center [756, 476] width 92 height 30
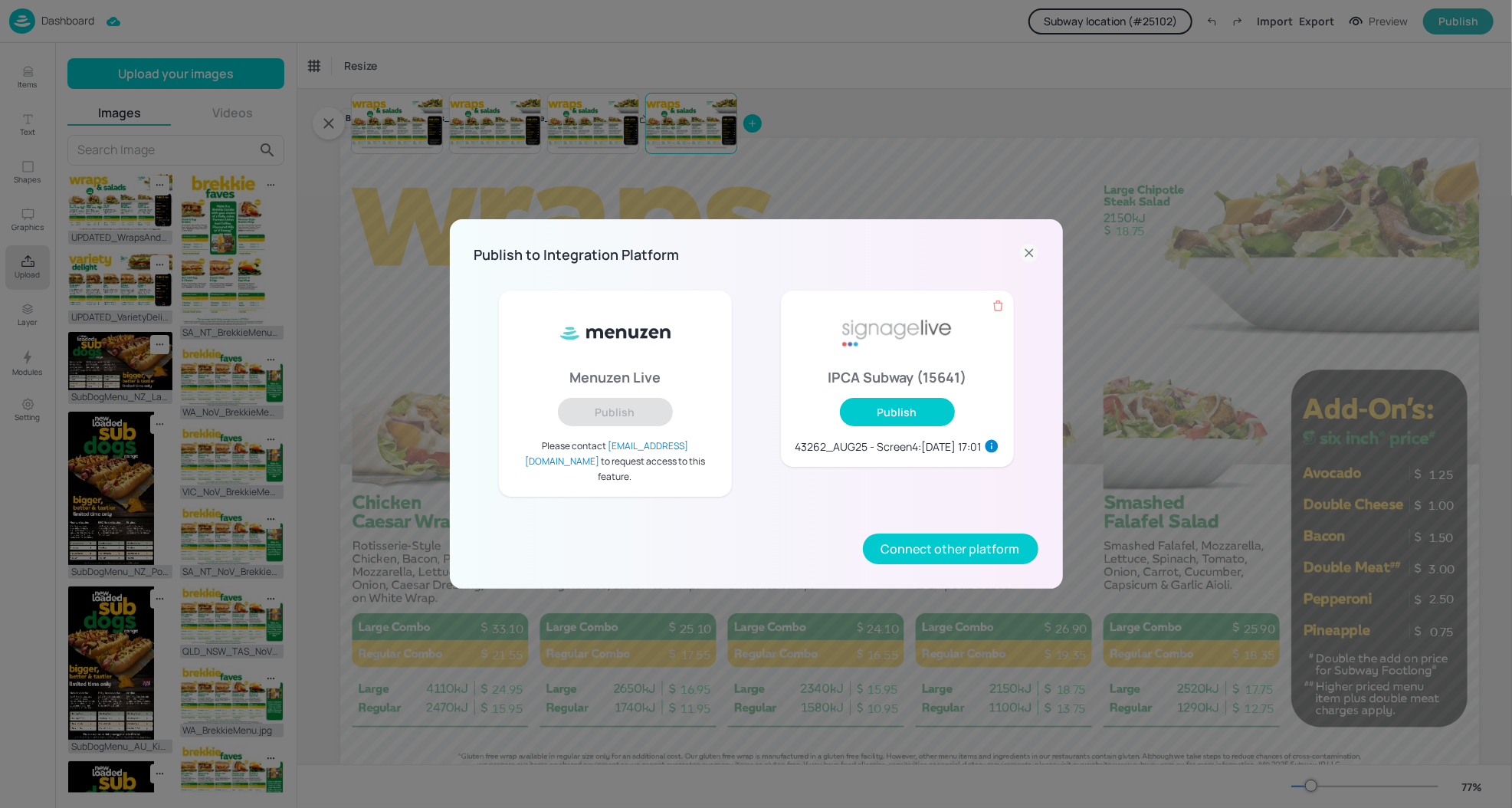
click at [1036, 251] on icon at bounding box center [1029, 253] width 18 height 18
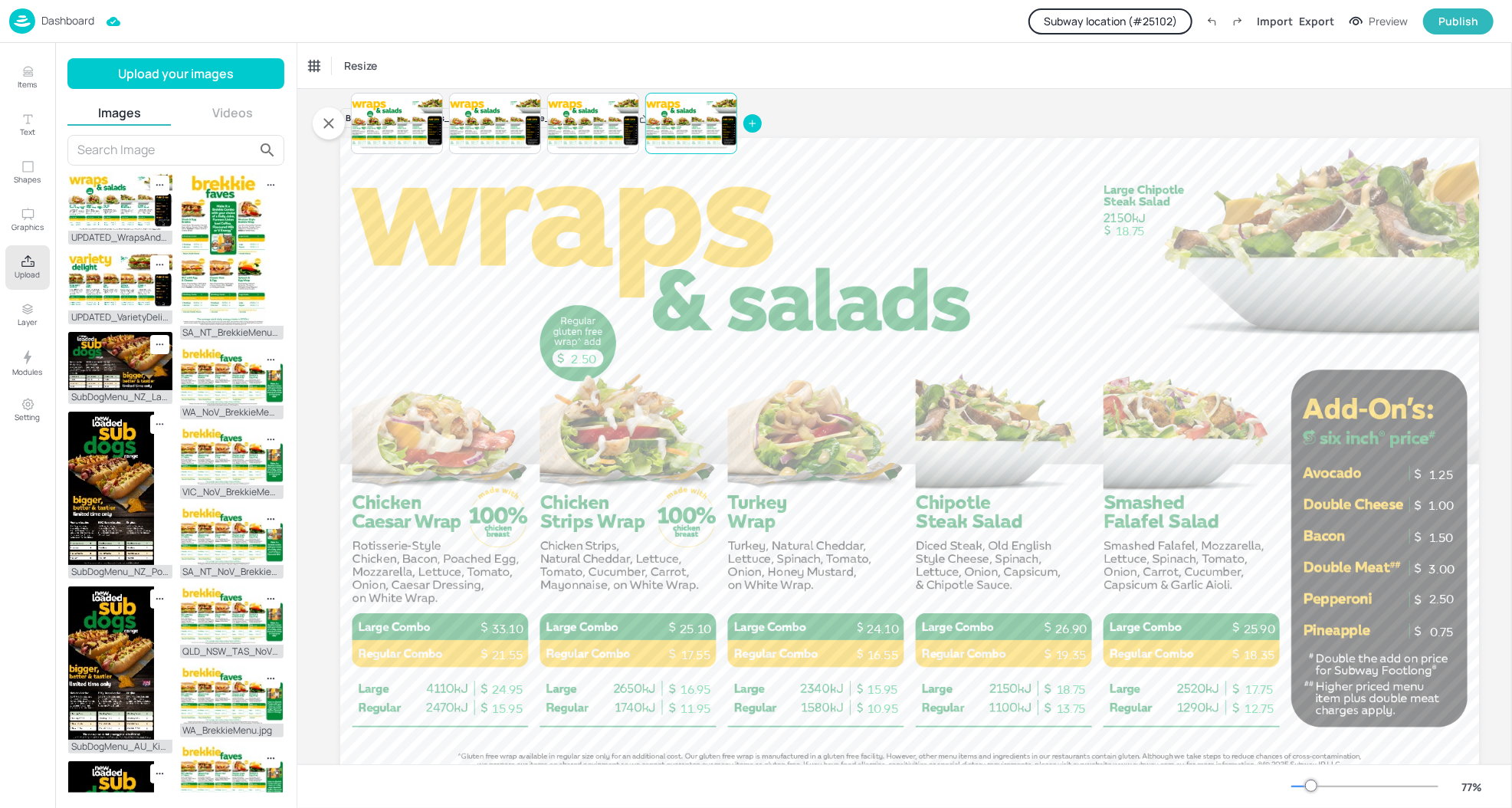
click at [61, 21] on p "Dashboard" at bounding box center [68, 20] width 53 height 11
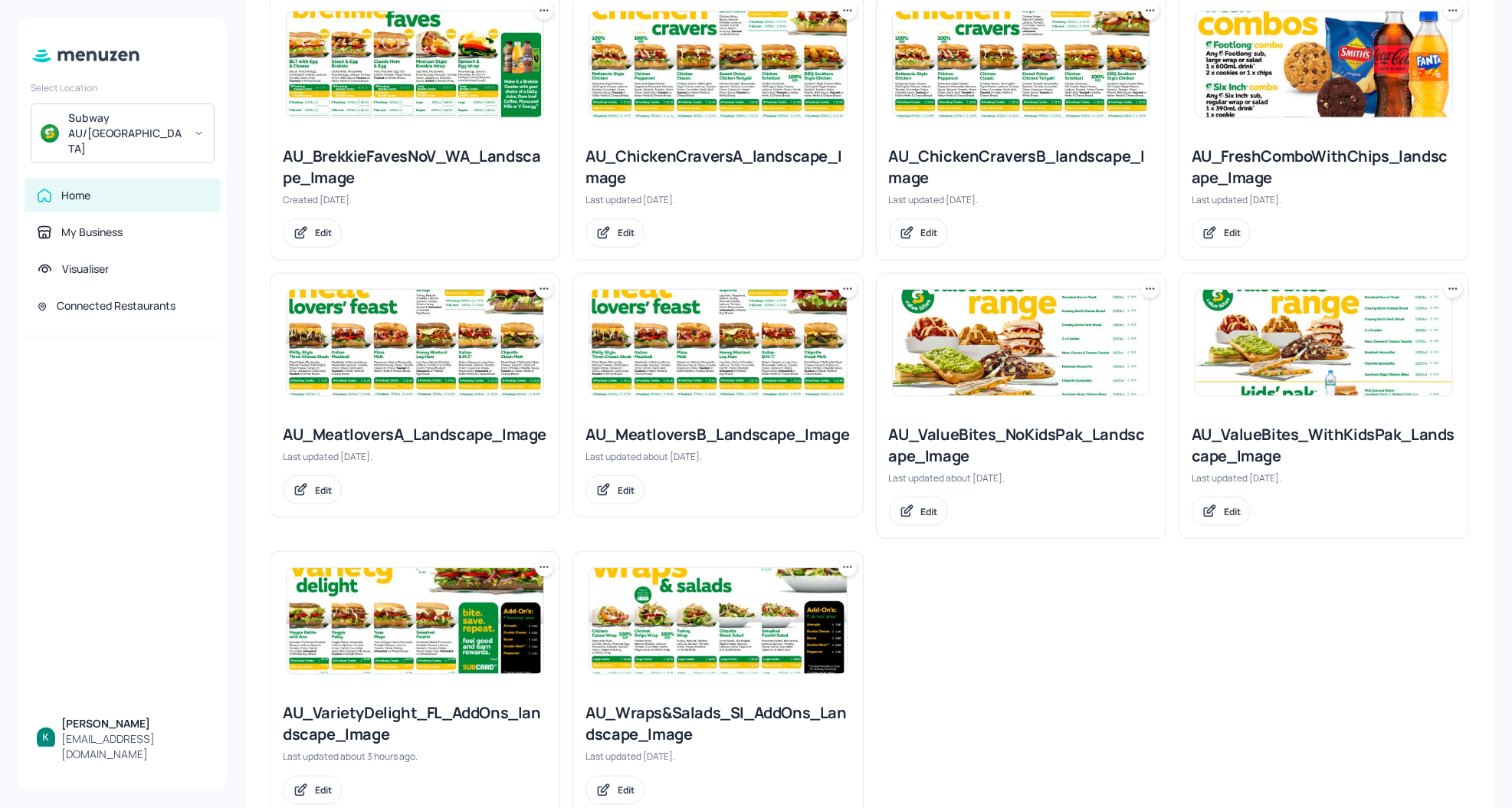
scroll to position [1045, 0]
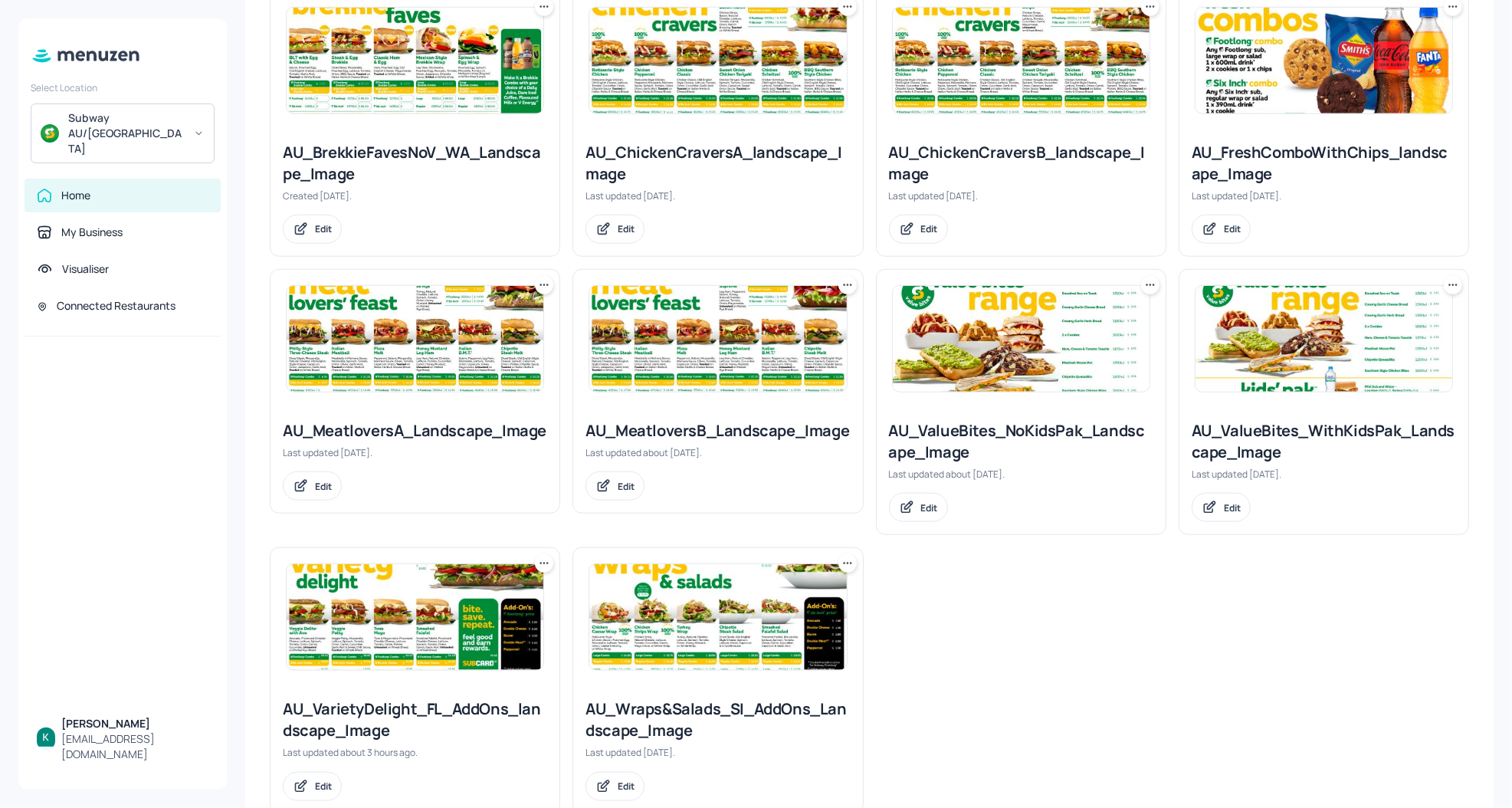
click at [450, 698] on div "AU_VarietyDelight_FL_AddOns_landscape_Image" at bounding box center [414, 720] width 264 height 43
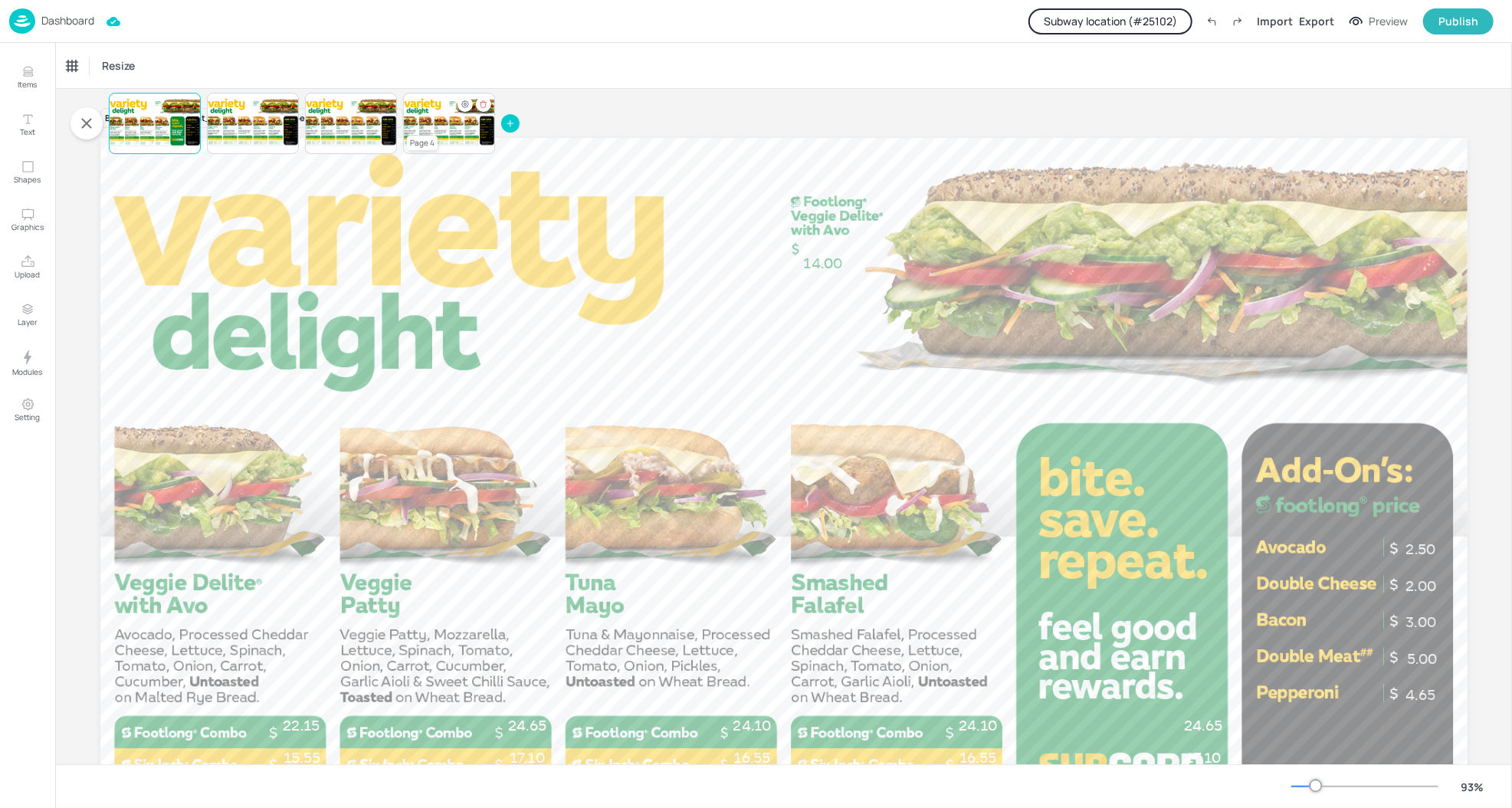
click at [481, 134] on div at bounding box center [449, 124] width 92 height 52
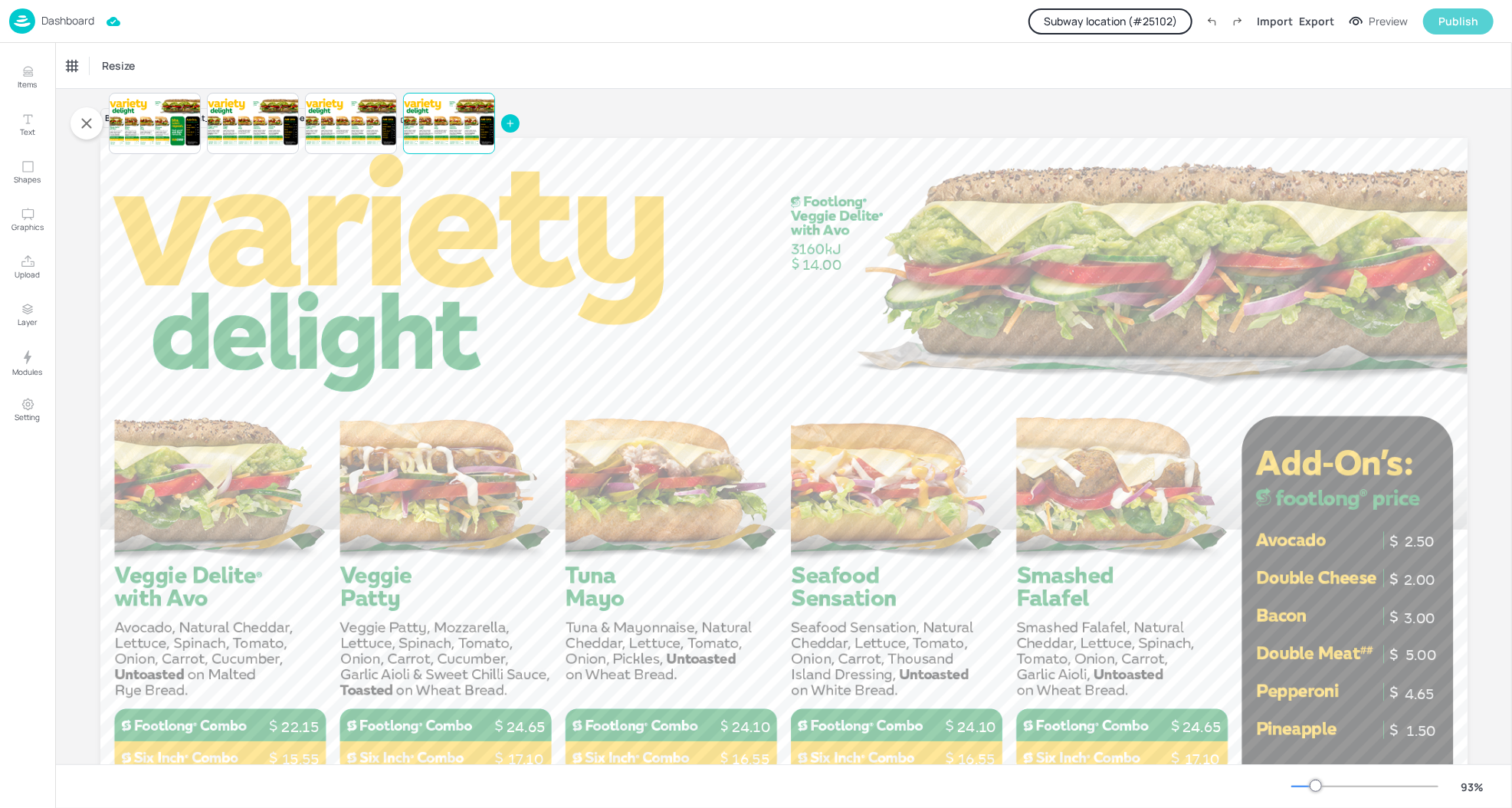
click at [1455, 20] on div "Publish" at bounding box center [1458, 21] width 40 height 17
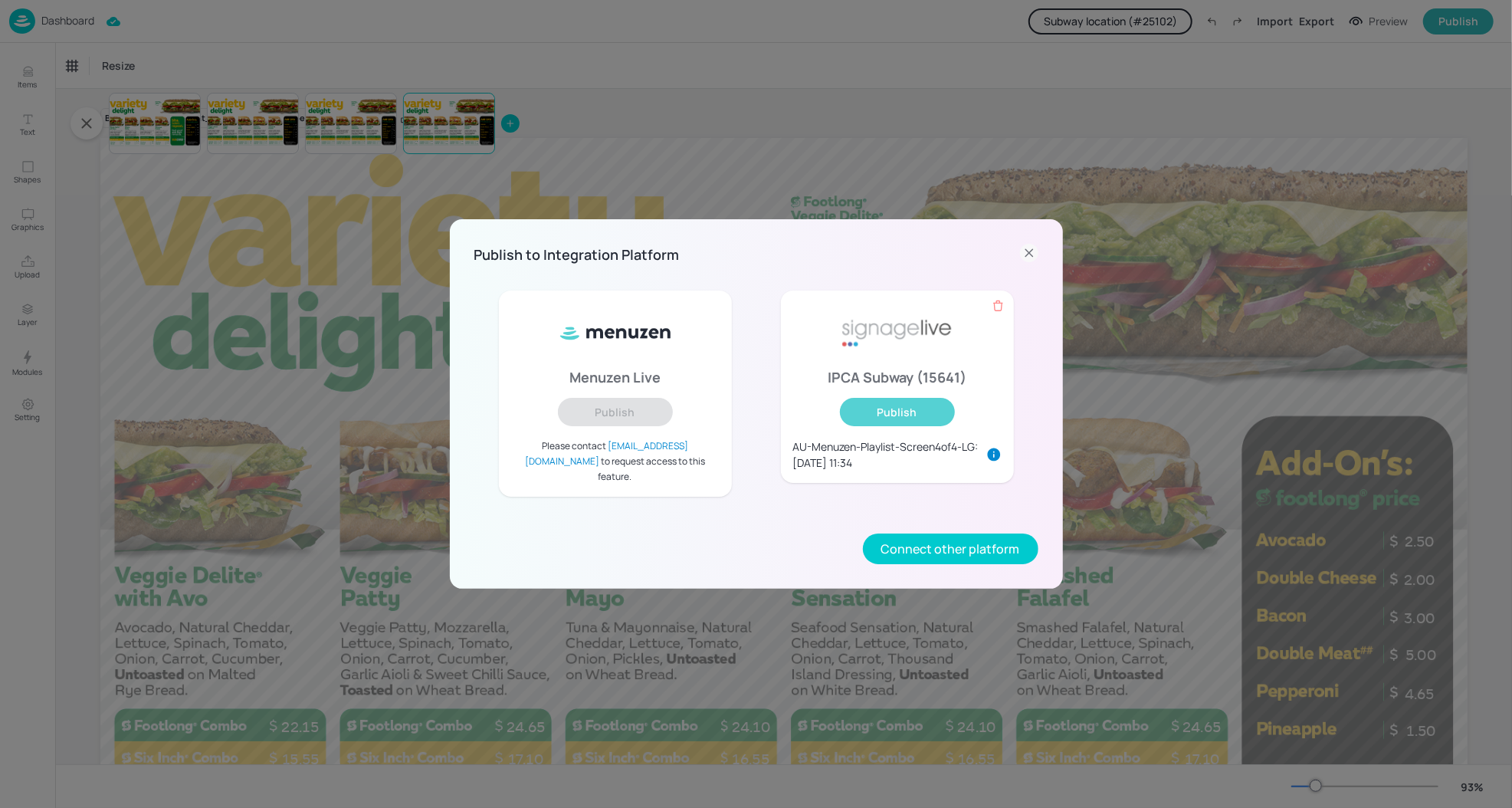
click at [919, 426] on button "Publish" at bounding box center [897, 412] width 115 height 29
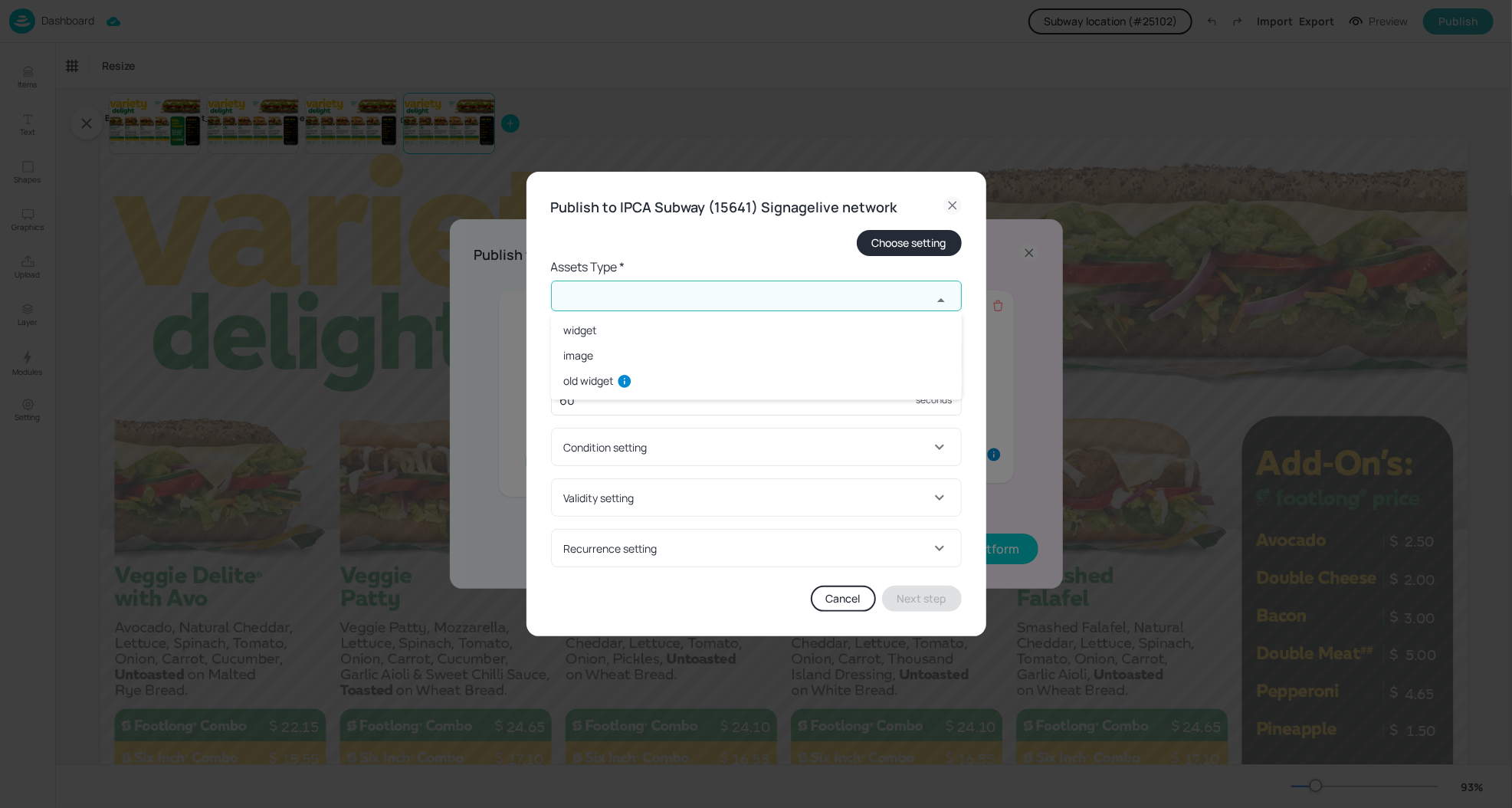
click at [716, 308] on input "text" at bounding box center [741, 296] width 381 height 30
click at [651, 330] on li "widget" at bounding box center [756, 330] width 411 height 25
type input "widget"
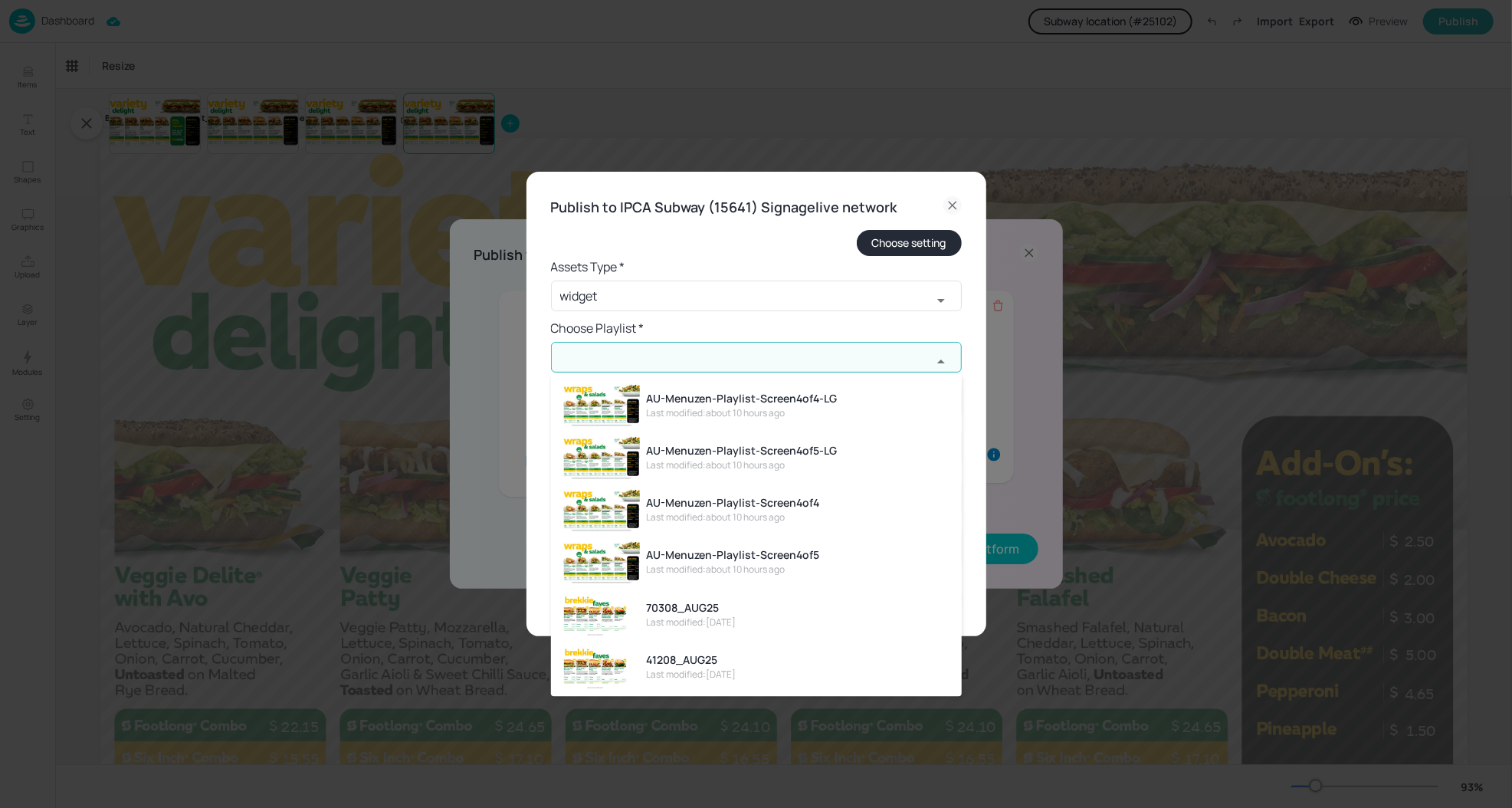
click at [652, 343] on input "text" at bounding box center [741, 356] width 381 height 30
click at [751, 495] on div "AU-Menuzen-Playlist-Screen4of4" at bounding box center [733, 503] width 174 height 16
type input "AU-Menuzen-Playlist-Screen4of4"
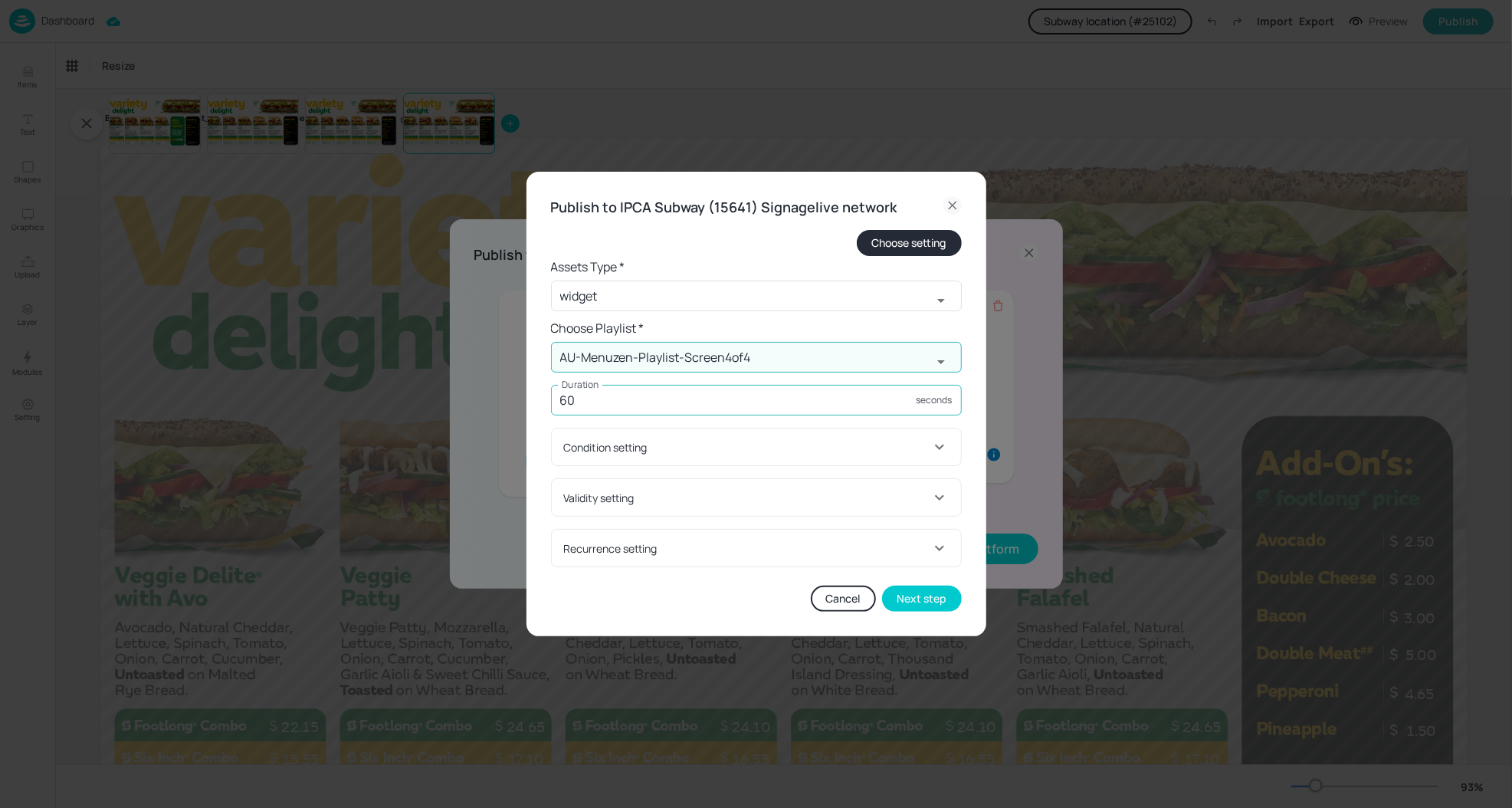
click at [717, 399] on input "60" at bounding box center [733, 399] width 366 height 30
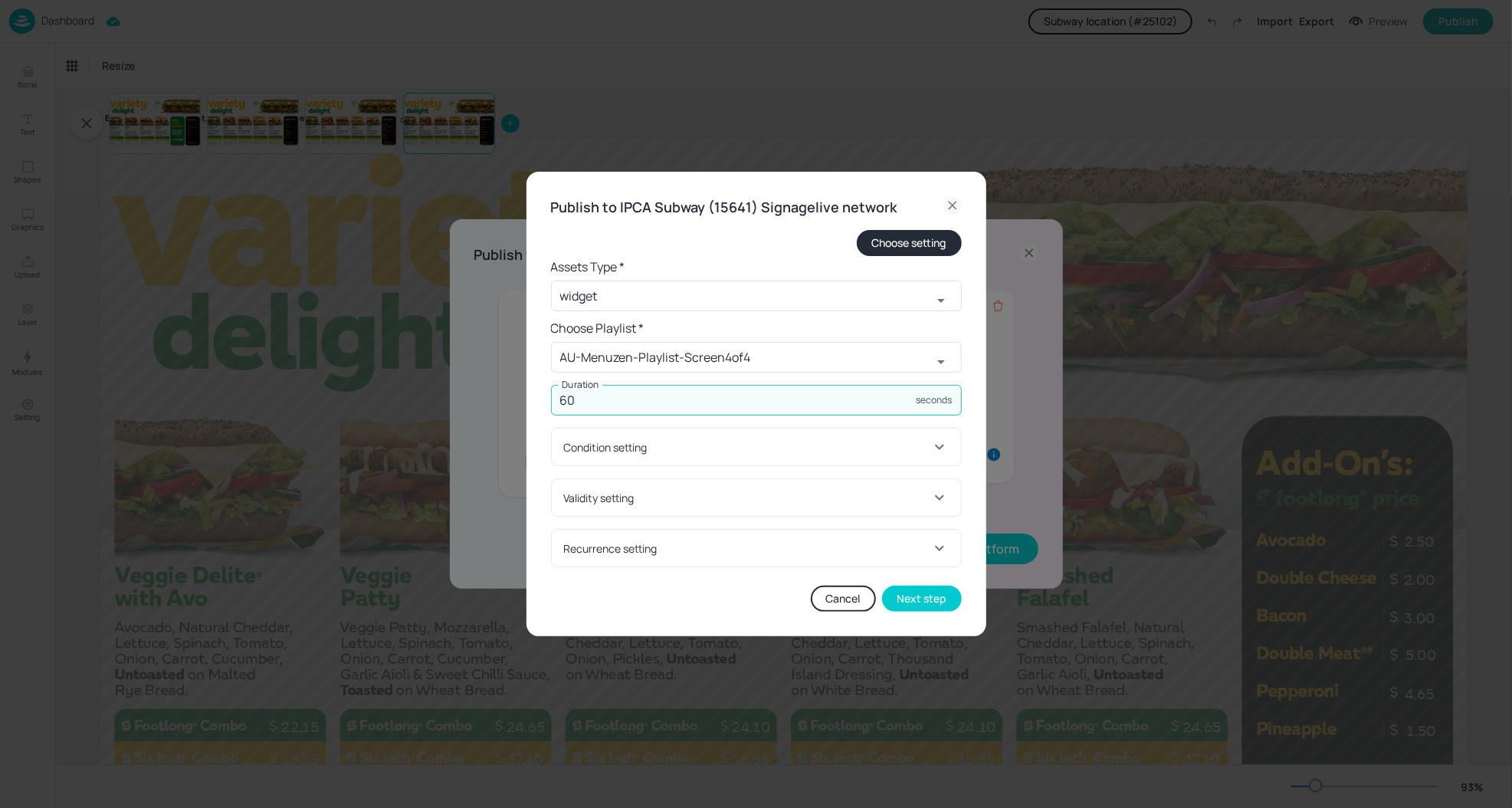
click at [717, 399] on input "60" at bounding box center [733, 399] width 366 height 30
type input "45"
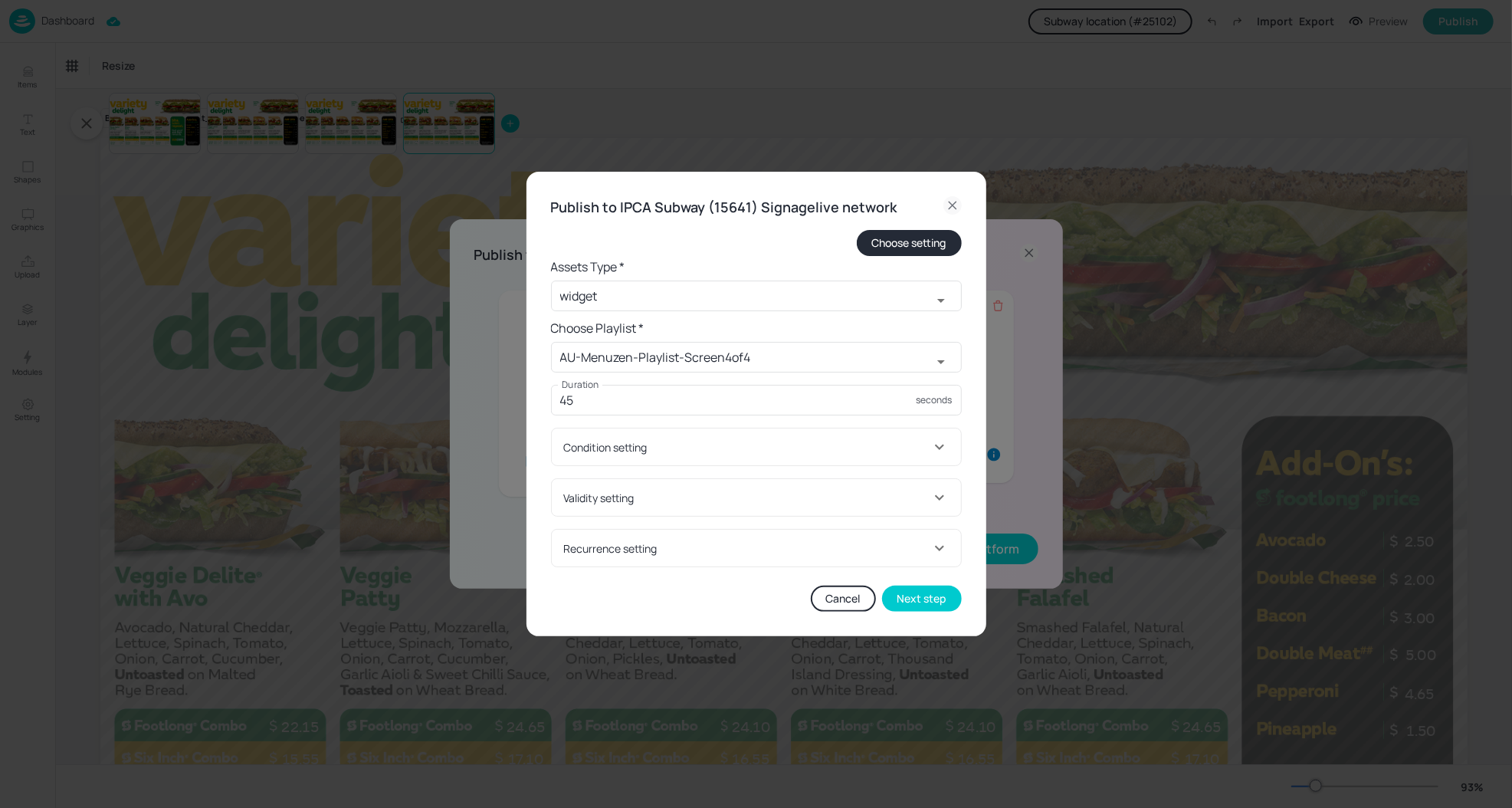
click at [733, 490] on div "Validity setting" at bounding box center [747, 498] width 366 height 16
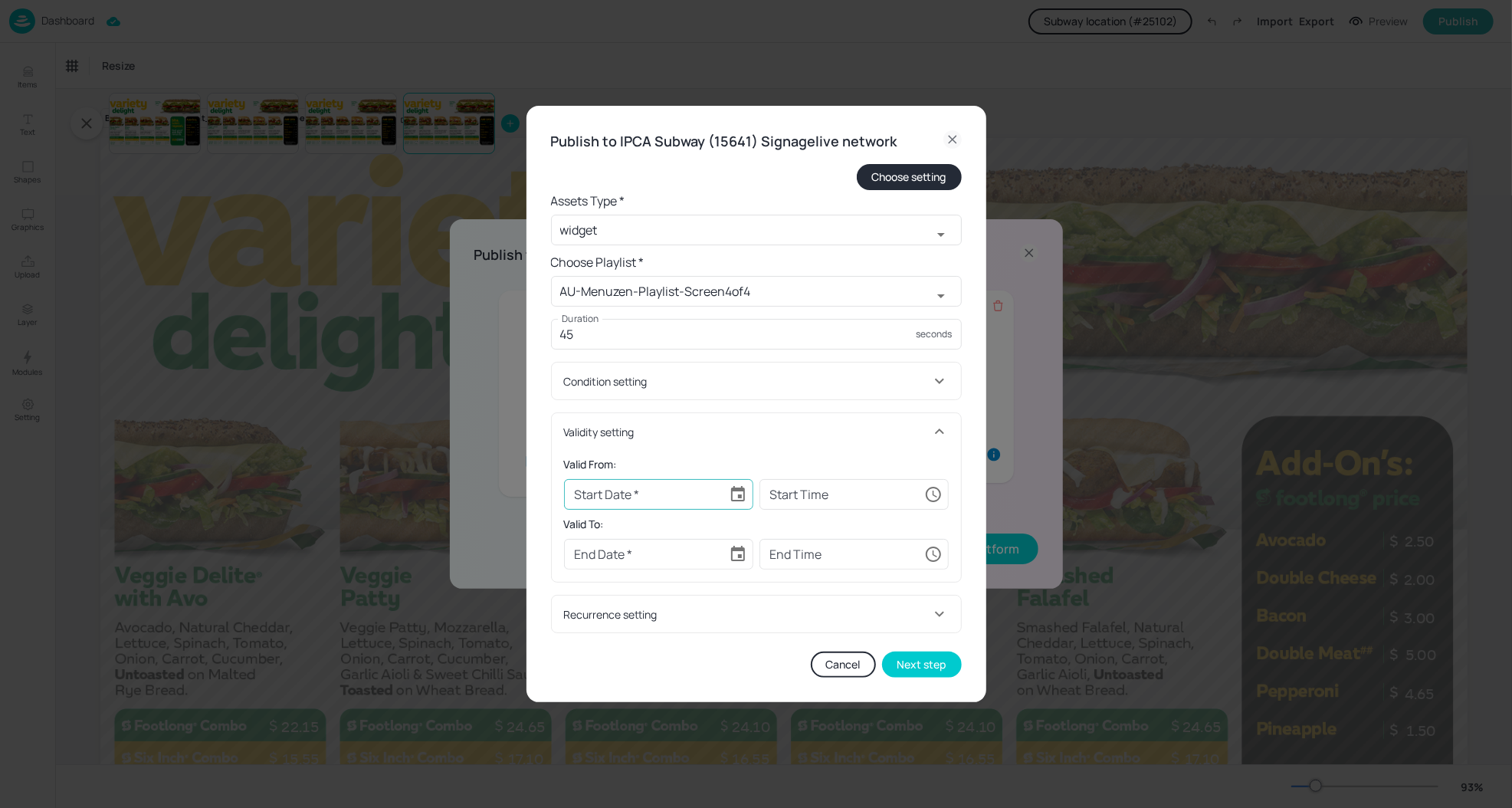
click at [732, 494] on icon "Choose date" at bounding box center [738, 494] width 18 height 18
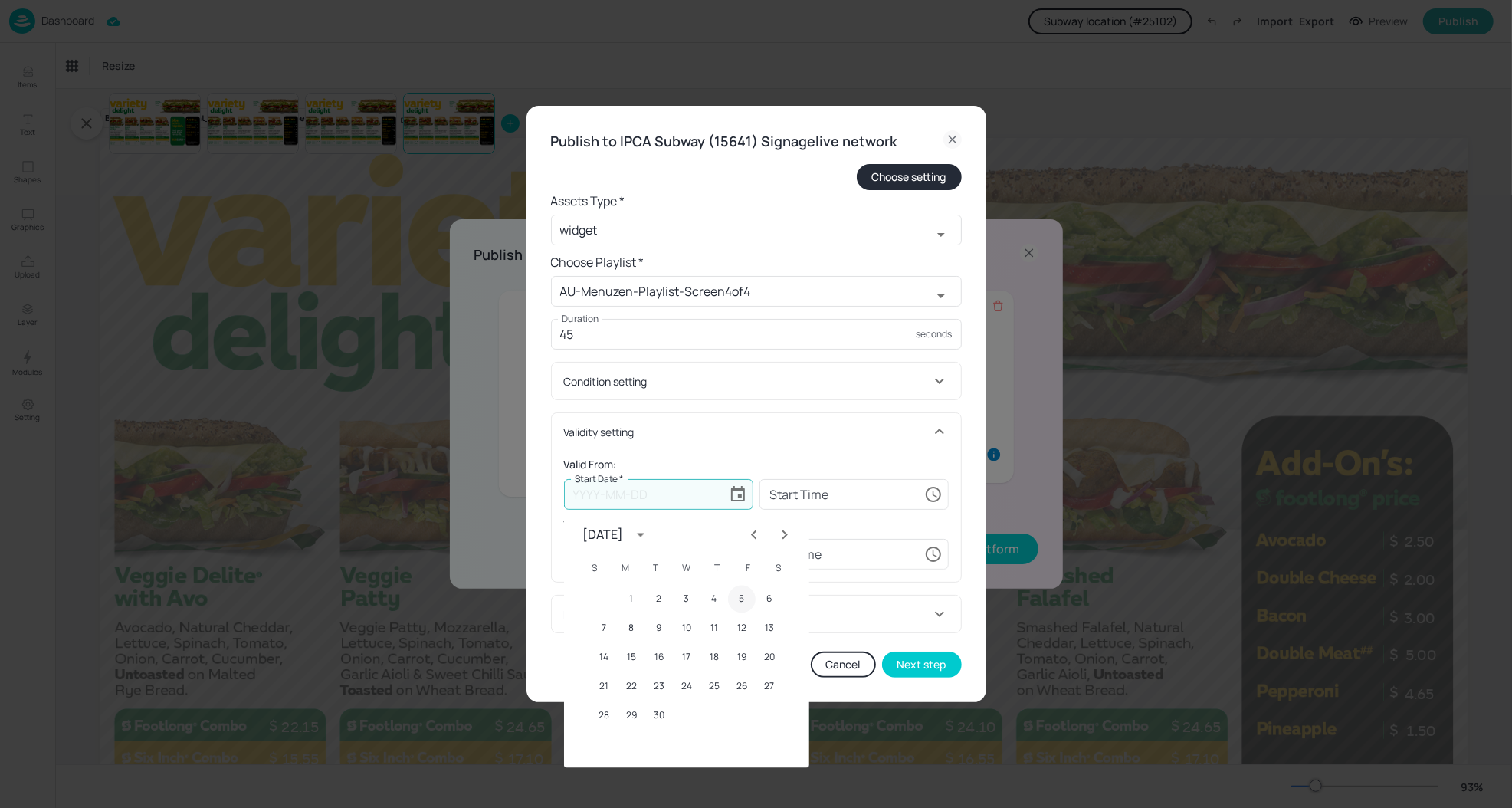
click at [744, 594] on button "5" at bounding box center [742, 599] width 28 height 28
type input "[DATE]"
type input "00:00:00"
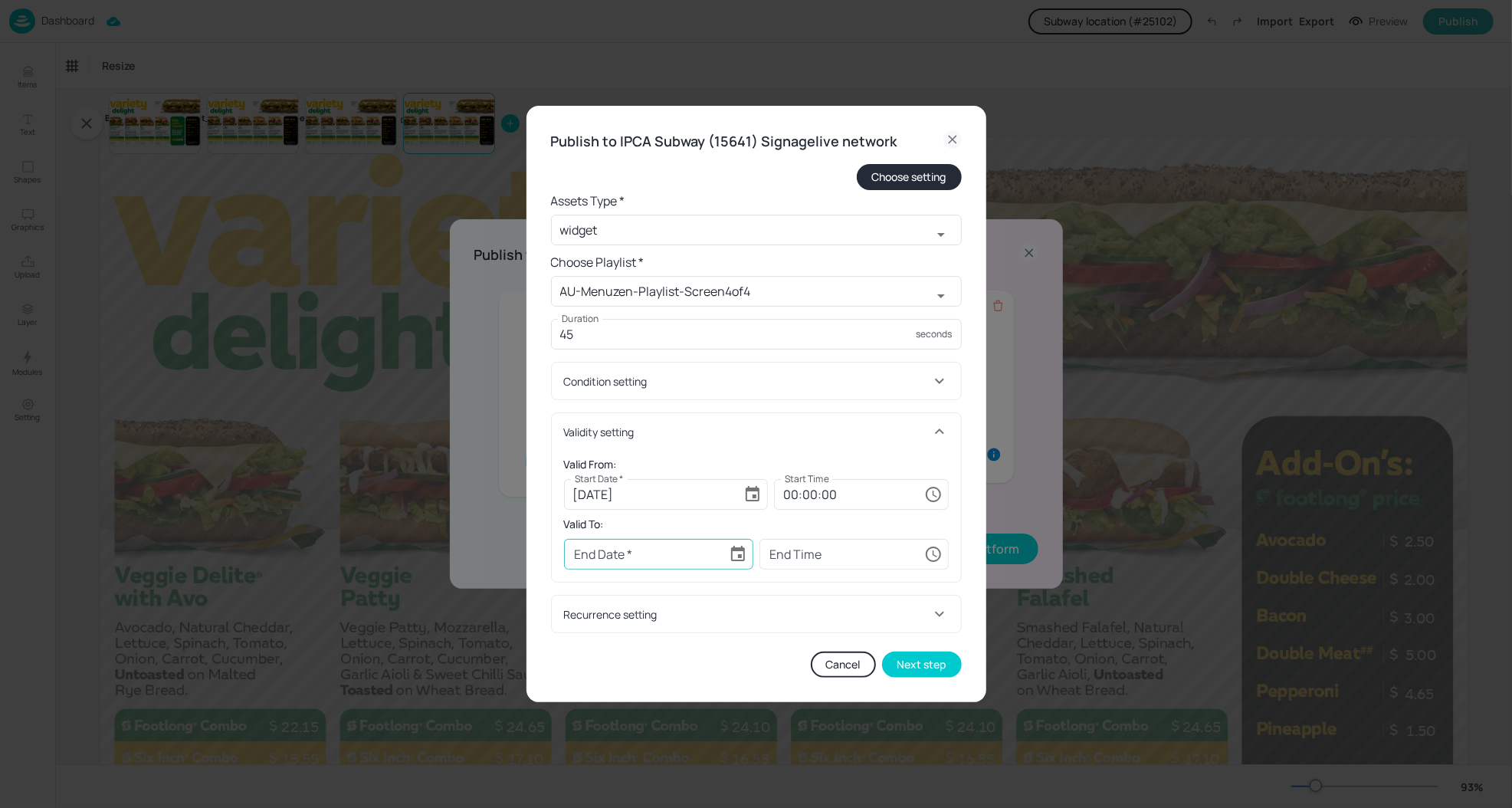
click at [740, 544] on button "Choose date" at bounding box center [738, 553] width 30 height 30
click at [789, 305] on icon "Next month" at bounding box center [784, 306] width 18 height 18
click at [660, 454] on button "23" at bounding box center [659, 458] width 28 height 28
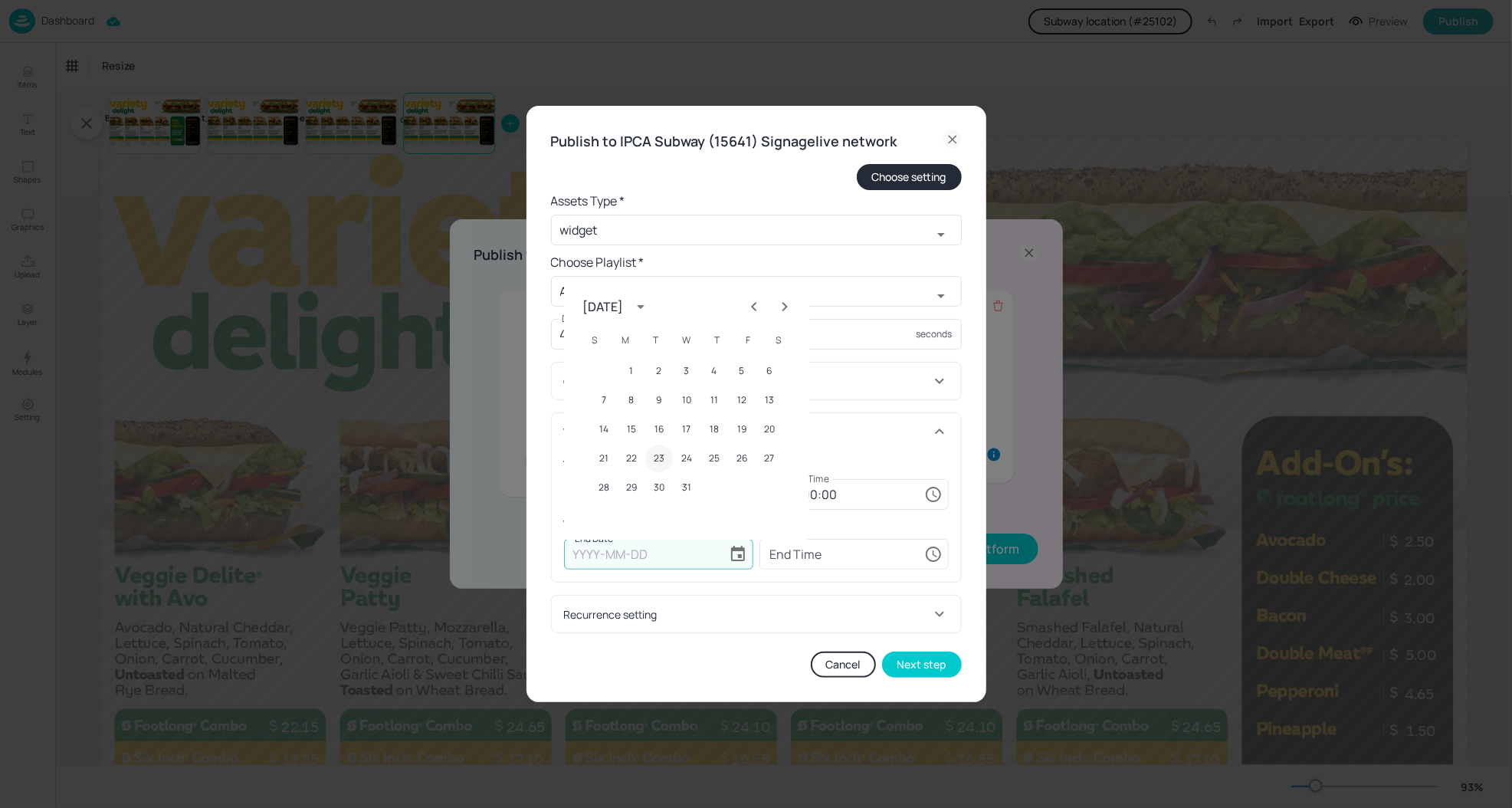
type input "[DATE]"
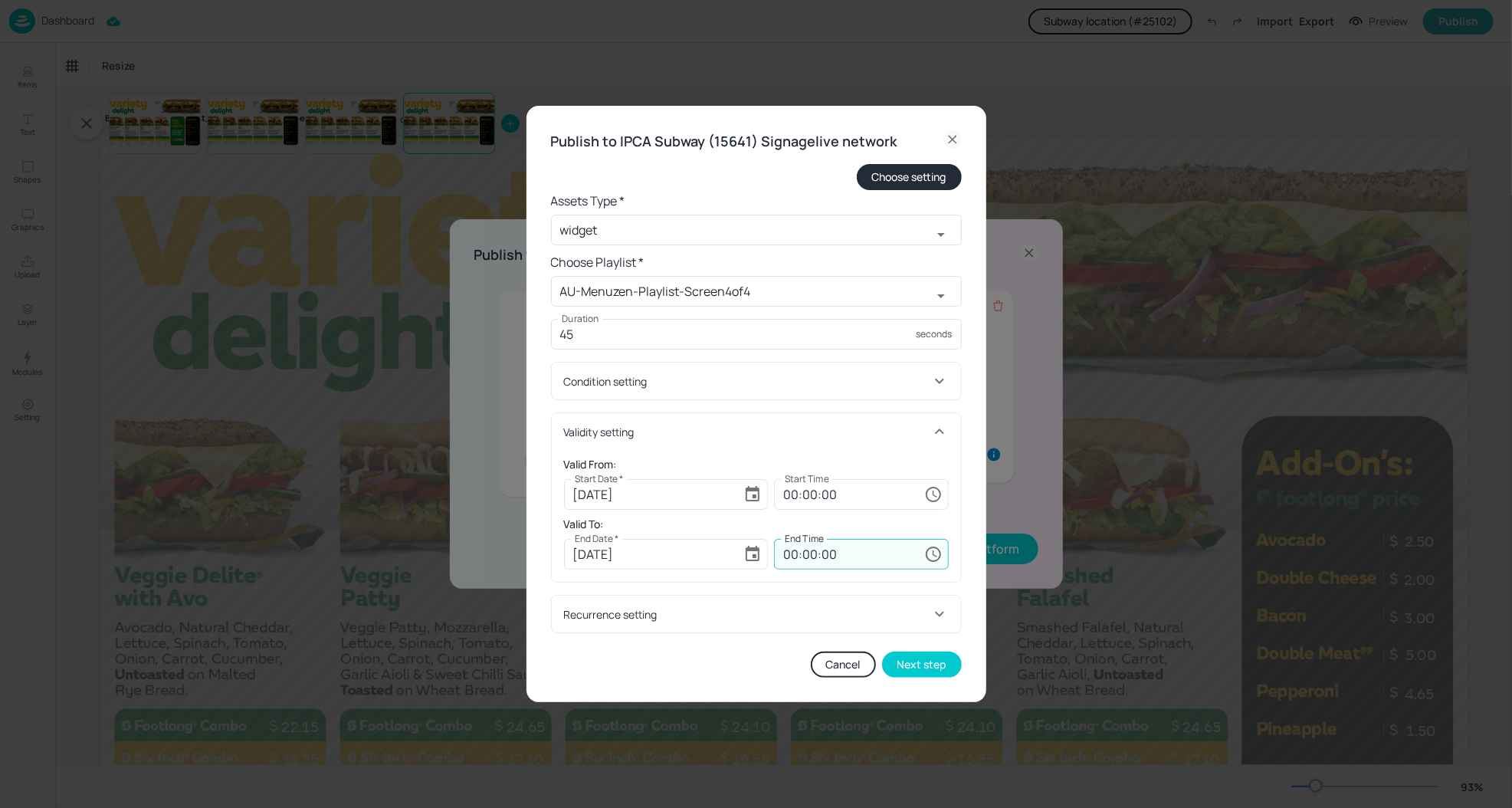
click at [791, 549] on input "00:00:00" at bounding box center [846, 553] width 144 height 30
type input "23:59:59"
click at [815, 443] on div "Validity setting" at bounding box center [756, 431] width 409 height 37
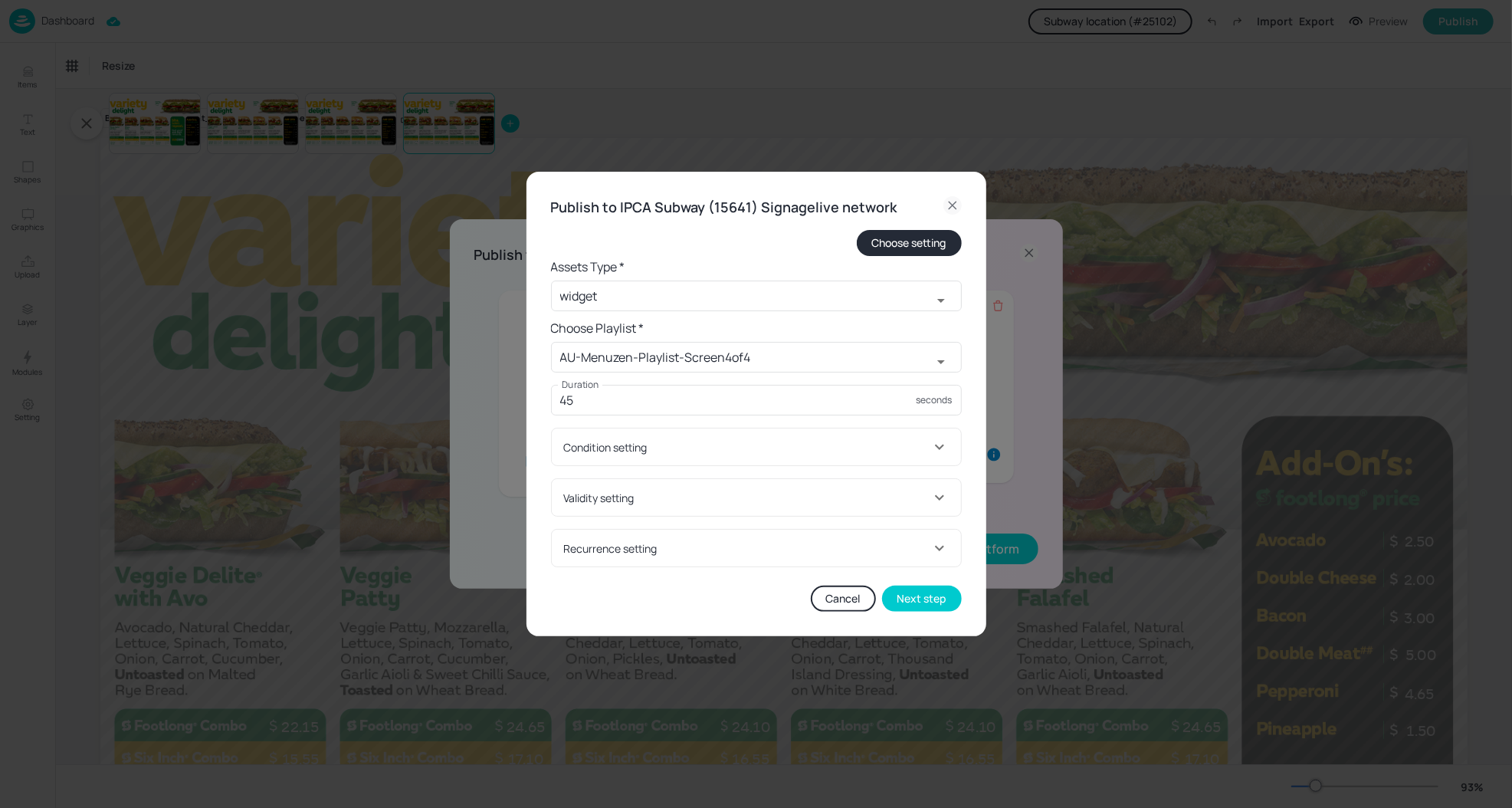
click at [872, 485] on div "Validity setting" at bounding box center [756, 497] width 409 height 37
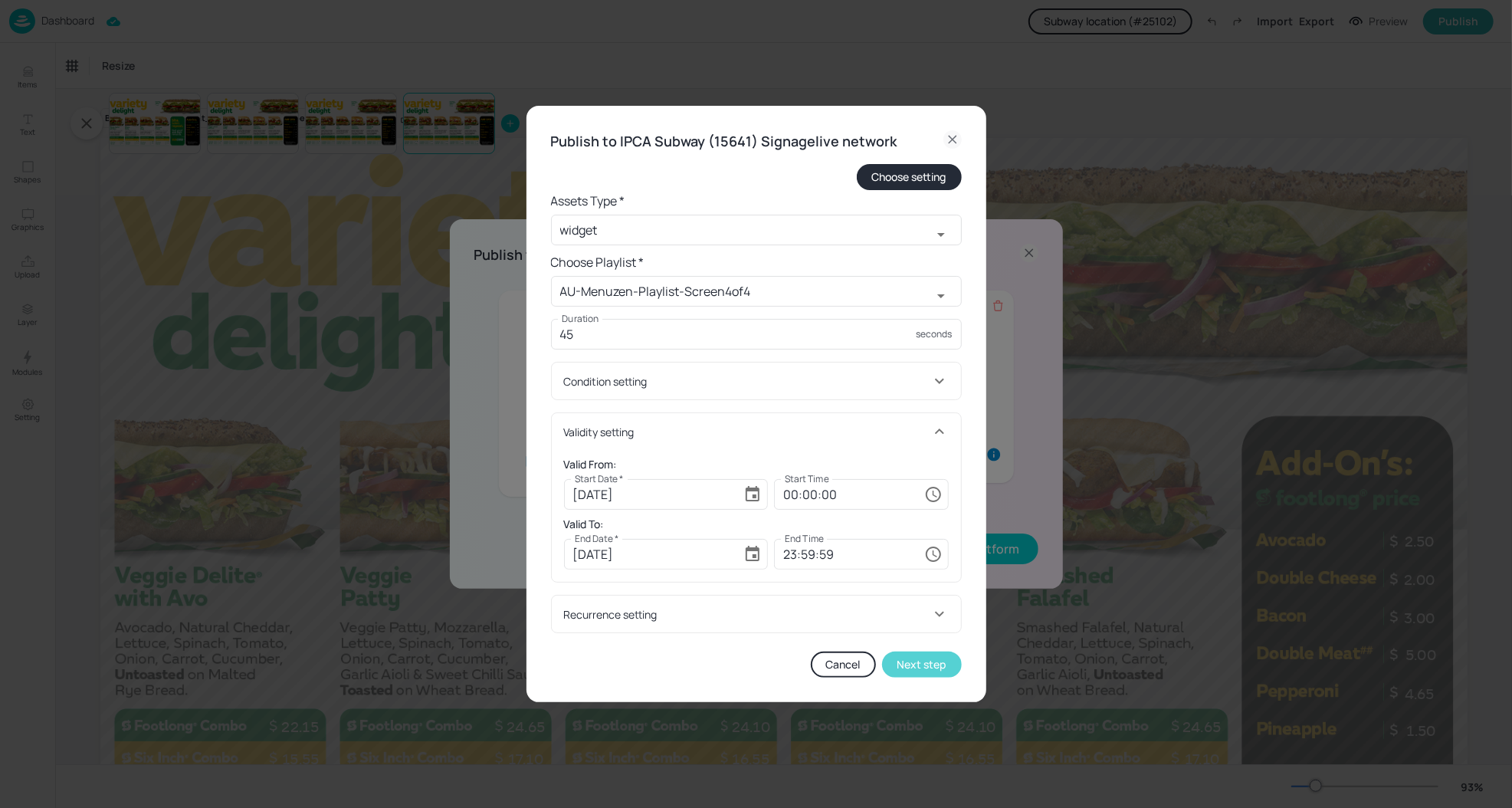
click at [937, 668] on button "Next step" at bounding box center [921, 665] width 79 height 26
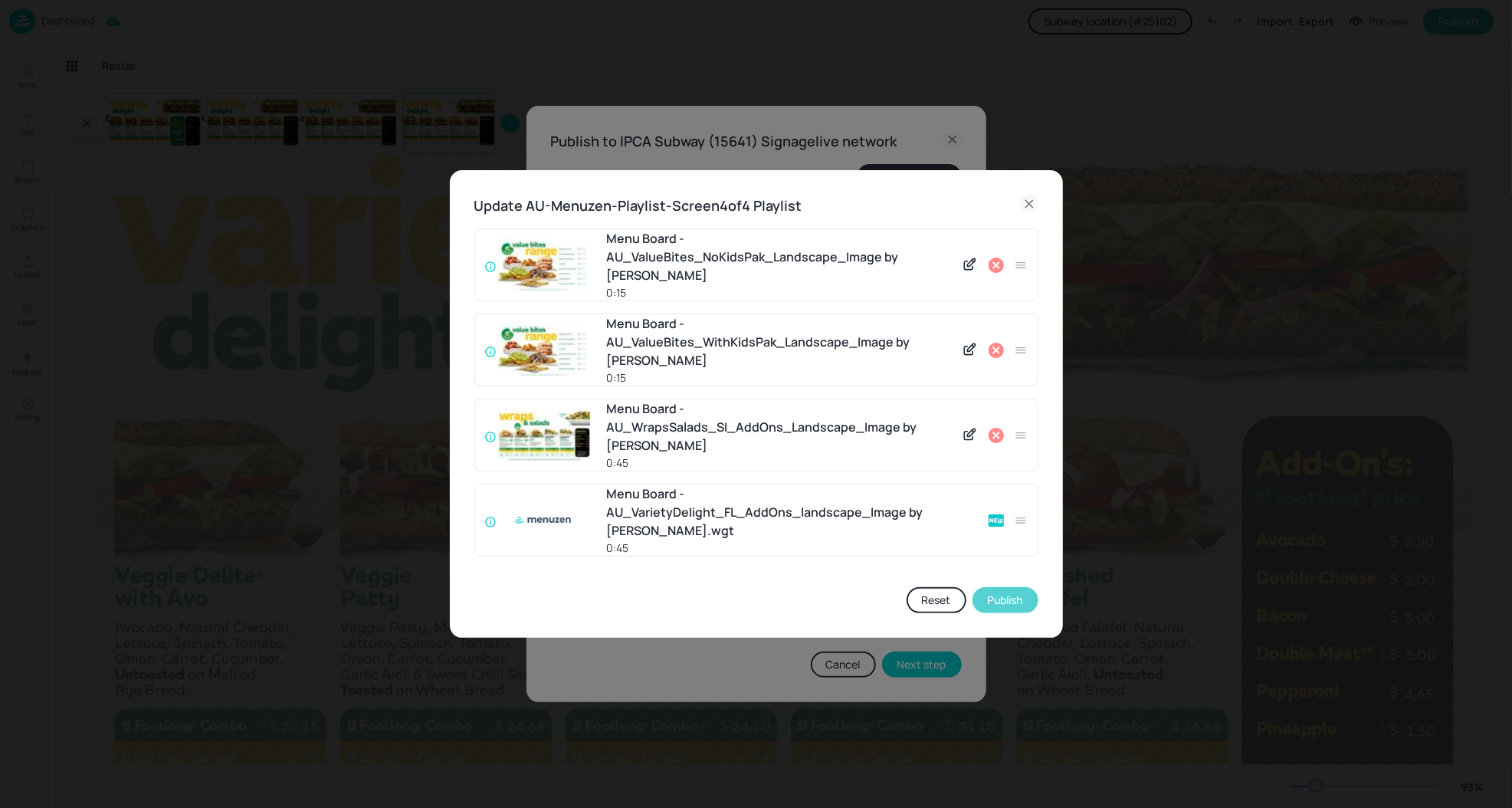
click at [988, 590] on button "Publish" at bounding box center [1005, 600] width 66 height 26
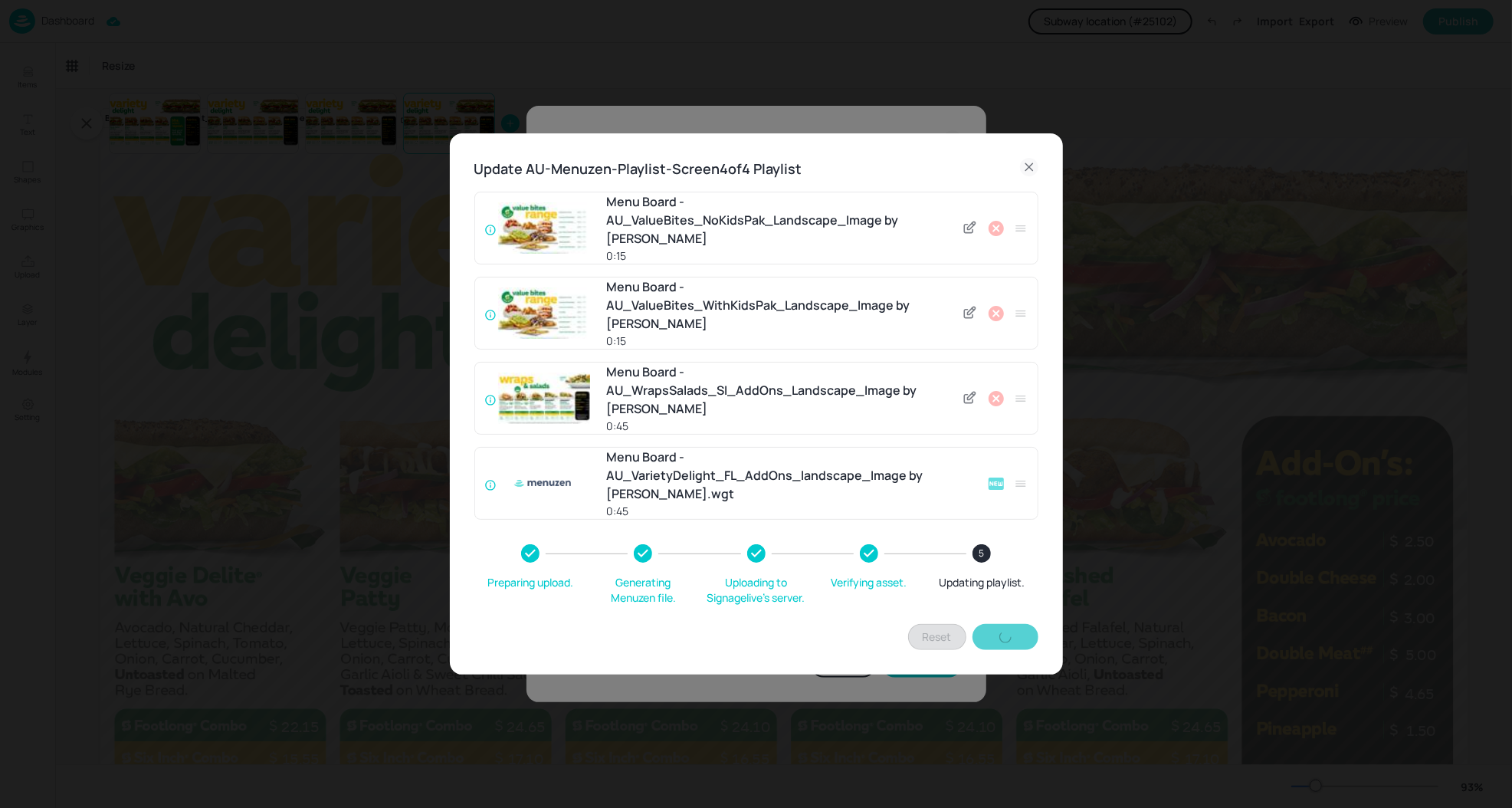
type input "60"
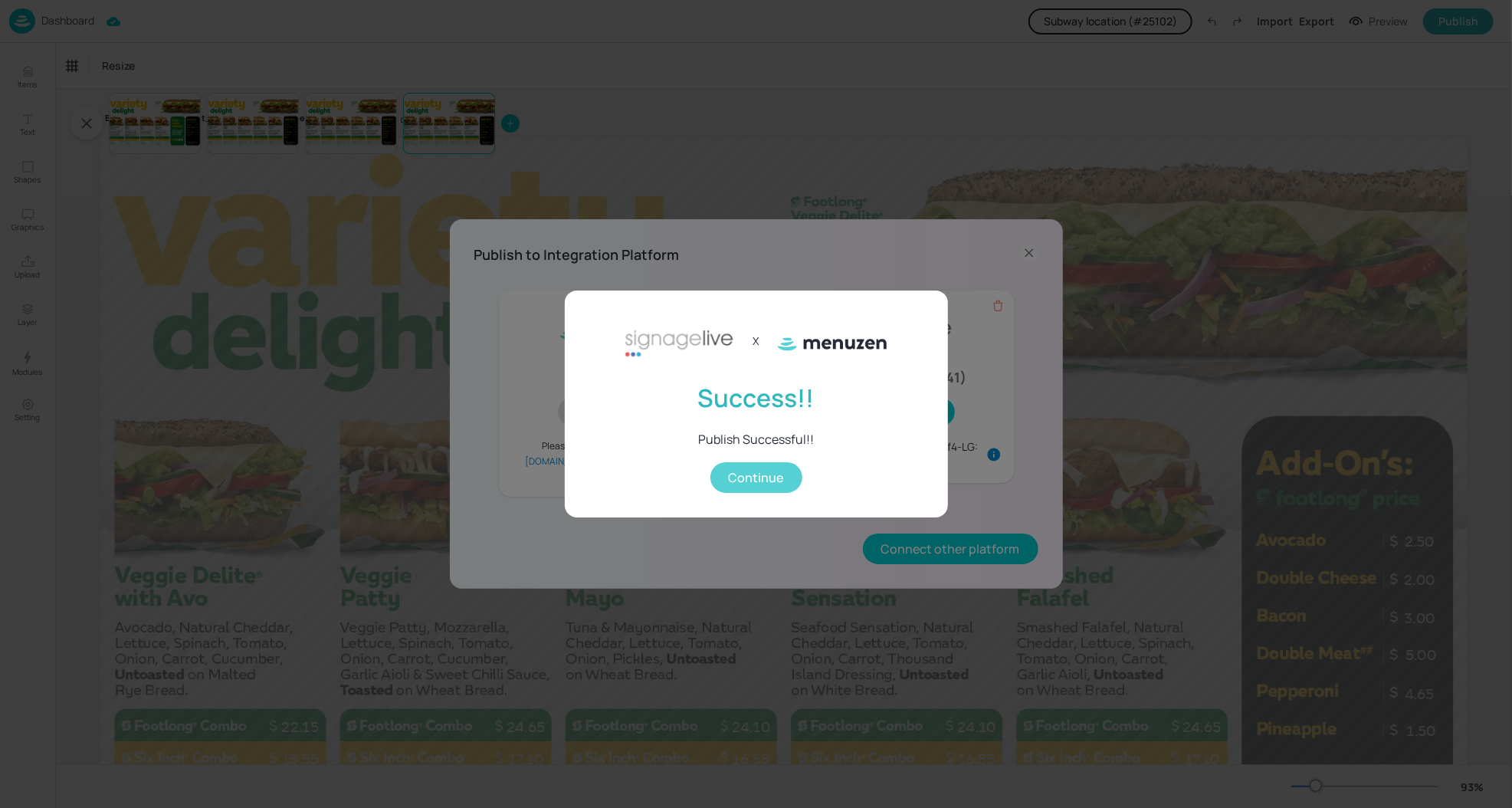
click at [753, 472] on button "Continue" at bounding box center [756, 476] width 92 height 30
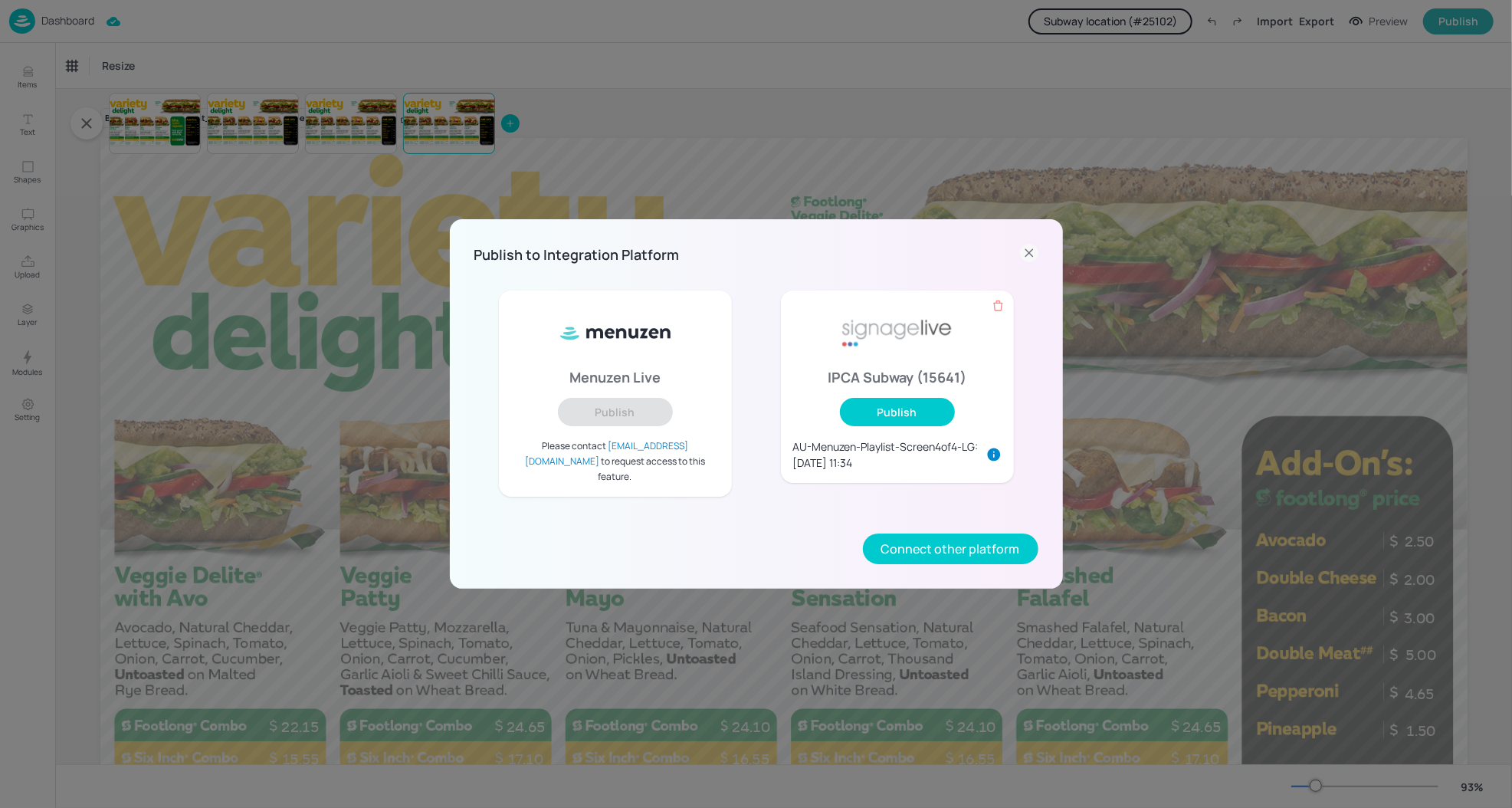
click at [1031, 260] on icon at bounding box center [1029, 253] width 18 height 18
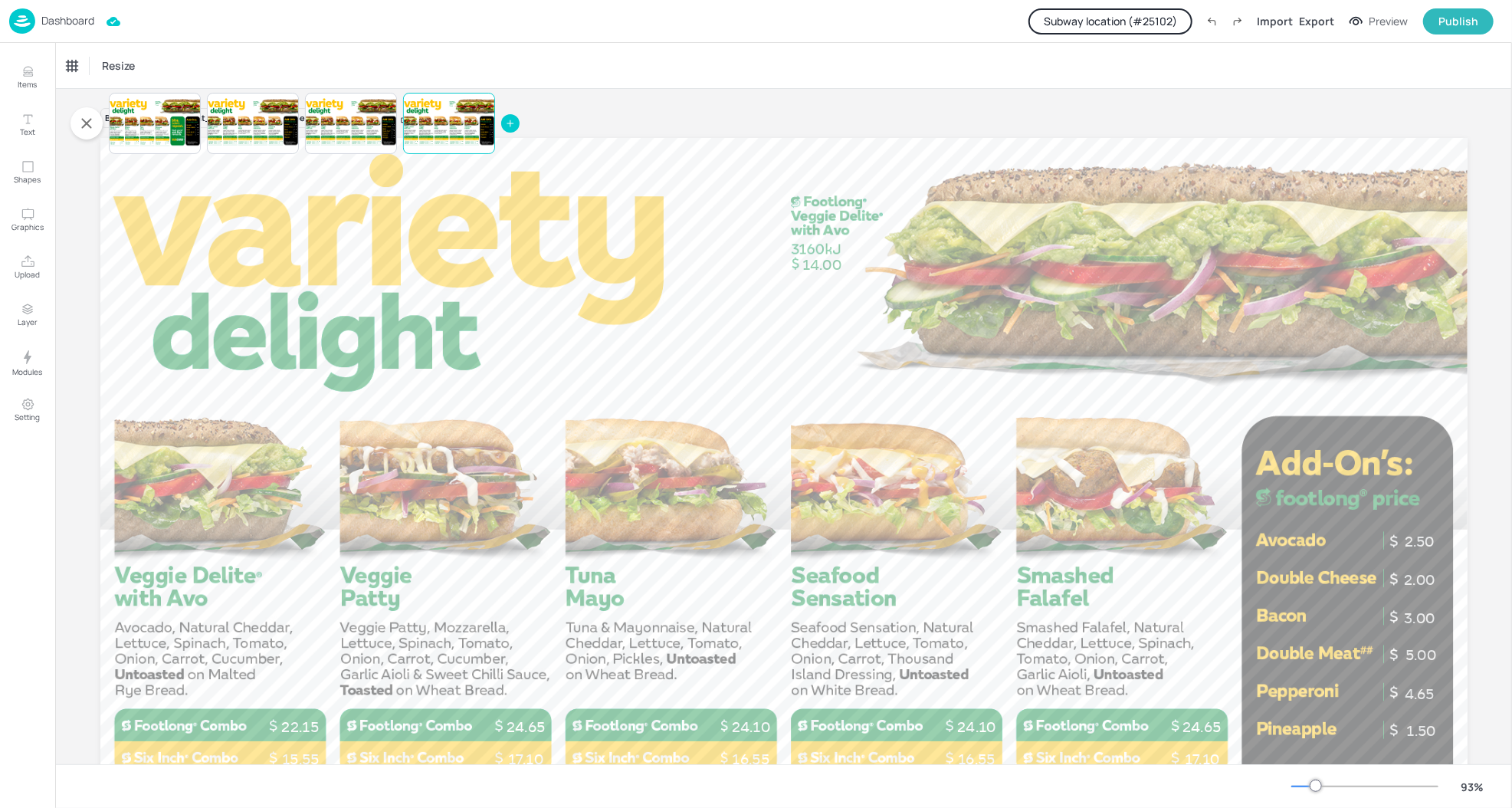
click at [76, 11] on div "Dashboard" at bounding box center [52, 20] width 85 height 25
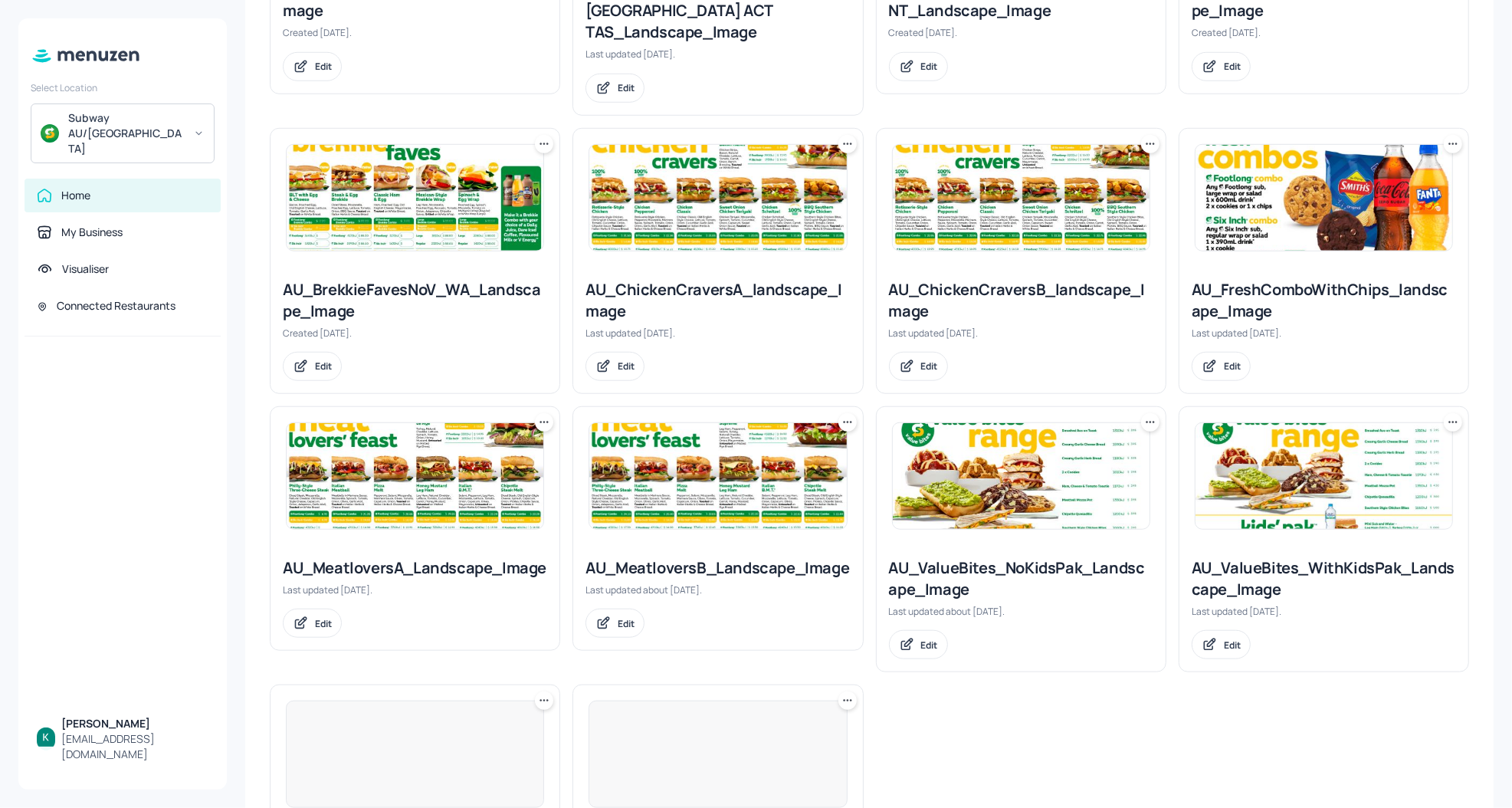
scroll to position [1045, 0]
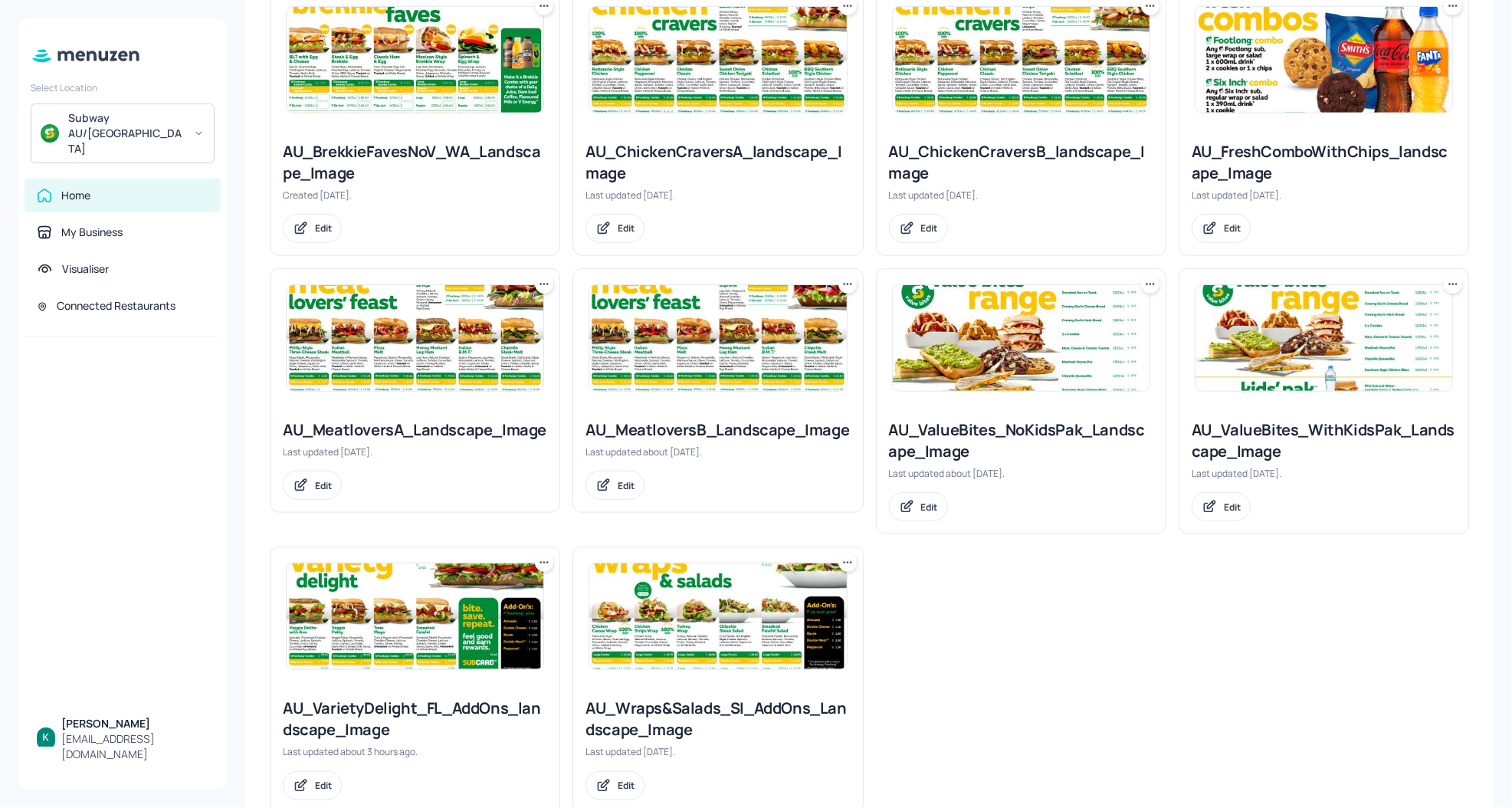
click at [617, 697] on div "AU_Wraps&Salads_SI_AddOns_Landscape_Image" at bounding box center [717, 719] width 264 height 43
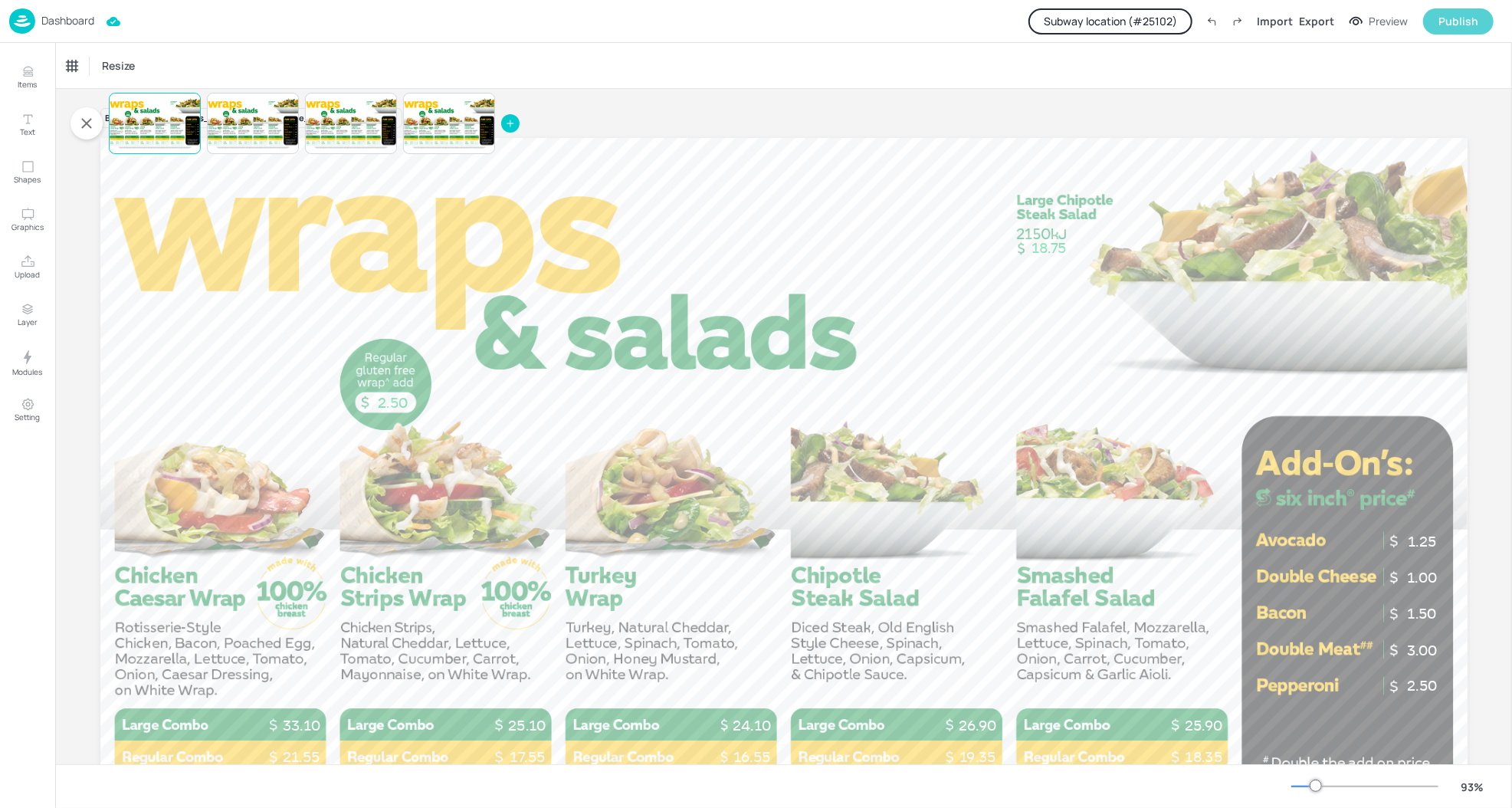
click at [1447, 20] on div "Publish" at bounding box center [1458, 21] width 40 height 17
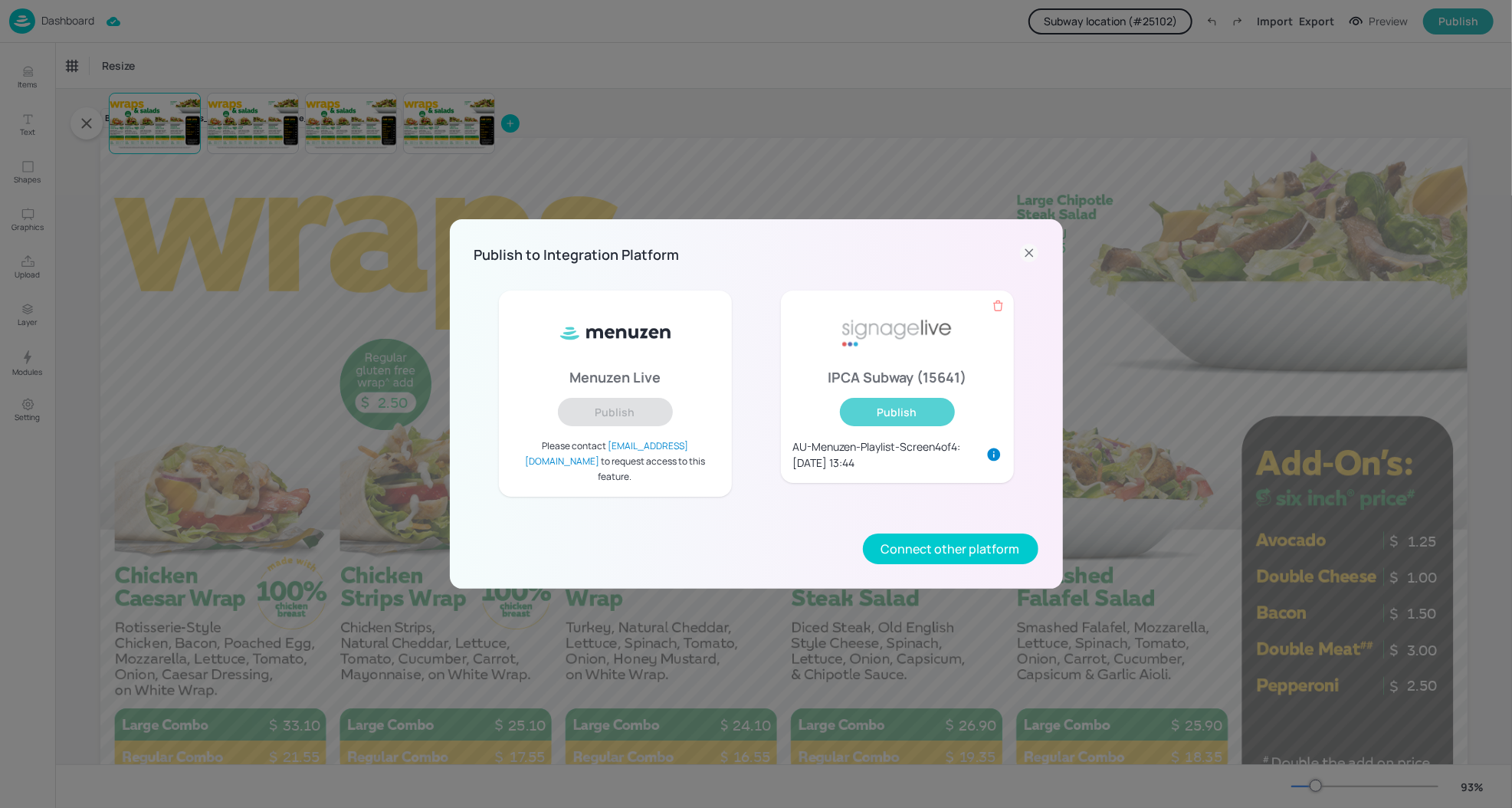
click at [914, 424] on button "Publish" at bounding box center [897, 412] width 115 height 29
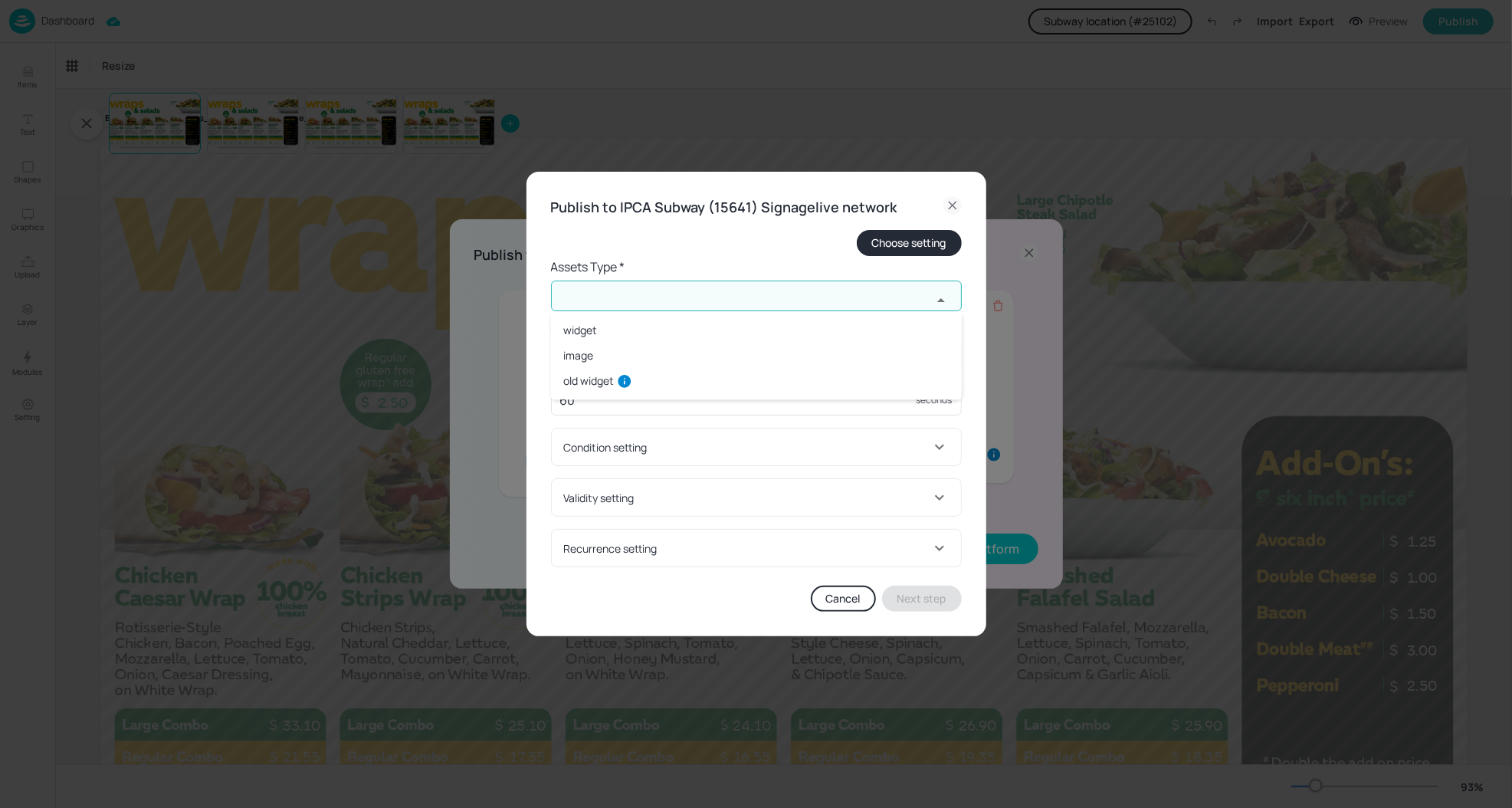
click at [797, 302] on input "text" at bounding box center [741, 296] width 381 height 30
click at [596, 330] on li "widget" at bounding box center [756, 330] width 411 height 25
type input "widget"
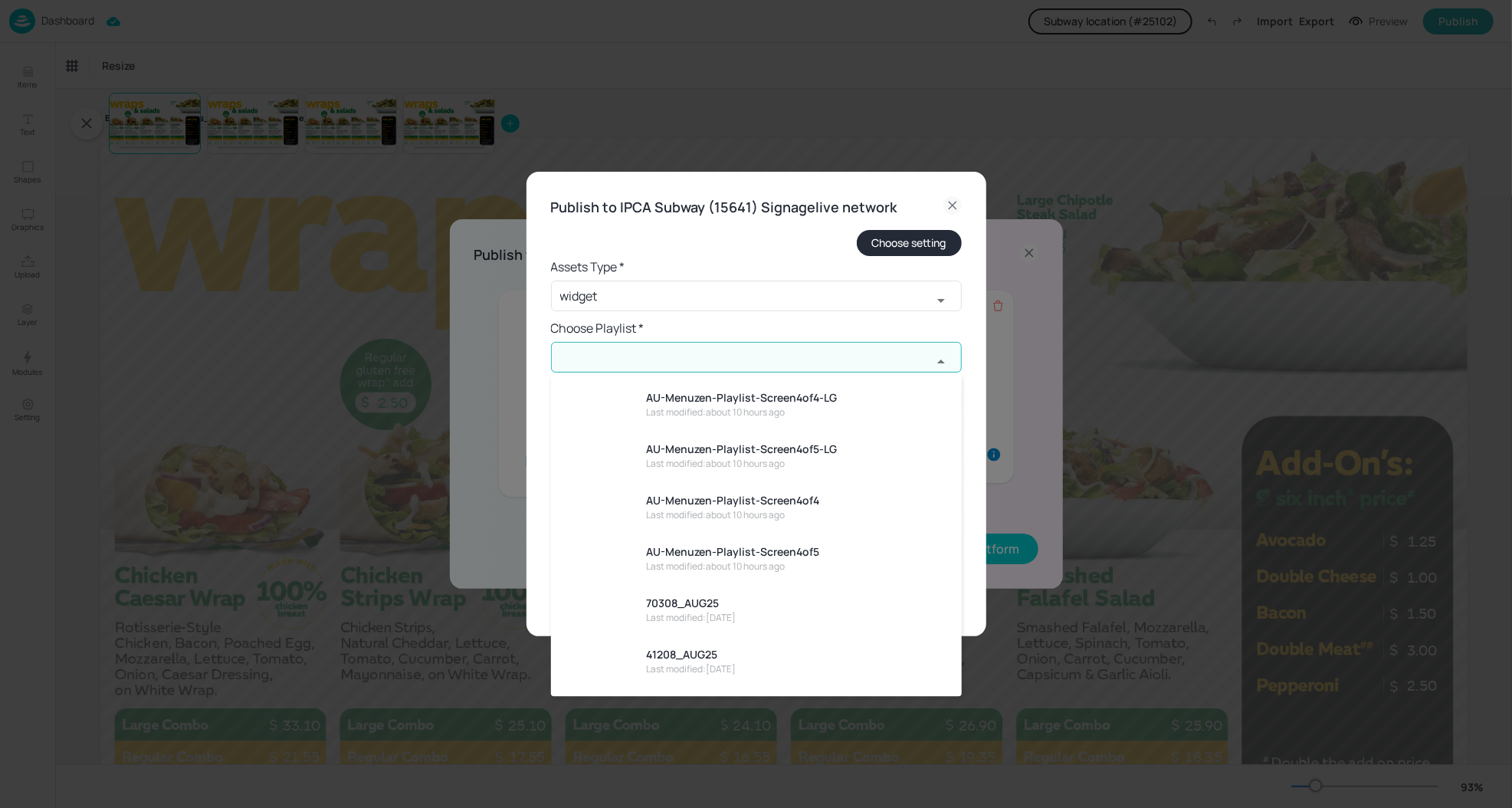
click at [603, 359] on input "text" at bounding box center [741, 356] width 381 height 30
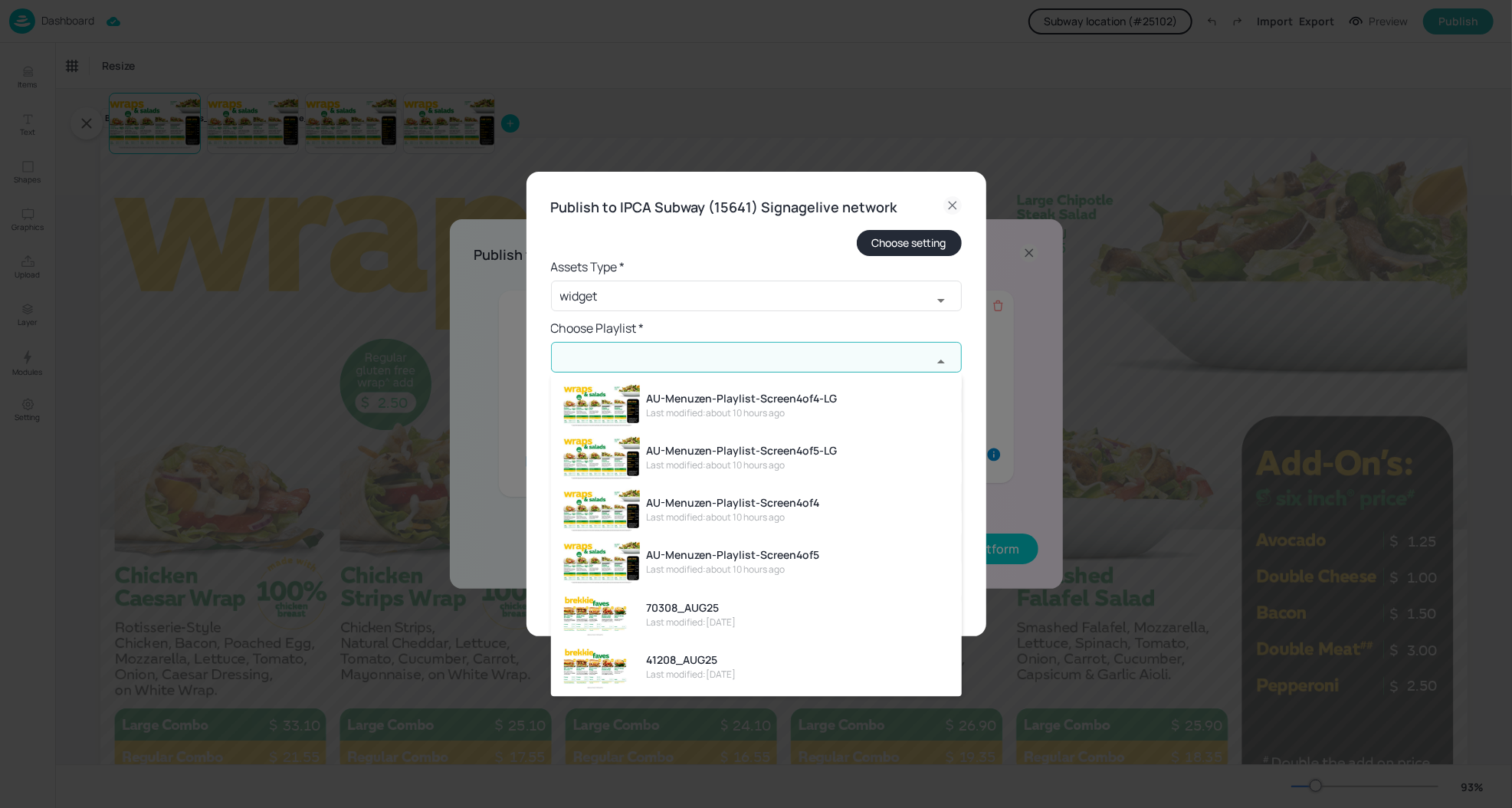
click at [770, 539] on li "AU-Menuzen-Playlist-Screen4of5 Last modified: about 10 hours ago" at bounding box center [756, 562] width 411 height 52
type input "AU-Menuzen-Playlist-Screen4of5"
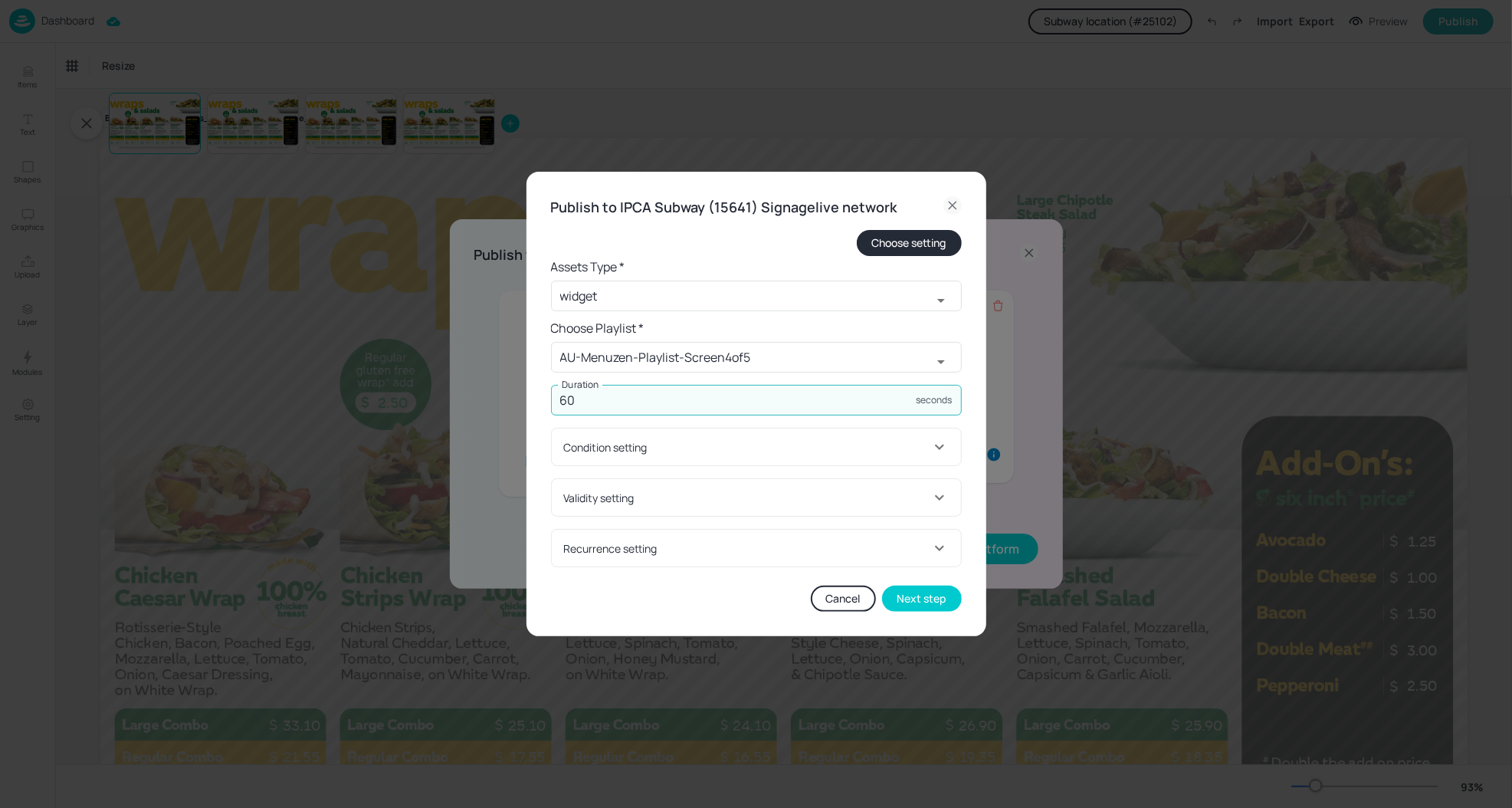
click at [728, 394] on input "60" at bounding box center [733, 399] width 366 height 30
type input "45"
click at [712, 499] on div "Validity setting" at bounding box center [747, 498] width 366 height 16
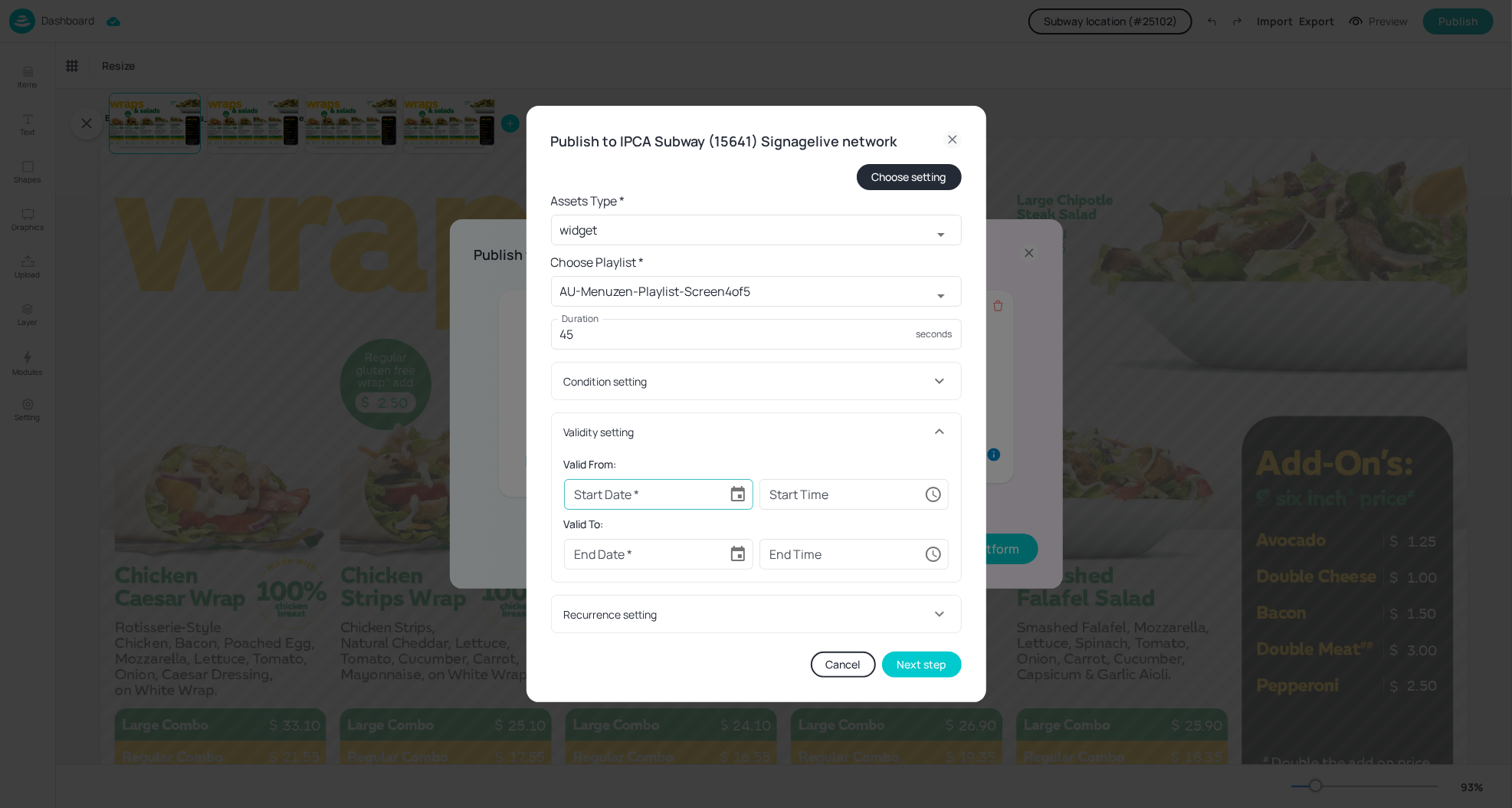
click at [731, 497] on icon "Choose date" at bounding box center [738, 493] width 14 height 16
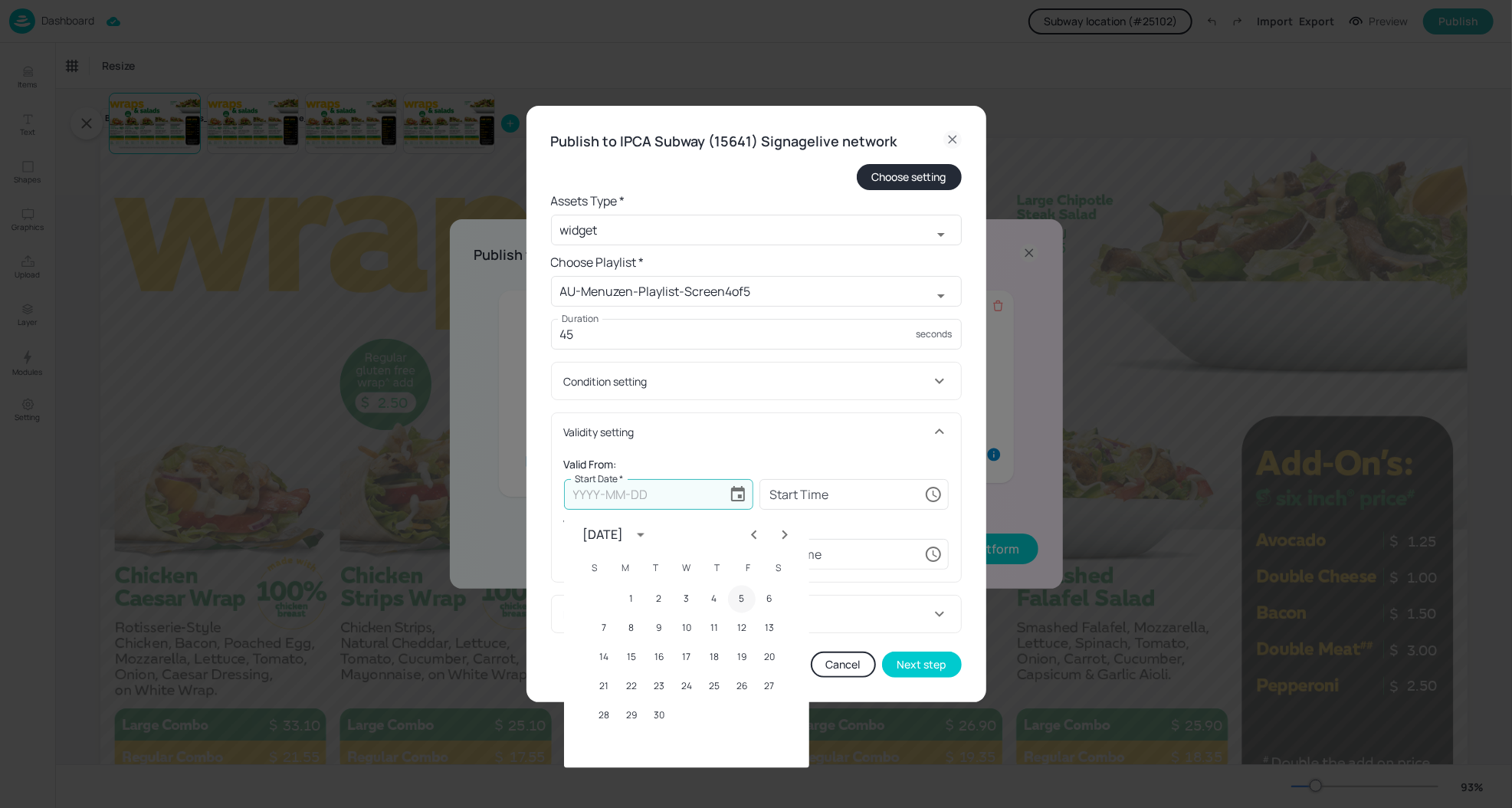
click at [748, 594] on button "5" at bounding box center [742, 599] width 28 height 28
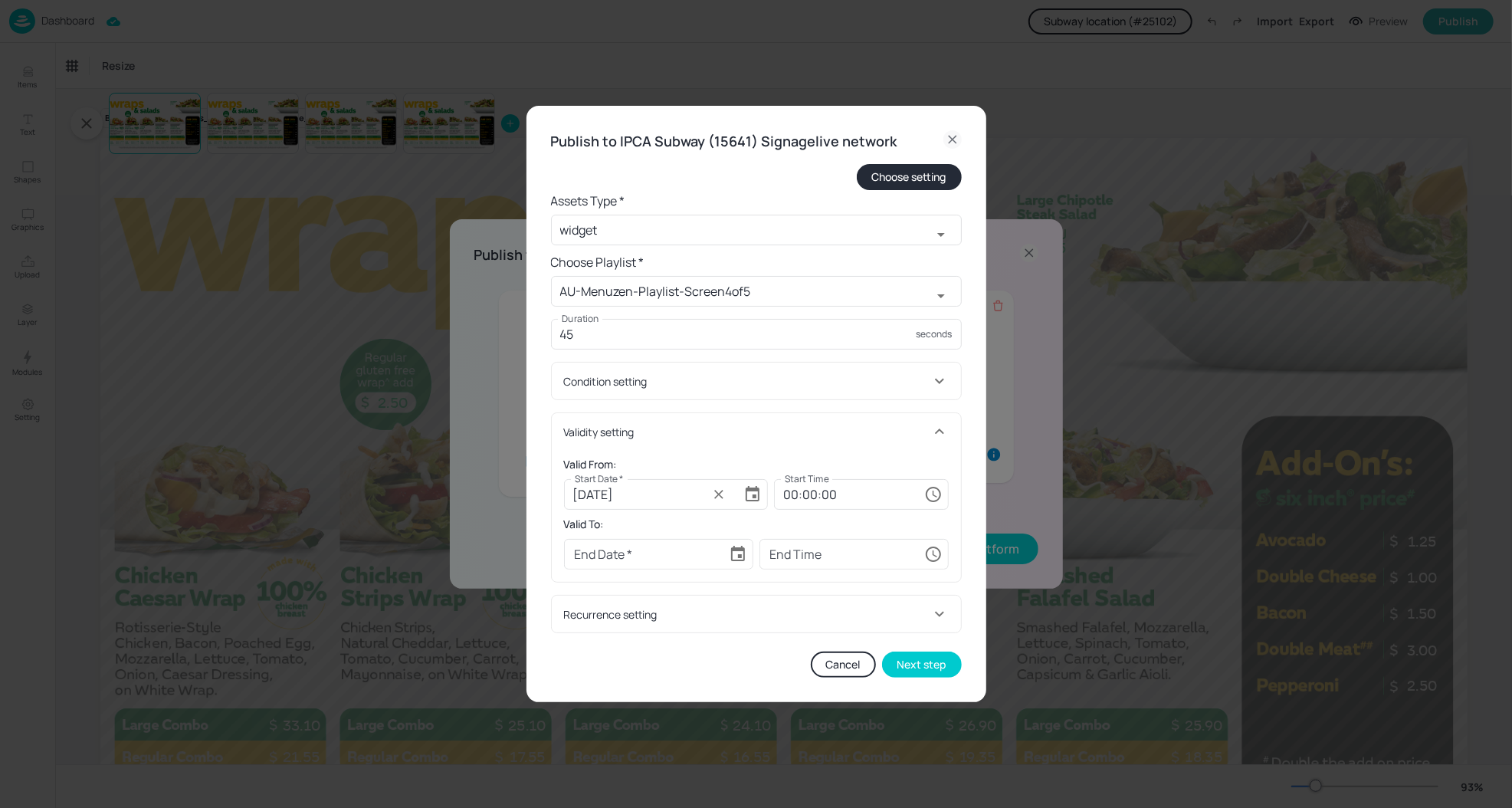
type input "[DATE]"
type input "00:00:00"
click at [740, 551] on icon "Choose date" at bounding box center [738, 553] width 14 height 16
click at [782, 300] on icon "Next month" at bounding box center [784, 306] width 18 height 18
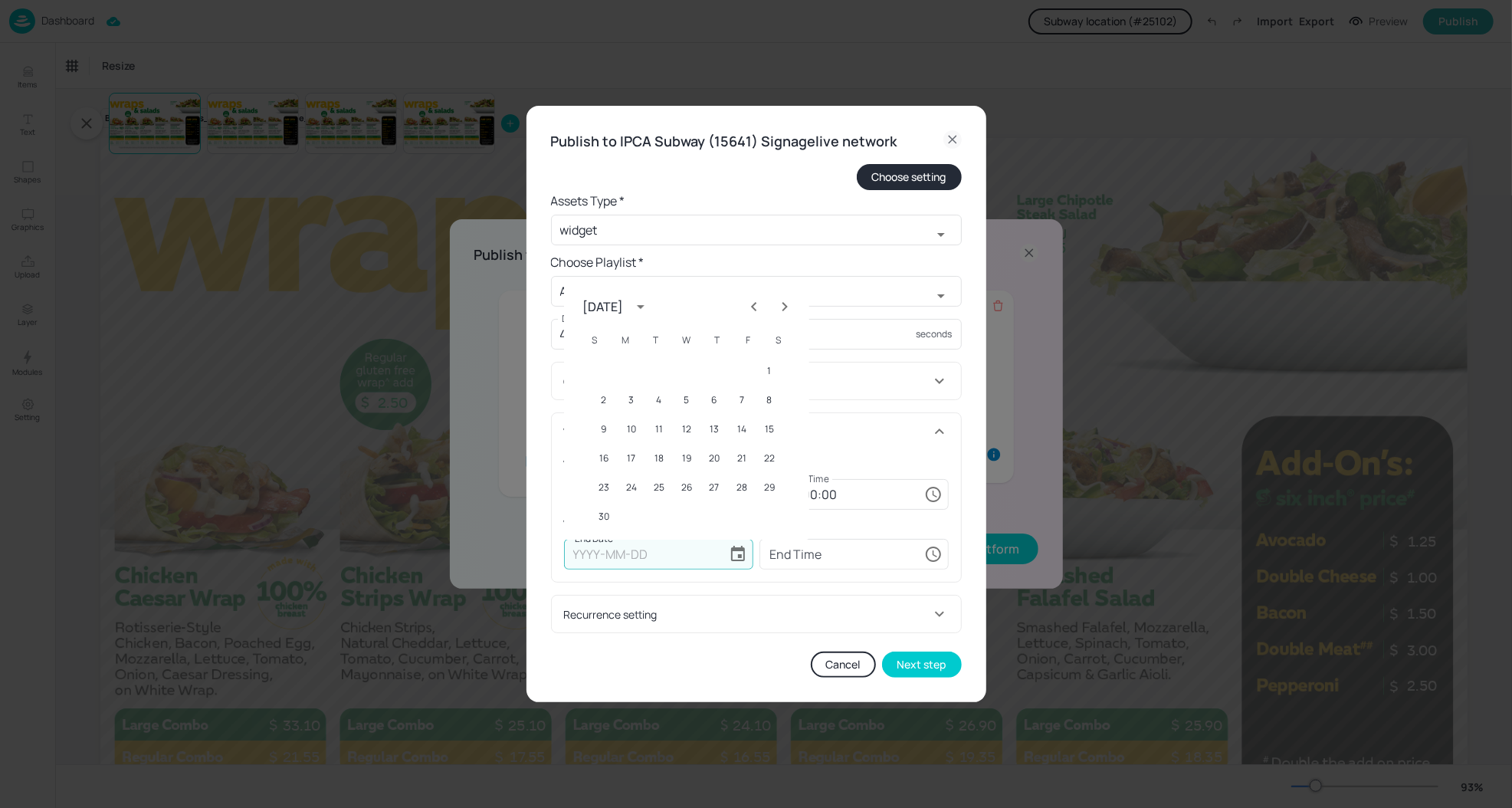
click at [782, 300] on icon "Next month" at bounding box center [784, 306] width 18 height 18
click at [660, 448] on button "23" at bounding box center [659, 458] width 28 height 28
type input "[DATE]"
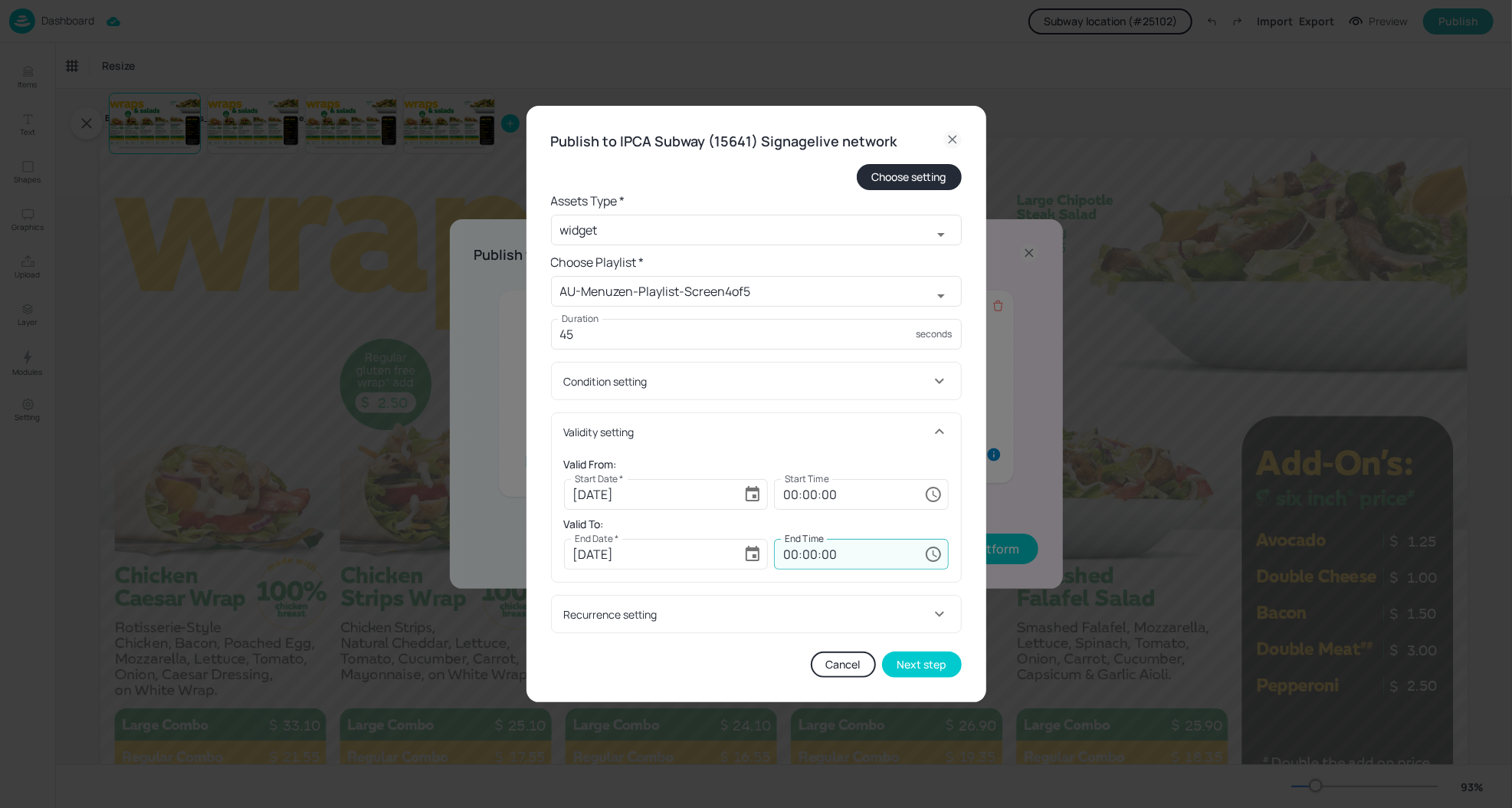
click at [792, 558] on input "00:00:00" at bounding box center [846, 553] width 144 height 30
type input "23:59:59"
click at [766, 453] on div "Valid From: Start Date * [DATE] Start Date * Start Time 00:00:00 Start Time Val…" at bounding box center [756, 515] width 409 height 132
click at [925, 664] on button "Next step" at bounding box center [921, 665] width 79 height 26
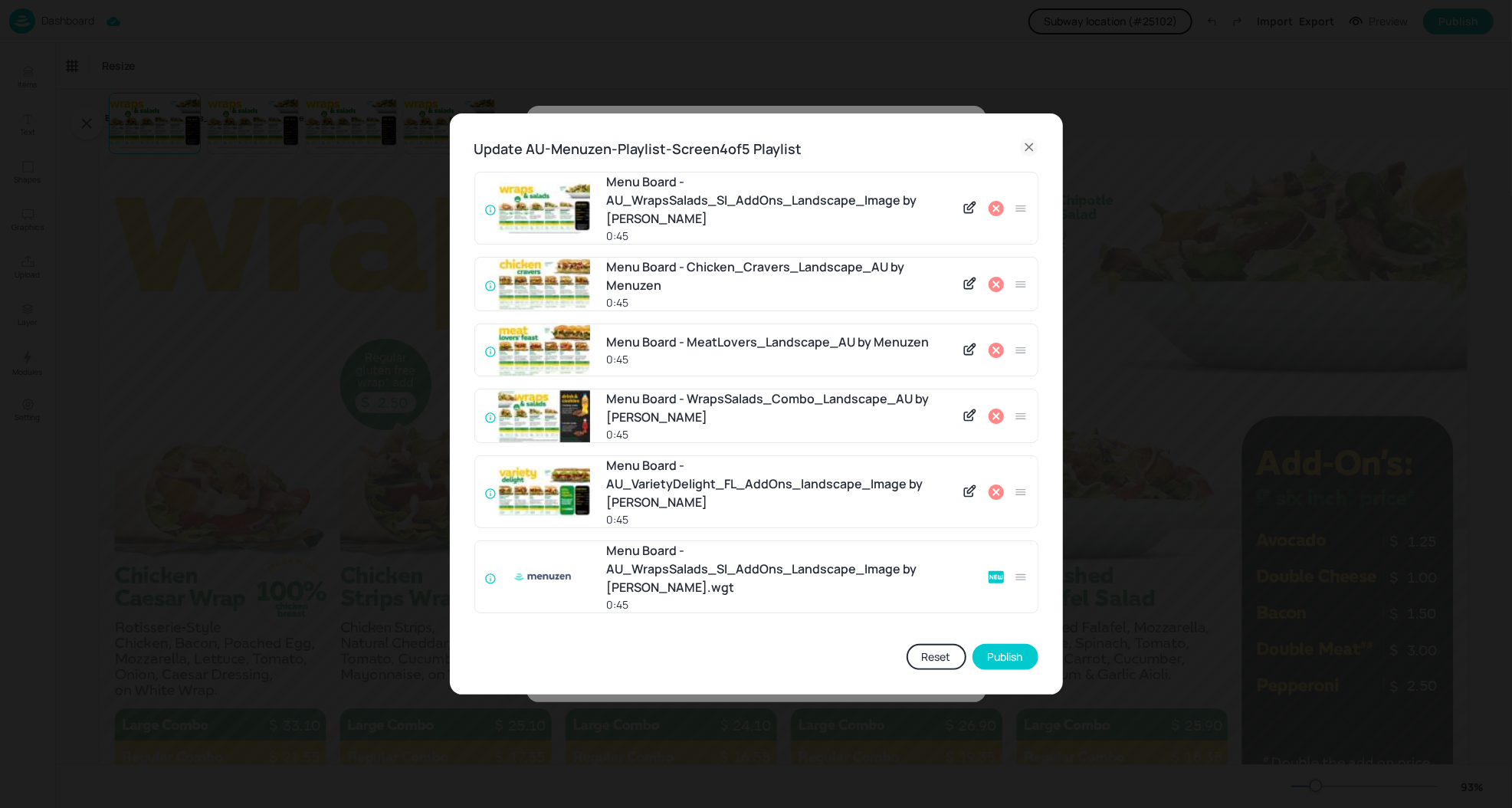
click at [997, 424] on icon at bounding box center [996, 416] width 18 height 18
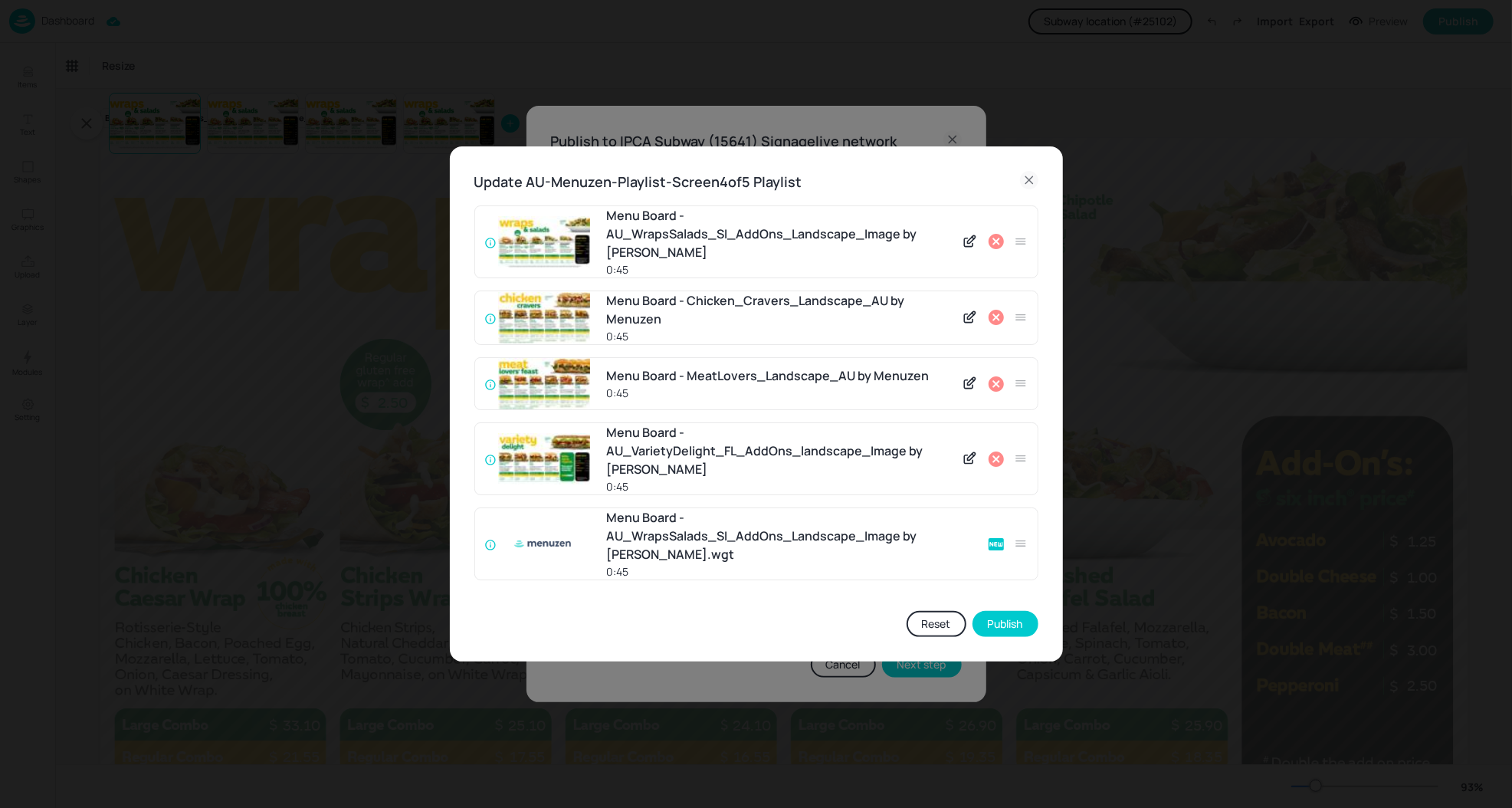
click at [998, 251] on icon at bounding box center [996, 241] width 18 height 18
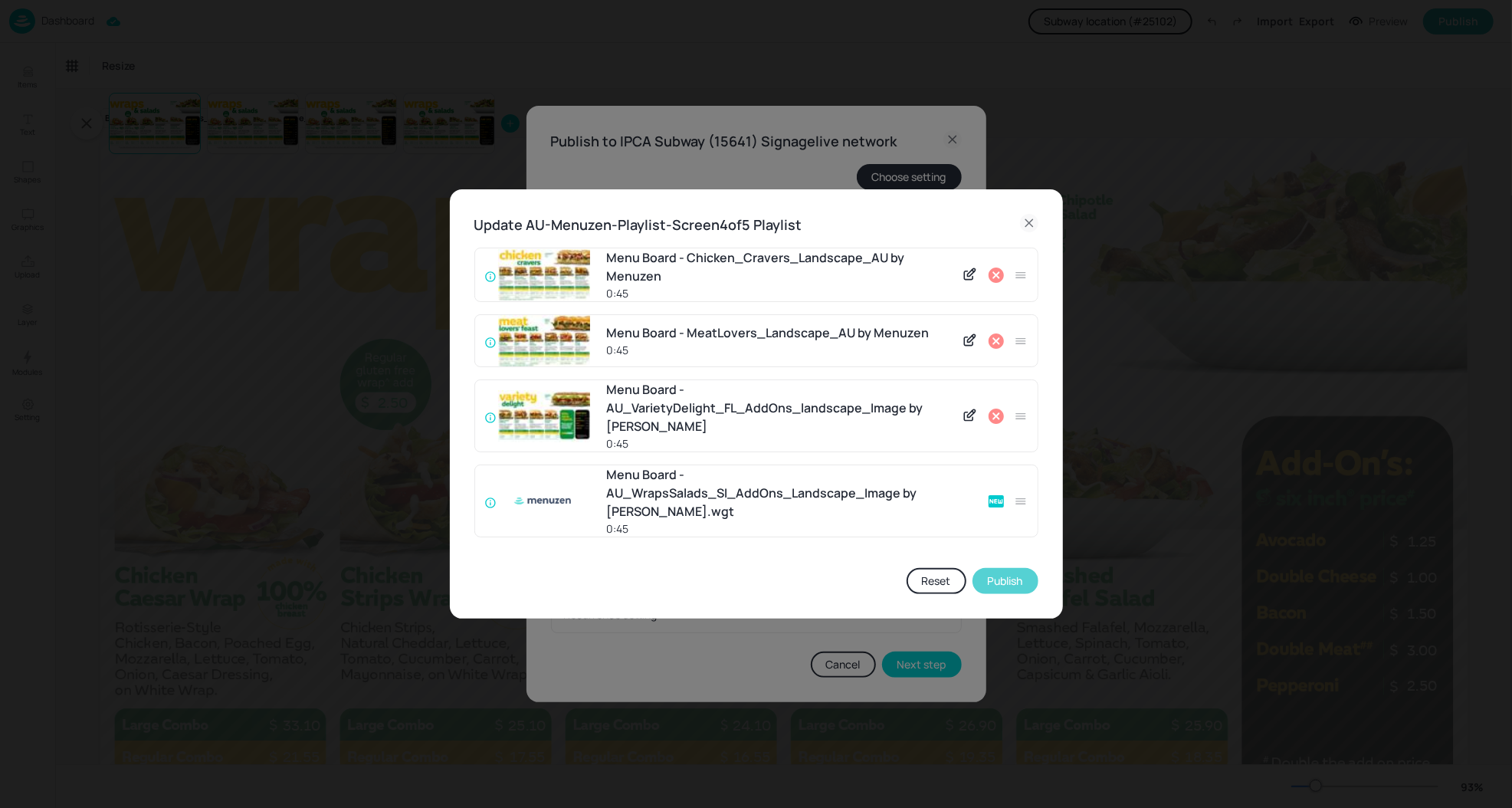
click at [1015, 572] on button "Publish" at bounding box center [1005, 581] width 66 height 26
